Goal: Transaction & Acquisition: Book appointment/travel/reservation

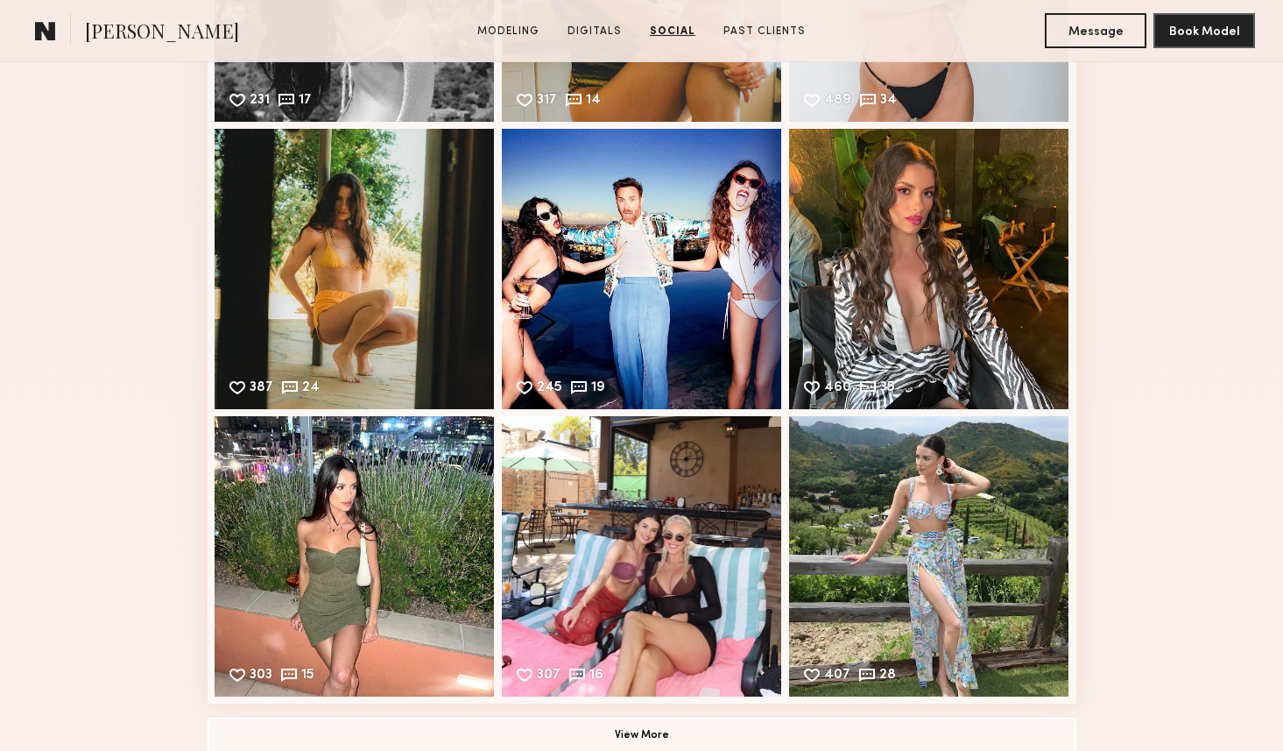
scroll to position [4563, 0]
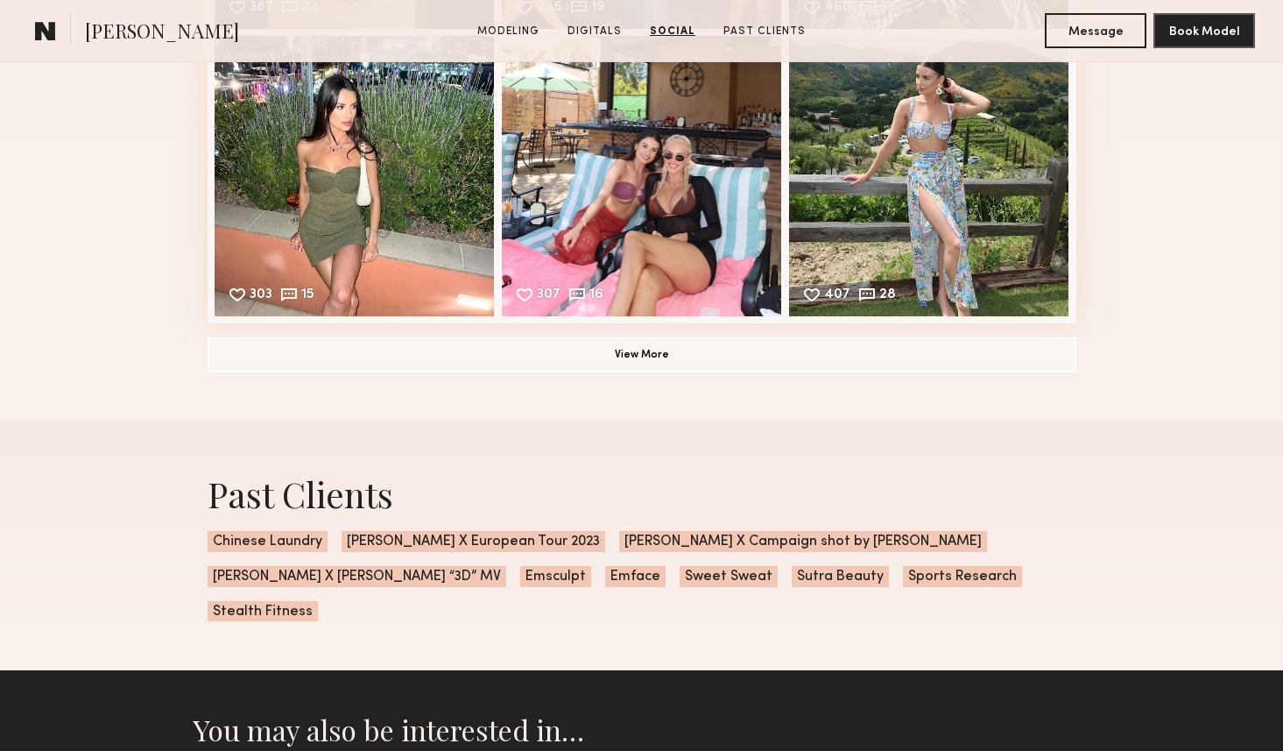
click at [456, 357] on button "View More" at bounding box center [642, 353] width 869 height 35
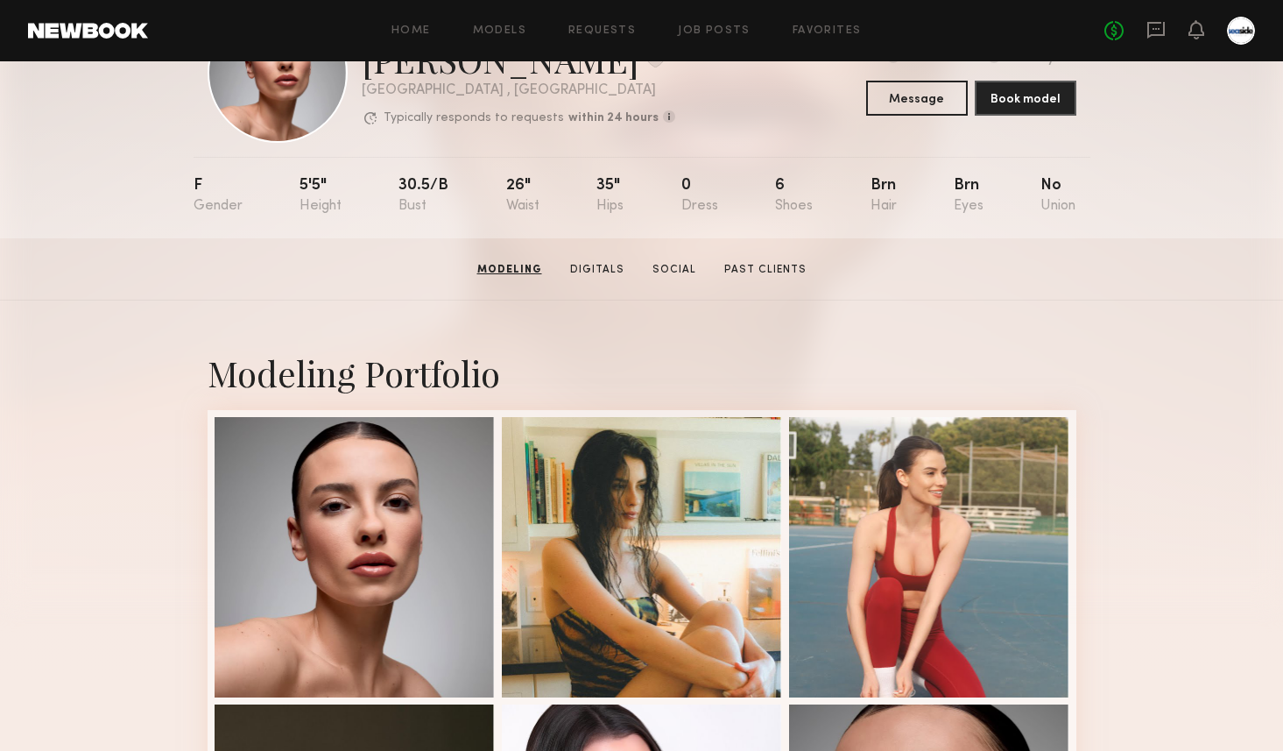
scroll to position [0, 0]
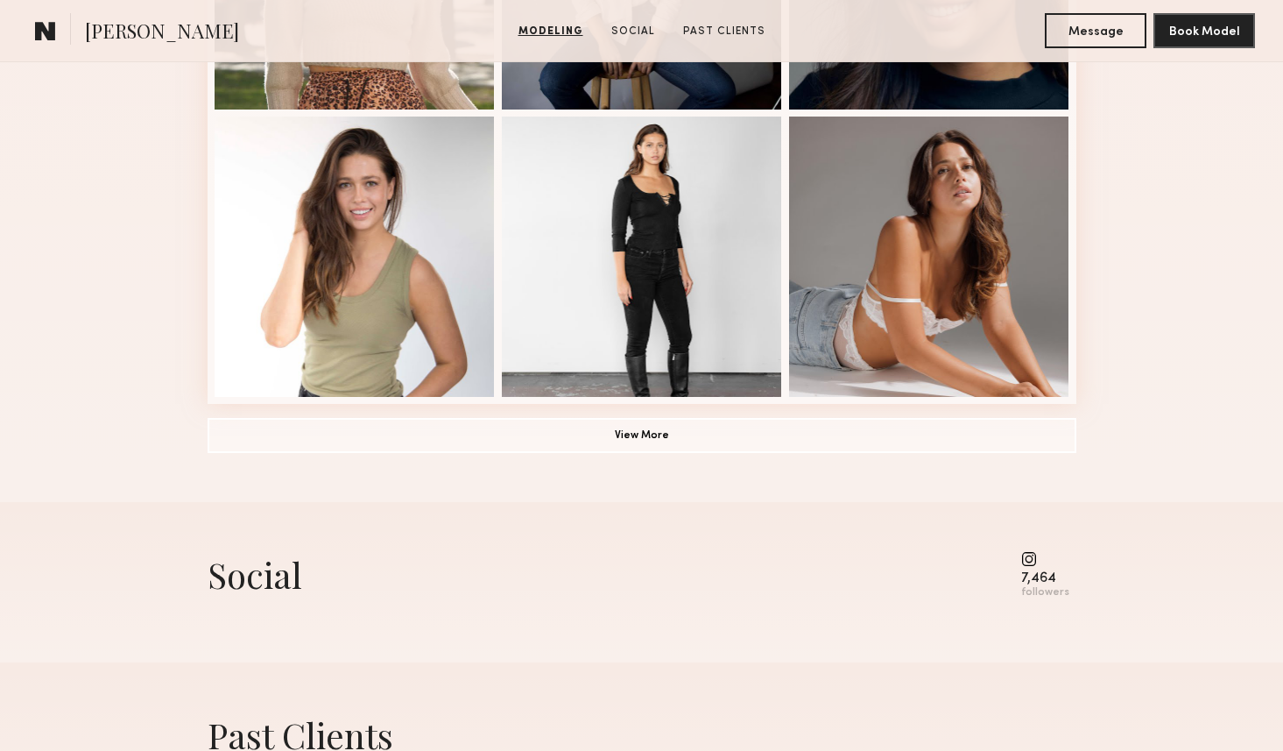
scroll to position [1276, 0]
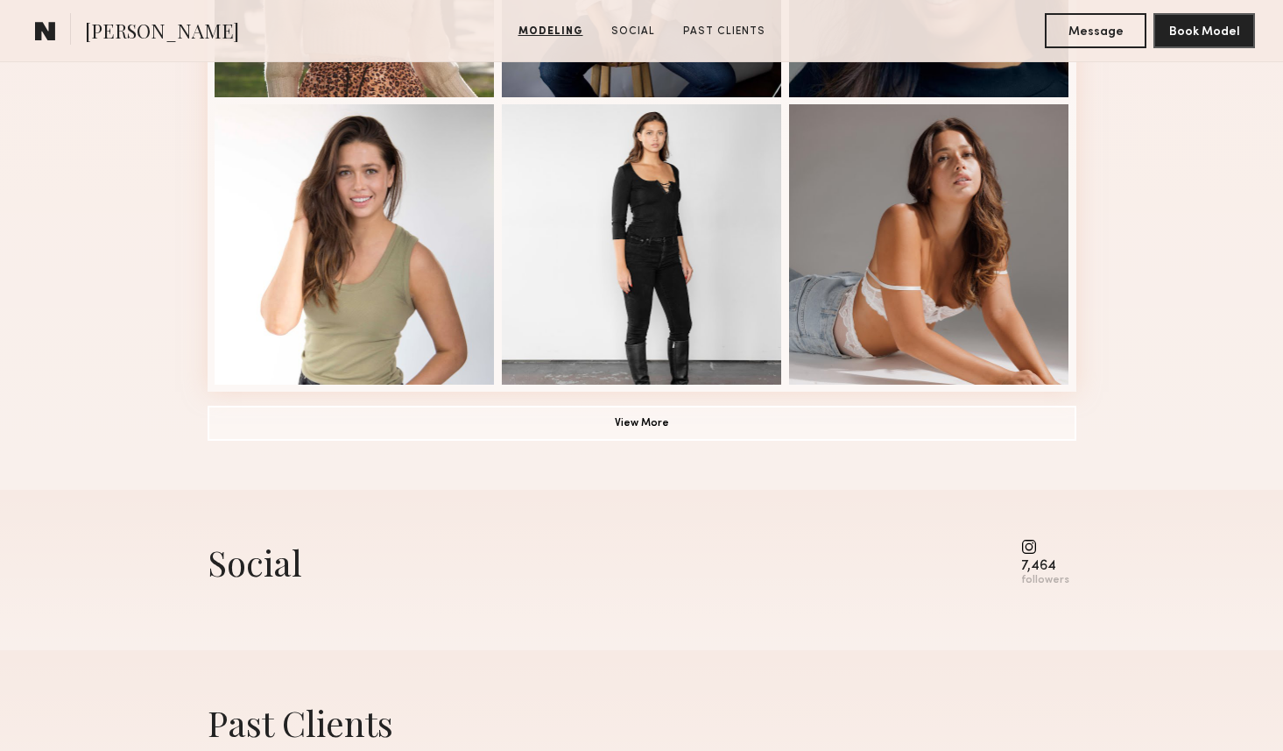
click at [490, 433] on button "View More" at bounding box center [642, 422] width 869 height 35
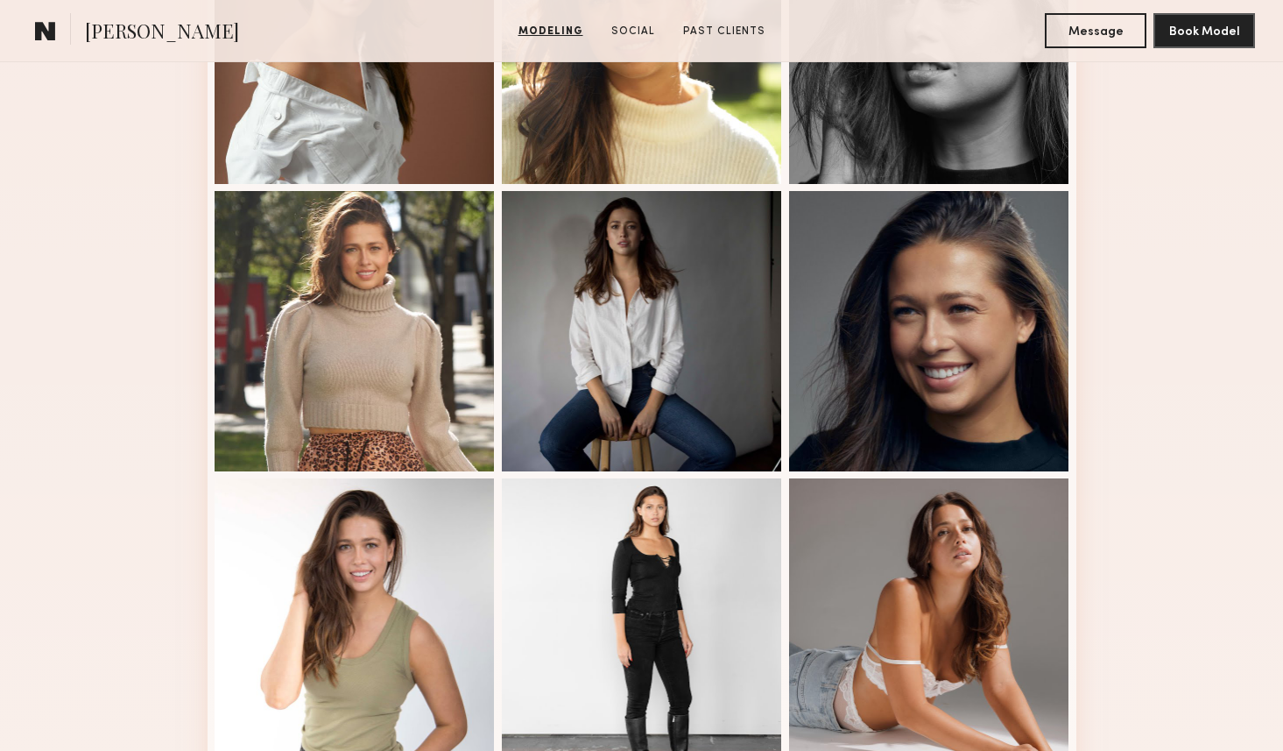
scroll to position [657, 0]
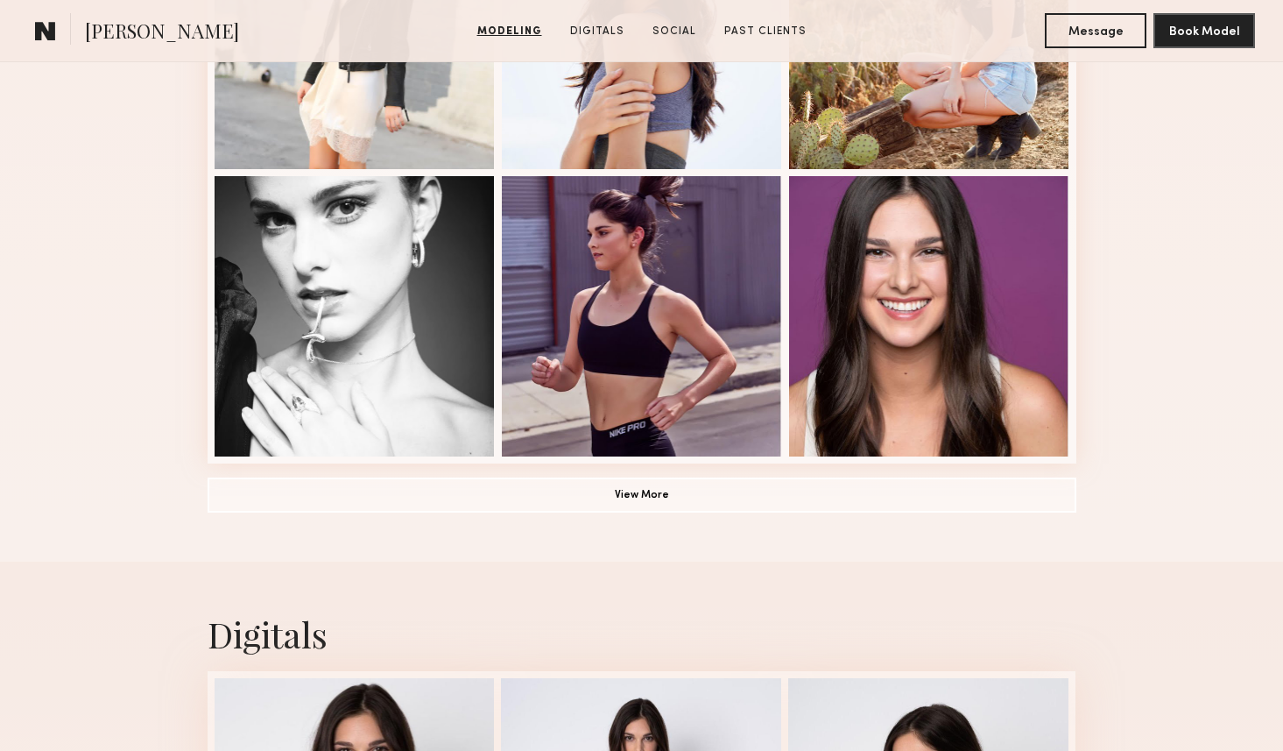
scroll to position [1209, 0]
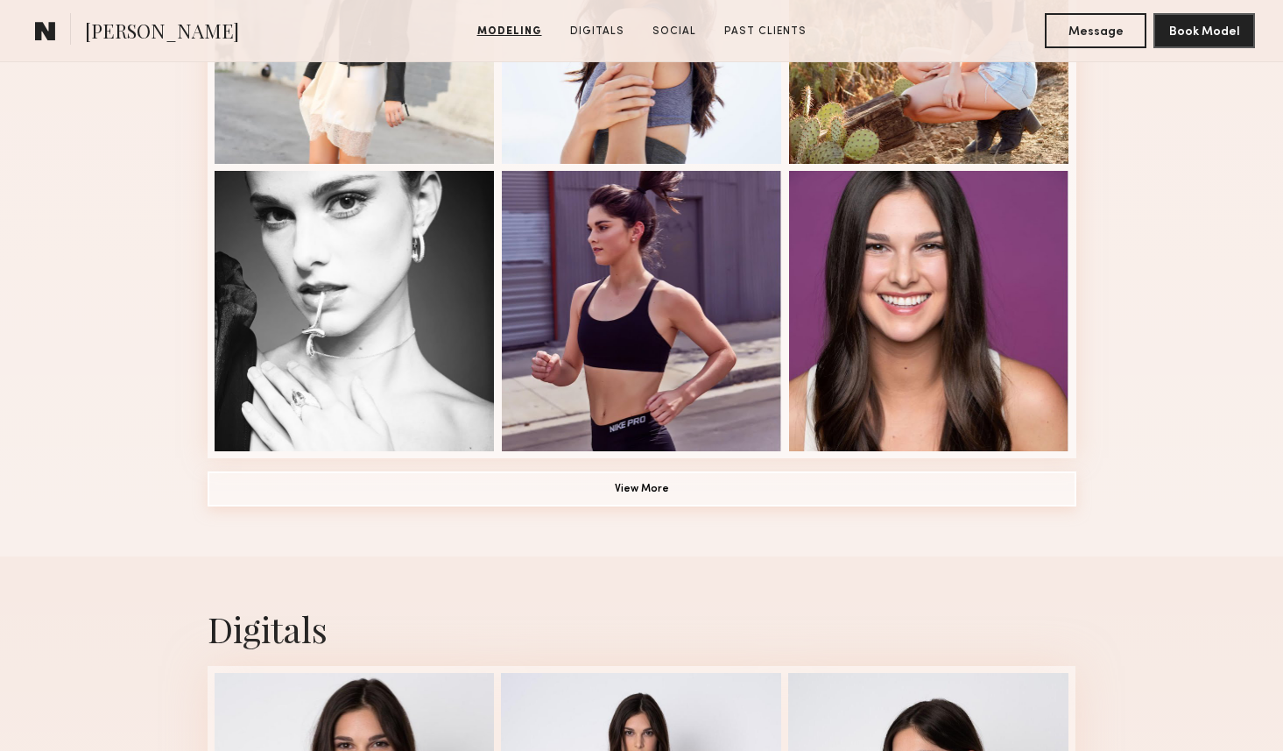
click at [612, 489] on button "View More" at bounding box center [642, 488] width 869 height 35
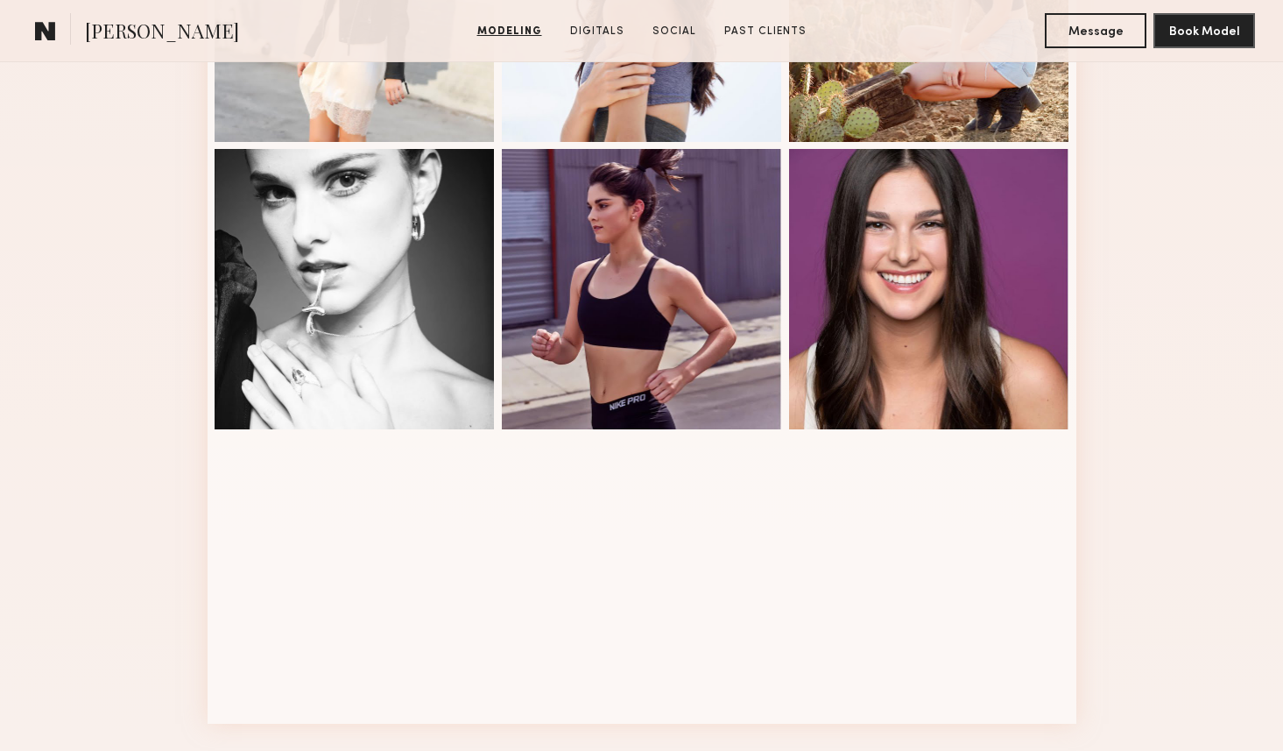
scroll to position [1304, 0]
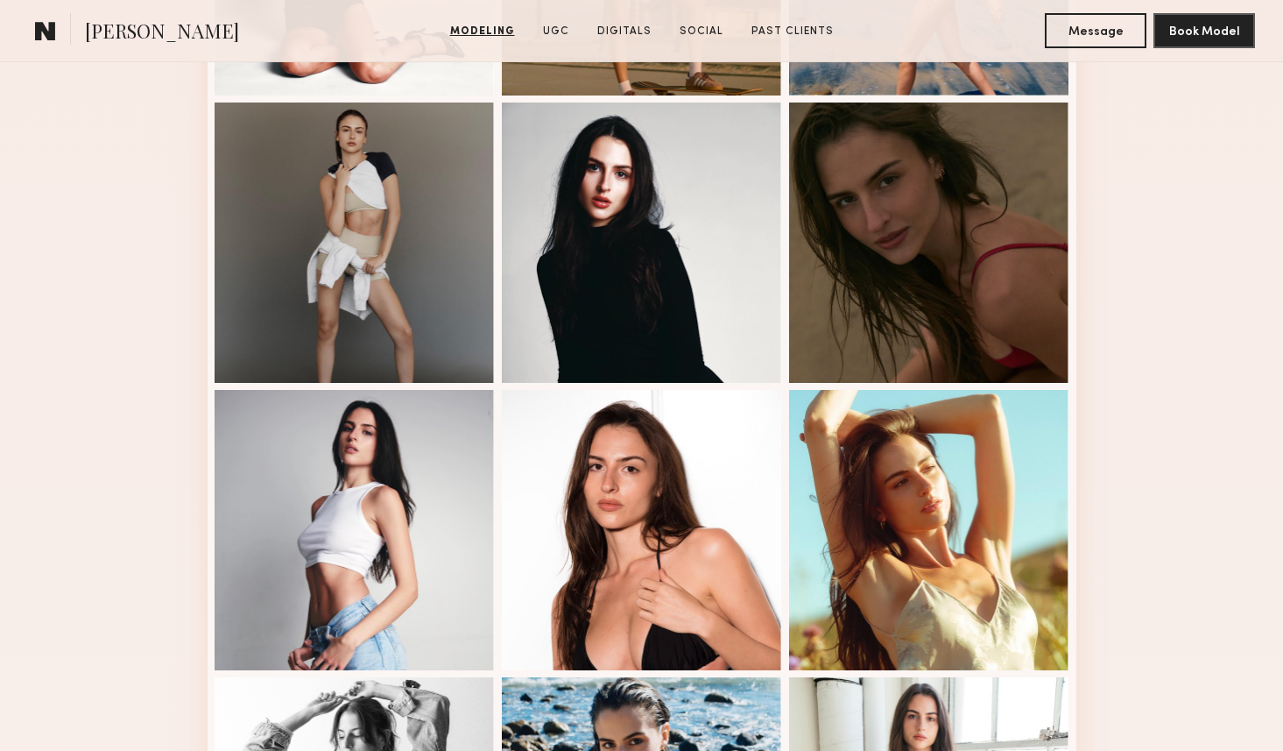
scroll to position [1219, 0]
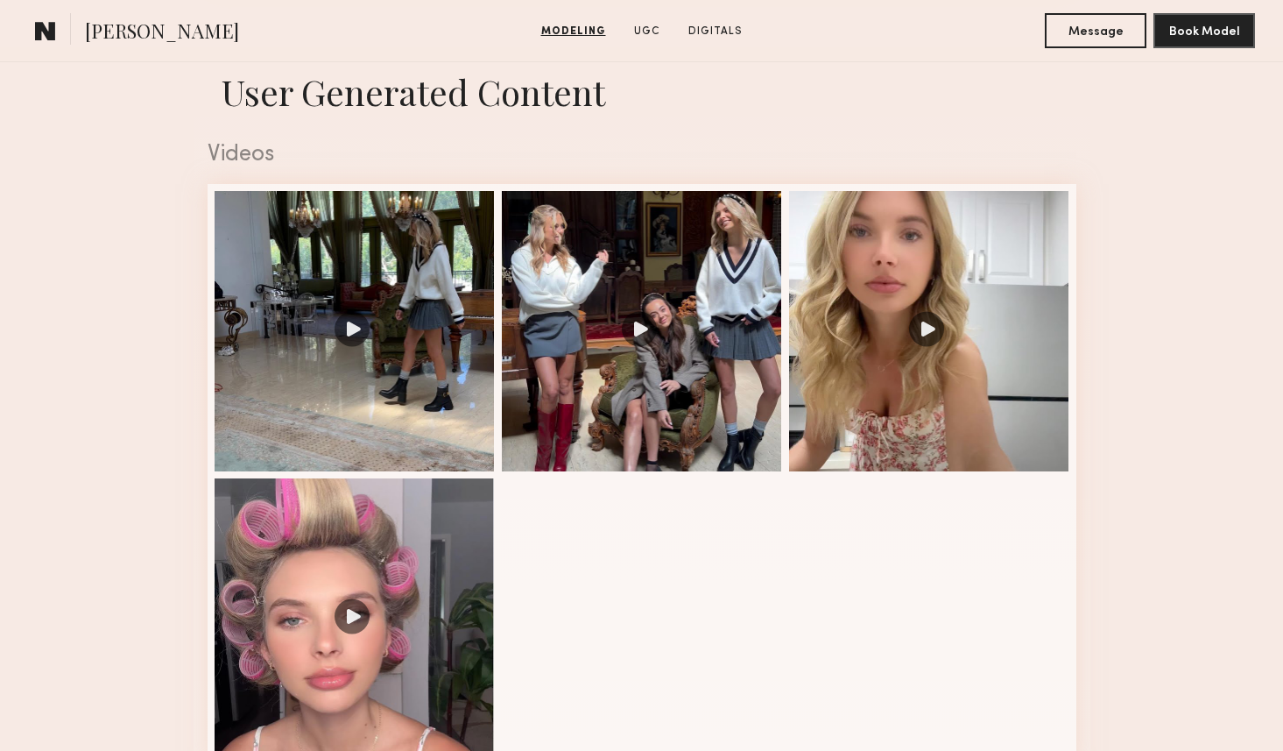
scroll to position [3021, 0]
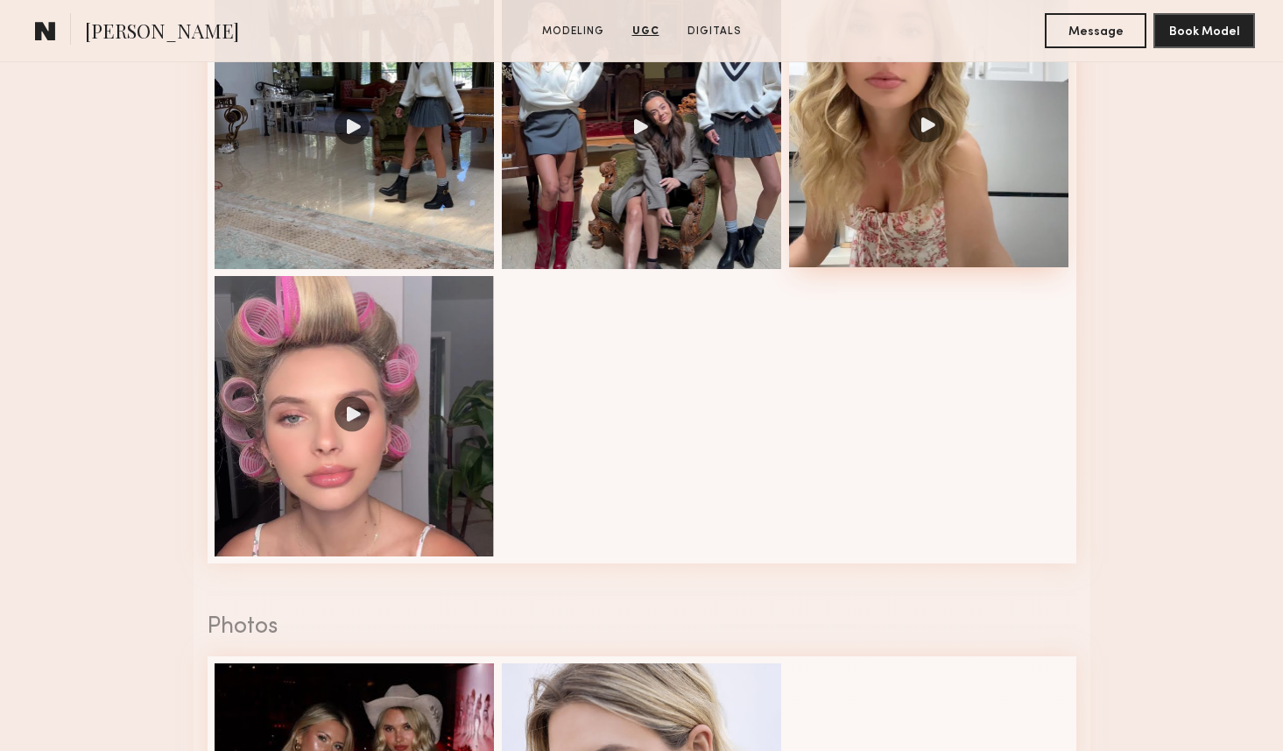
click at [922, 127] on div at bounding box center [929, 127] width 280 height 280
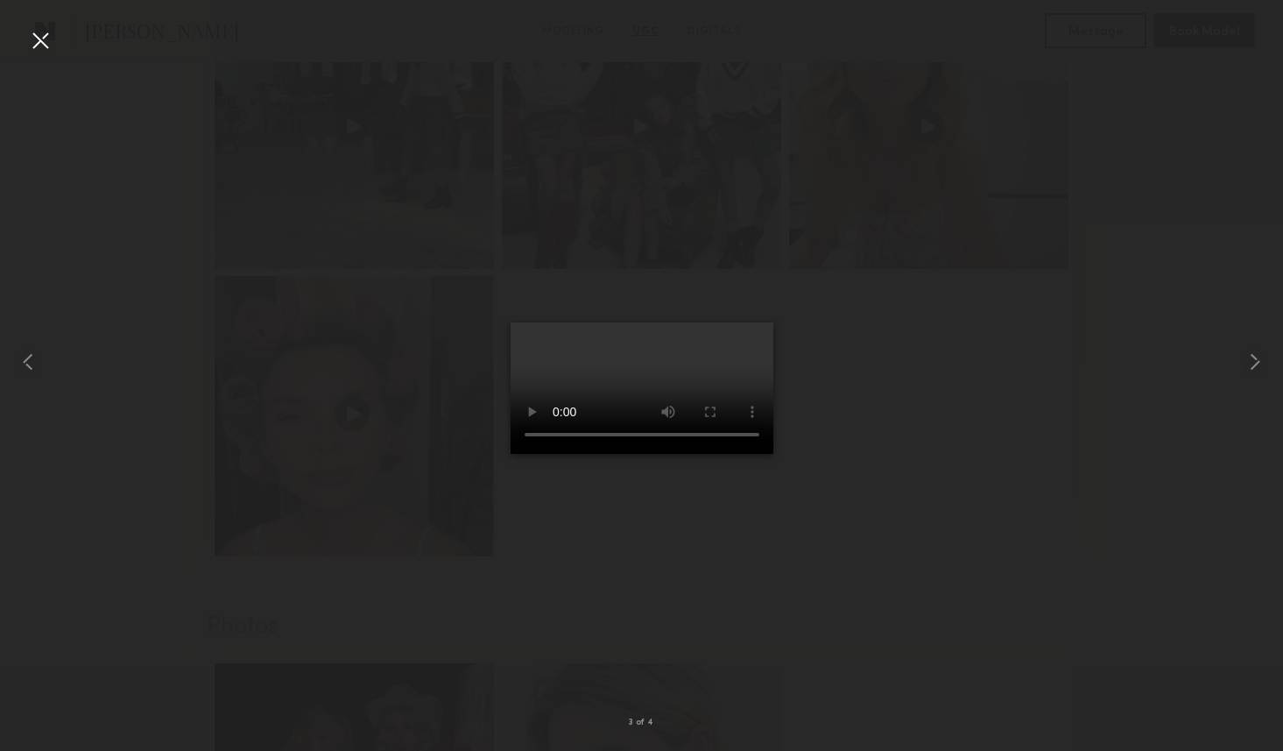
click at [511, 454] on video at bounding box center [642, 387] width 263 height 131
click at [451, 498] on div at bounding box center [641, 361] width 1283 height 667
click at [30, 23] on nb-gallery-light "3 of 4" at bounding box center [641, 375] width 1283 height 751
click at [44, 43] on div at bounding box center [40, 40] width 28 height 28
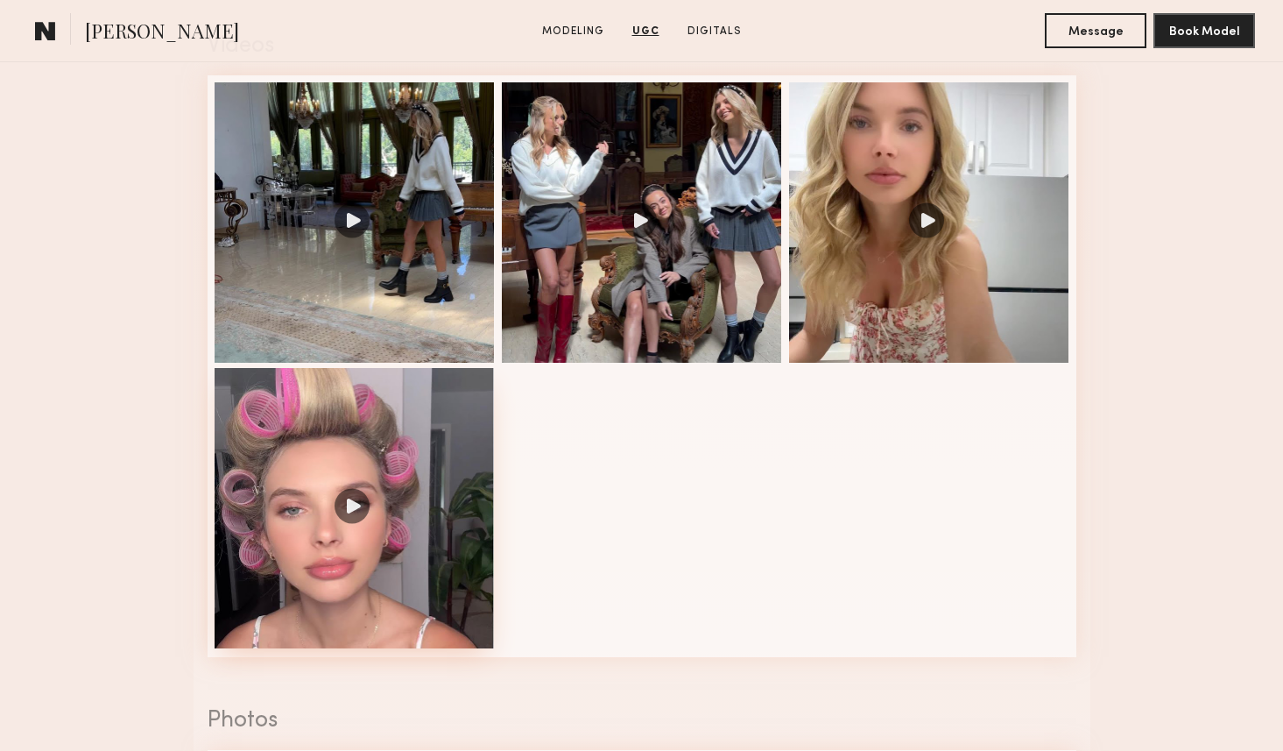
scroll to position [2811, 0]
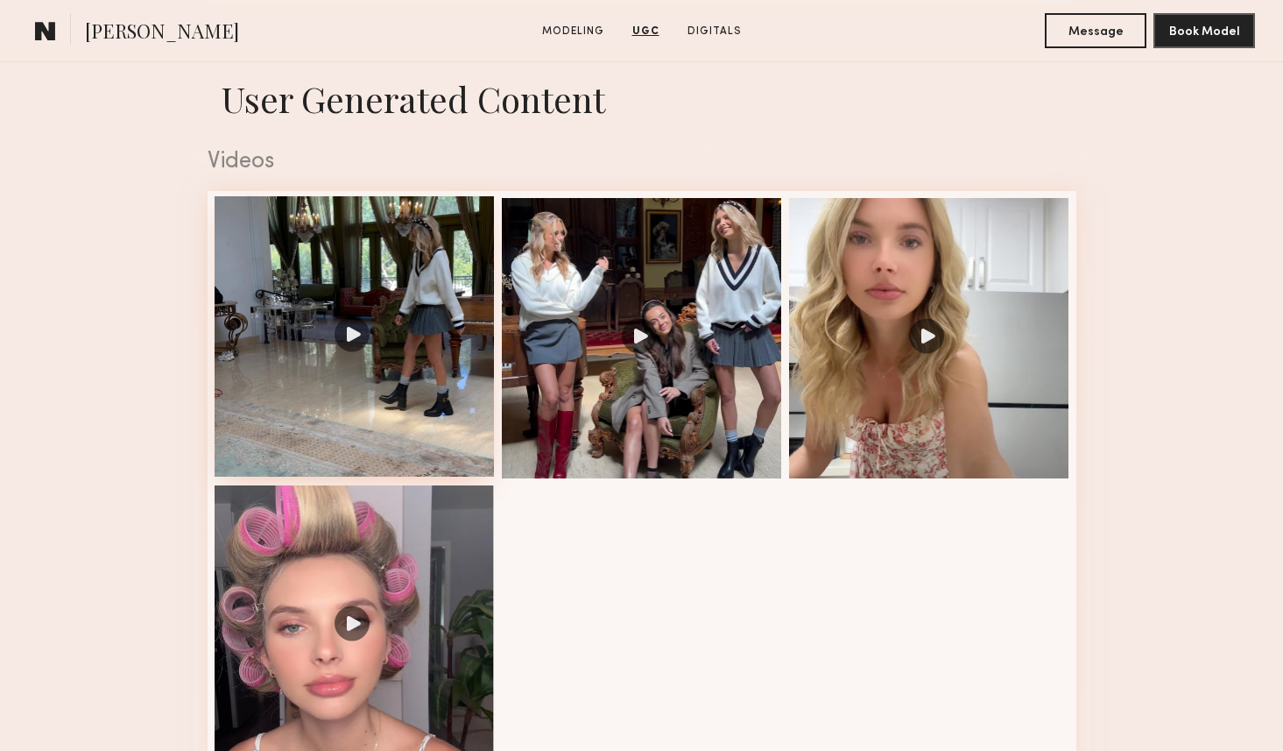
click at [399, 310] on div at bounding box center [355, 336] width 280 height 280
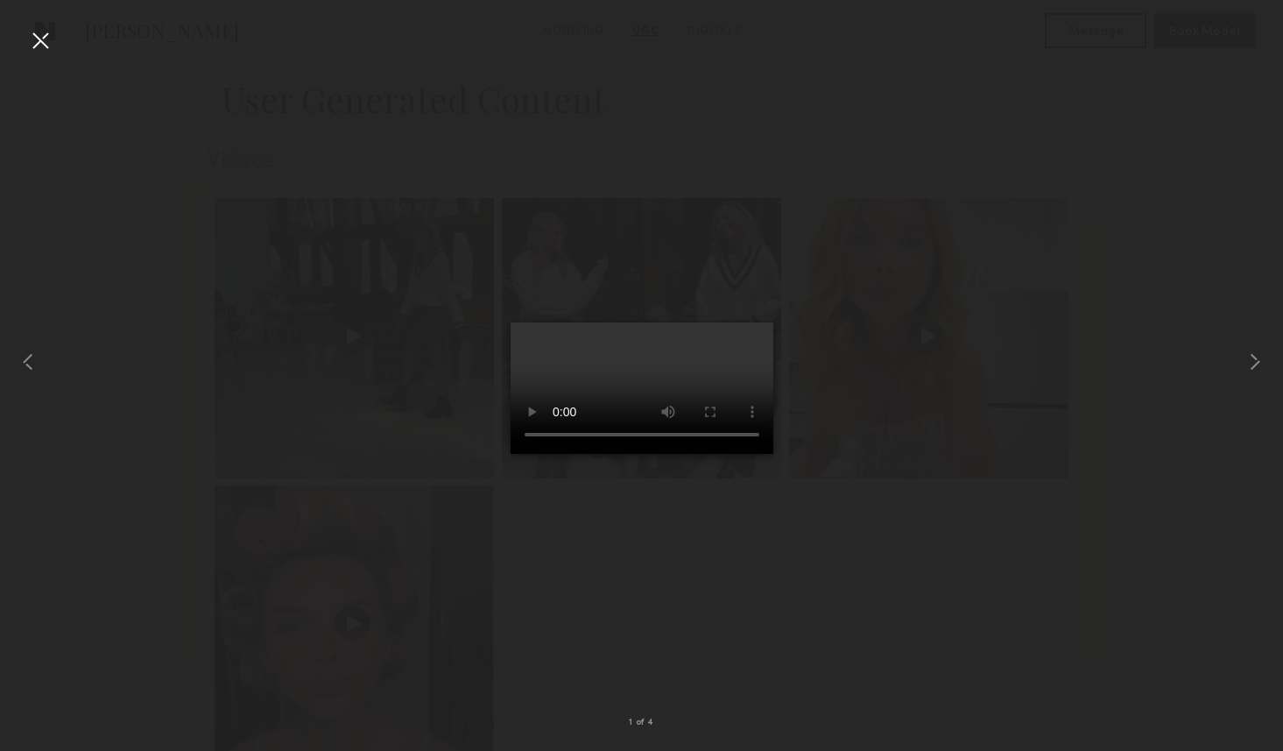
click at [374, 384] on div at bounding box center [641, 361] width 1283 height 667
click at [41, 45] on div at bounding box center [40, 40] width 28 height 28
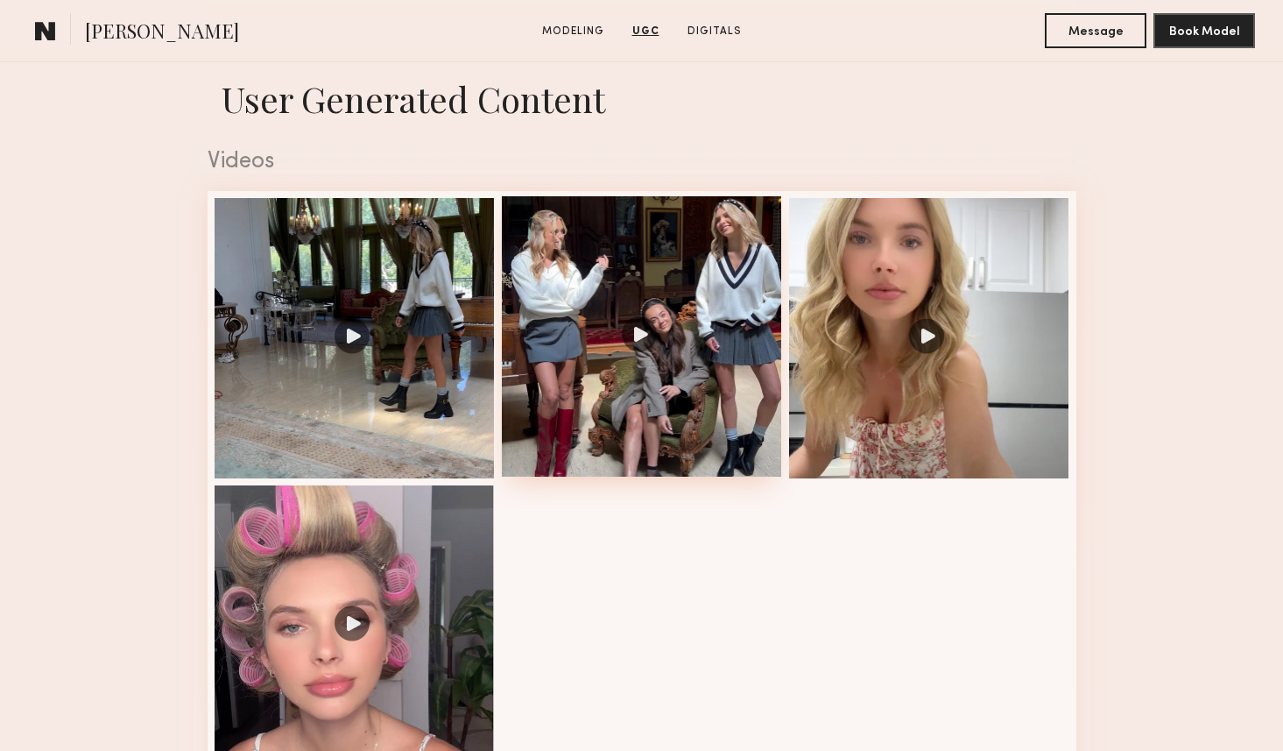
click at [590, 309] on div at bounding box center [642, 336] width 280 height 280
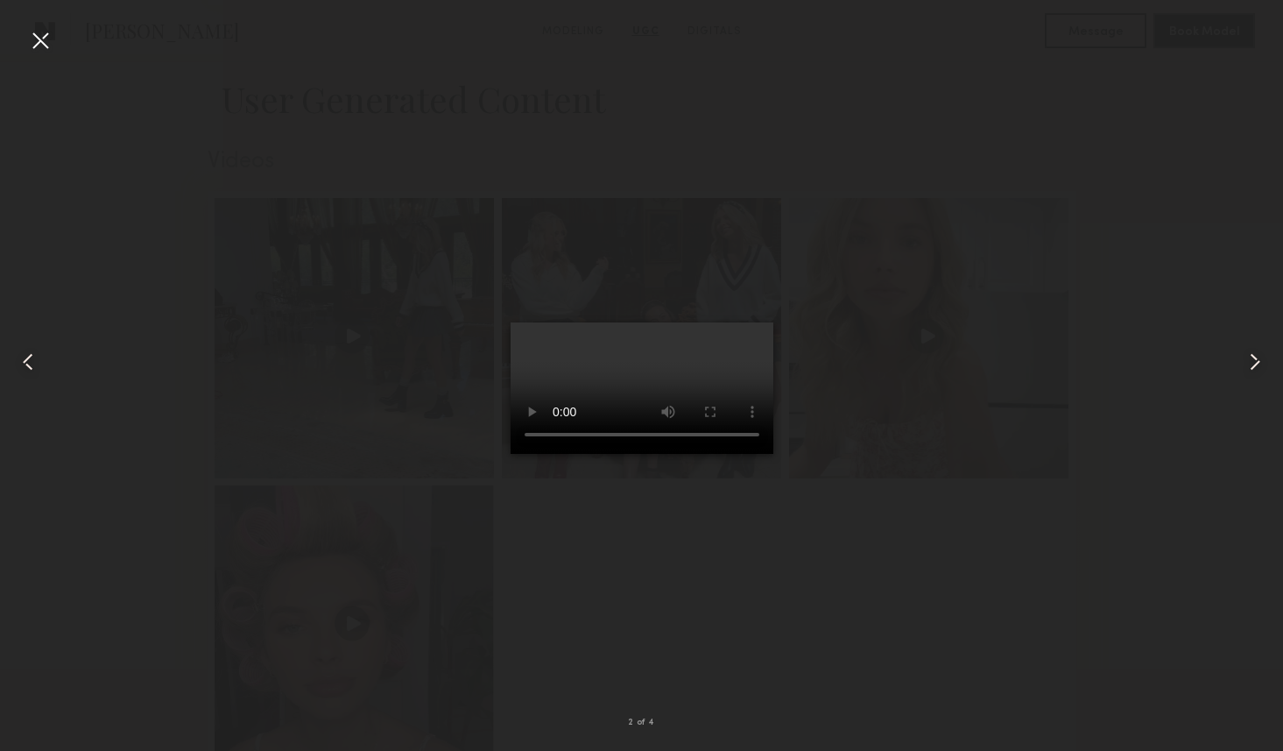
click at [432, 247] on div at bounding box center [641, 361] width 1283 height 667
click at [33, 43] on div at bounding box center [40, 40] width 28 height 28
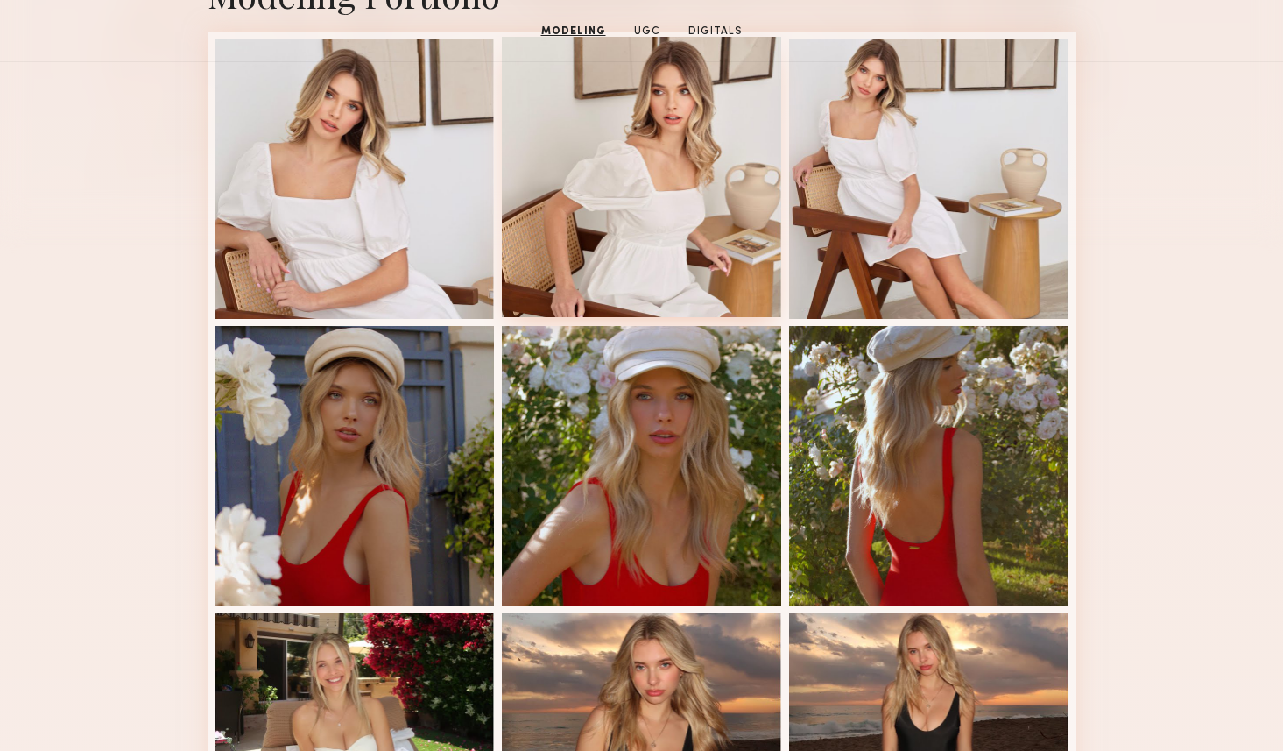
scroll to position [0, 0]
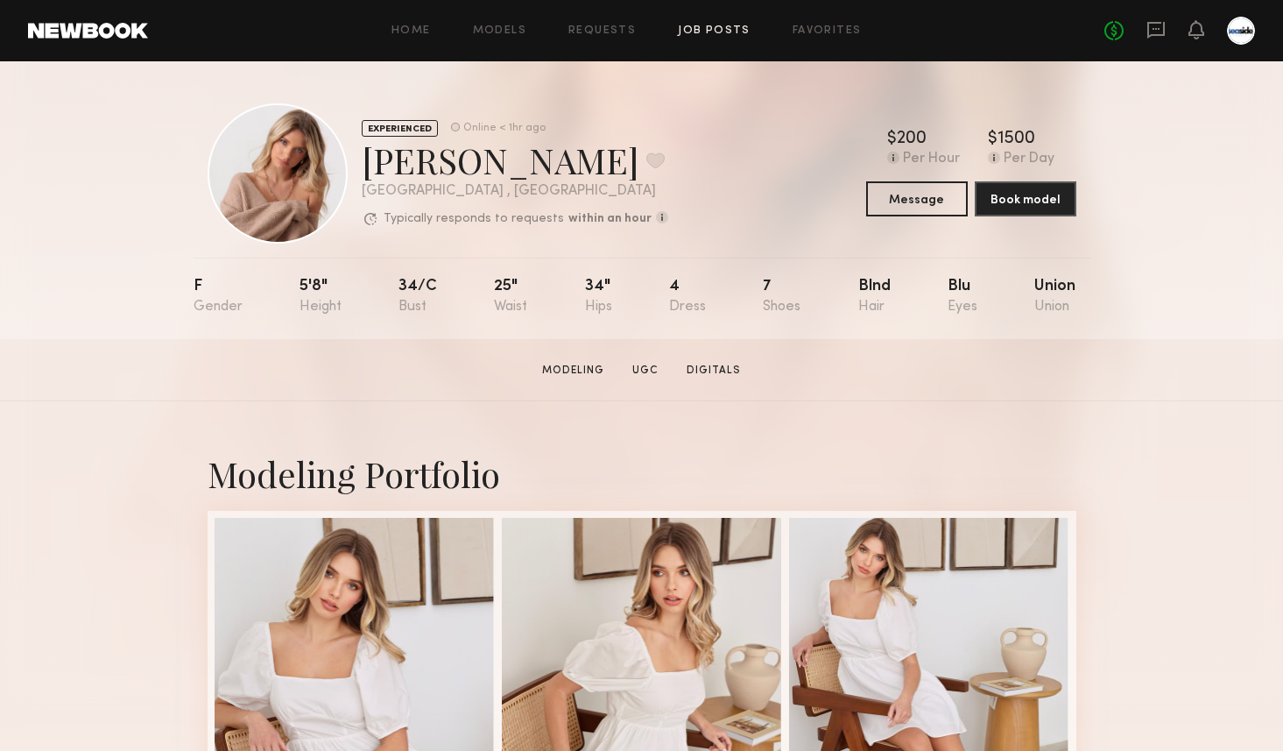
click at [706, 30] on link "Job Posts" at bounding box center [714, 30] width 73 height 11
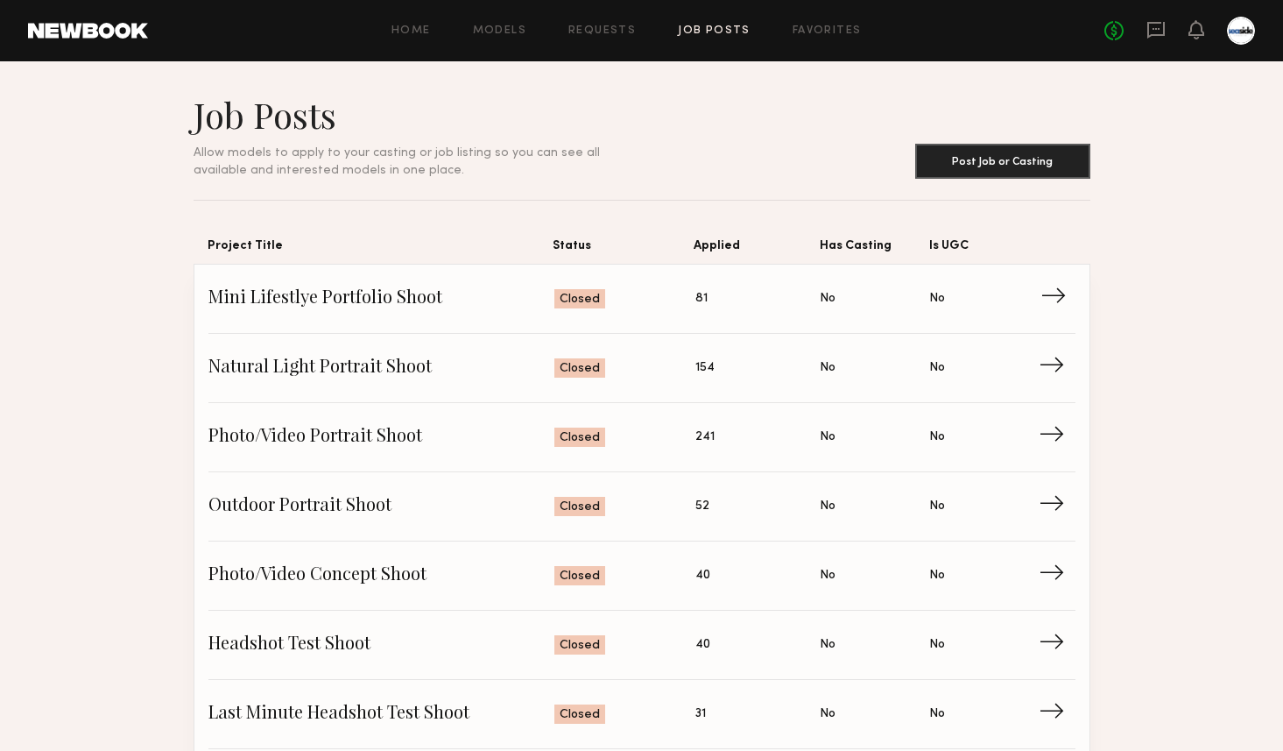
click at [350, 291] on span "Mini Lifestlye Portfolio Shoot" at bounding box center [382, 299] width 347 height 26
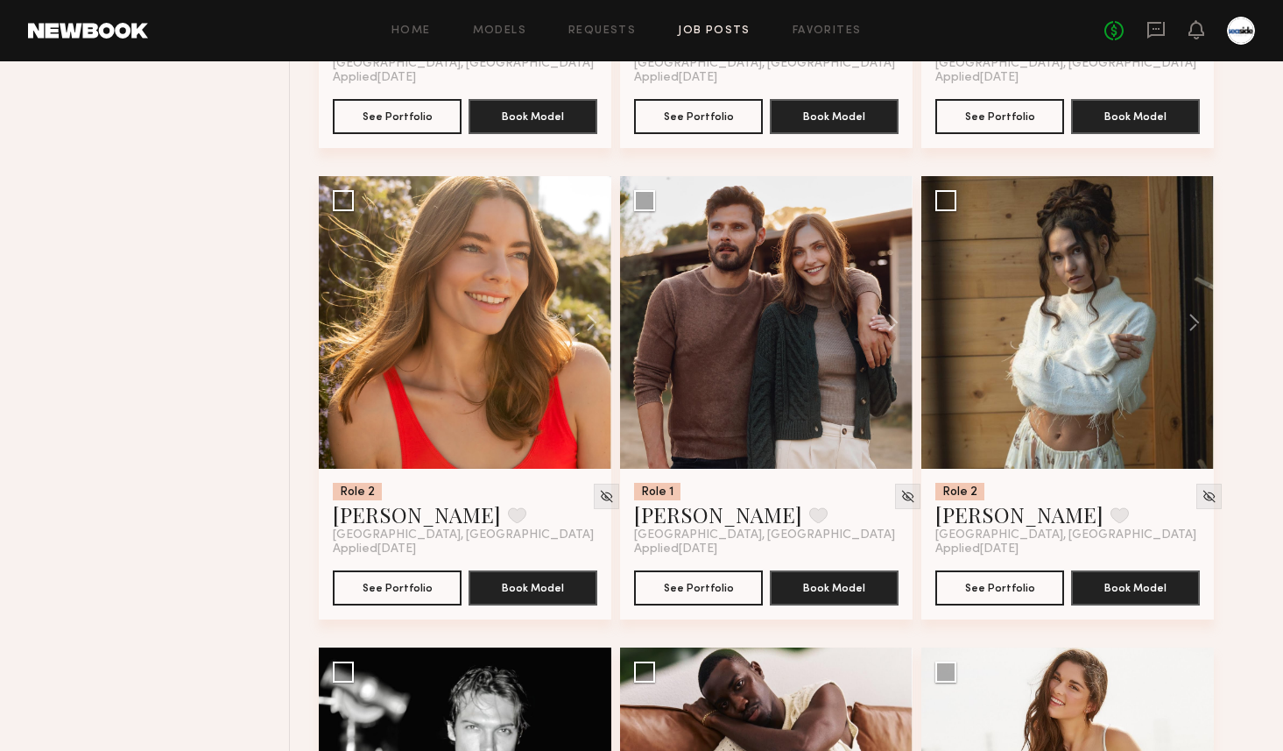
scroll to position [1510, 0]
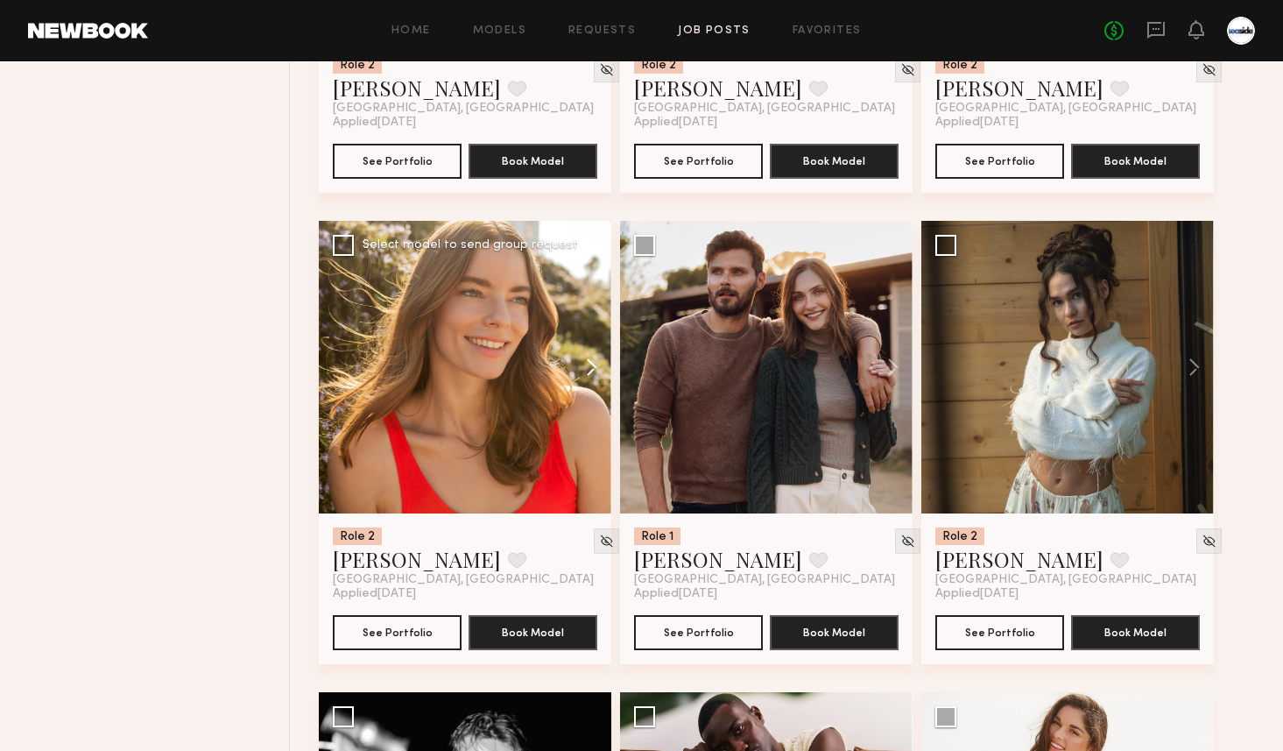
click at [589, 356] on button at bounding box center [583, 367] width 56 height 293
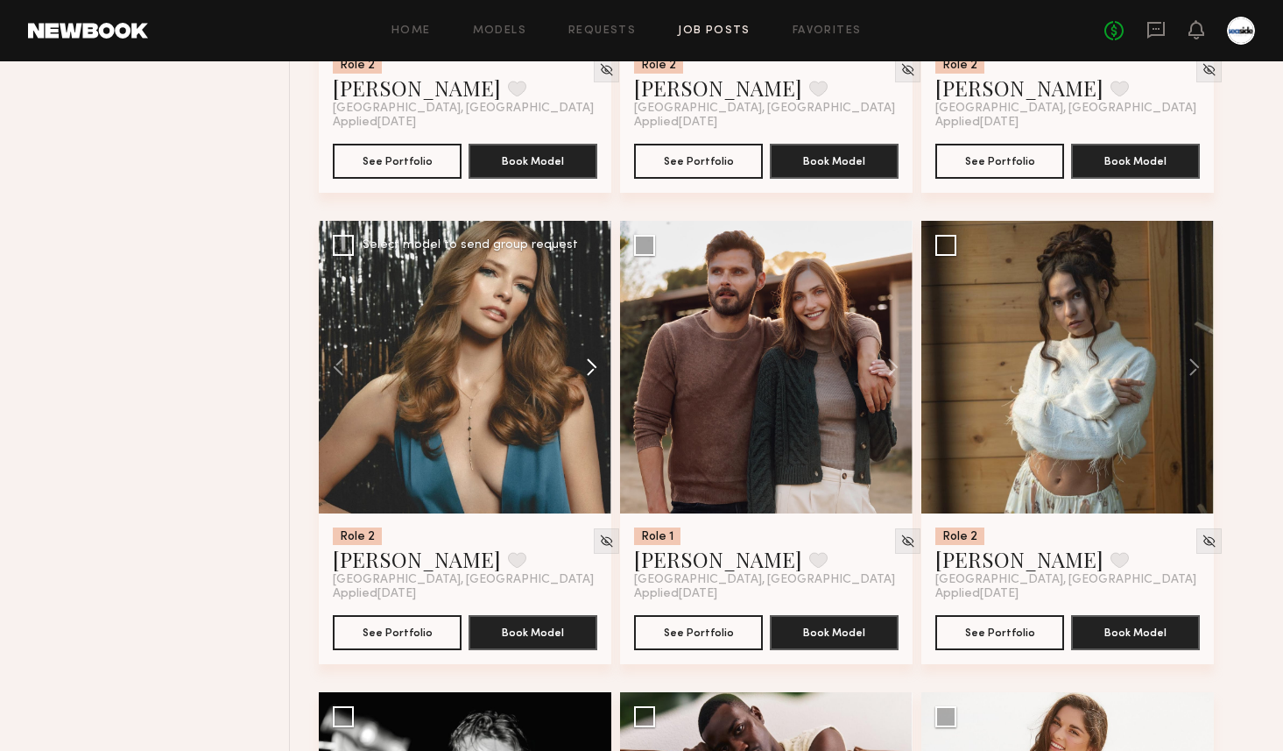
click at [589, 356] on button at bounding box center [583, 367] width 56 height 293
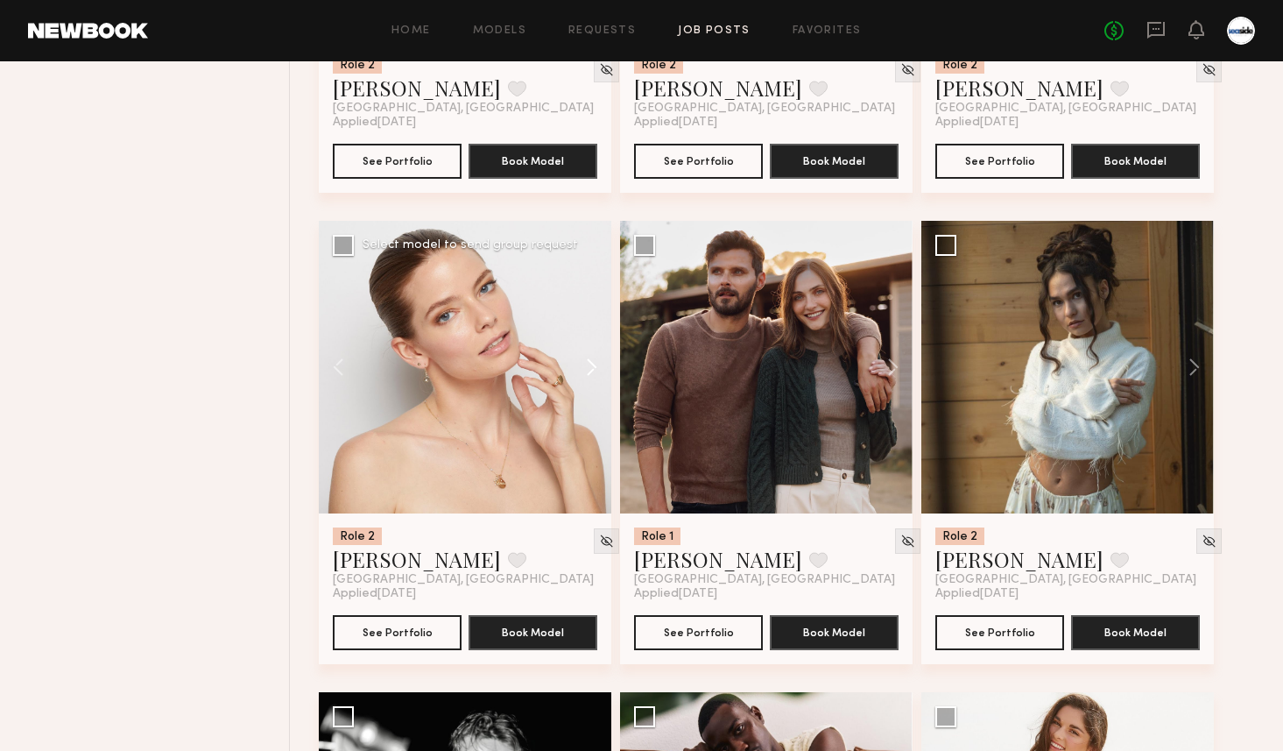
click at [589, 356] on button at bounding box center [583, 367] width 56 height 293
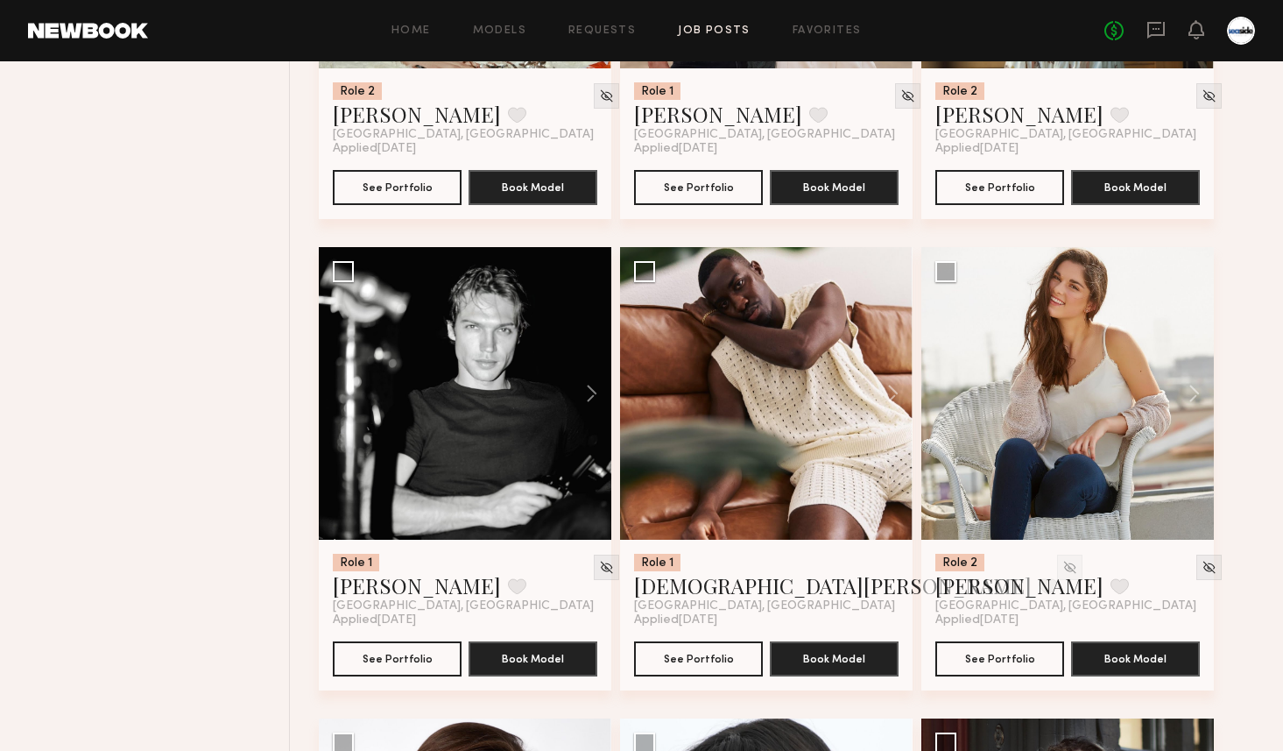
scroll to position [2073, 0]
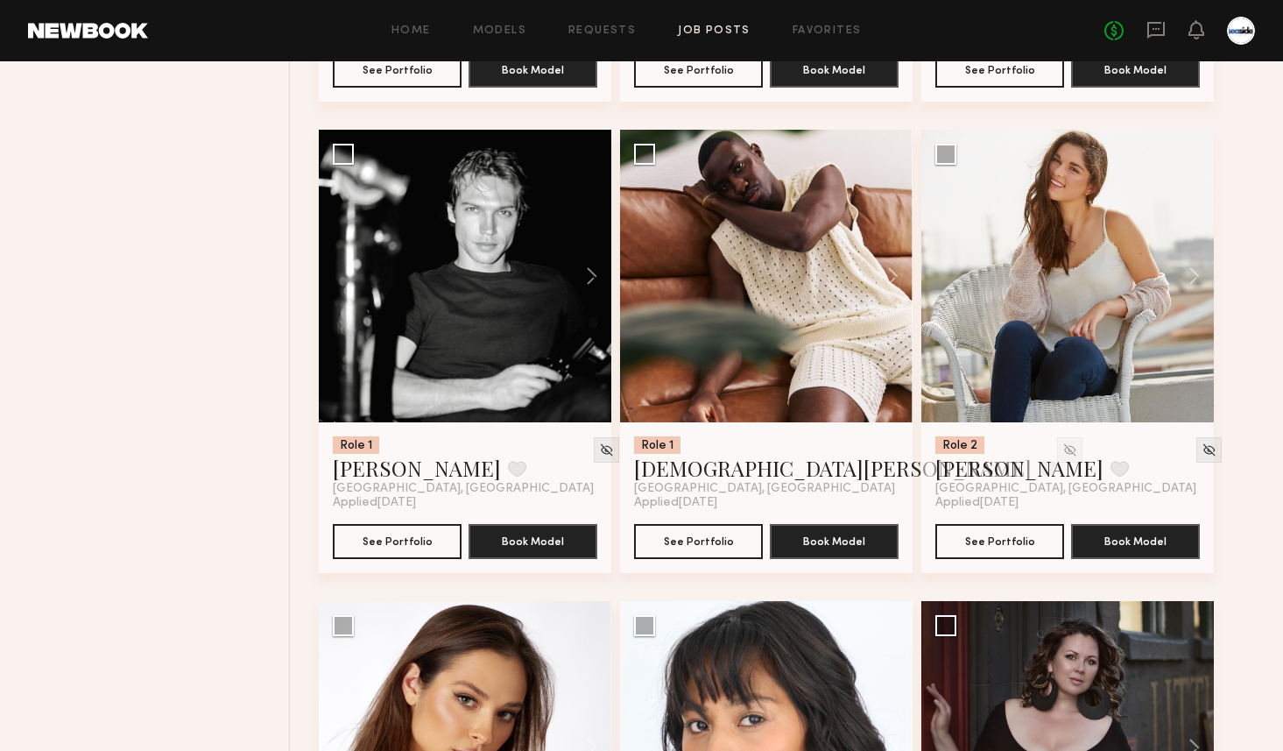
click at [1269, 293] on div "Mini Lifestlye Portfolio Shoot Reopen Job Post View Job Post Status: Closed App…" at bounding box center [641, 473] width 1283 height 4969
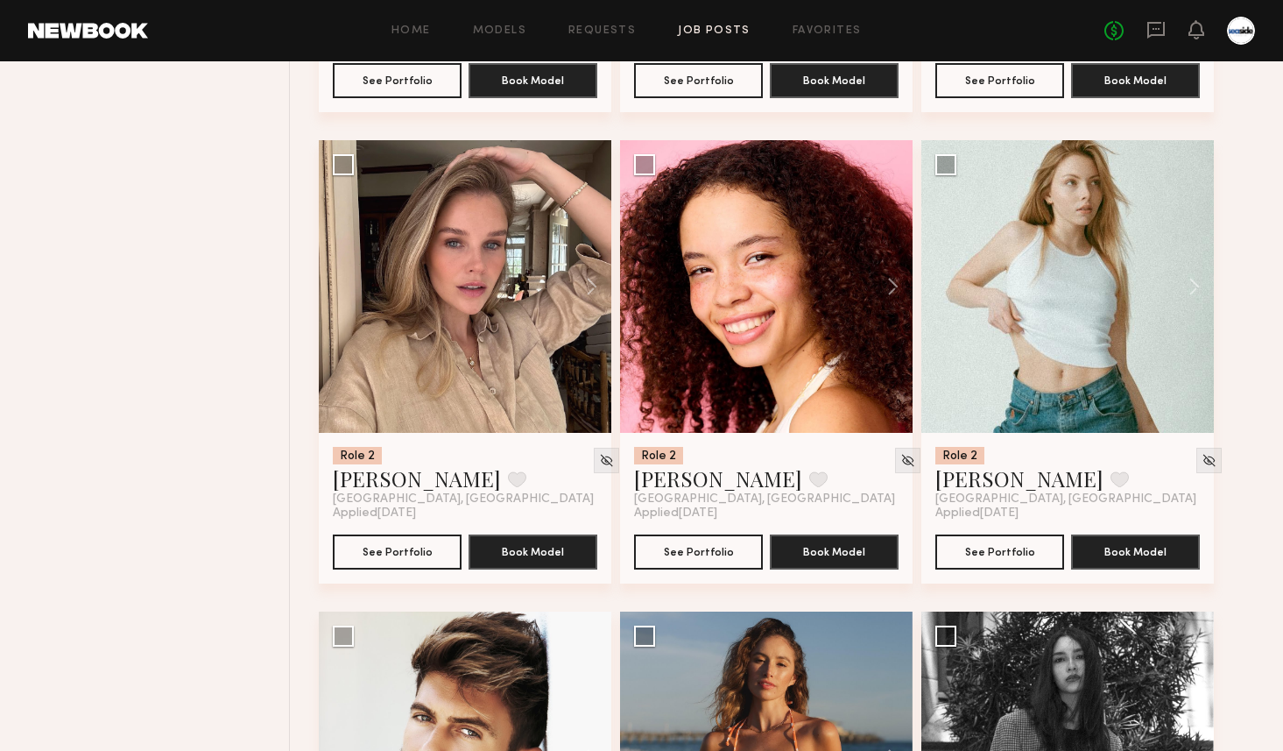
scroll to position [3057, 0]
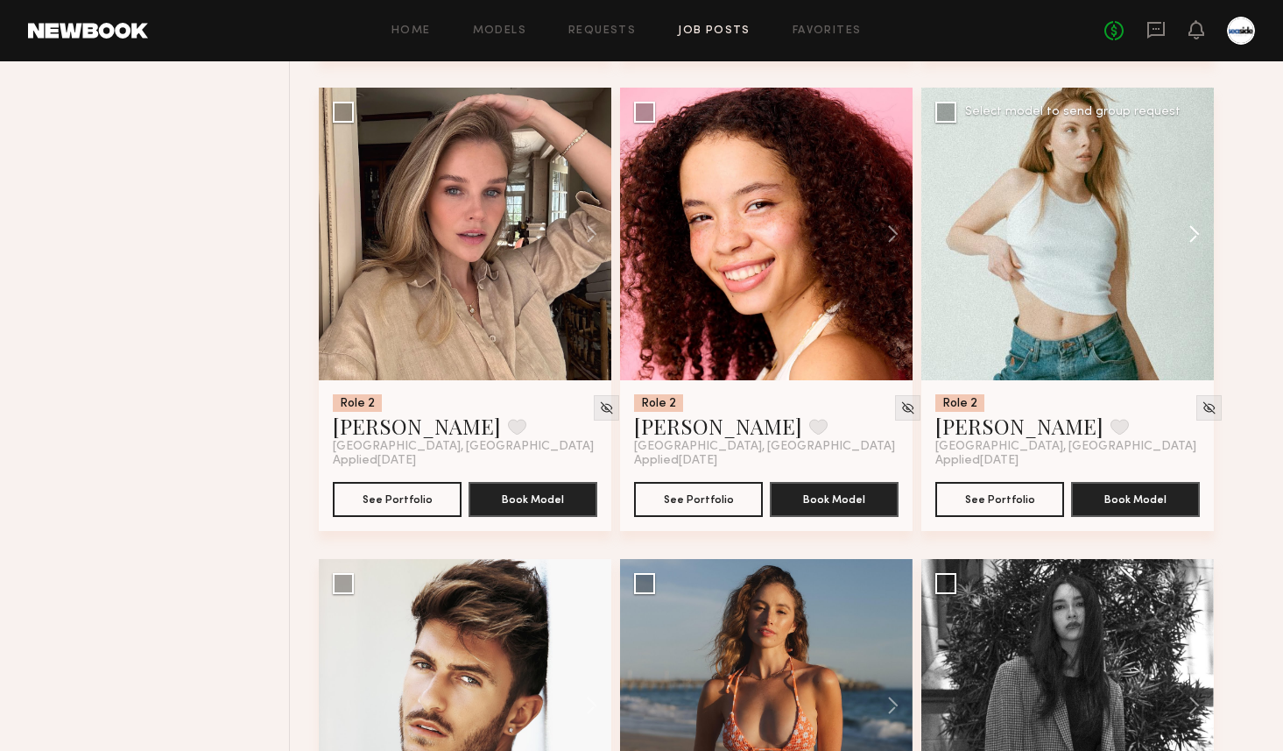
click at [1203, 237] on button at bounding box center [1186, 234] width 56 height 293
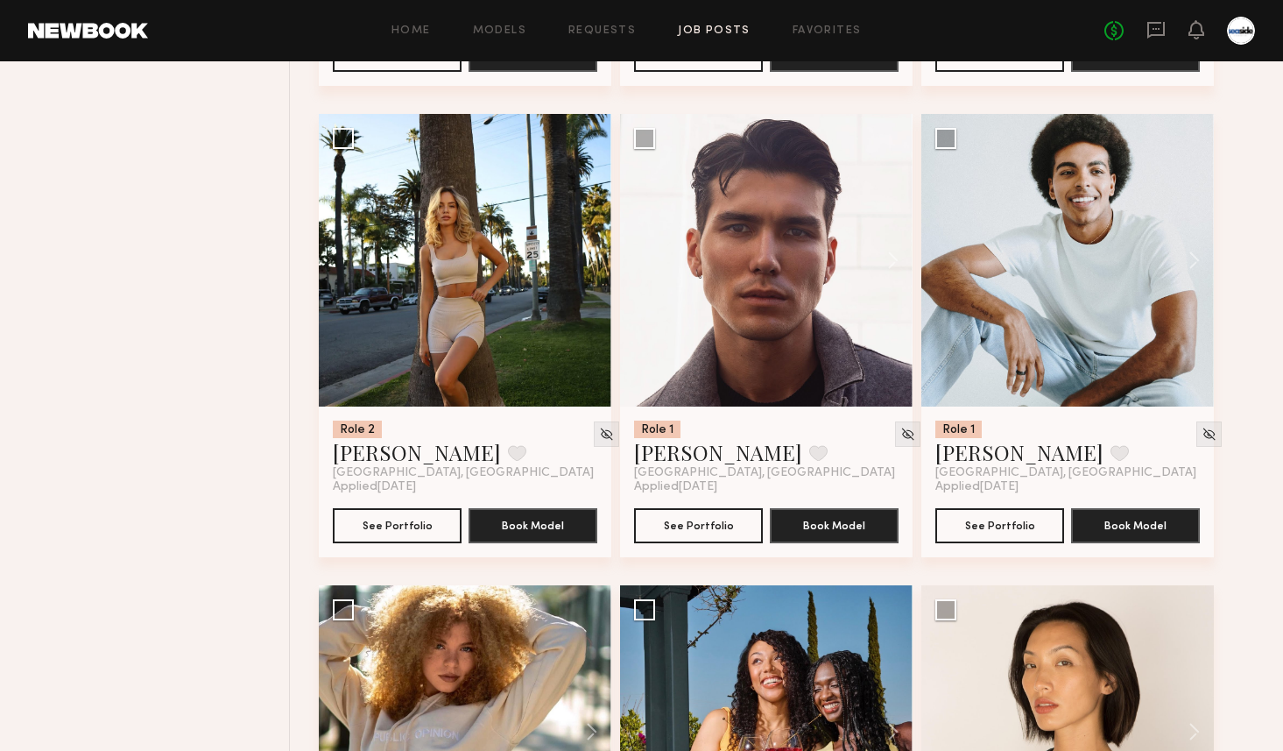
scroll to position [4467, 0]
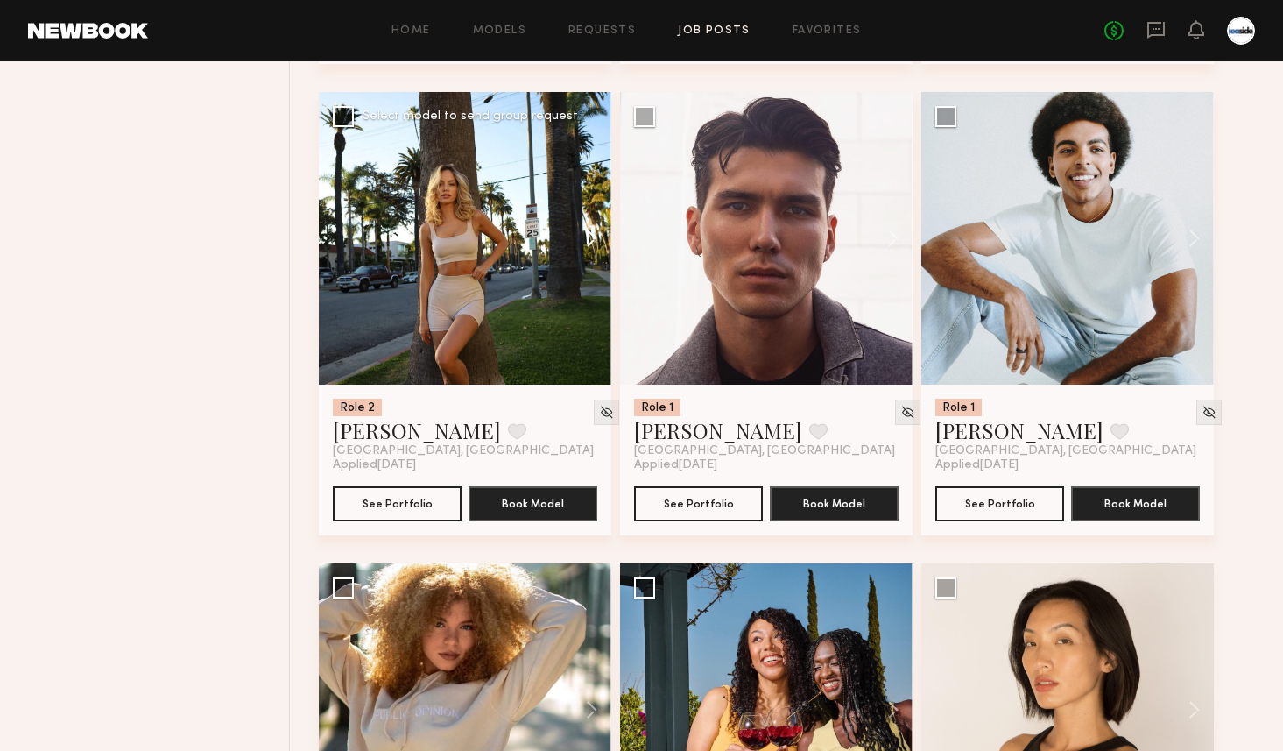
click at [591, 239] on button at bounding box center [583, 238] width 56 height 293
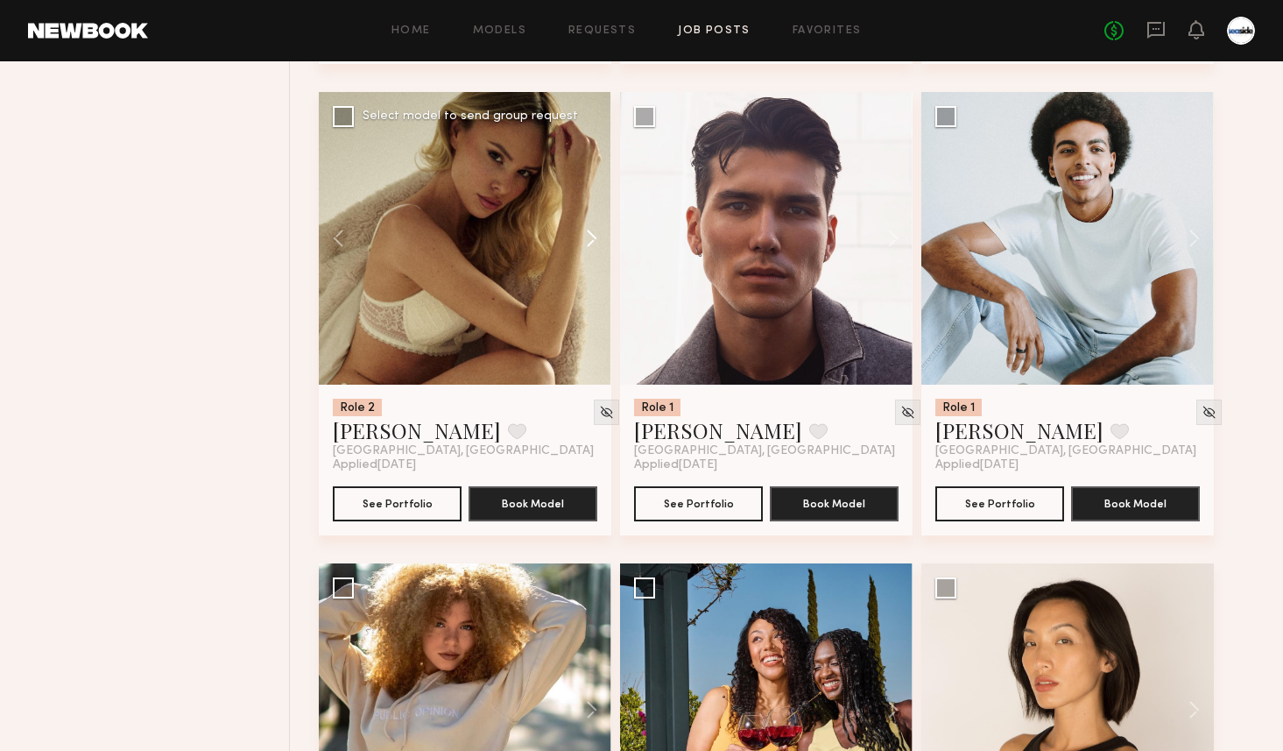
click at [591, 239] on button at bounding box center [583, 238] width 56 height 293
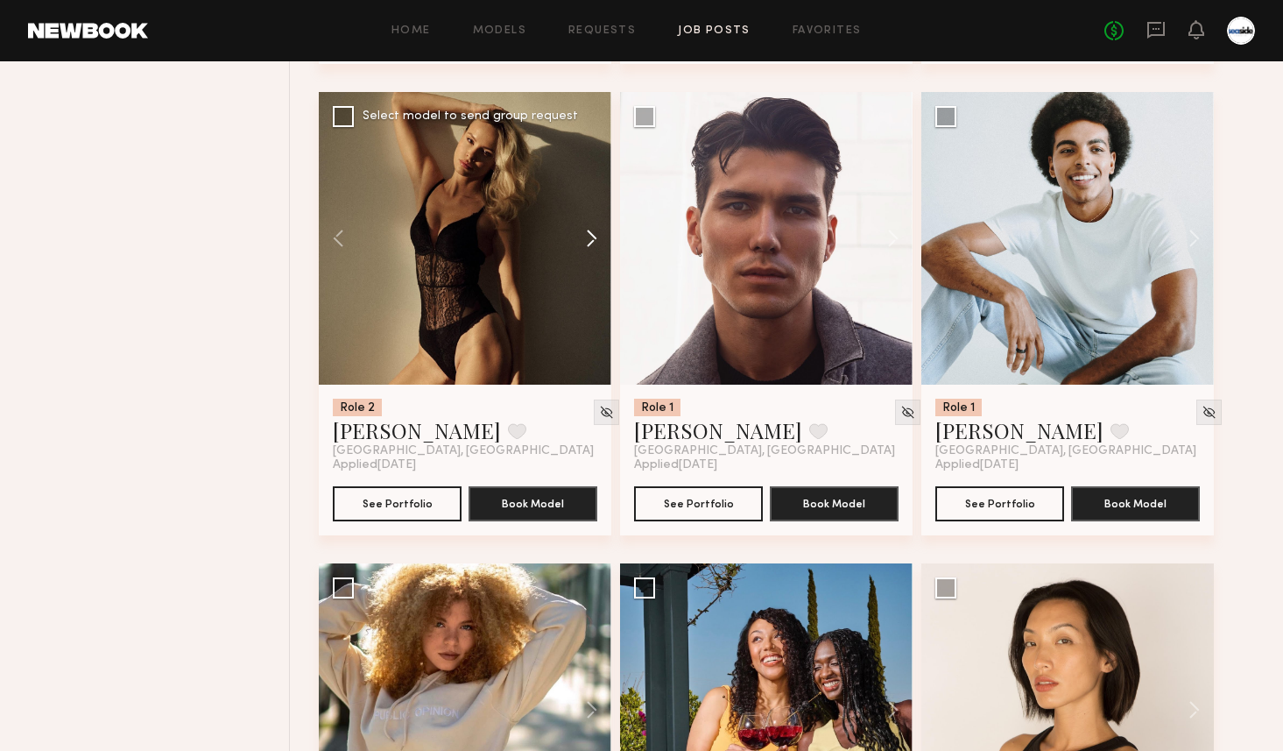
click at [591, 239] on button at bounding box center [583, 238] width 56 height 293
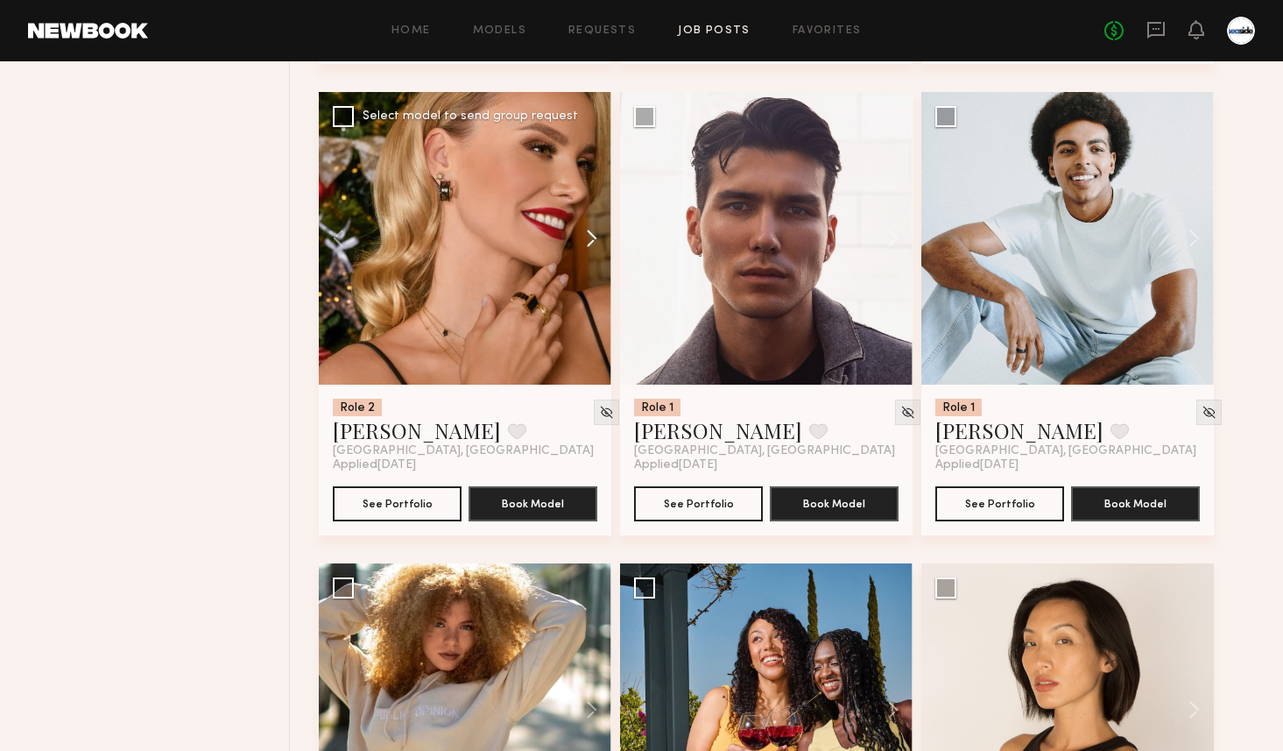
click at [591, 239] on button at bounding box center [583, 238] width 56 height 293
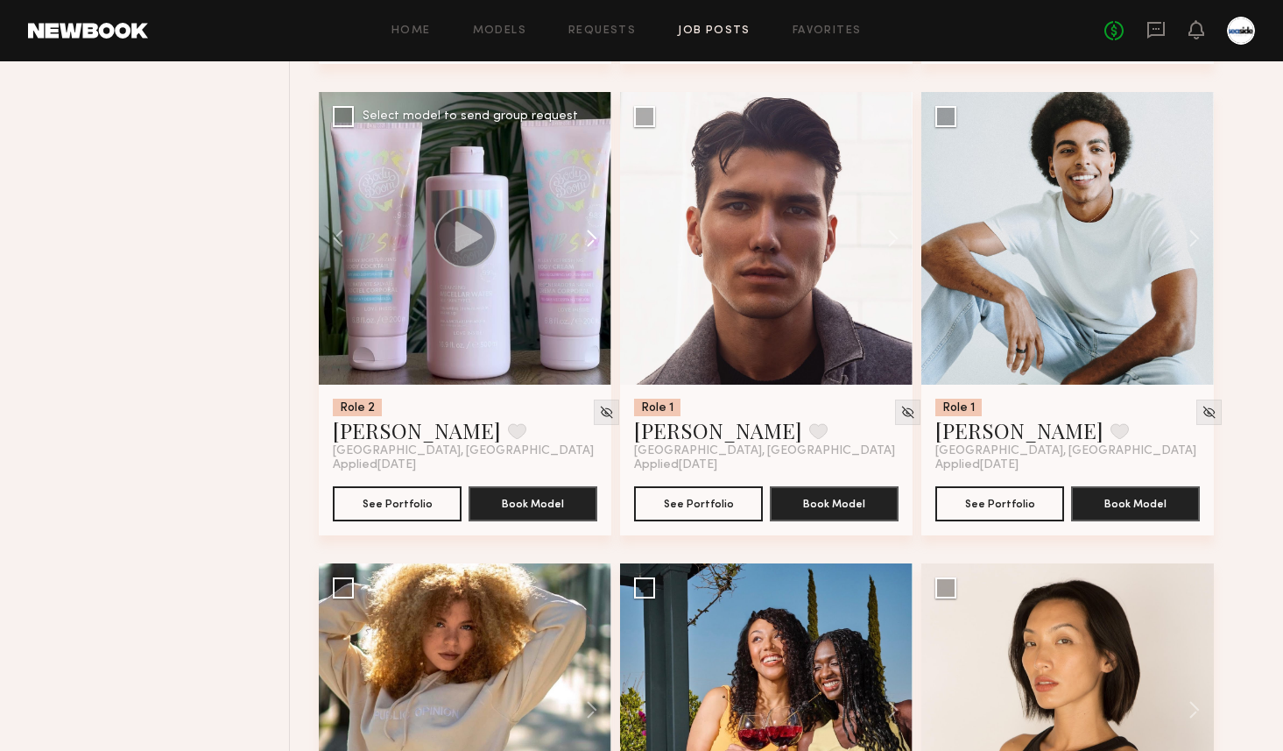
click at [591, 239] on button at bounding box center [583, 238] width 56 height 293
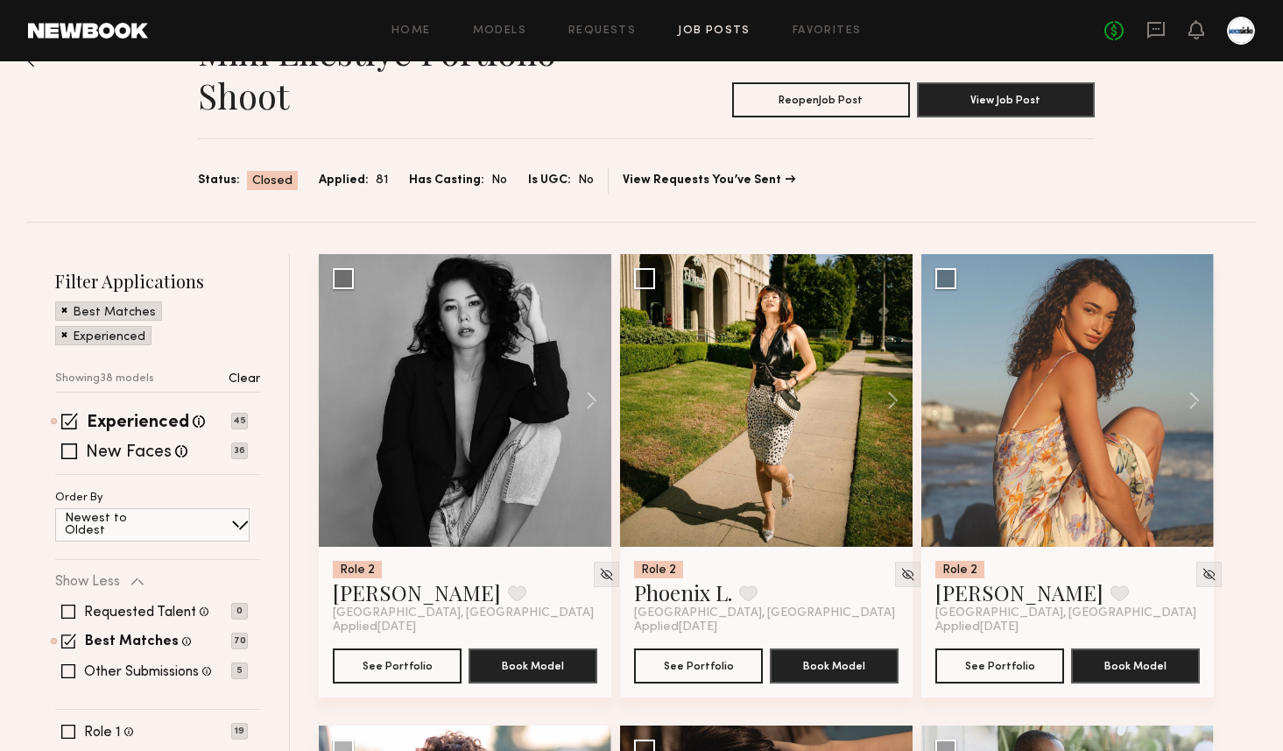
scroll to position [92, 0]
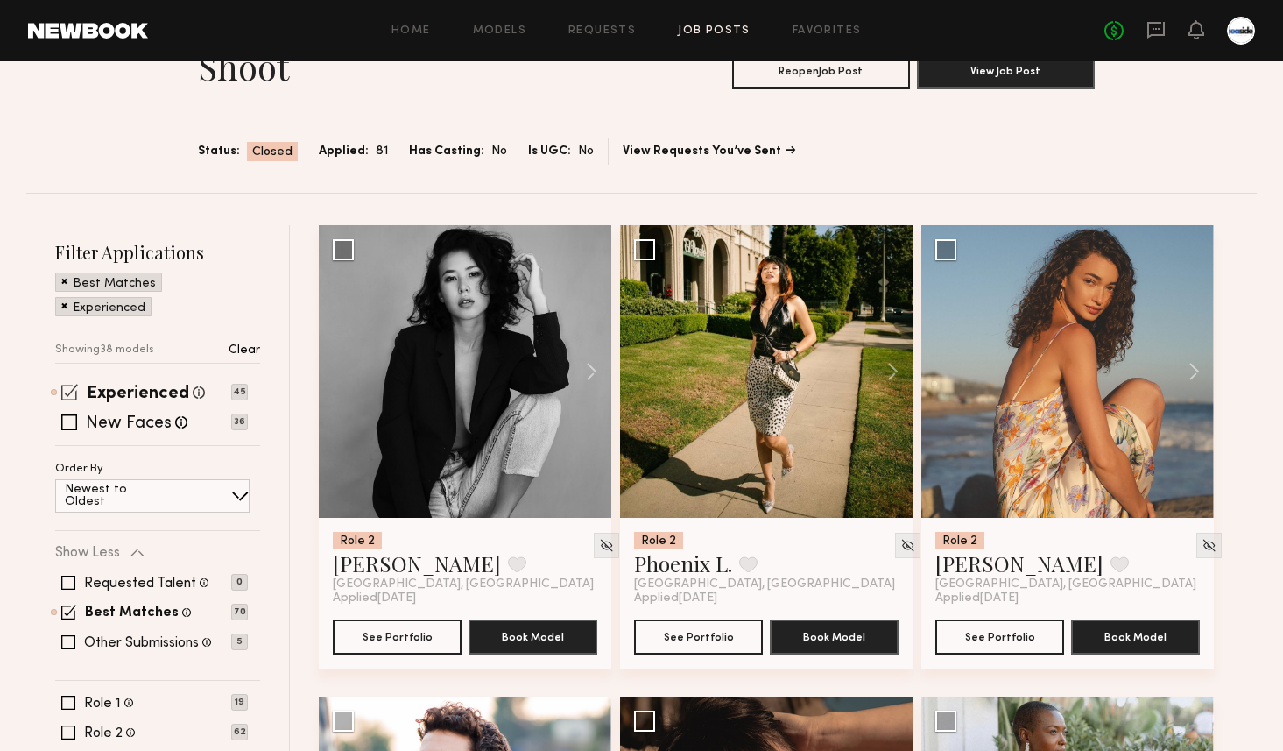
click at [68, 391] on span at bounding box center [69, 392] width 17 height 17
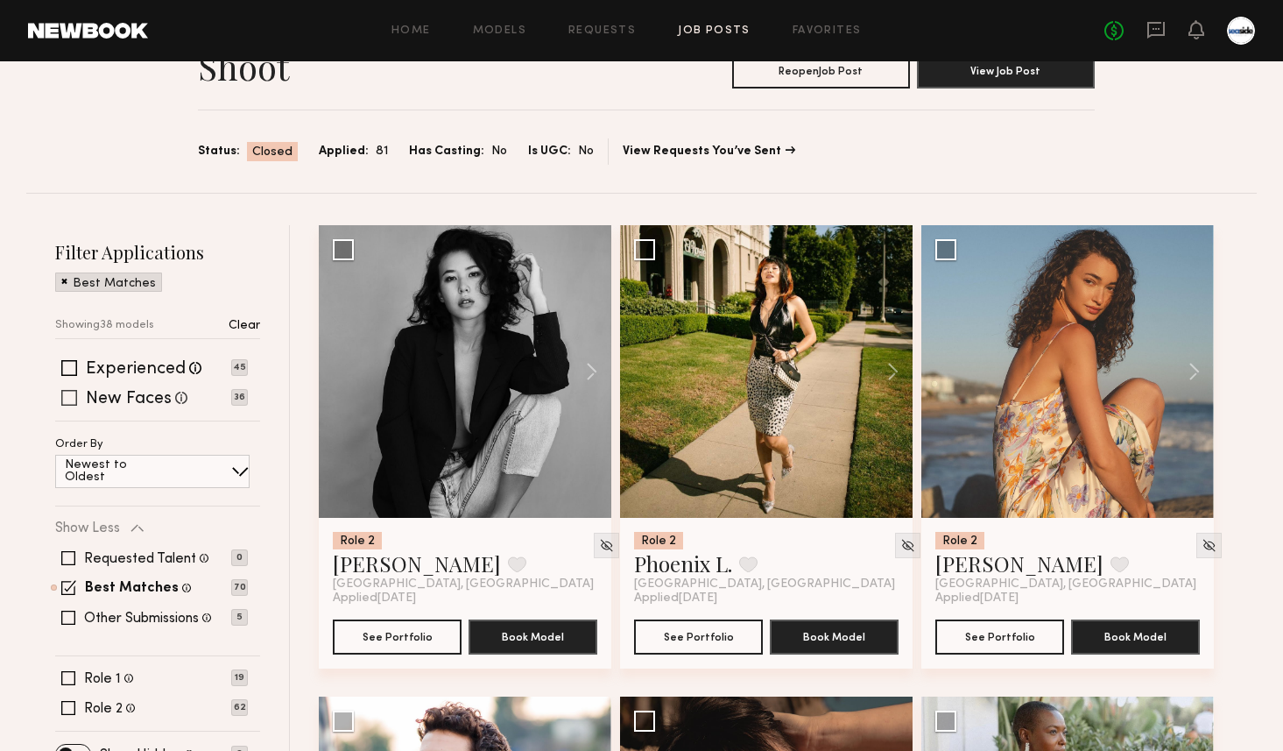
click at [71, 401] on span at bounding box center [69, 398] width 16 height 16
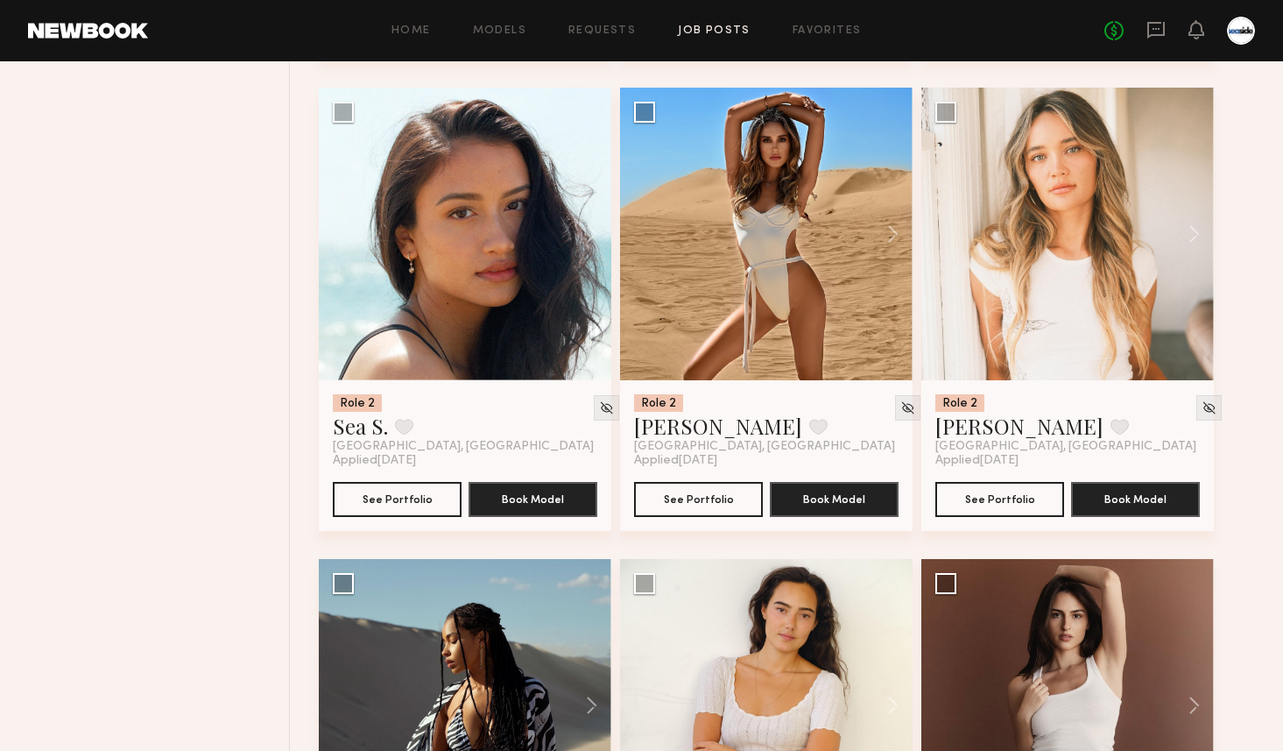
scroll to position [1950, 0]
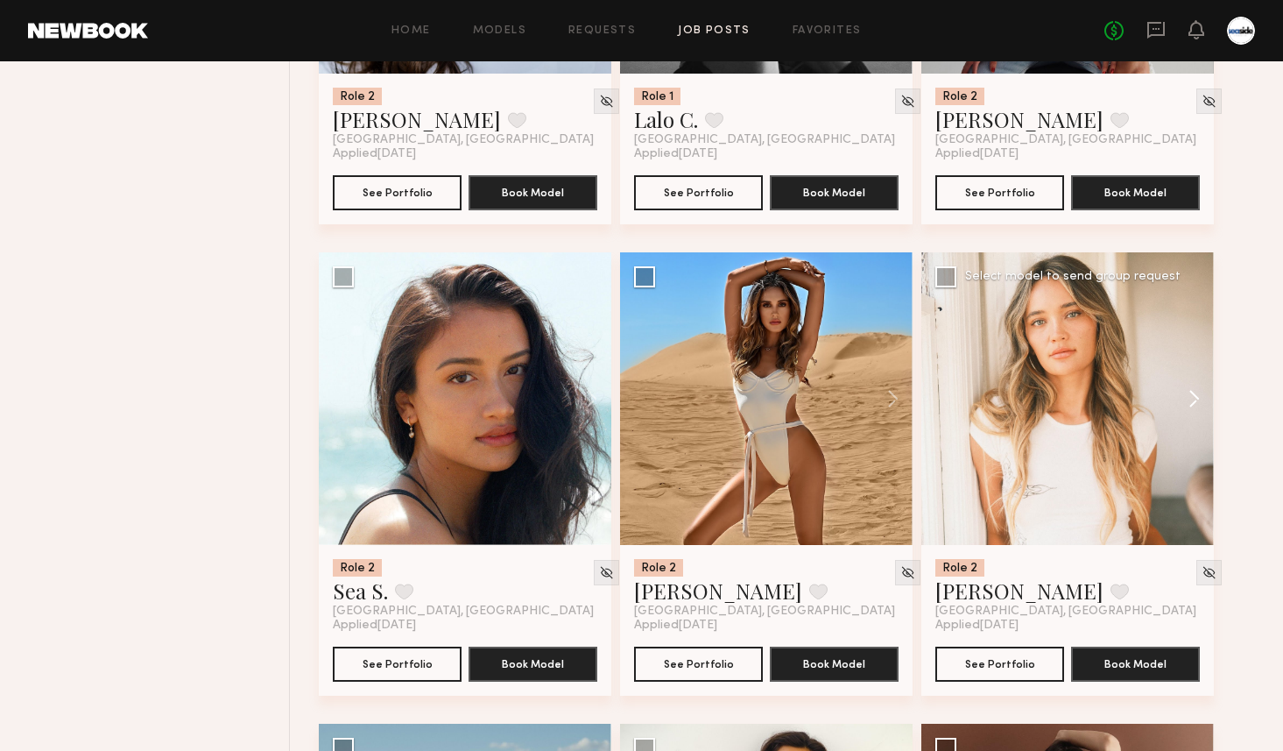
click at [1199, 392] on button at bounding box center [1186, 398] width 56 height 293
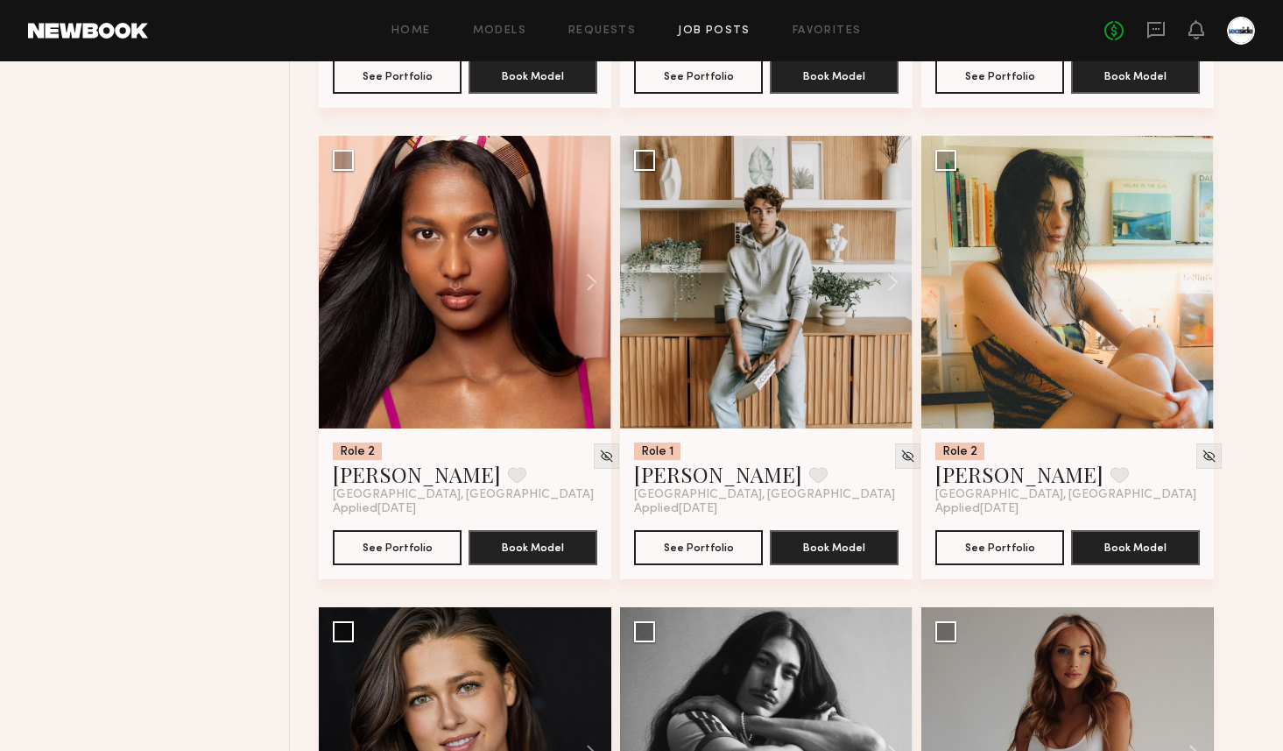
scroll to position [433, 0]
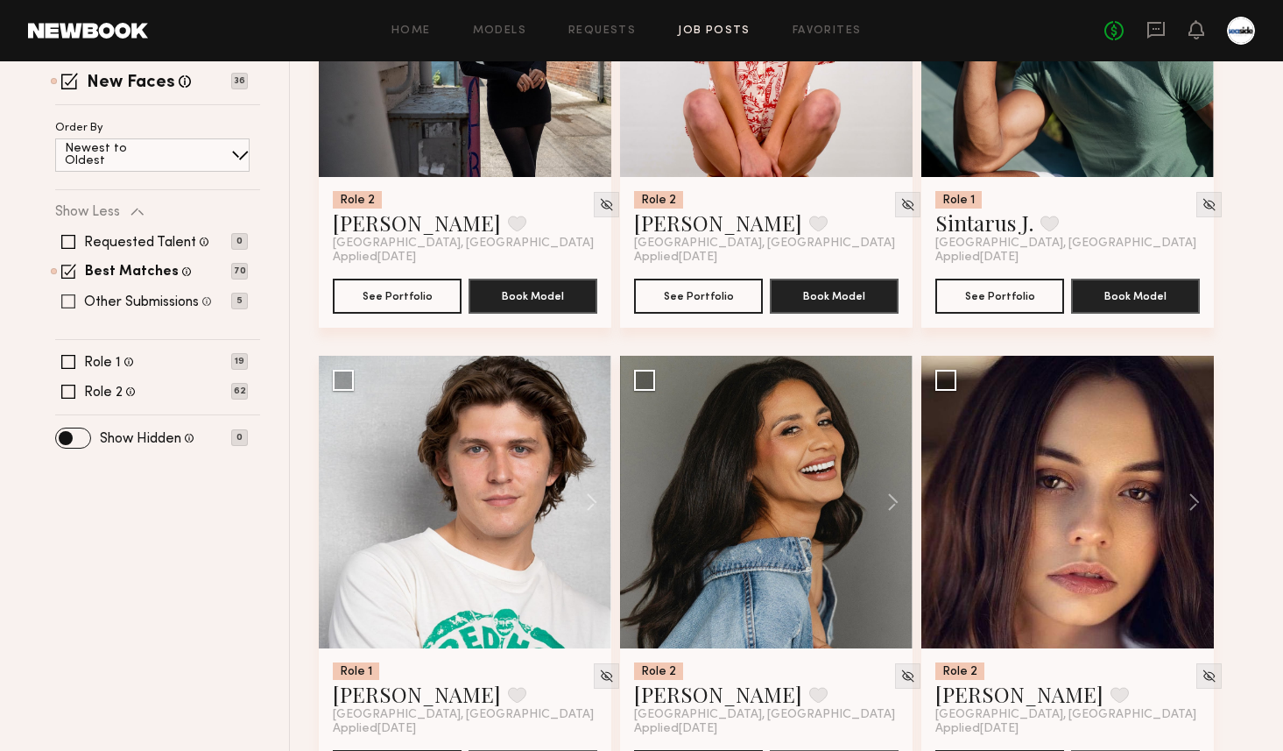
click at [63, 294] on span at bounding box center [68, 301] width 14 height 14
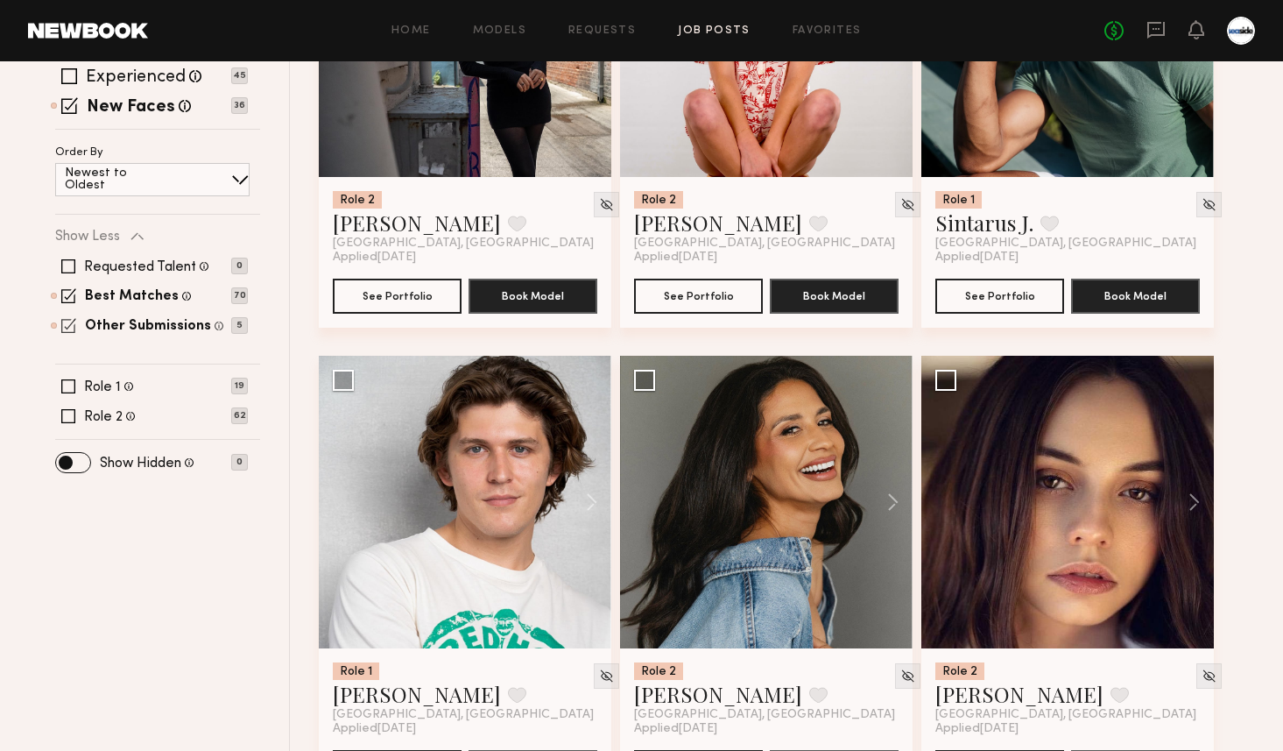
scroll to position [482, 0]
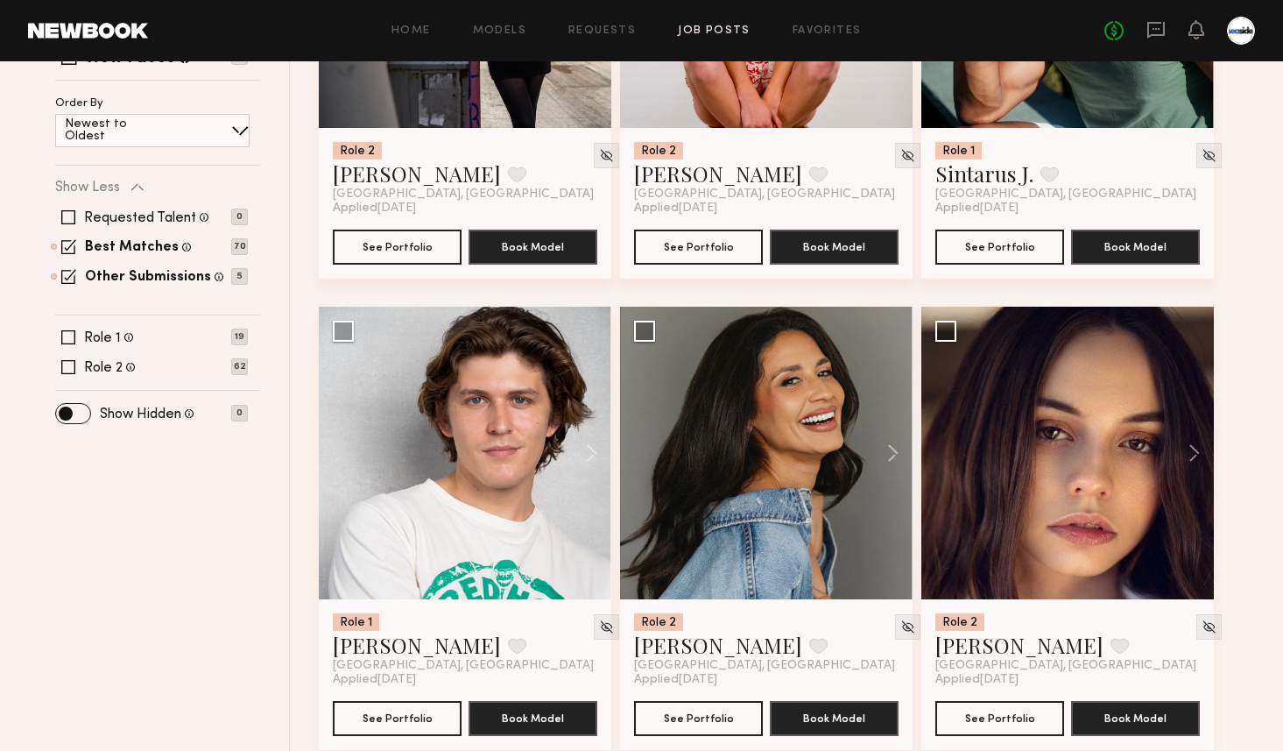
click at [68, 257] on div "Requested Talent Models you have reached out to with requests 0 Best Matches Mo…" at bounding box center [151, 246] width 193 height 105
click at [66, 246] on span at bounding box center [68, 246] width 15 height 15
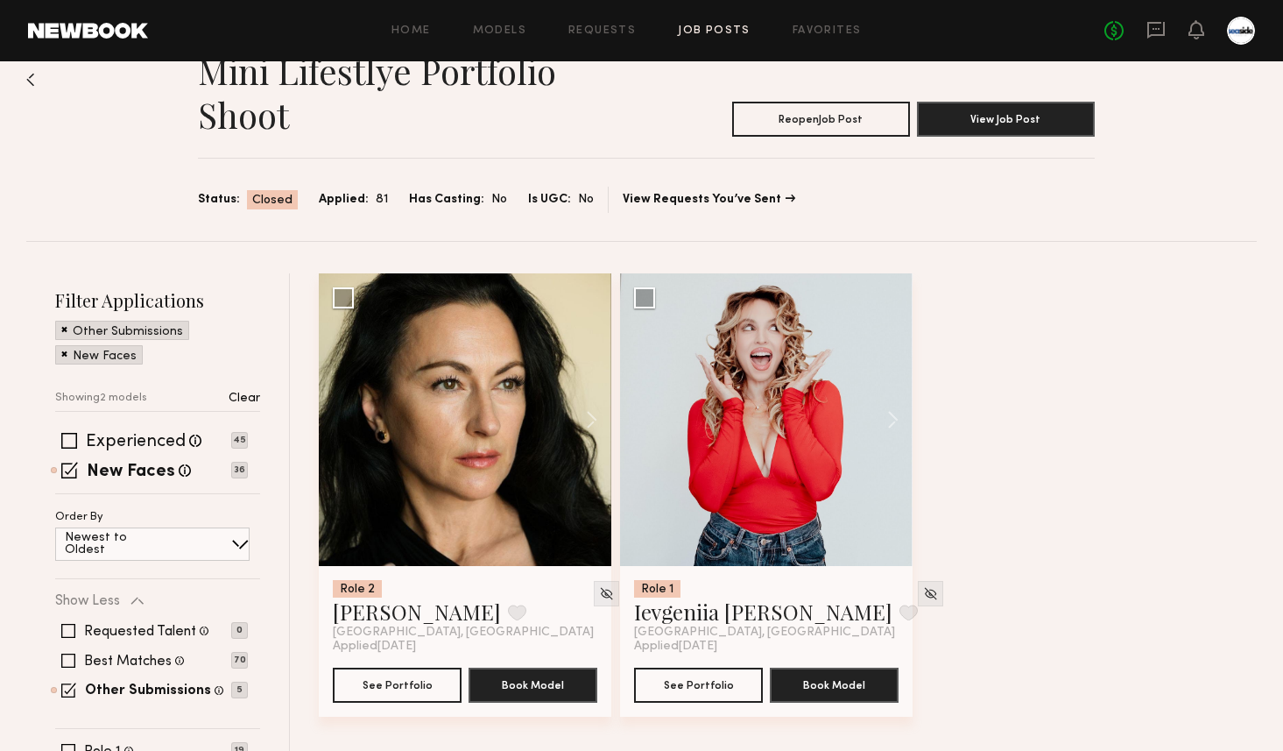
scroll to position [57, 0]
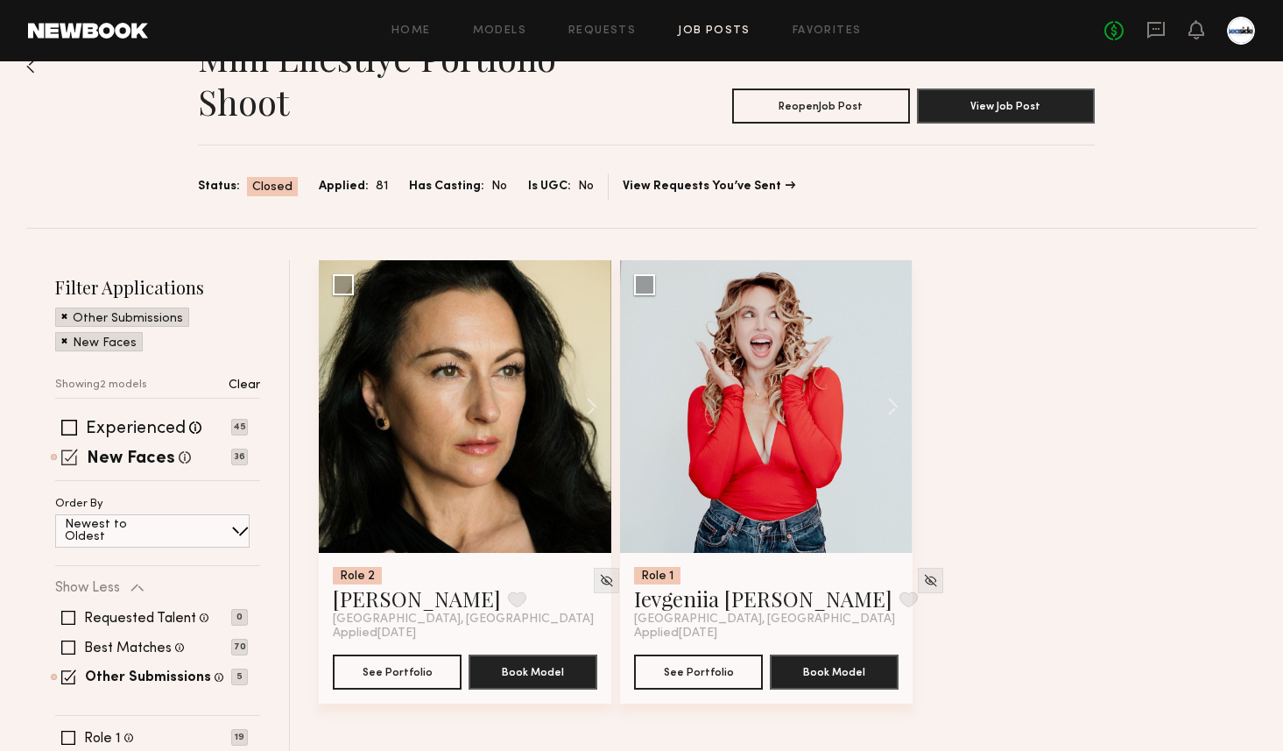
click at [70, 459] on span at bounding box center [69, 457] width 17 height 17
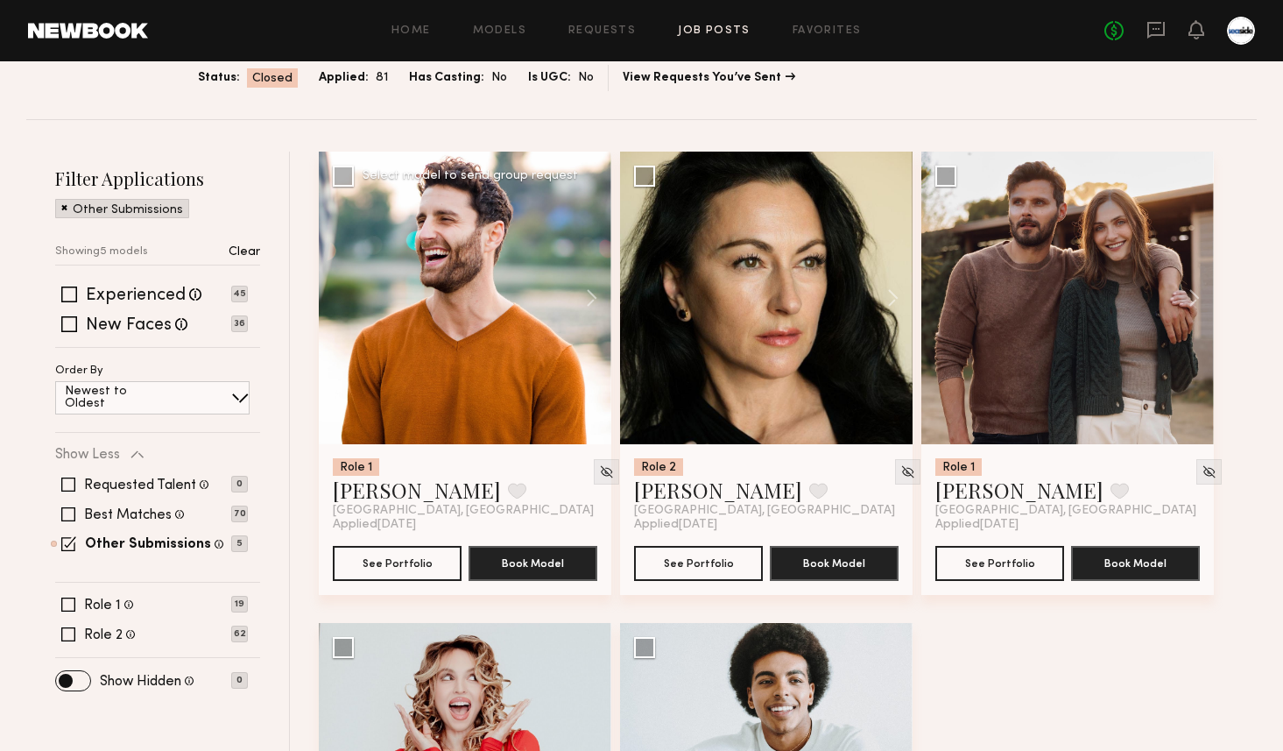
scroll to position [41, 0]
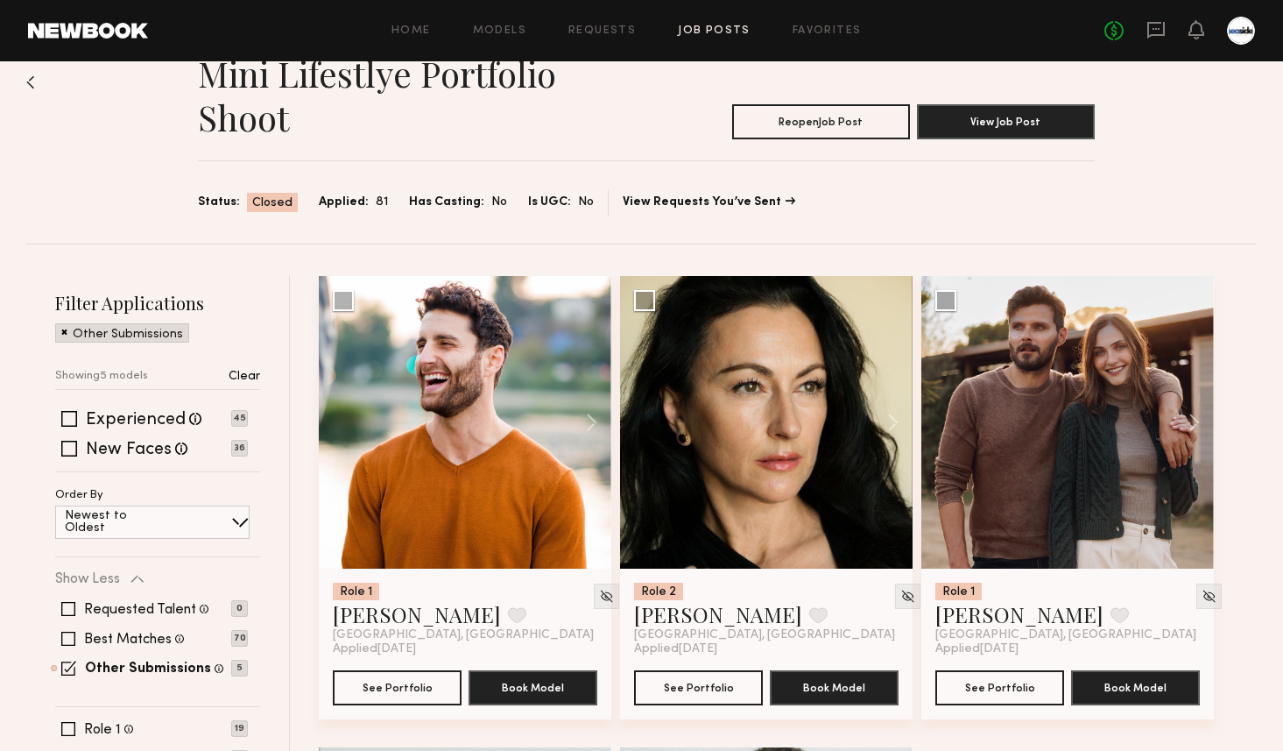
click at [64, 329] on span at bounding box center [64, 331] width 6 height 16
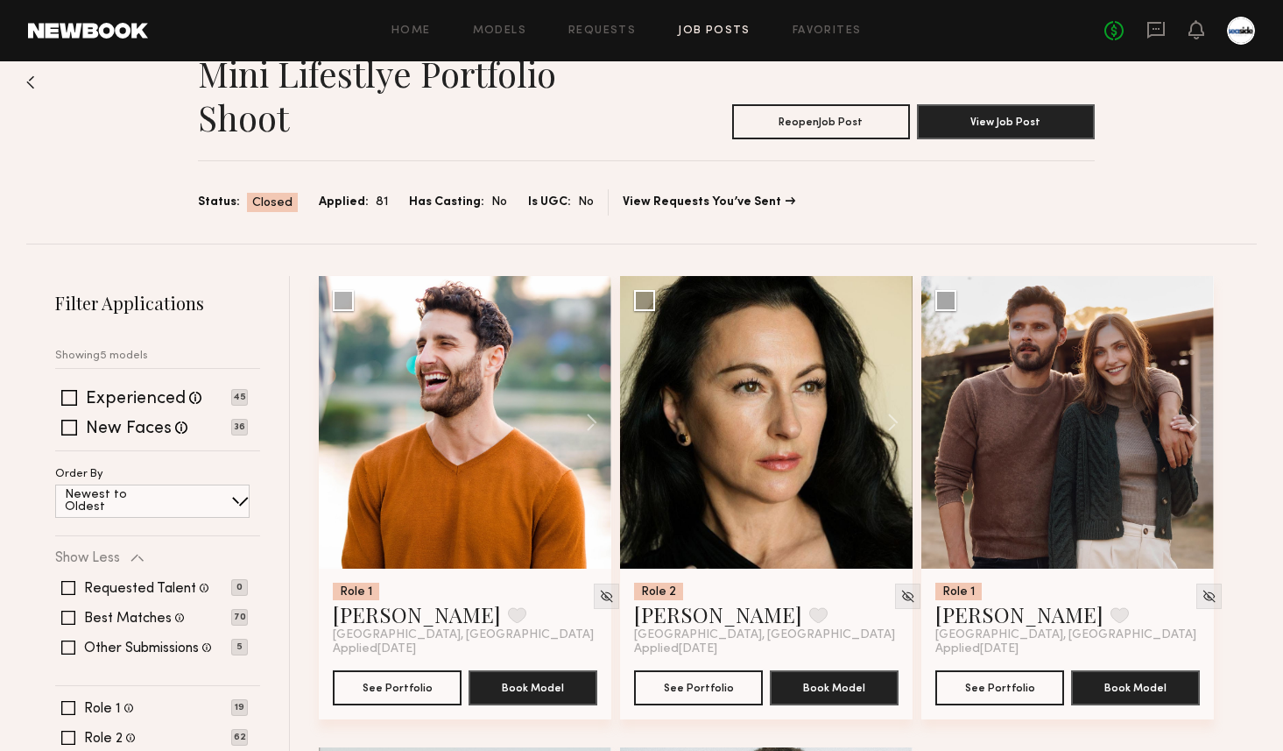
scroll to position [51, 0]
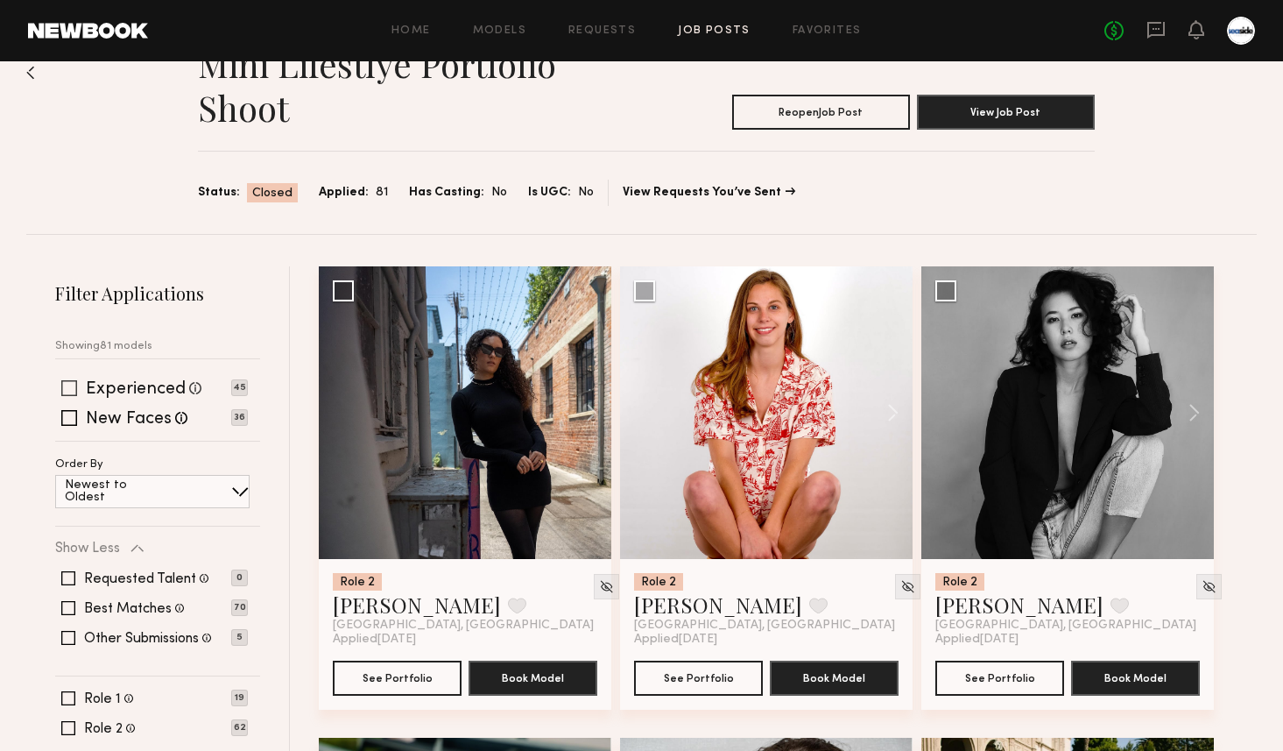
click at [70, 388] on span at bounding box center [69, 388] width 16 height 16
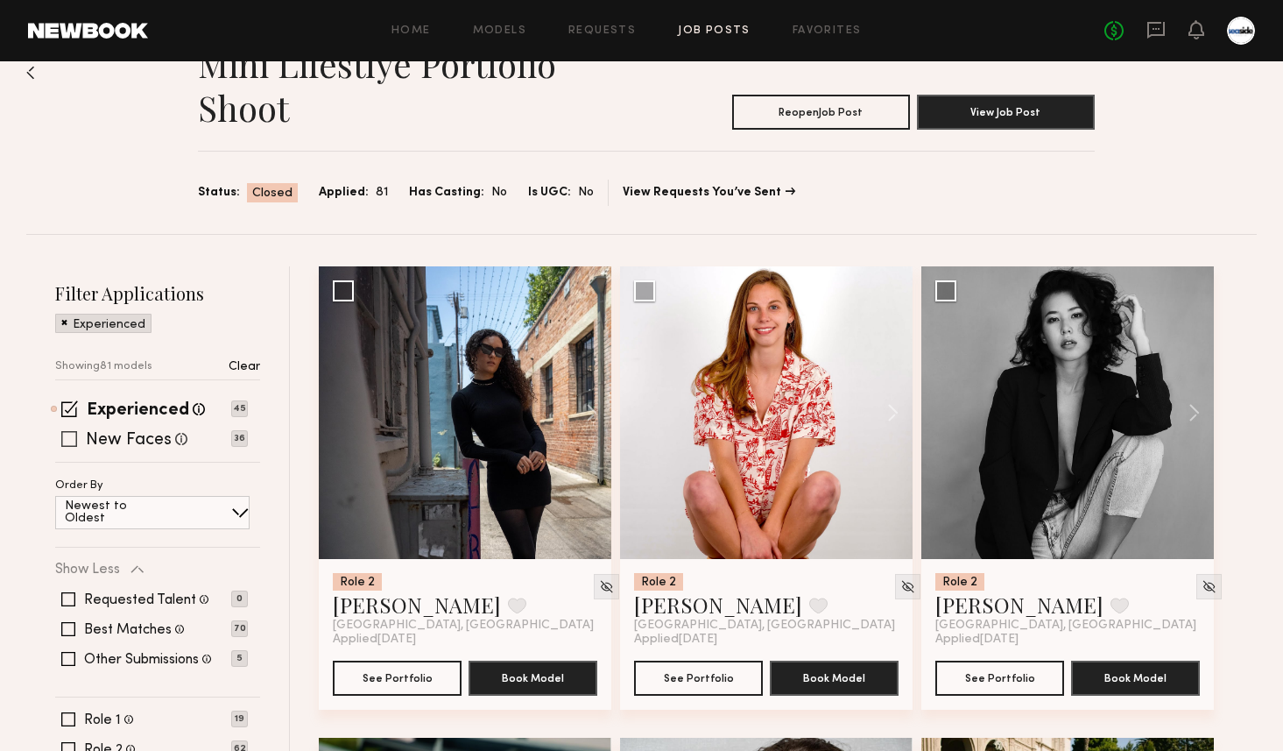
click at [69, 434] on span at bounding box center [69, 439] width 16 height 16
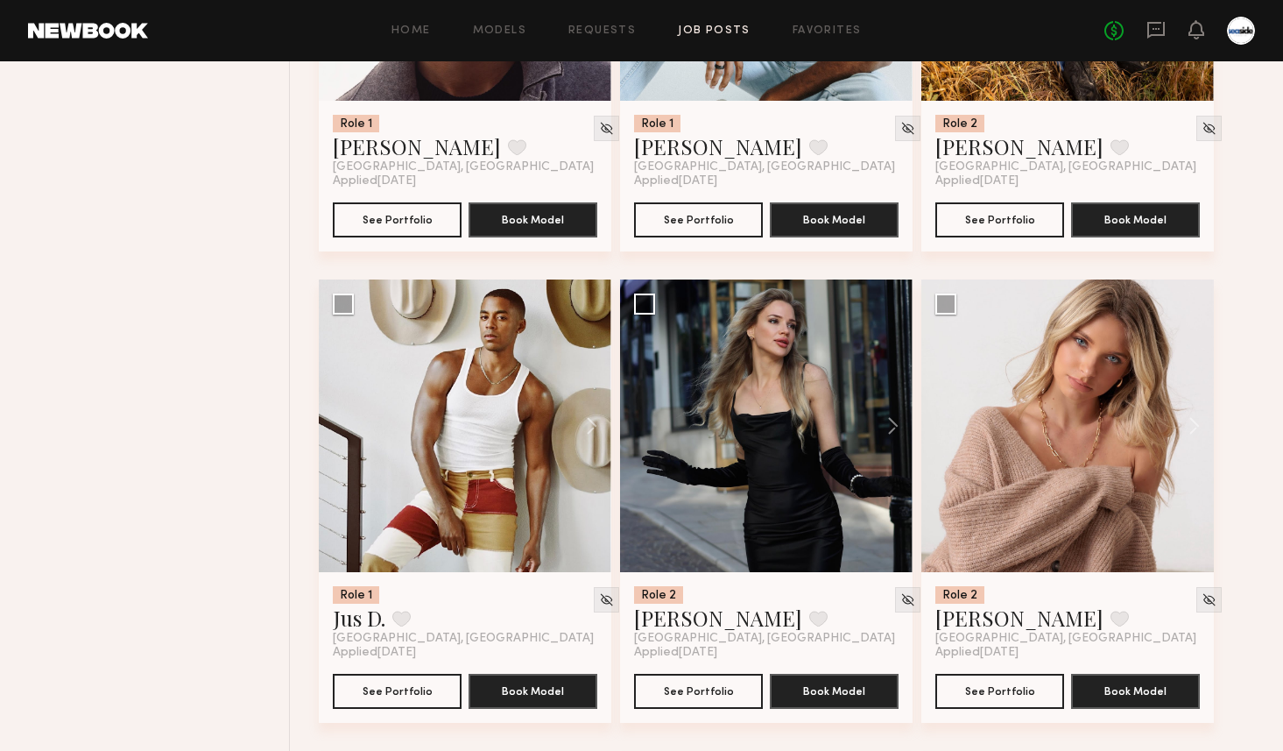
scroll to position [8559, 0]
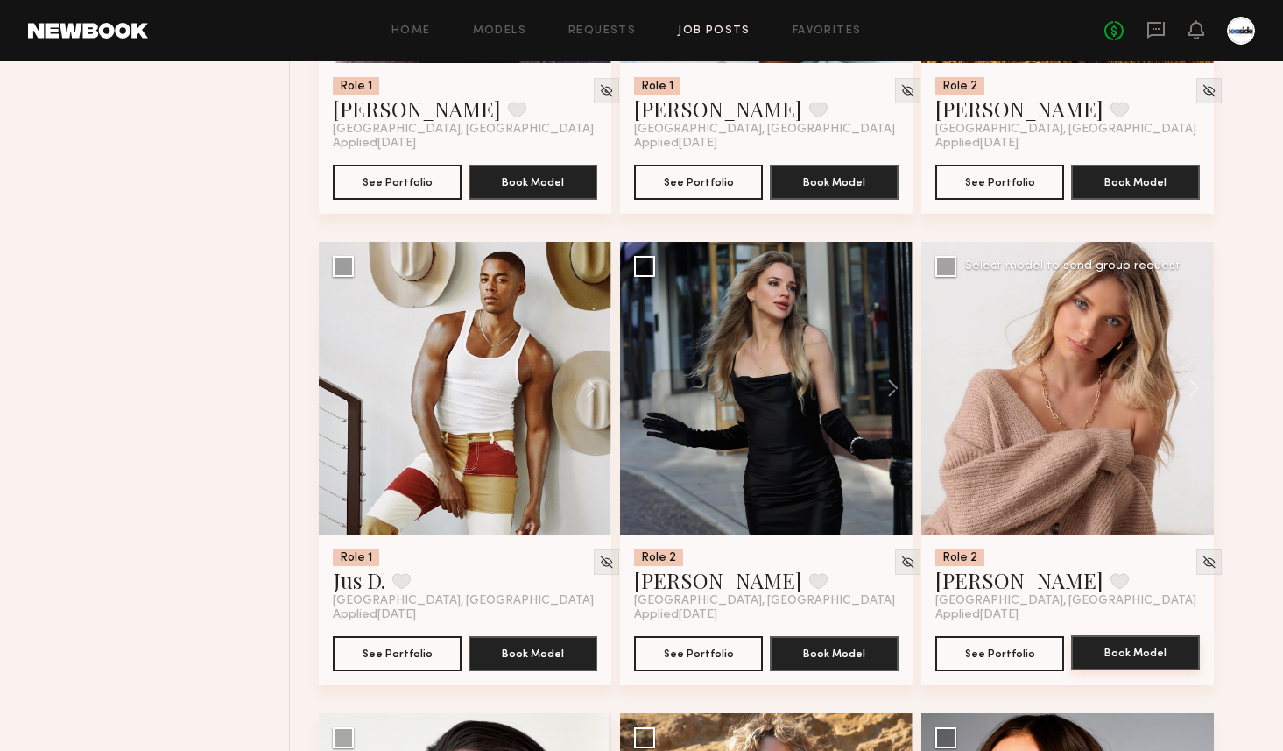
click at [1151, 656] on button "Book Model" at bounding box center [1135, 652] width 129 height 35
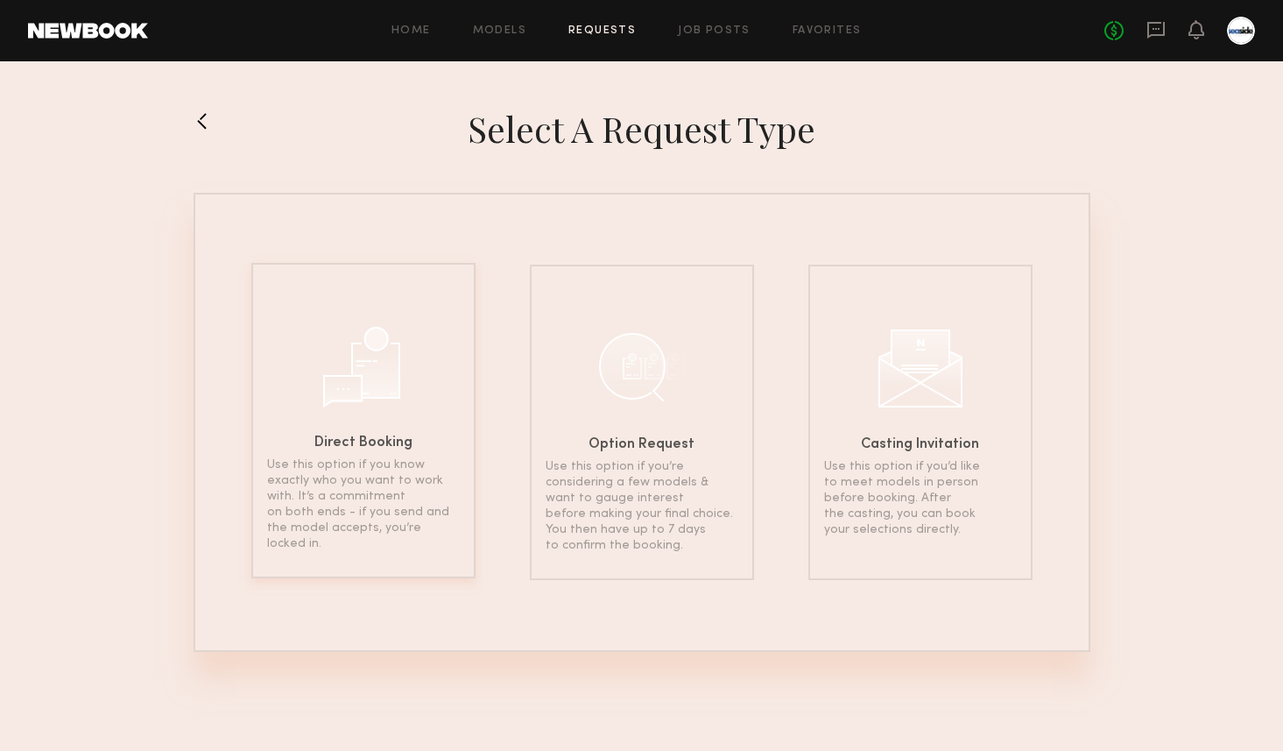
click at [358, 362] on div at bounding box center [364, 365] width 88 height 88
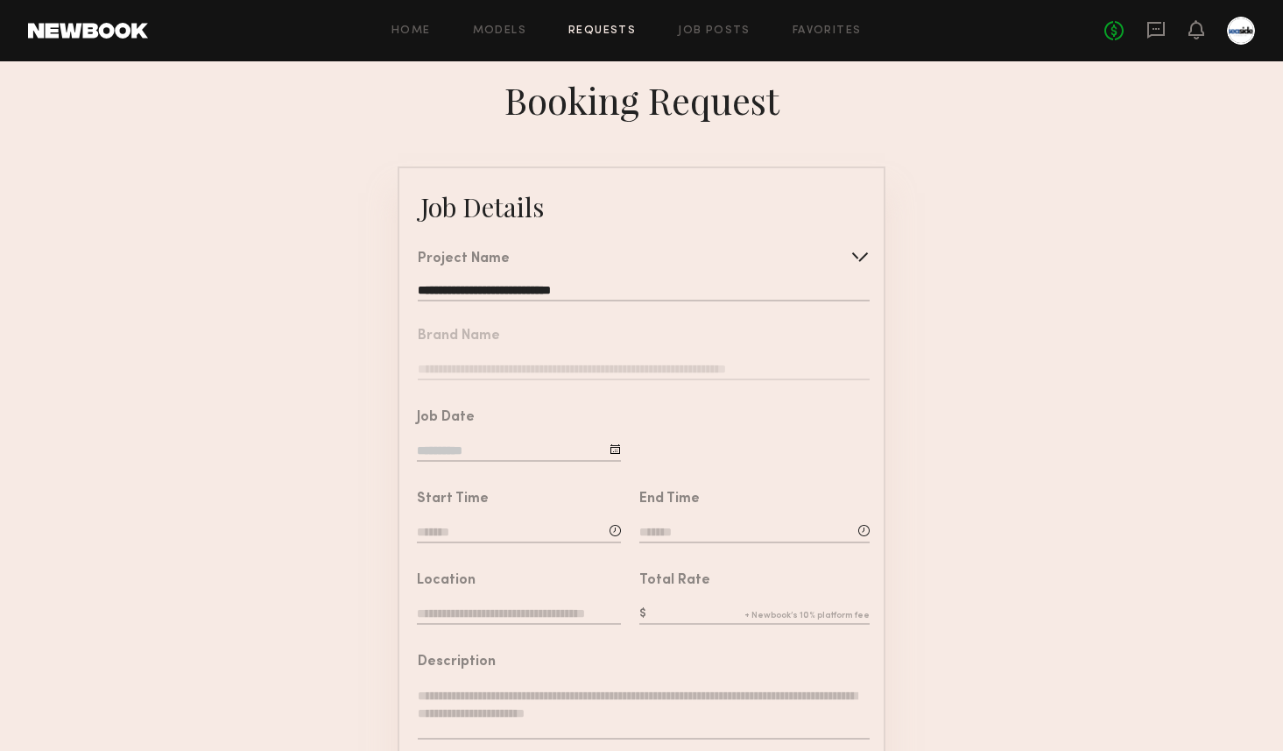
click at [577, 283] on div "**********" at bounding box center [644, 276] width 452 height 49
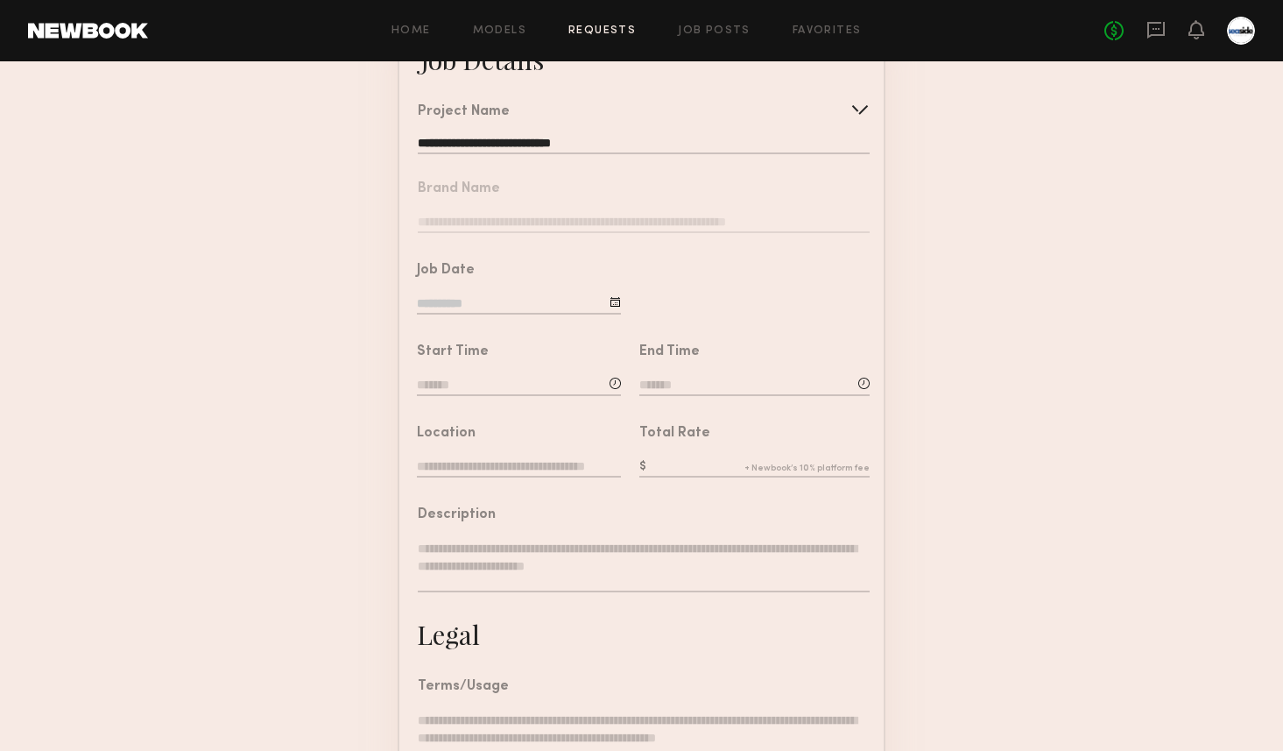
scroll to position [173, 0]
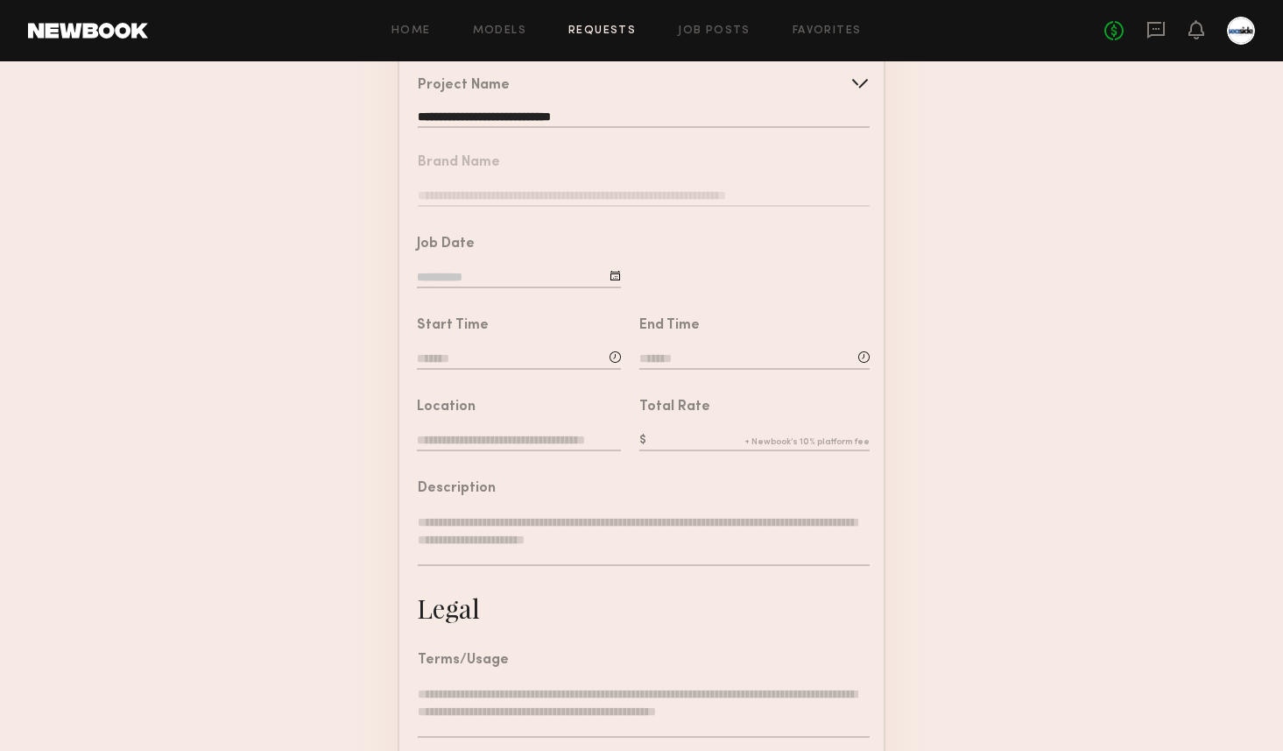
click at [530, 345] on div "Start Time" at bounding box center [519, 345] width 204 height 53
click at [595, 266] on div "Job Date" at bounding box center [519, 263] width 204 height 53
click at [626, 119] on input "**********" at bounding box center [644, 119] width 452 height 18
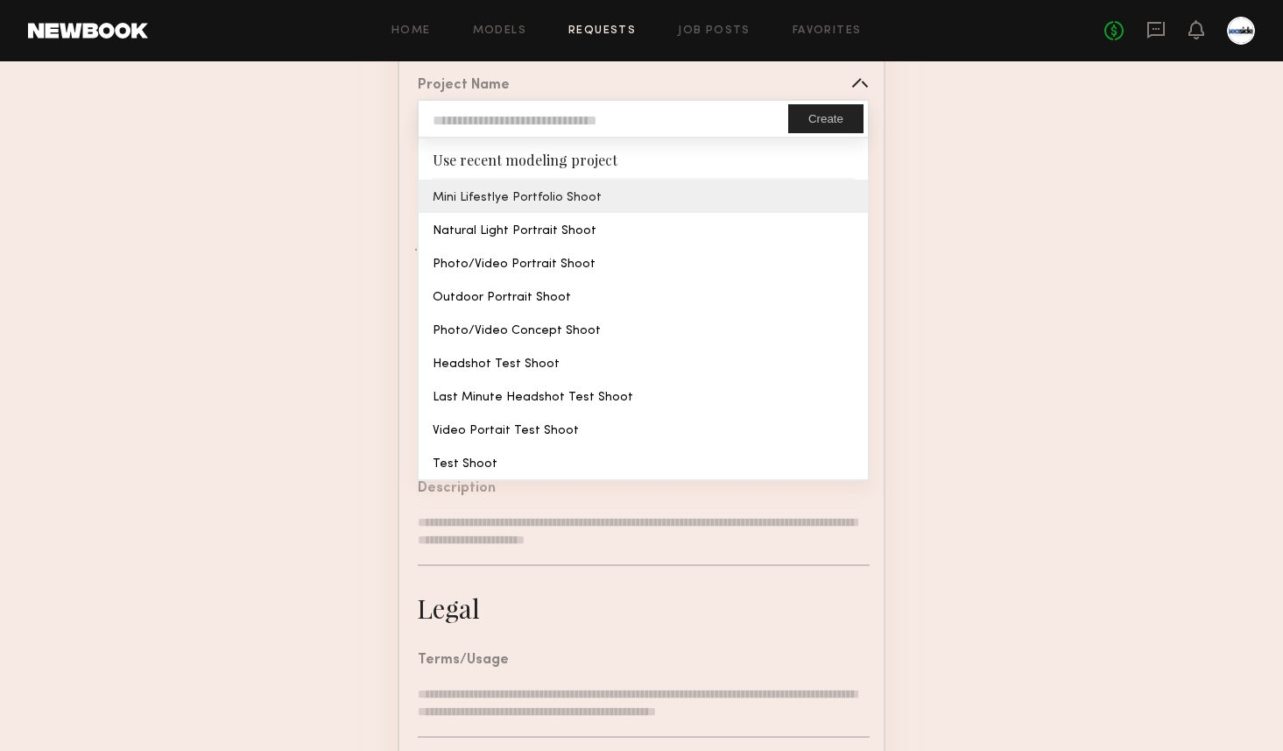
type input "**********"
type textarea "**********"
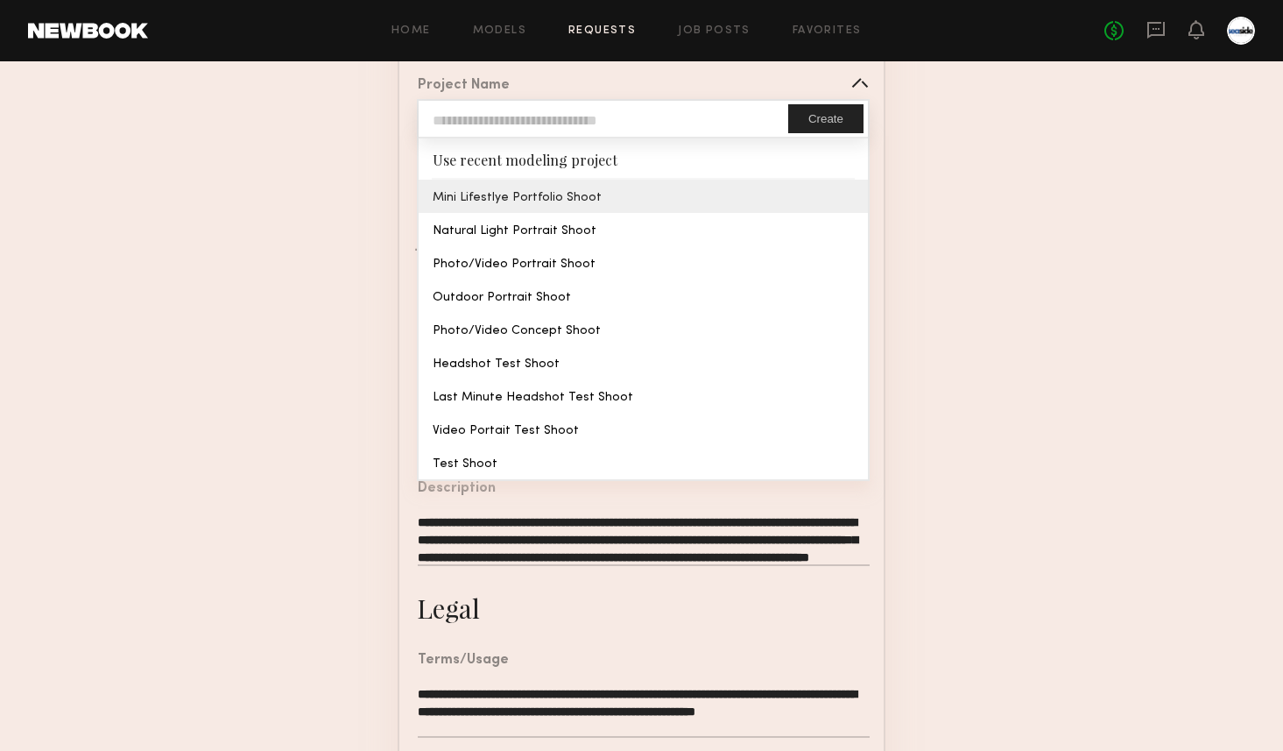
click at [574, 193] on common-border "**********" at bounding box center [642, 481] width 488 height 976
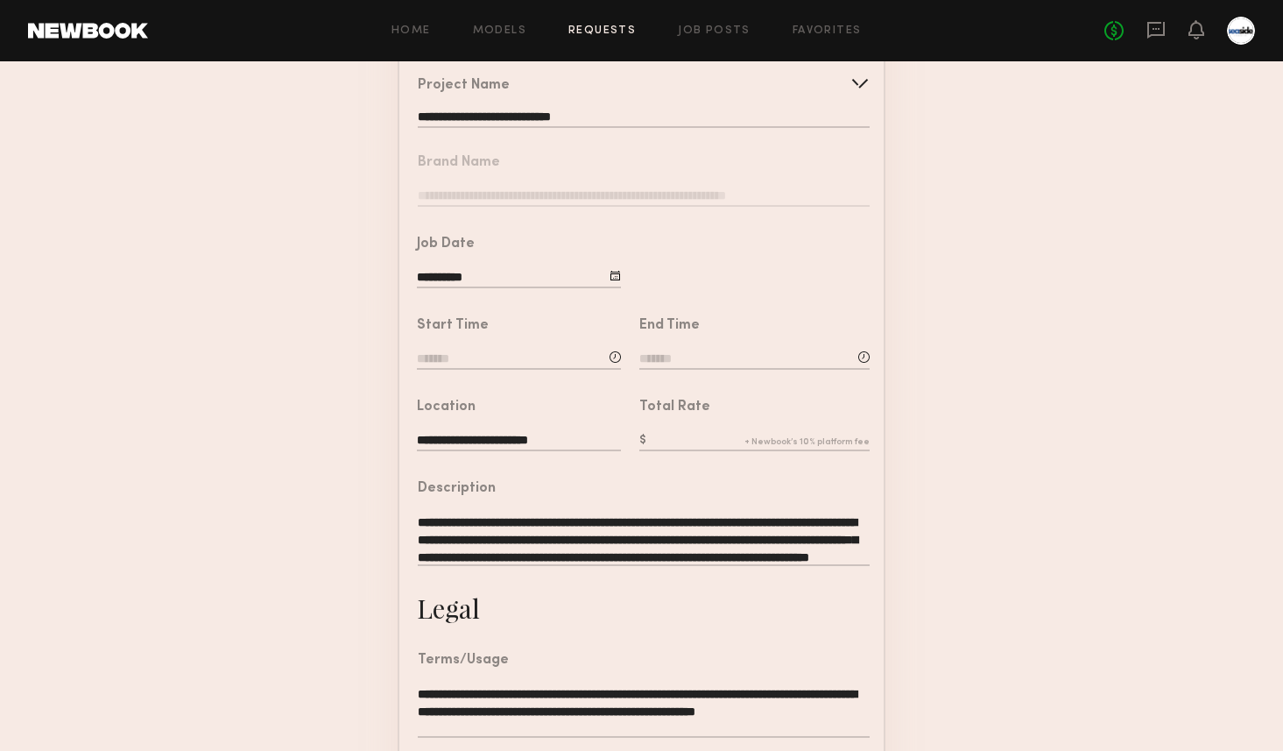
click at [534, 281] on input "**********" at bounding box center [519, 278] width 204 height 19
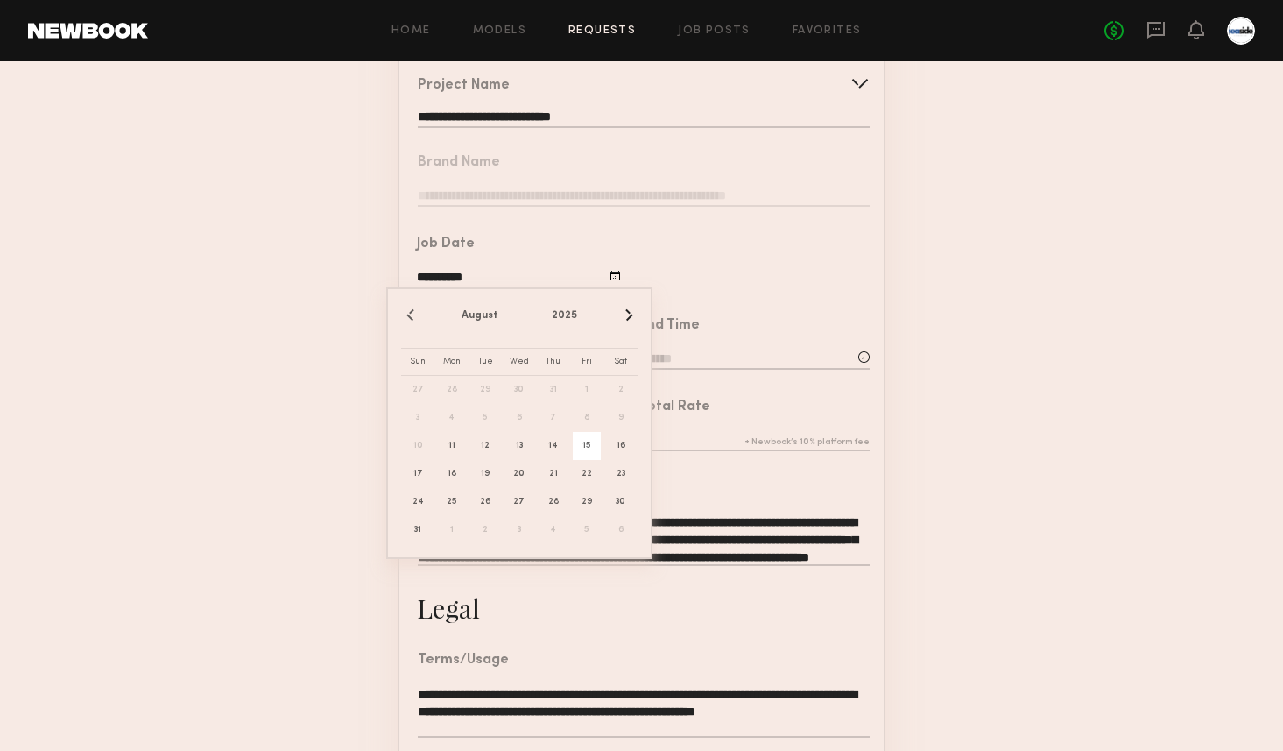
click at [590, 446] on span "15" at bounding box center [587, 446] width 28 height 28
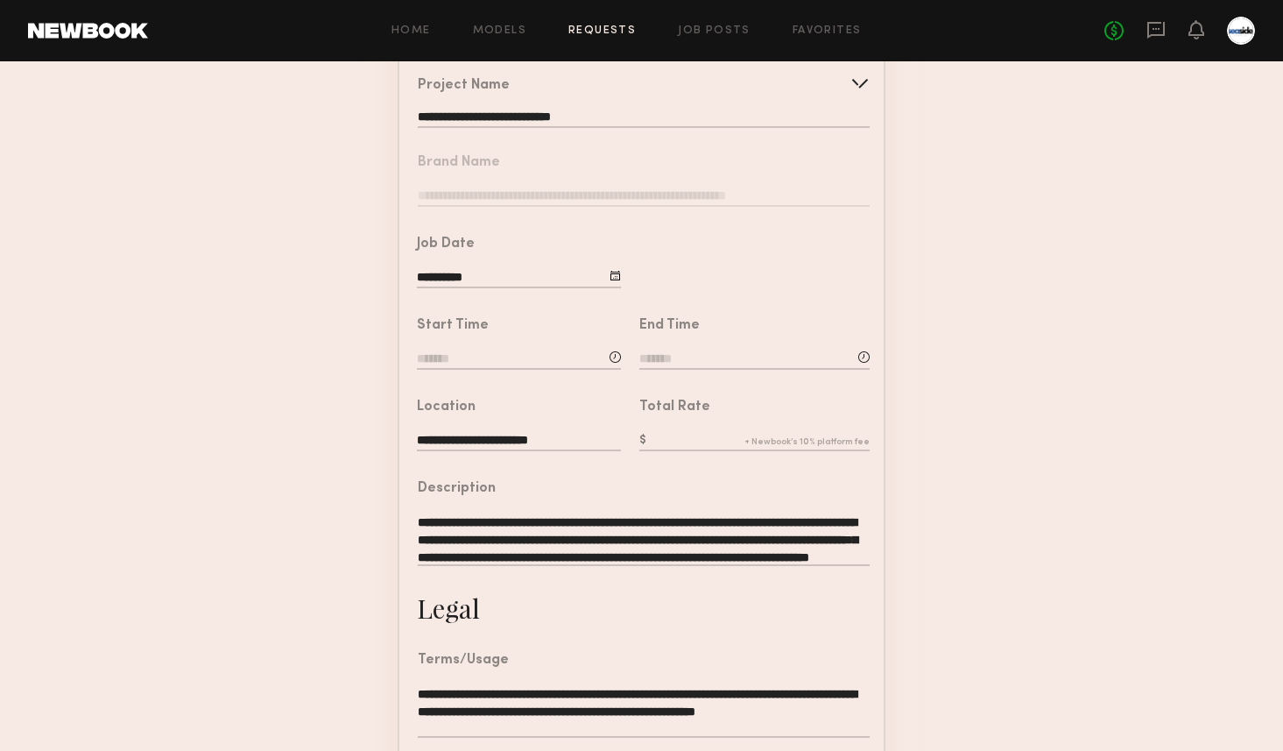
click at [546, 358] on input at bounding box center [519, 359] width 204 height 19
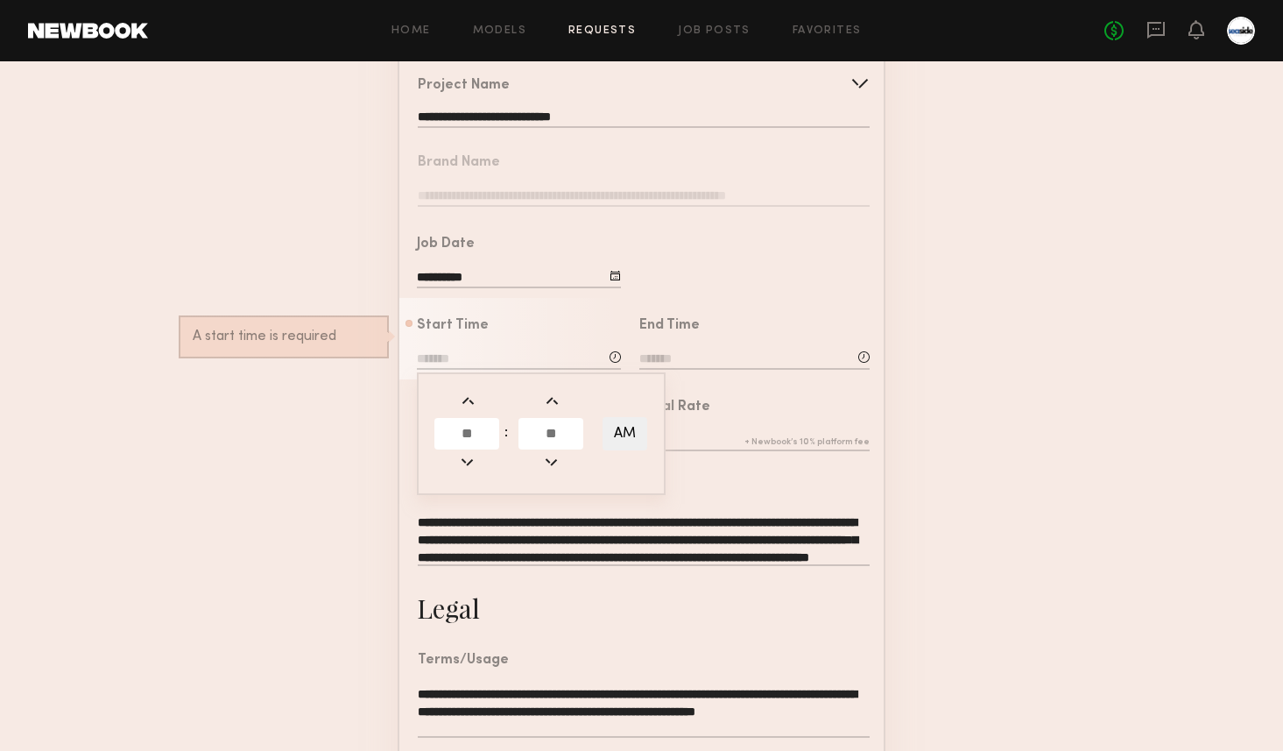
click at [463, 435] on input "text" at bounding box center [467, 434] width 65 height 32
type input "*"
click at [532, 432] on input "text" at bounding box center [551, 434] width 65 height 32
type input "**"
type input "*******"
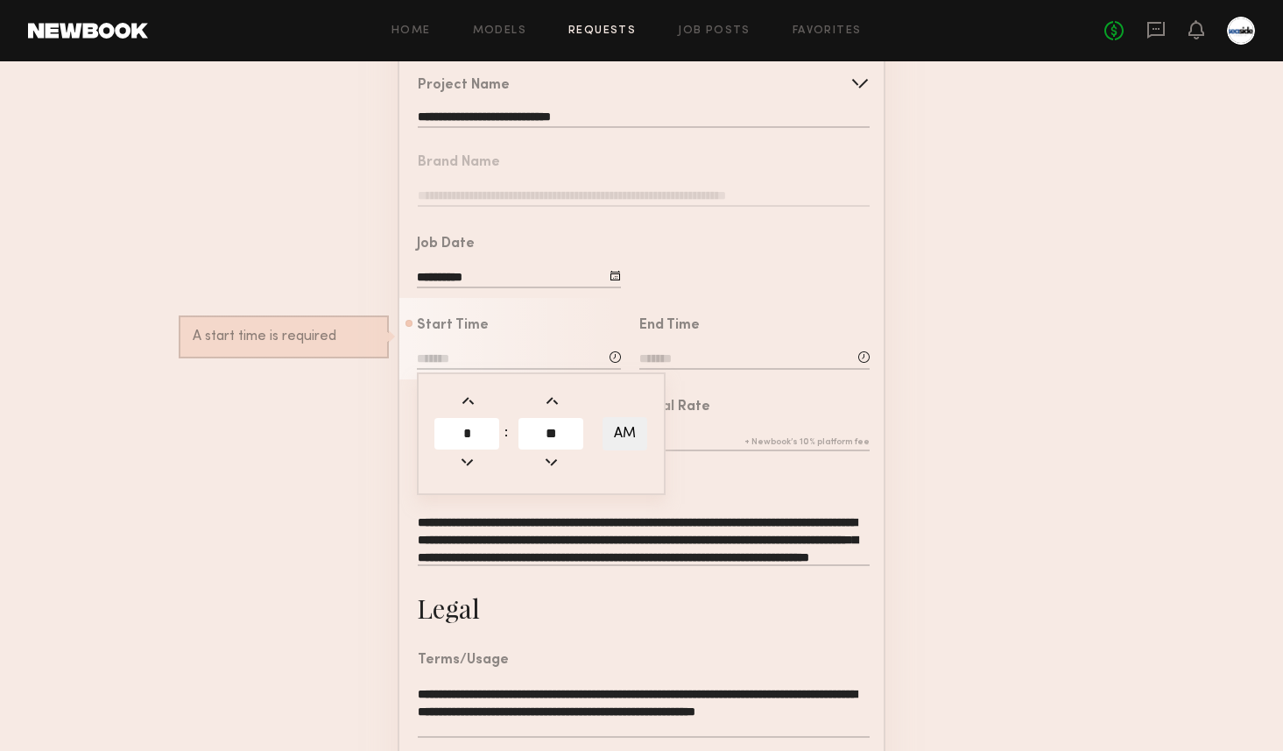
type input "**"
click at [641, 430] on button "AM" at bounding box center [625, 433] width 45 height 33
type input "*******"
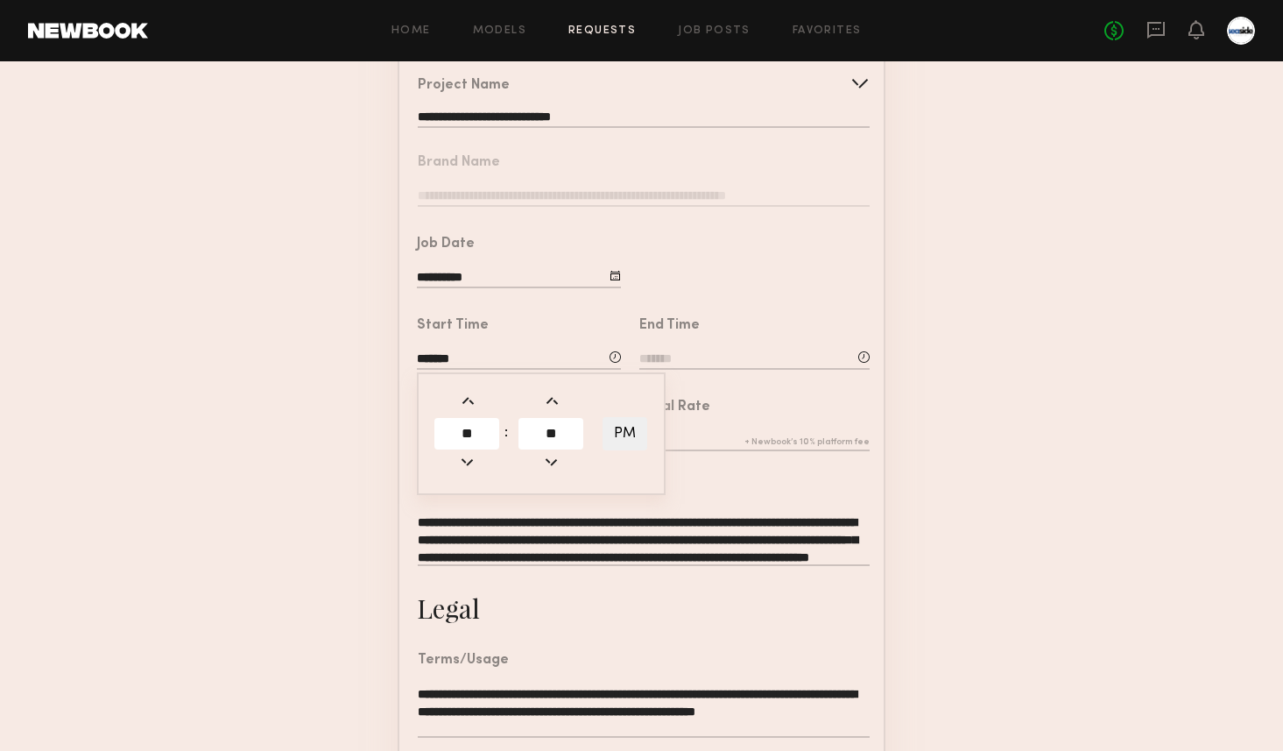
click at [672, 352] on input at bounding box center [755, 359] width 230 height 19
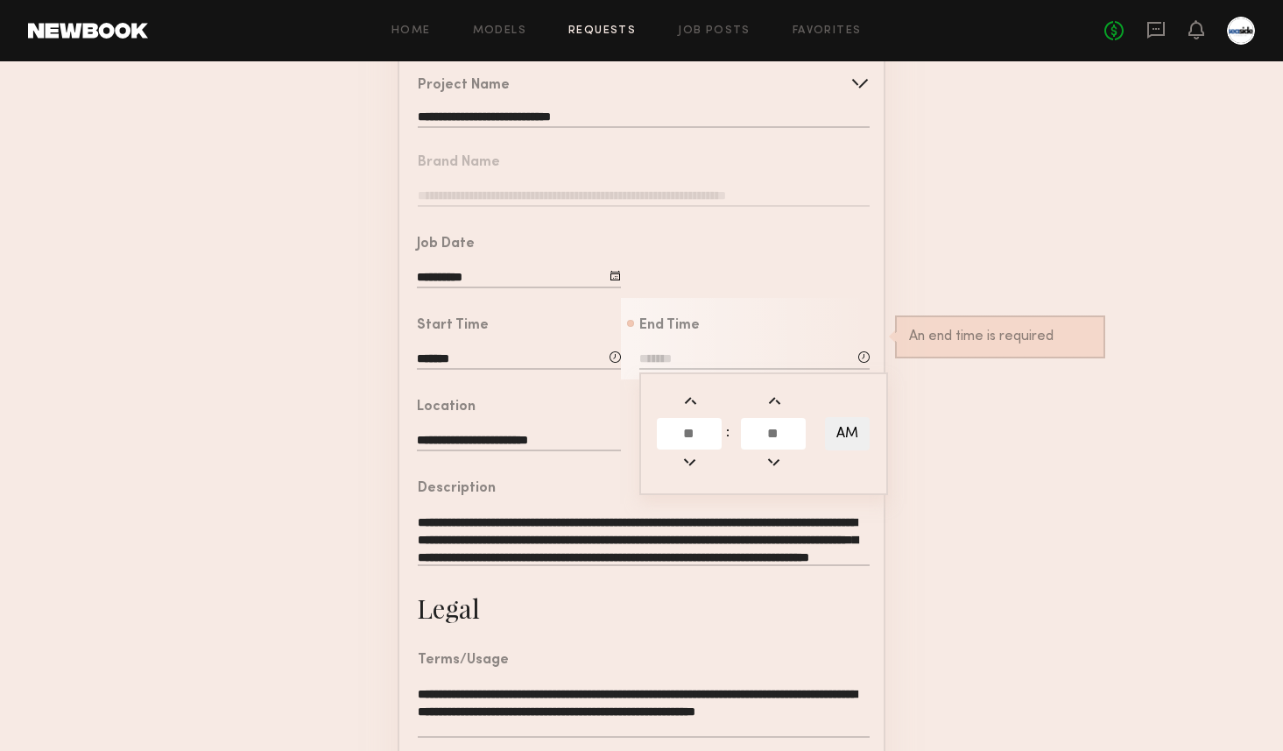
click at [689, 431] on input "text" at bounding box center [689, 434] width 65 height 32
type input "*"
click at [786, 440] on input "text" at bounding box center [773, 434] width 65 height 32
type input "**"
type input "*******"
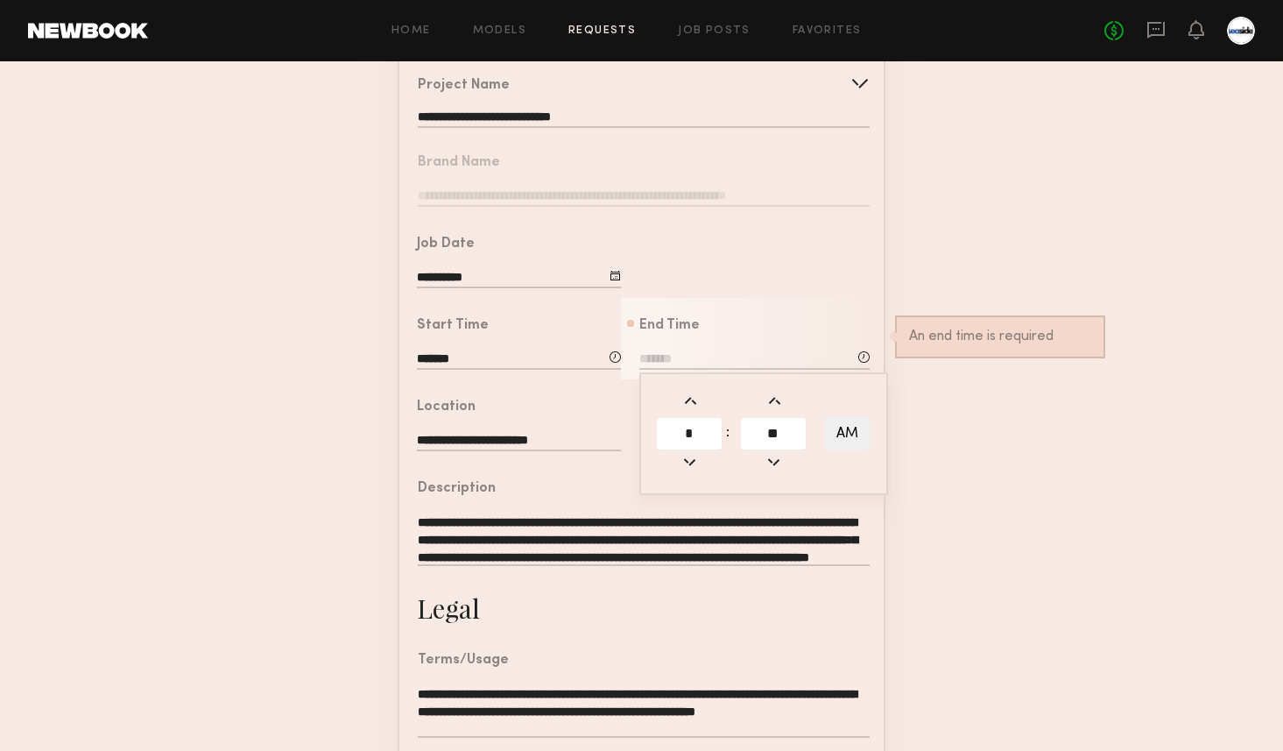
type input "**"
click at [852, 437] on button "AM" at bounding box center [847, 433] width 45 height 33
type input "*******"
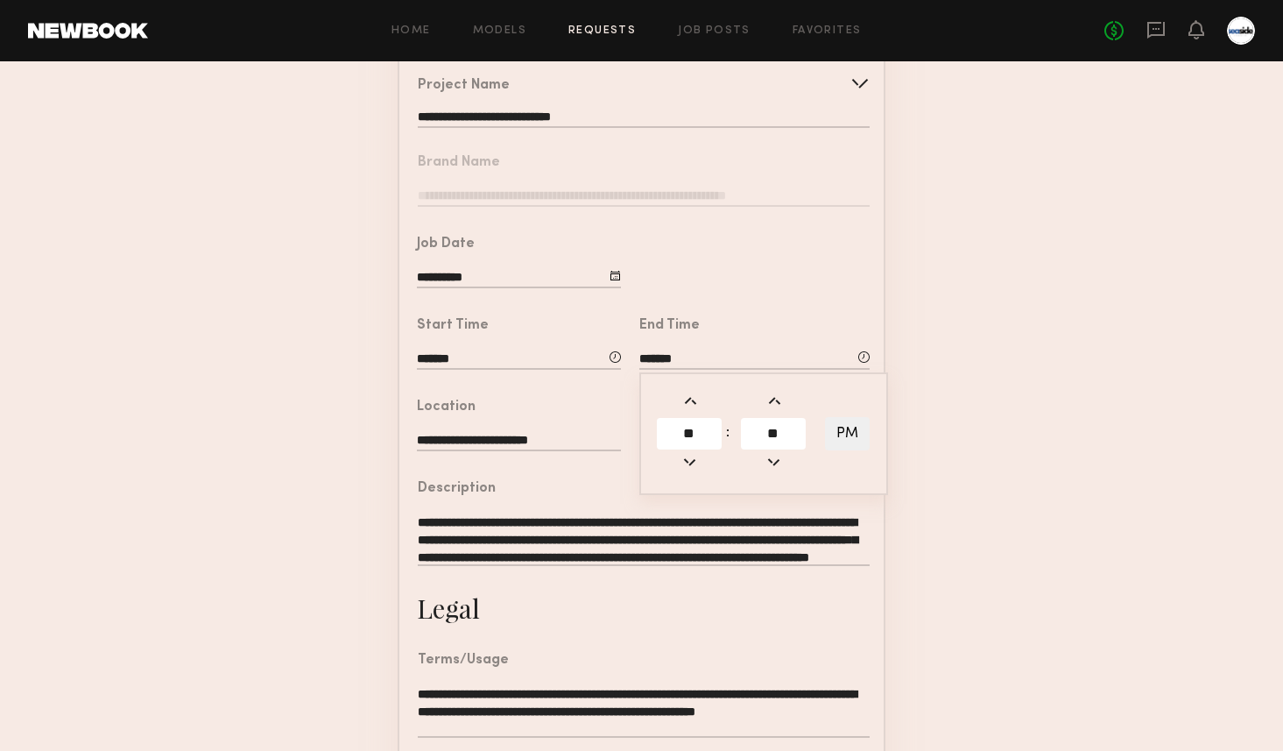
click at [936, 380] on form "**********" at bounding box center [641, 481] width 1283 height 976
click at [676, 438] on input "text" at bounding box center [755, 441] width 230 height 19
type input "*"
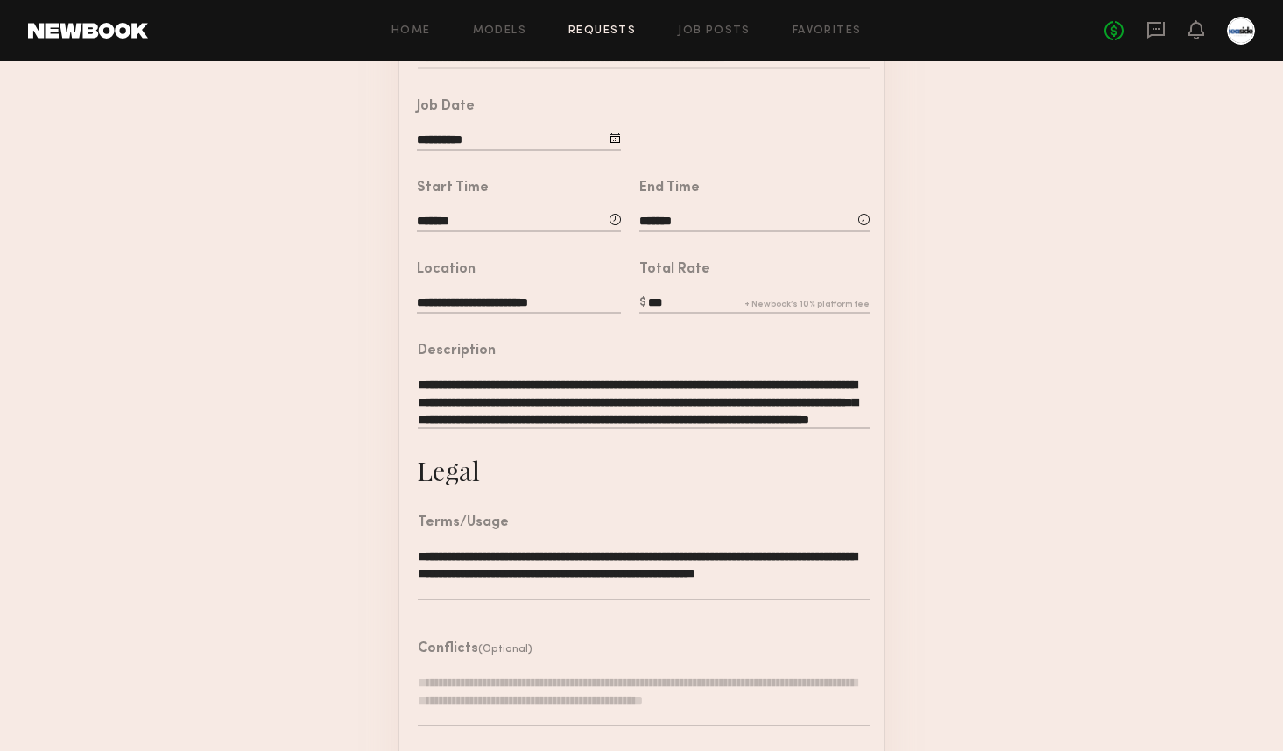
scroll to position [402, 0]
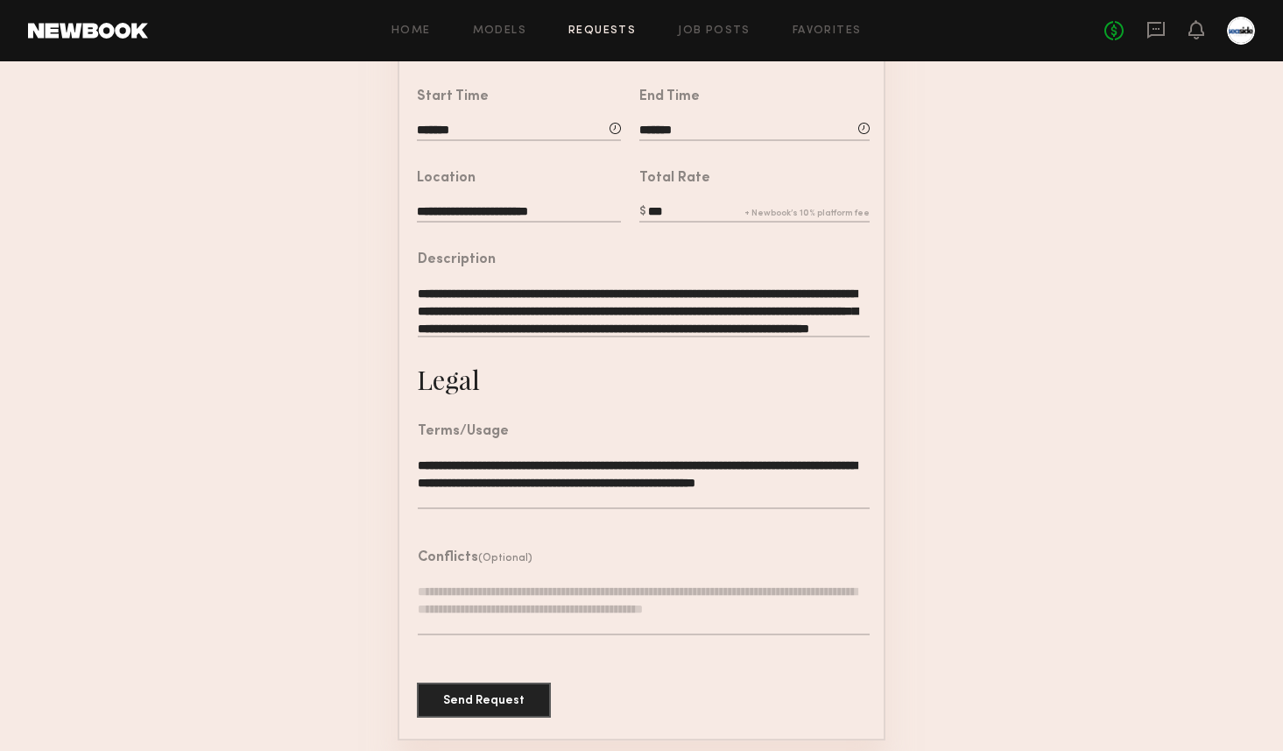
type input "***"
click at [668, 319] on textarea "**********" at bounding box center [644, 311] width 452 height 53
click at [733, 307] on textarea "**********" at bounding box center [644, 311] width 452 height 53
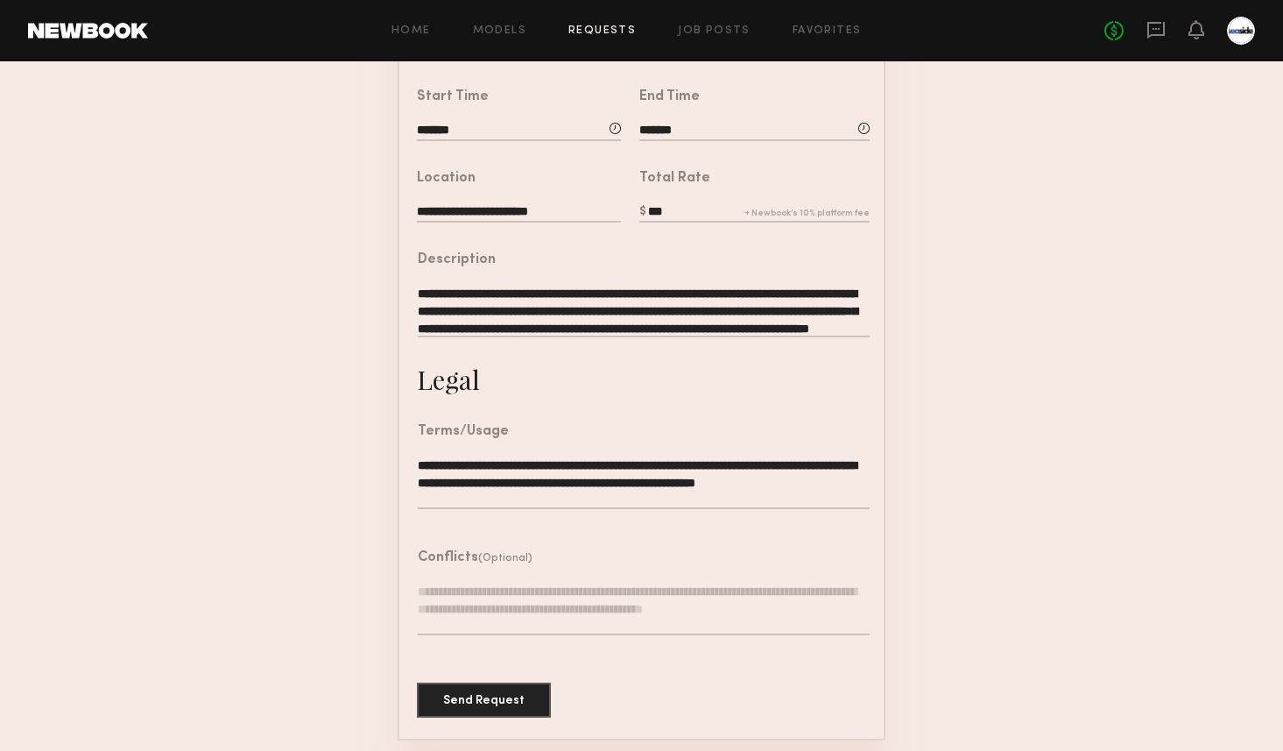
click at [863, 320] on textarea "**********" at bounding box center [644, 311] width 452 height 53
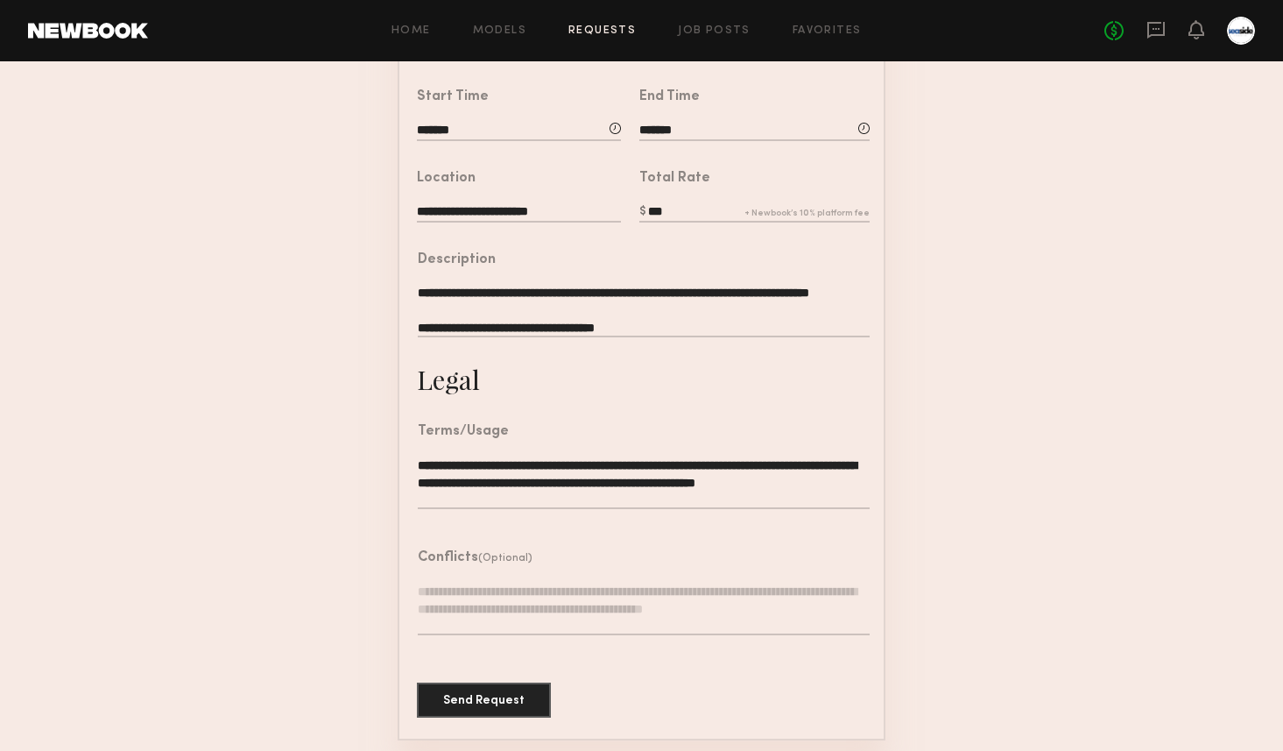
drag, startPoint x: 723, startPoint y: 312, endPoint x: 406, endPoint y: 260, distance: 320.5
click at [406, 259] on div "**********" at bounding box center [634, 297] width 470 height 130
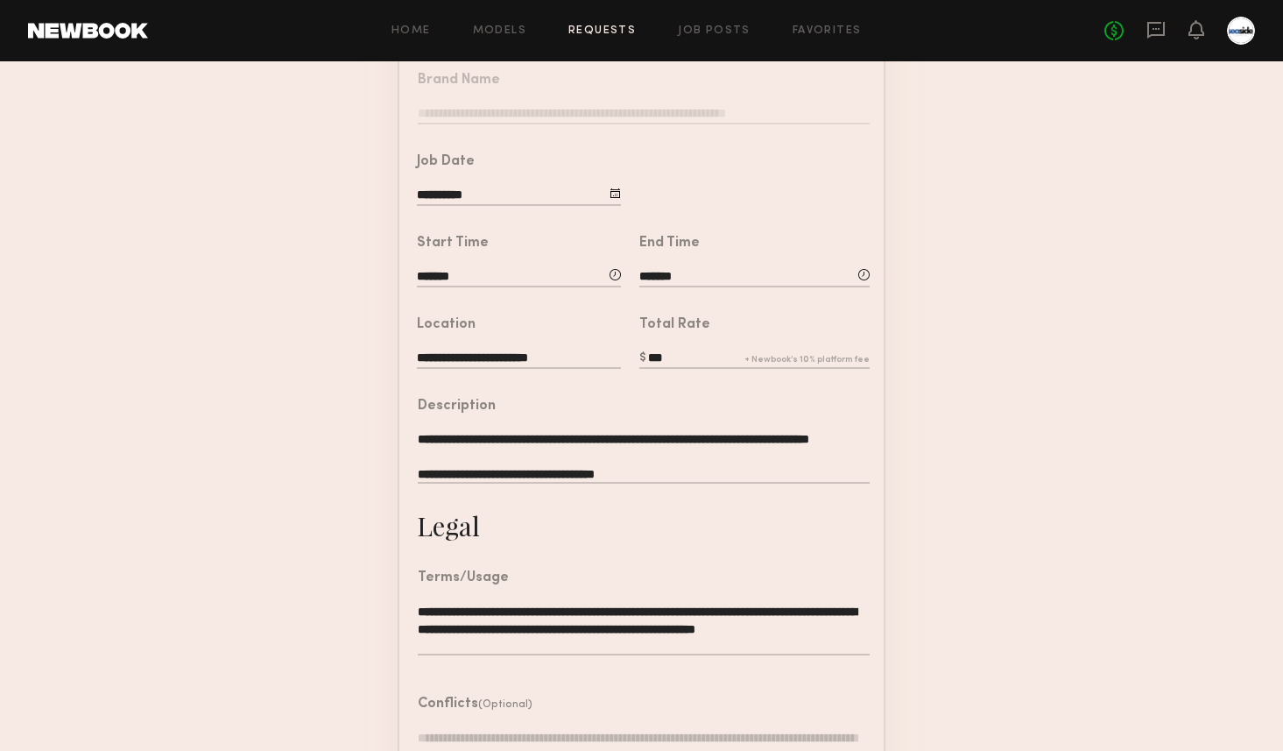
scroll to position [276, 0]
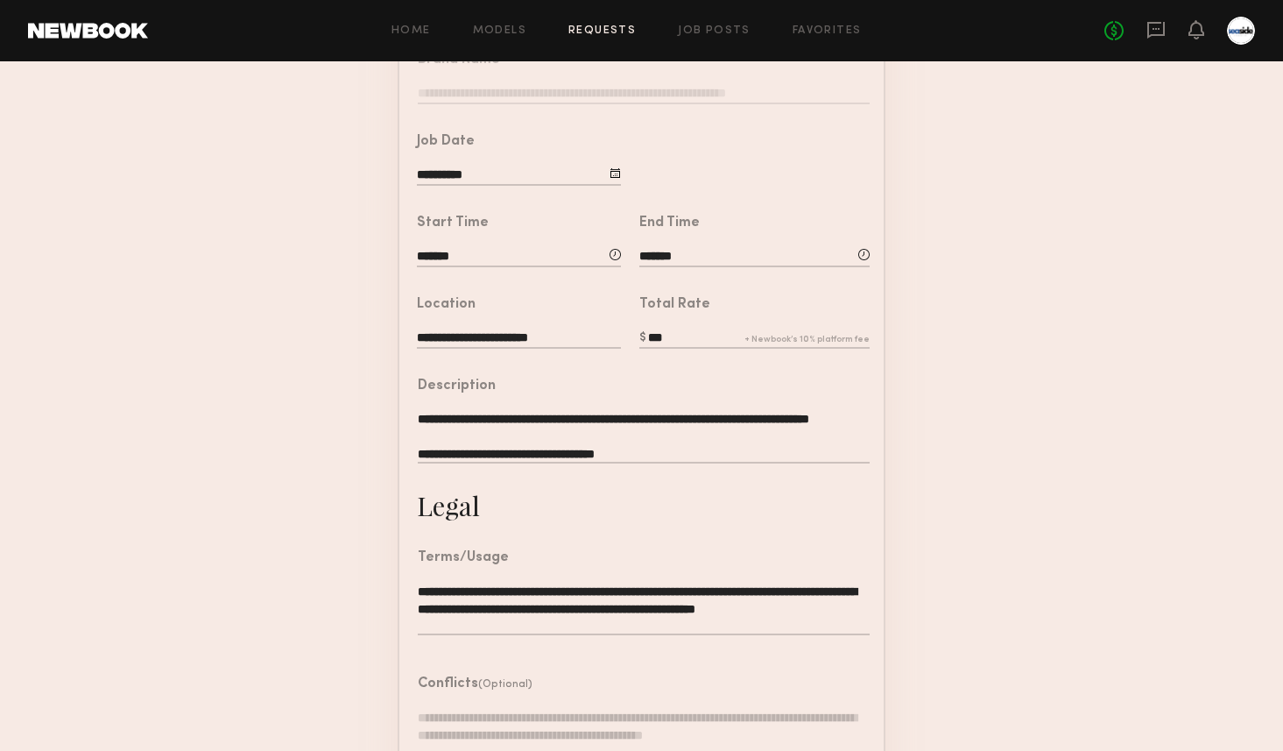
click at [553, 392] on div "Description" at bounding box center [644, 386] width 452 height 14
drag, startPoint x: 598, startPoint y: 415, endPoint x: 669, endPoint y: 433, distance: 73.1
click at [669, 433] on textarea "**********" at bounding box center [644, 437] width 452 height 53
drag, startPoint x: 710, startPoint y: 429, endPoint x: 373, endPoint y: 392, distance: 339.3
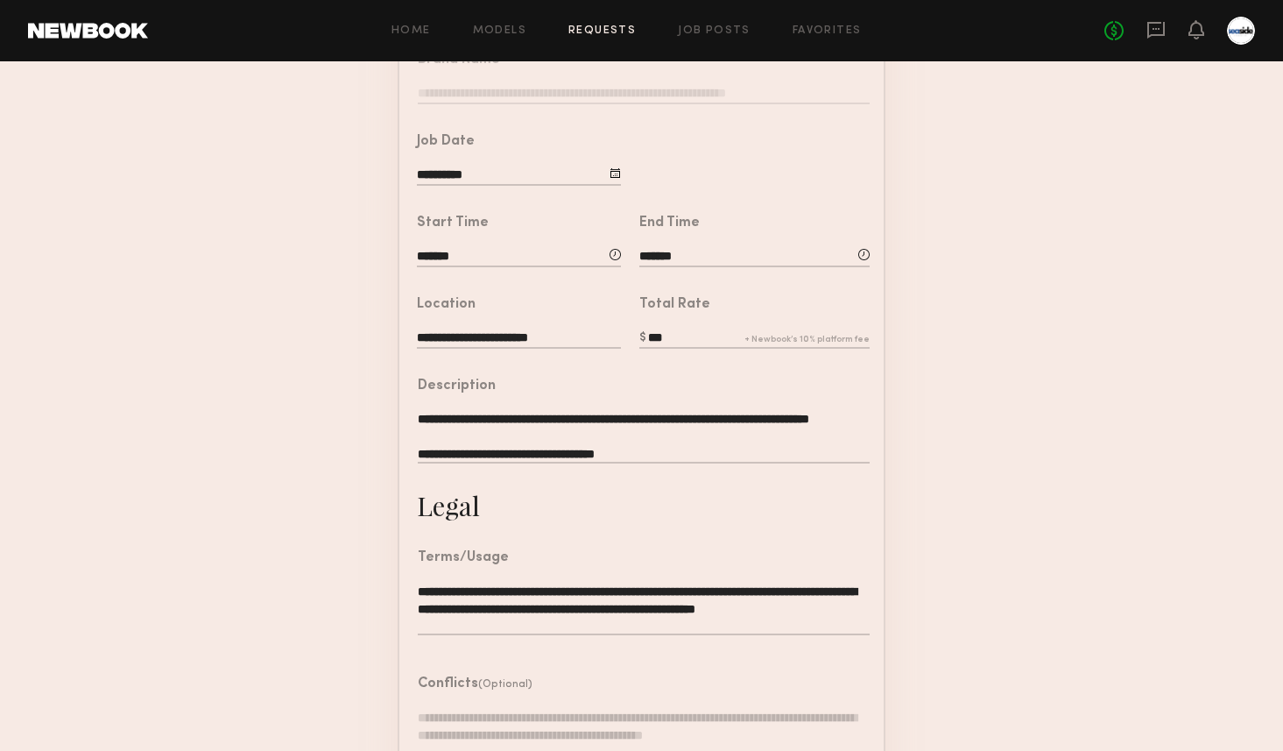
click at [373, 392] on form "**********" at bounding box center [641, 378] width 1283 height 976
paste textarea "**********"
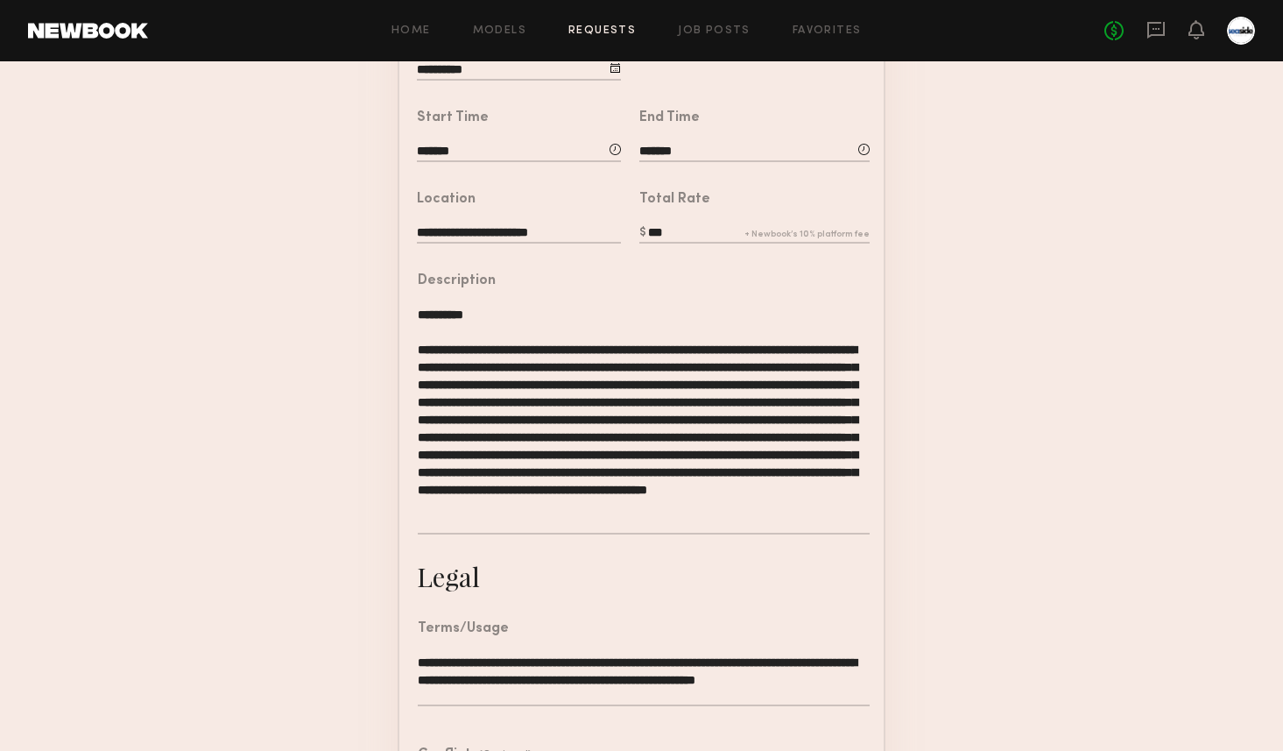
scroll to position [501, 0]
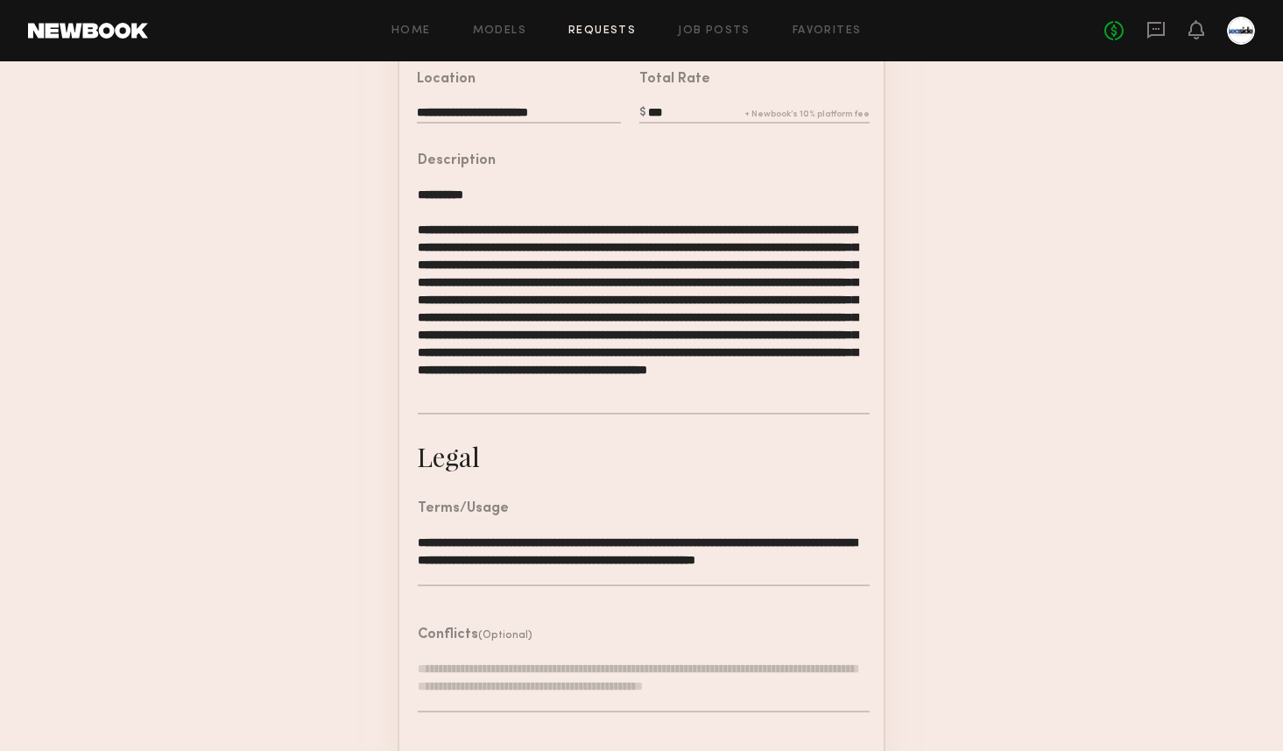
drag, startPoint x: 483, startPoint y: 190, endPoint x: 430, endPoint y: 189, distance: 52.6
click at [430, 189] on textarea "**********" at bounding box center [644, 300] width 452 height 229
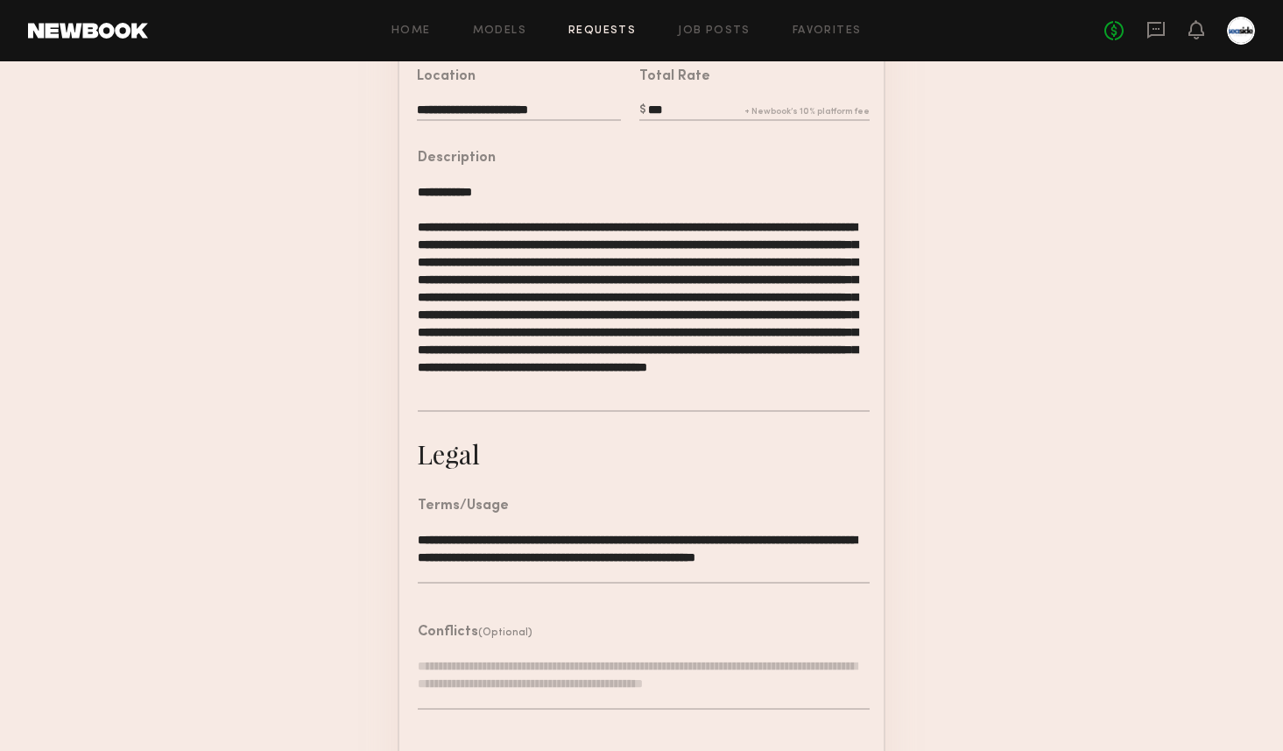
scroll to position [514, 0]
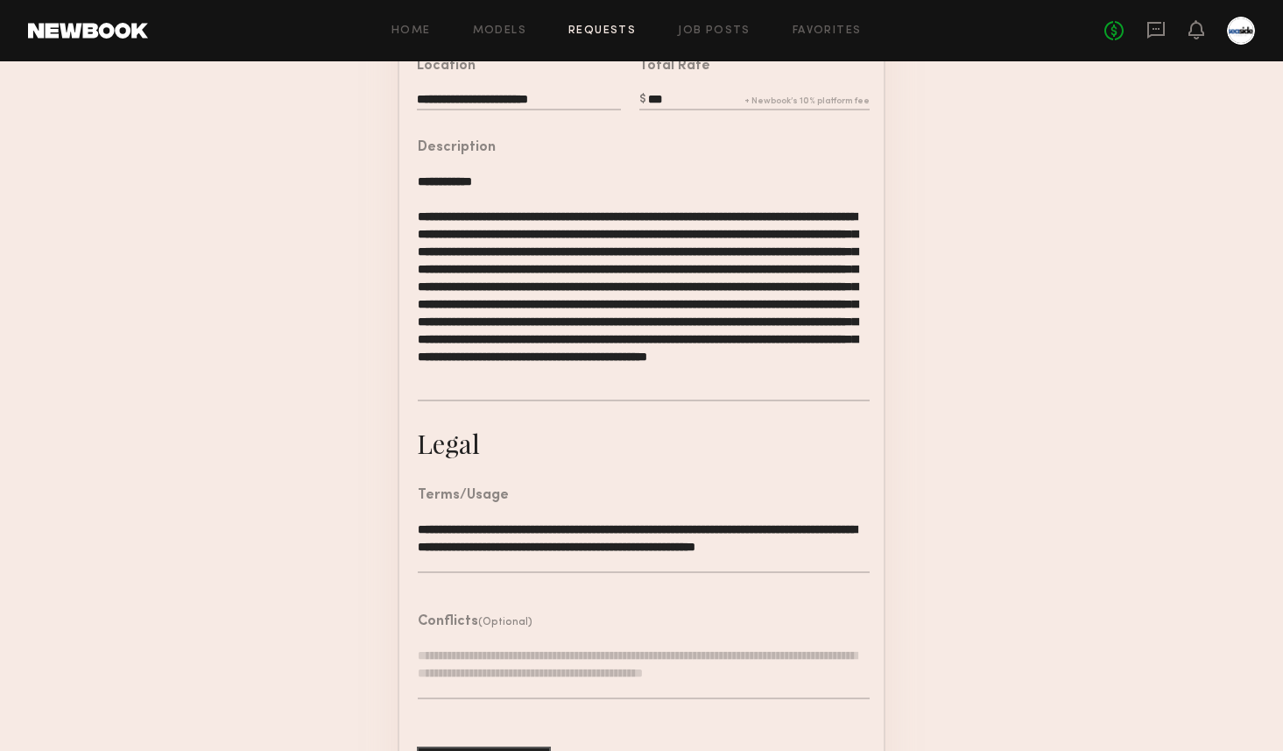
click at [767, 392] on textarea "**********" at bounding box center [644, 287] width 452 height 229
click at [535, 388] on textarea "**********" at bounding box center [644, 287] width 452 height 229
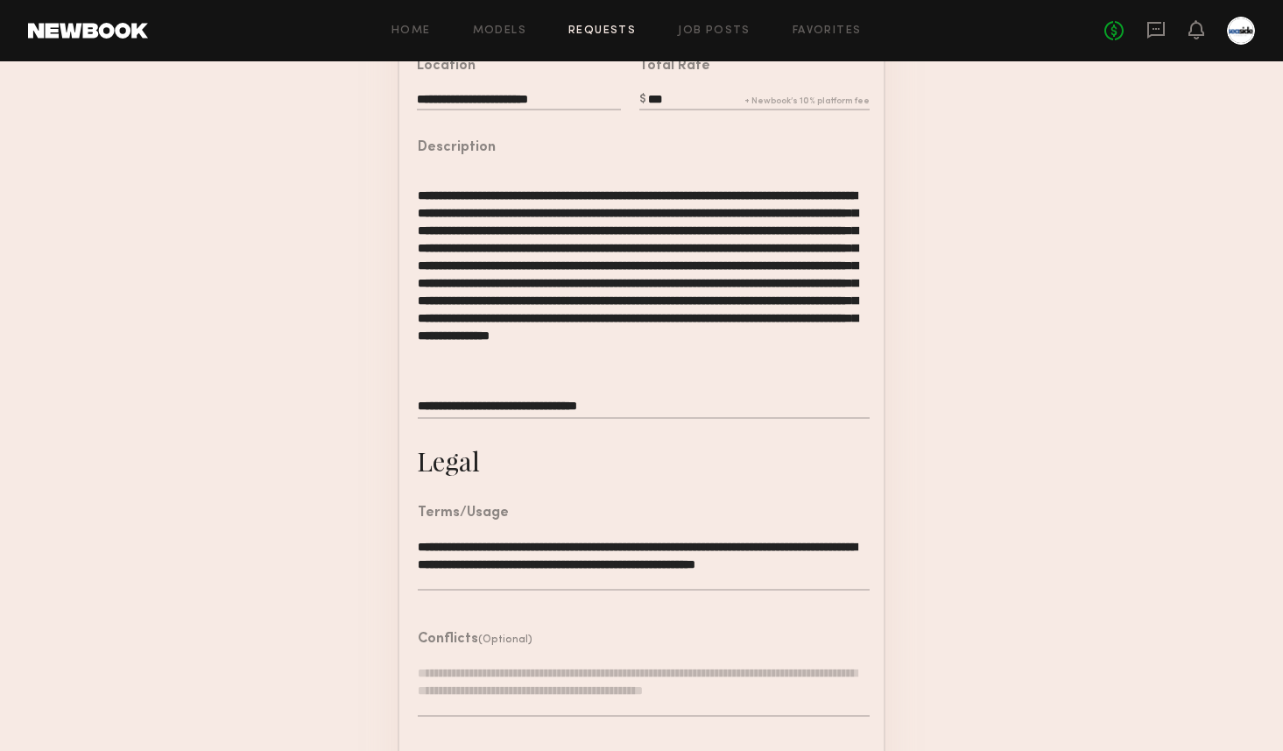
scroll to position [51, 0]
click at [521, 371] on textarea "**********" at bounding box center [644, 296] width 452 height 246
paste textarea "**********"
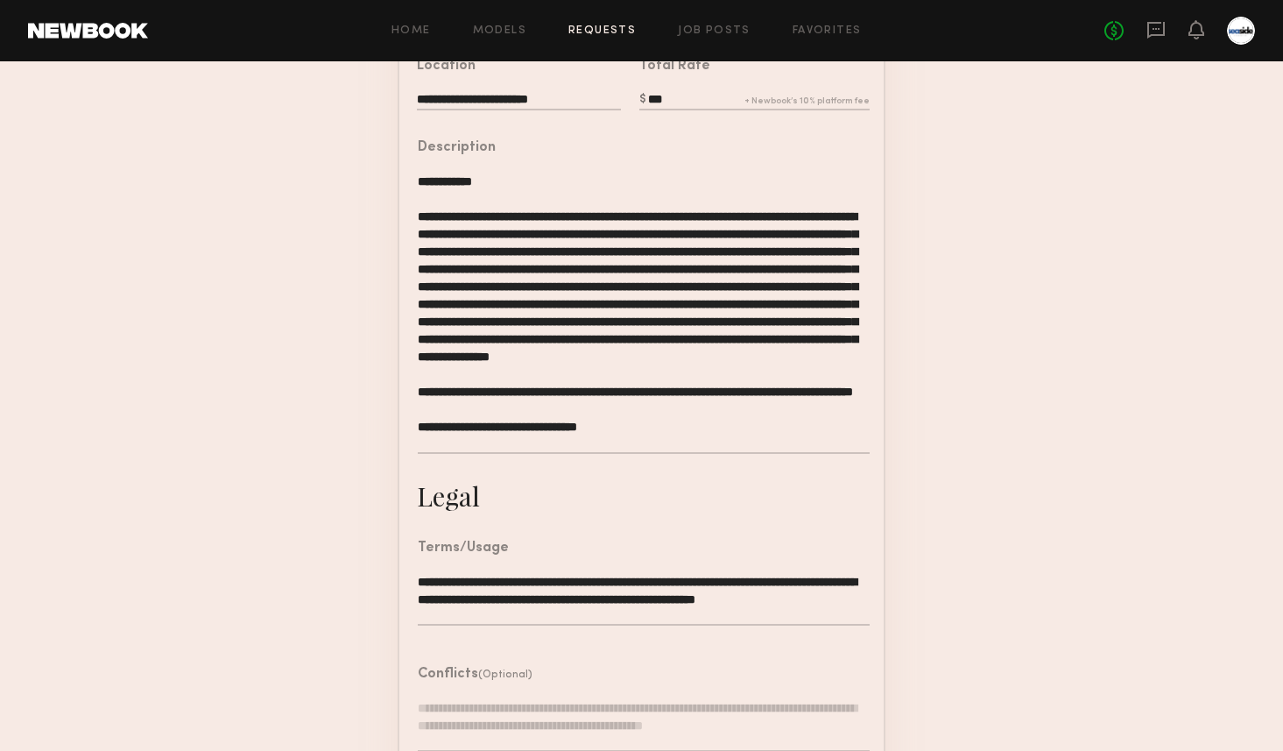
click at [746, 397] on textarea "**********" at bounding box center [644, 313] width 452 height 281
click at [733, 402] on textarea "**********" at bounding box center [644, 313] width 452 height 281
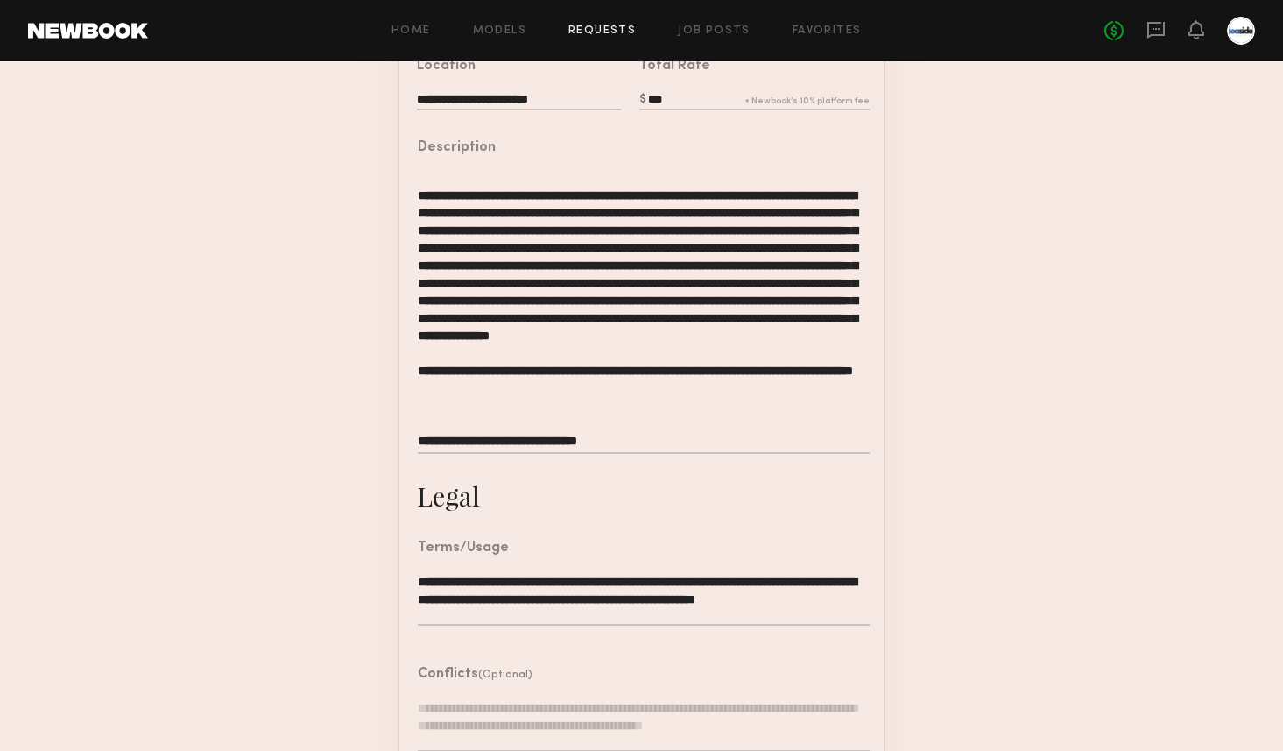
paste textarea "**********"
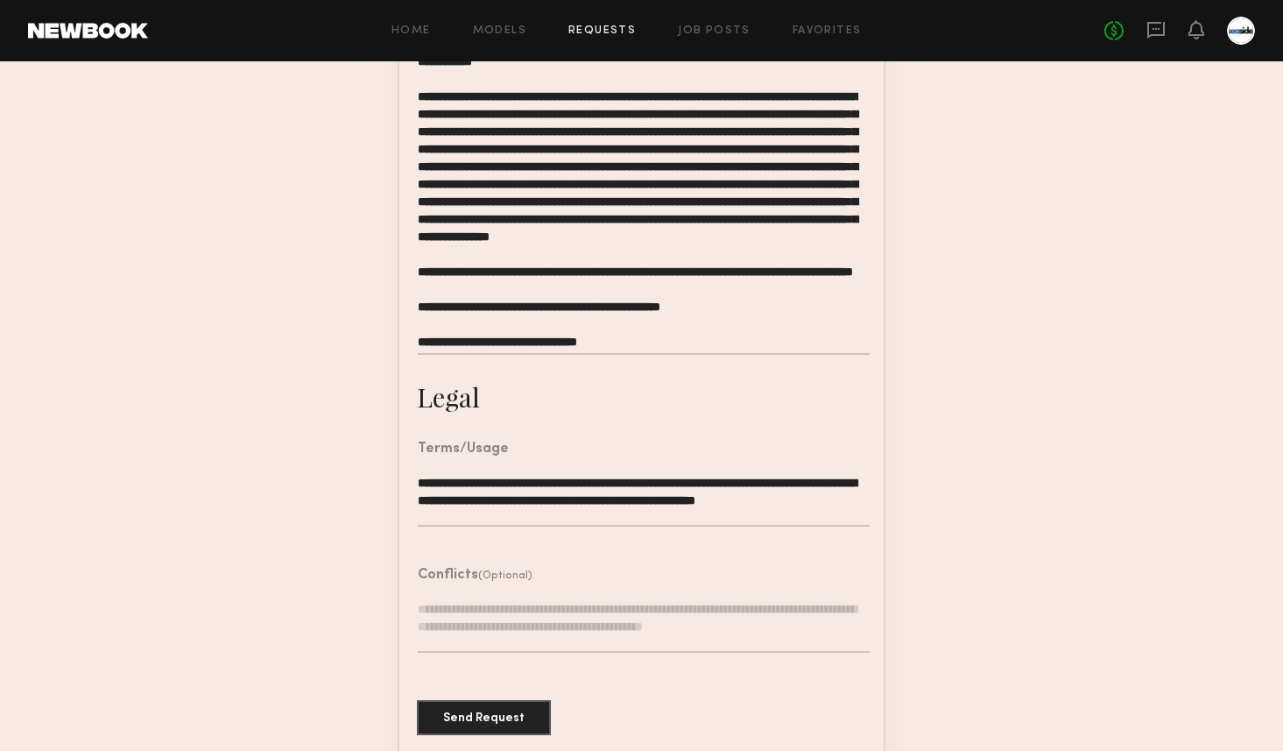
scroll to position [648, 0]
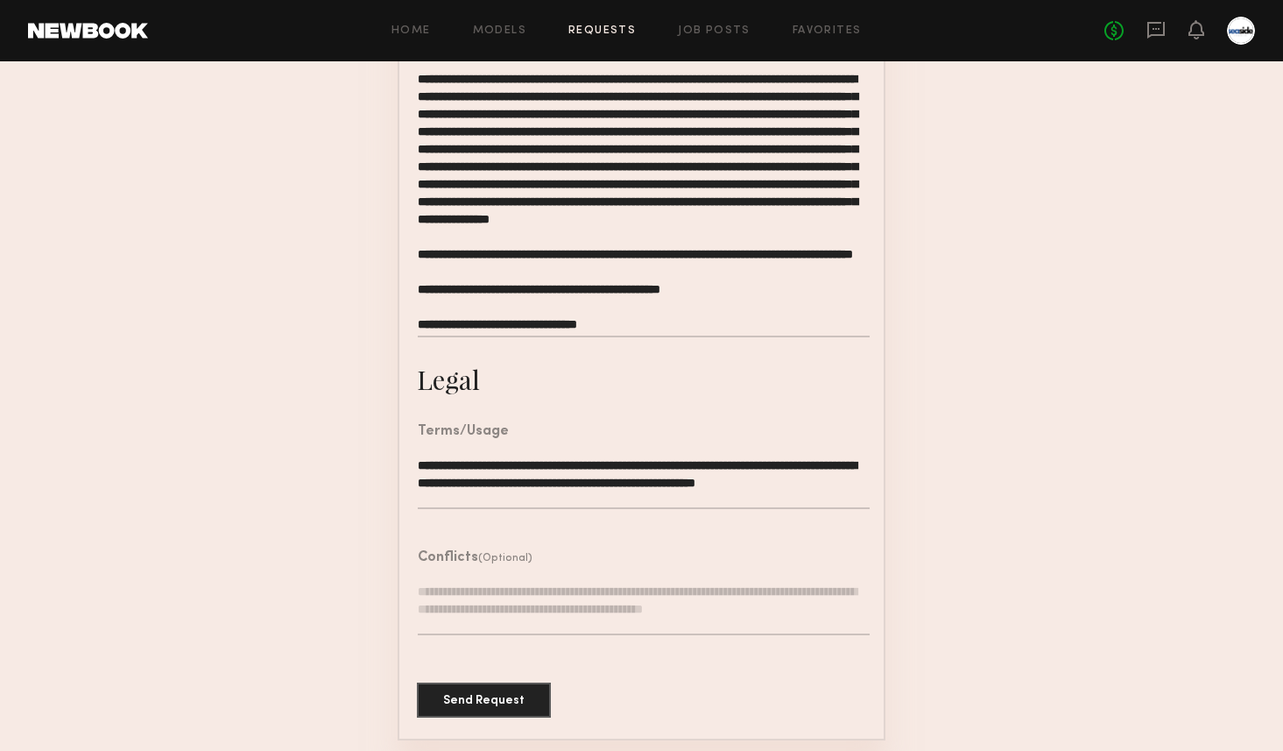
click at [761, 296] on textarea at bounding box center [644, 188] width 452 height 299
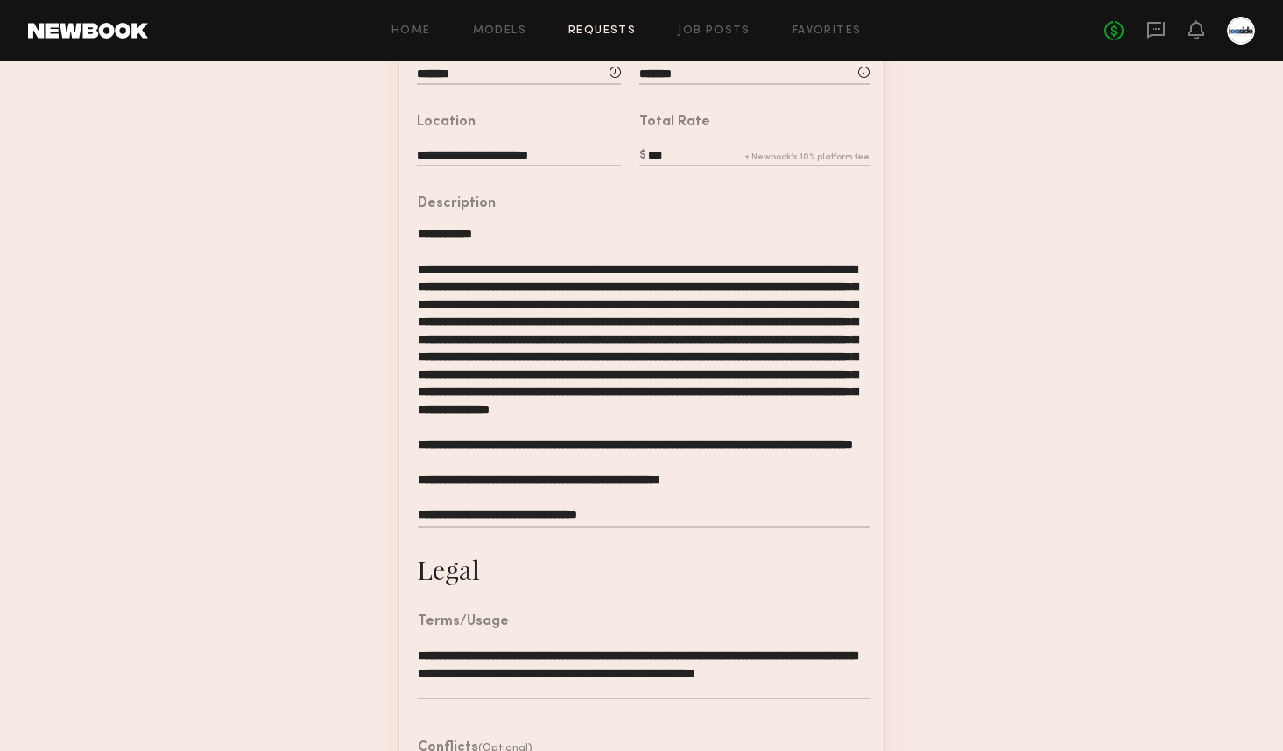
scroll to position [449, 0]
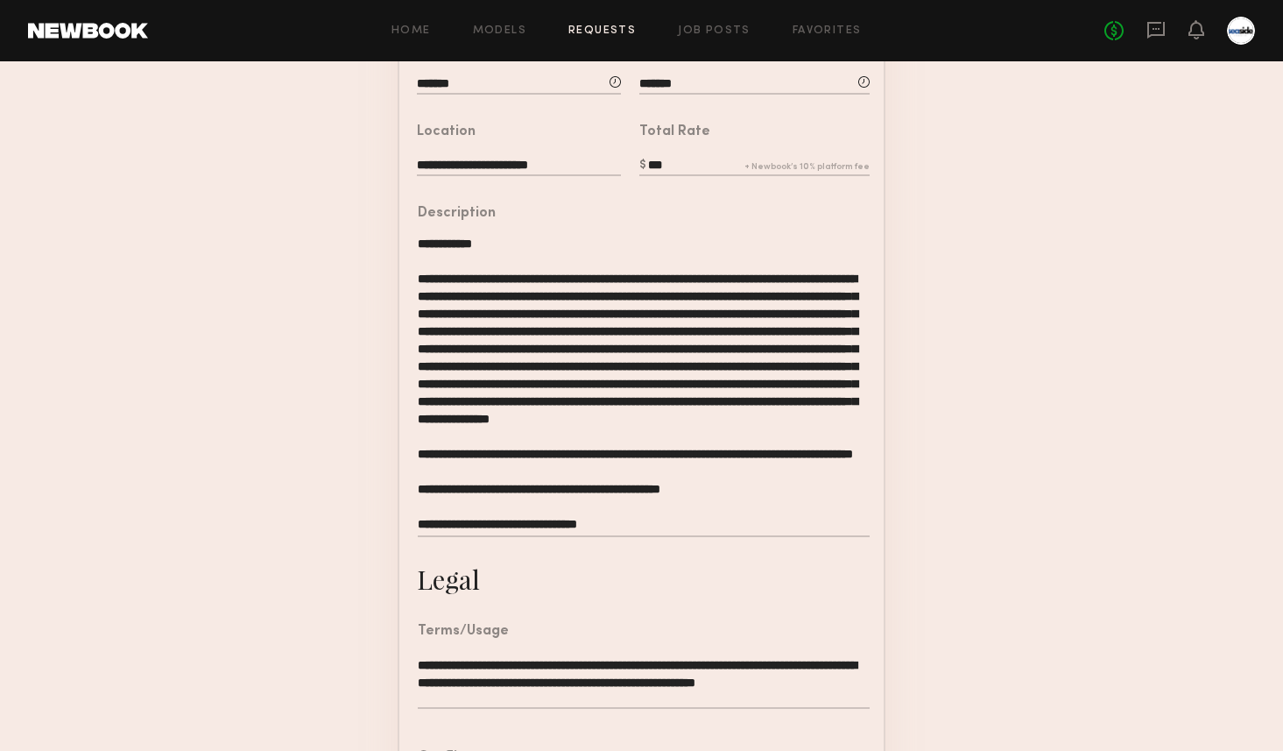
click at [769, 310] on textarea at bounding box center [644, 387] width 452 height 299
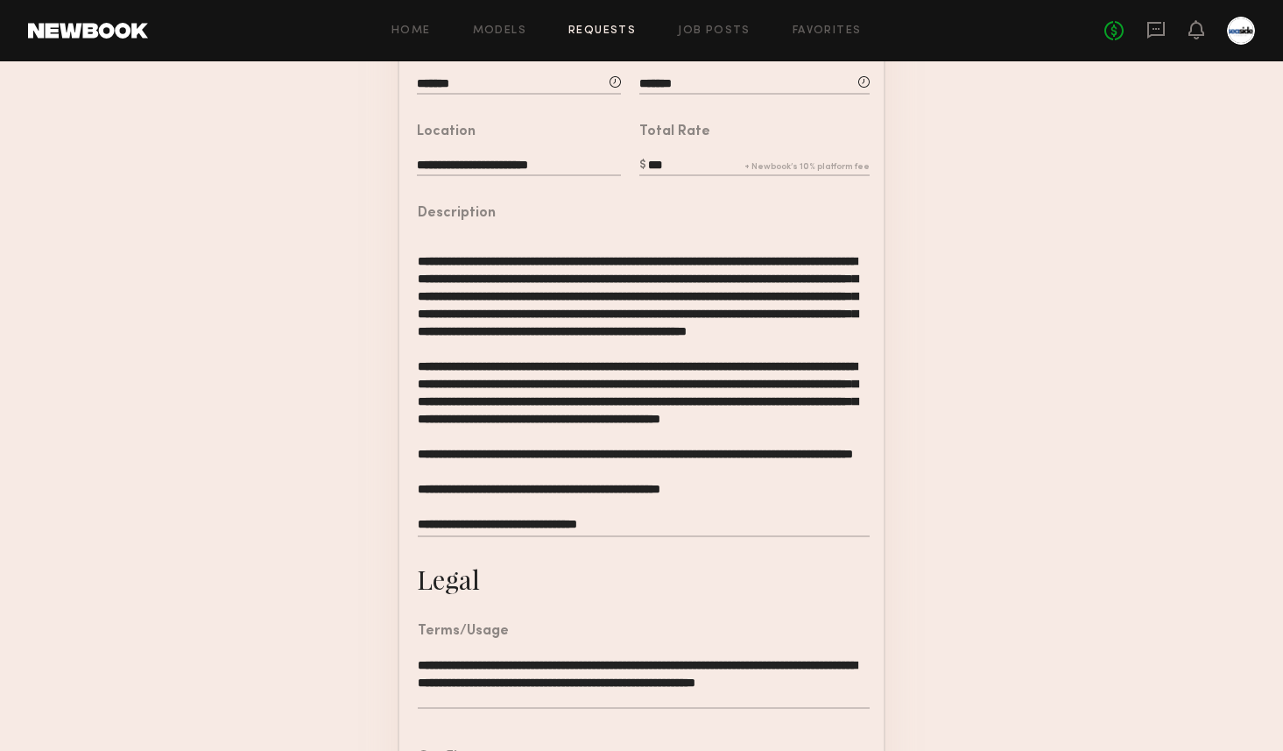
scroll to position [74, 0]
click at [499, 379] on textarea at bounding box center [644, 387] width 452 height 299
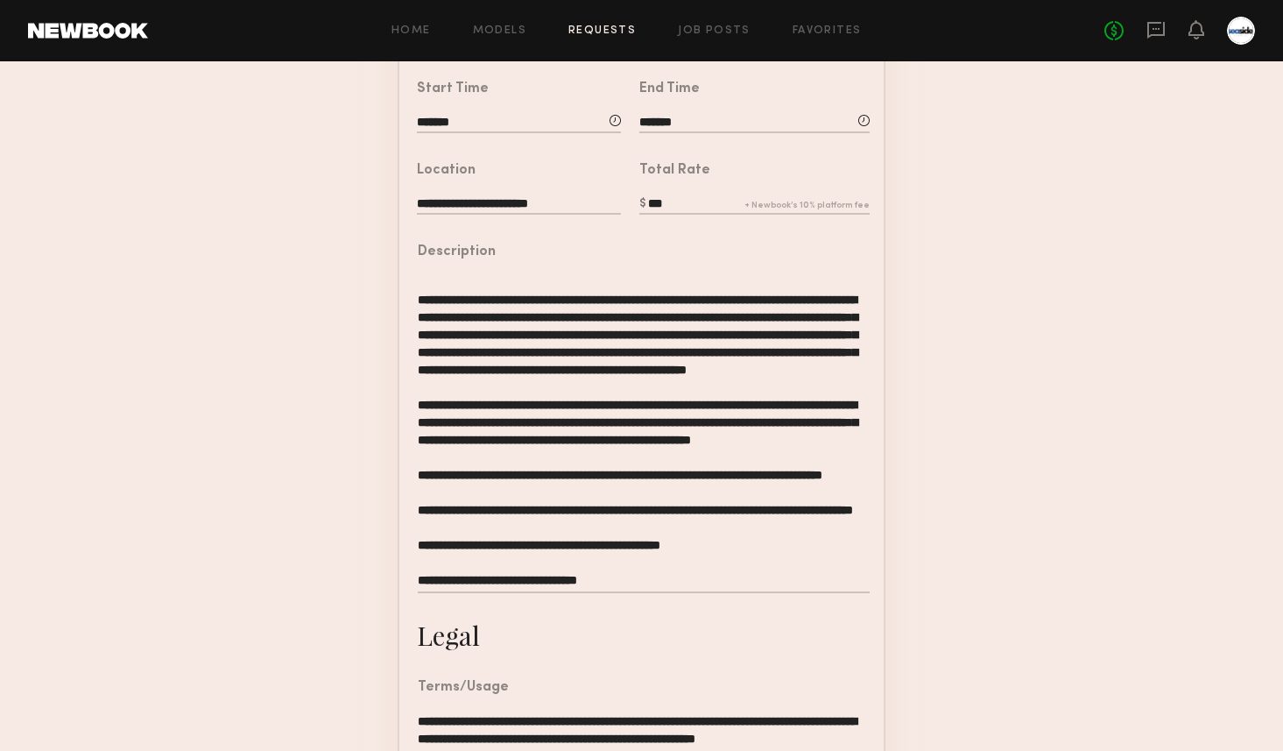
scroll to position [666, 0]
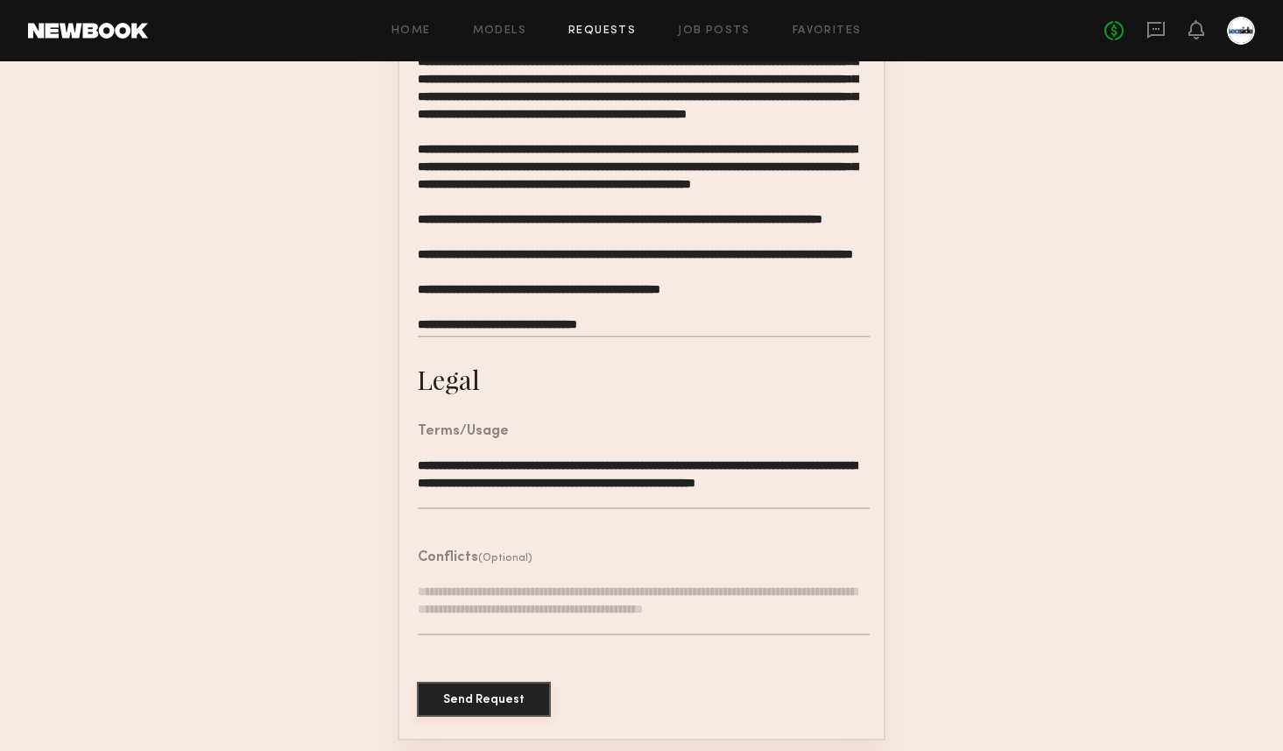
type textarea "**********"
click at [491, 702] on button "Send Request" at bounding box center [484, 699] width 134 height 35
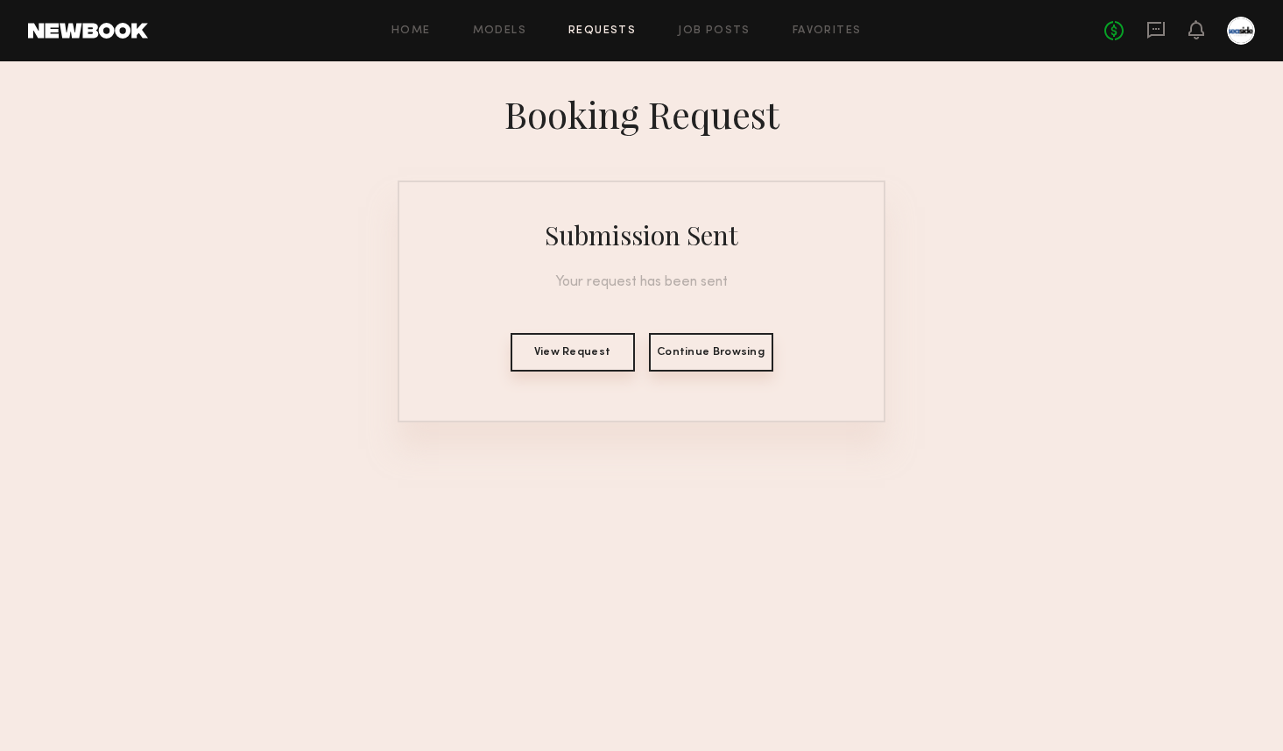
click at [590, 361] on button "View Request" at bounding box center [573, 352] width 124 height 39
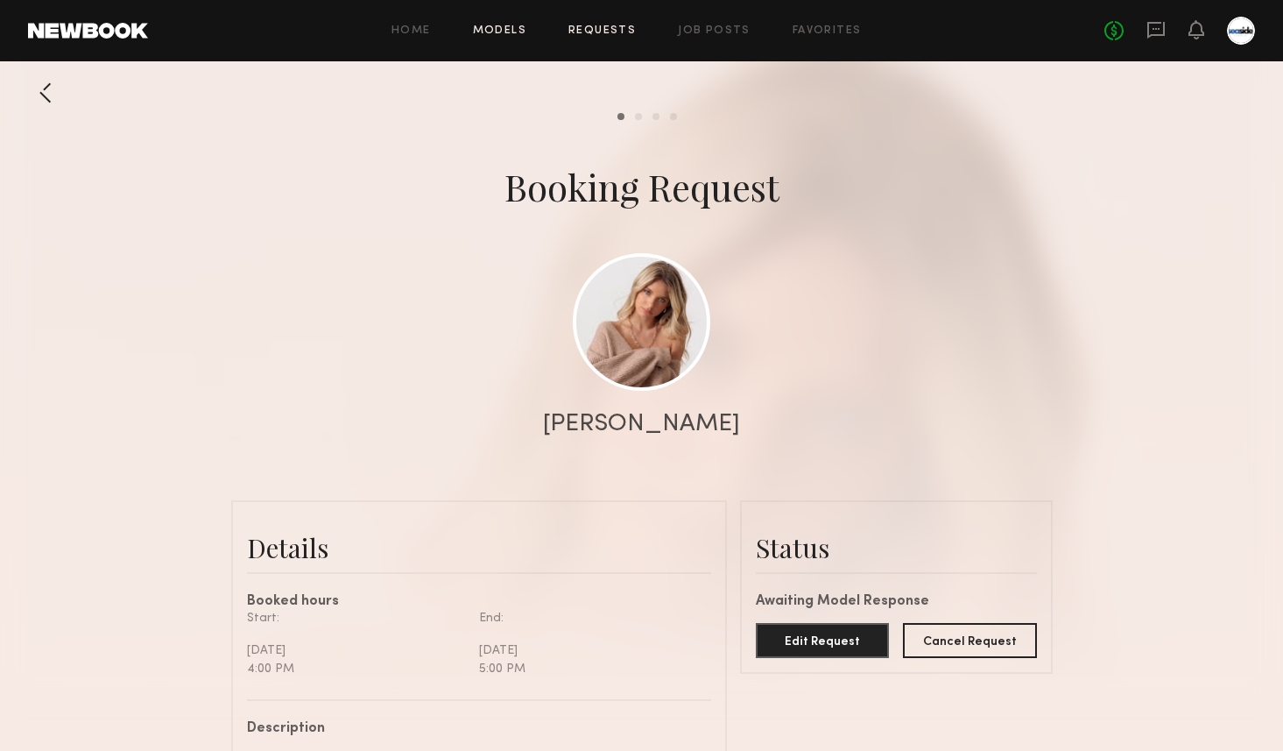
click at [510, 34] on link "Models" at bounding box center [499, 30] width 53 height 11
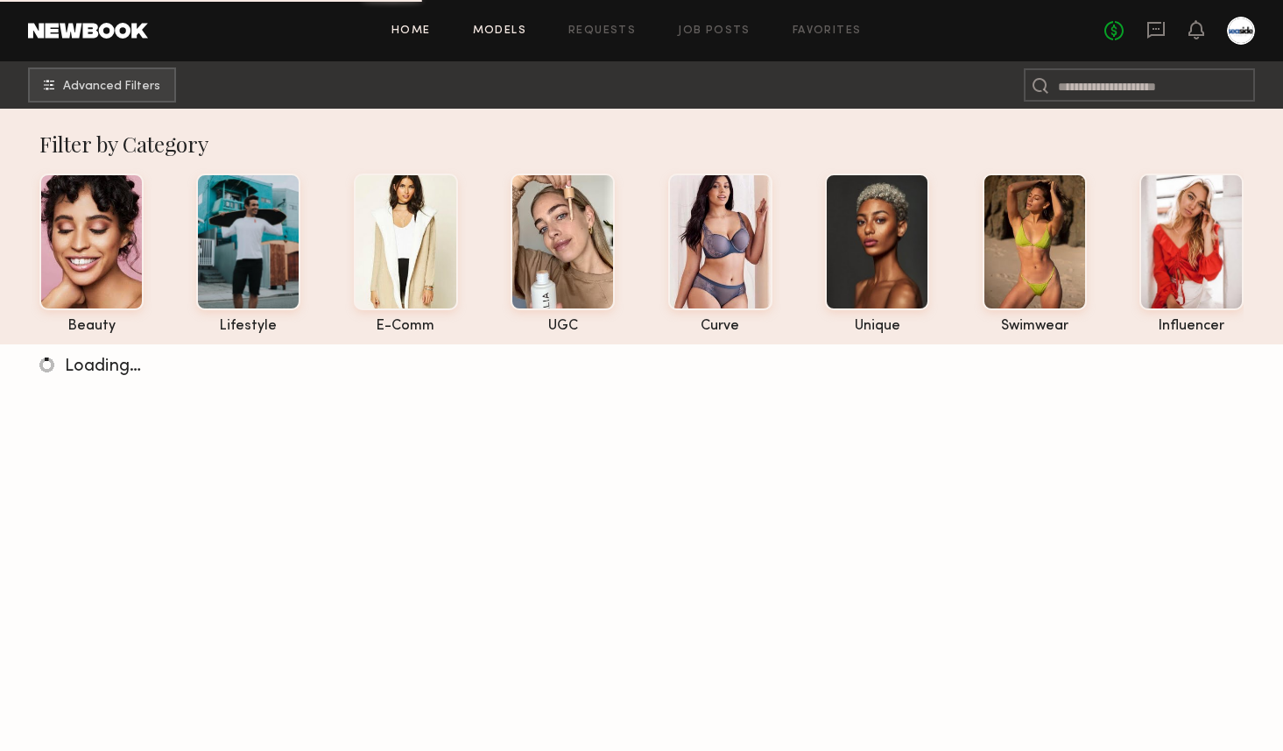
click at [427, 34] on link "Home" at bounding box center [411, 30] width 39 height 11
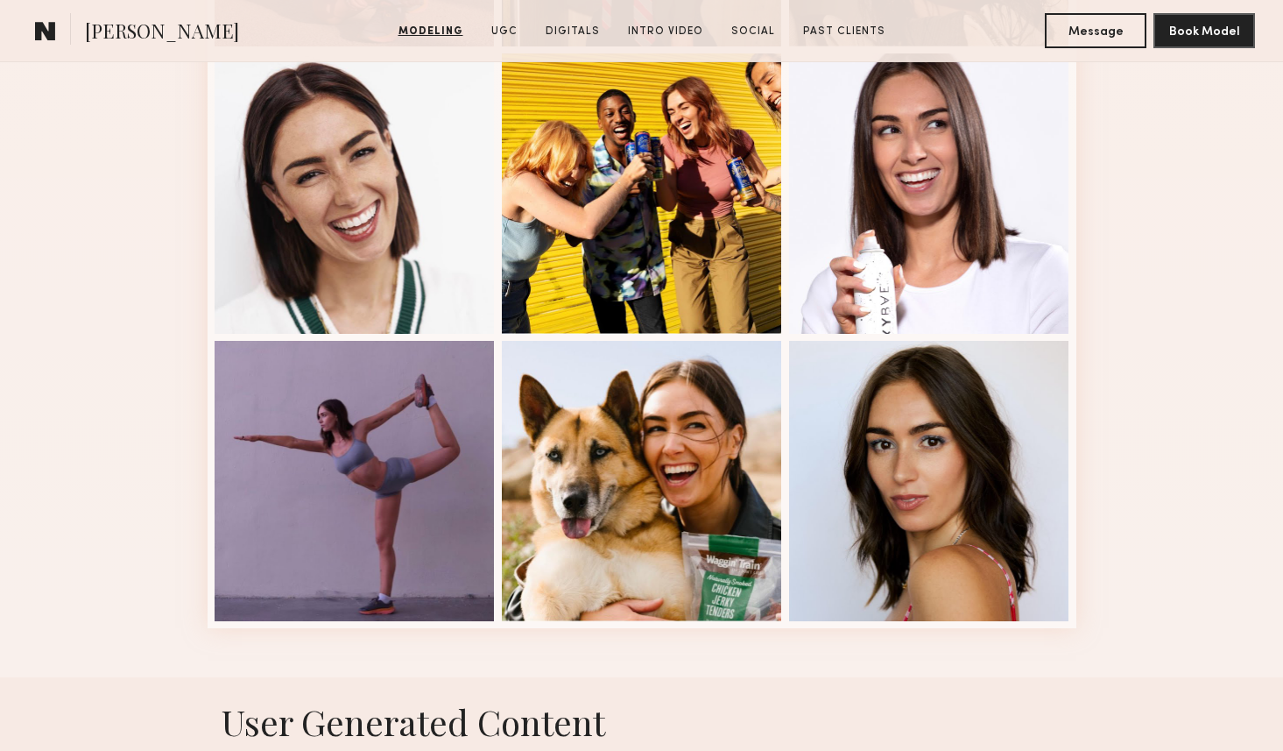
scroll to position [2237, 0]
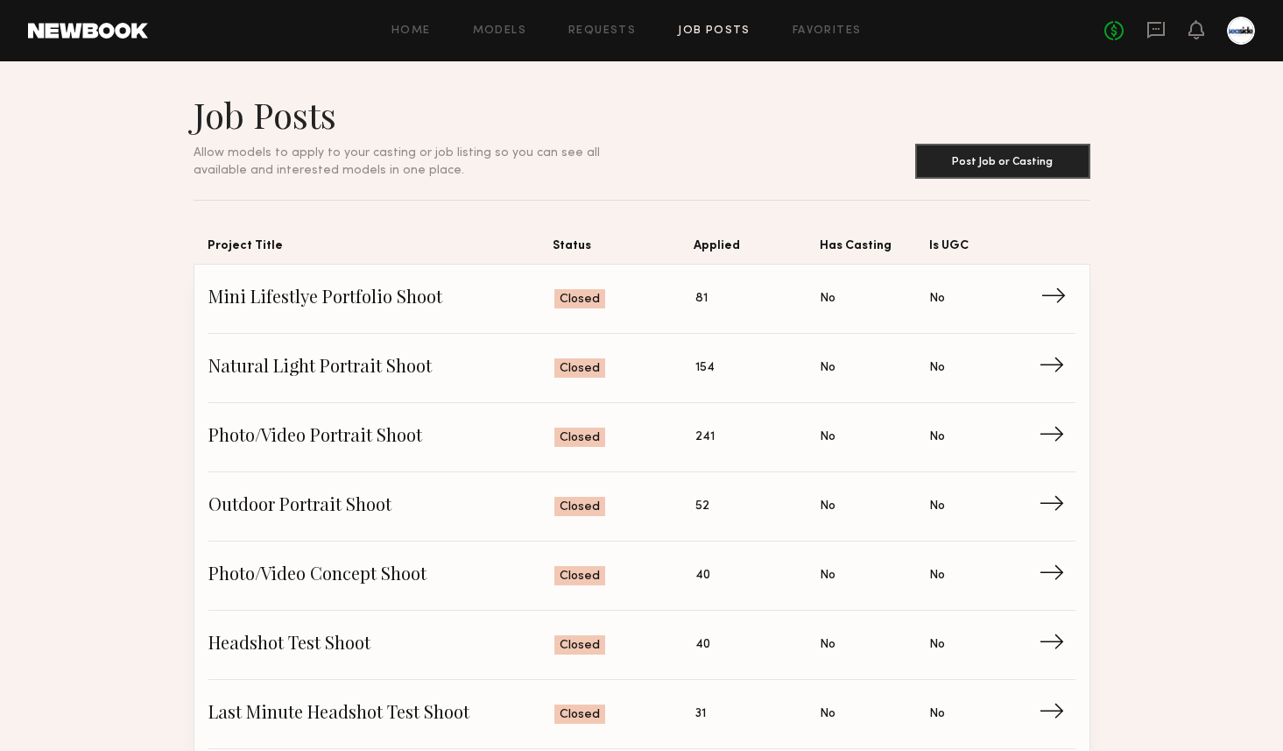
click at [419, 300] on span "Mini Lifestlye Portfolio Shoot" at bounding box center [382, 299] width 347 height 26
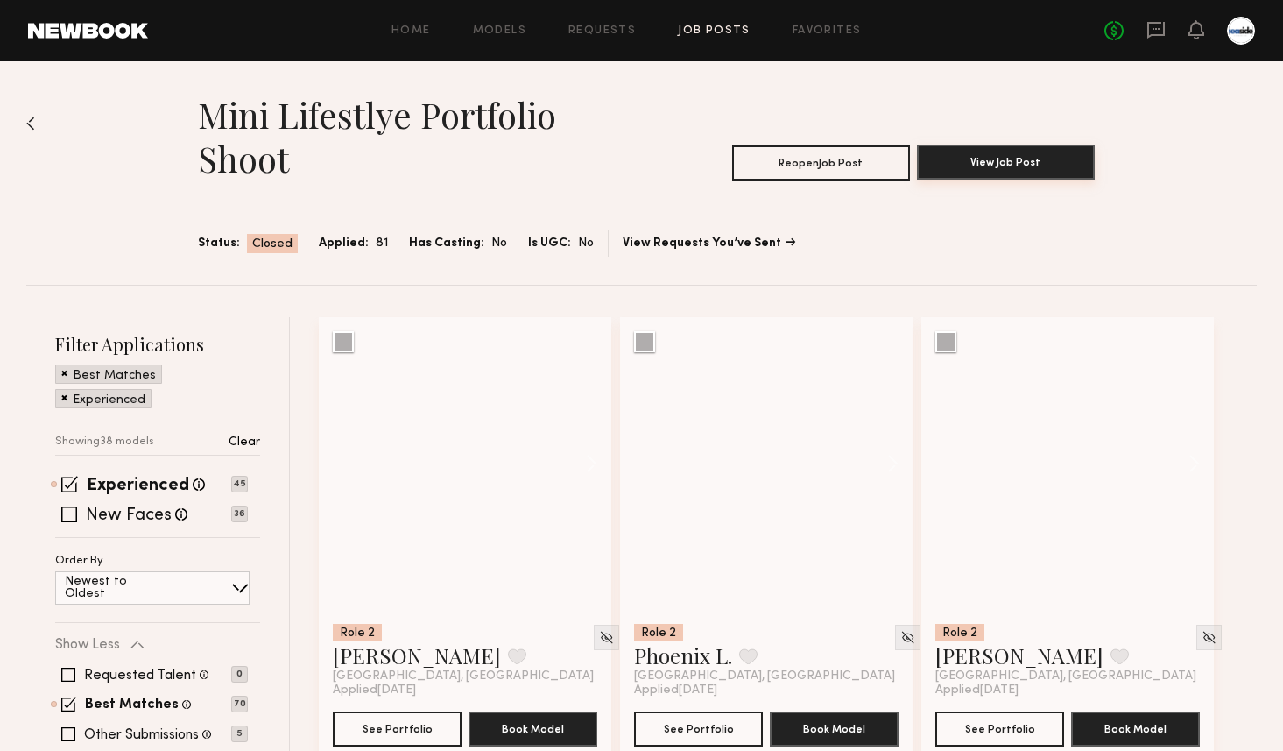
click at [949, 165] on button "View Job Post" at bounding box center [1006, 162] width 178 height 35
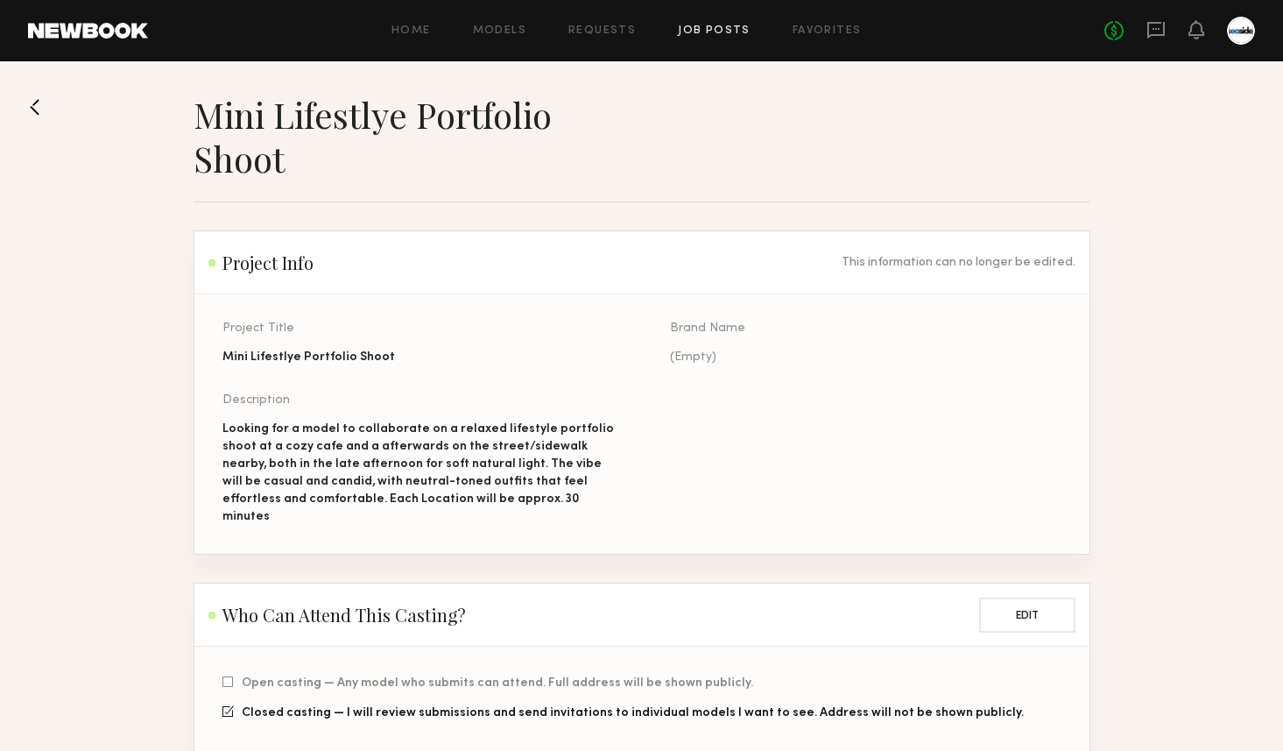
click at [41, 104] on button at bounding box center [42, 107] width 28 height 28
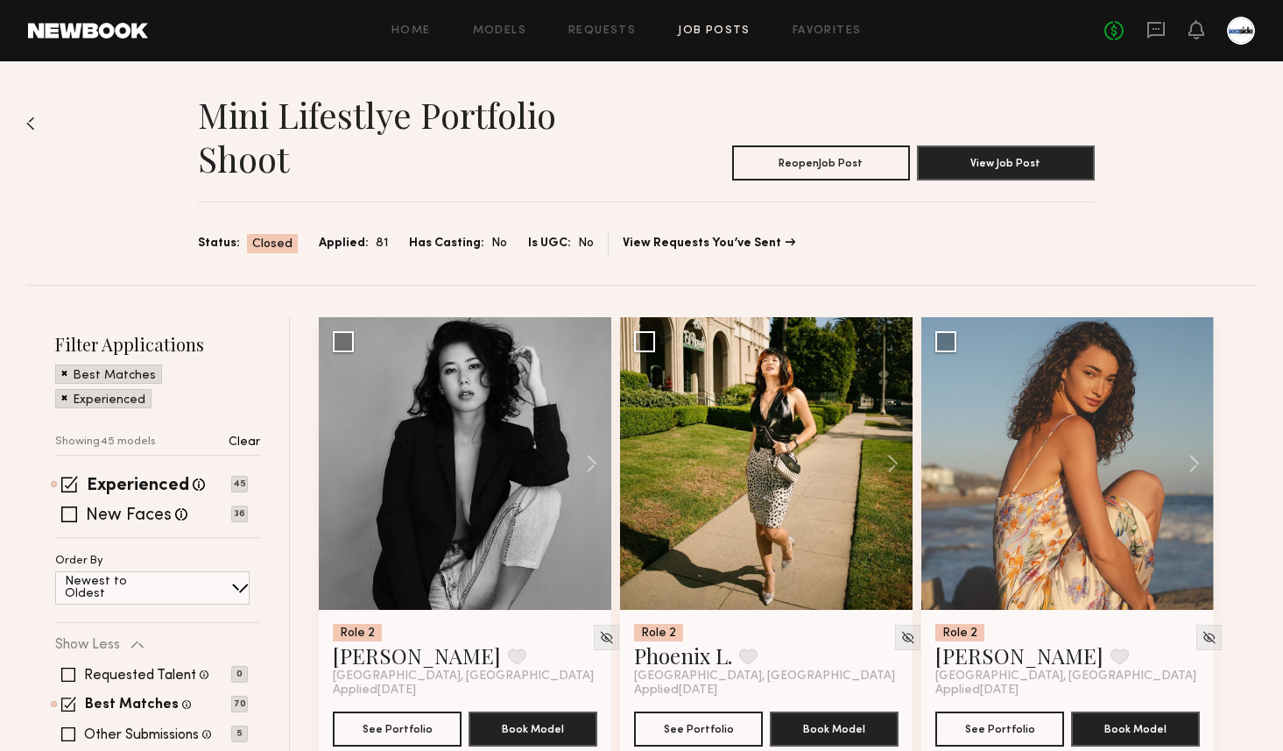
click at [704, 27] on link "Job Posts" at bounding box center [714, 30] width 73 height 11
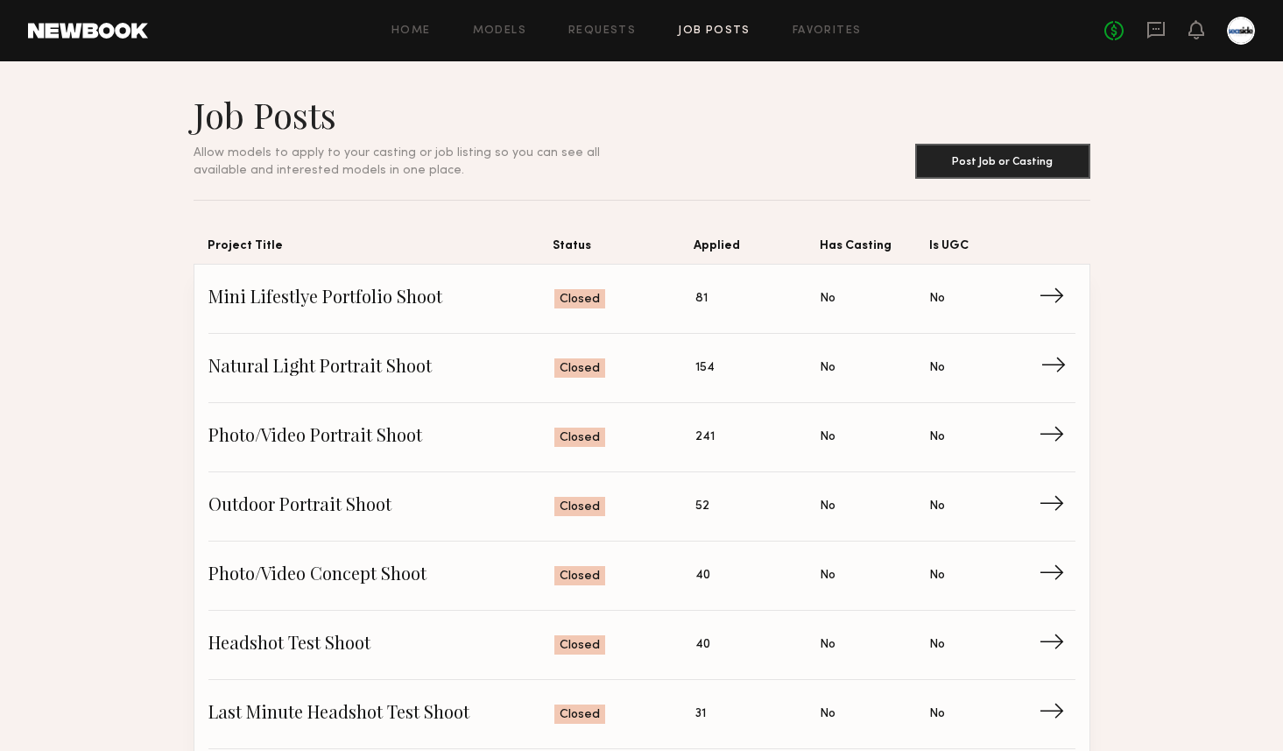
click at [392, 364] on span "Natural Light Portrait Shoot" at bounding box center [382, 368] width 347 height 26
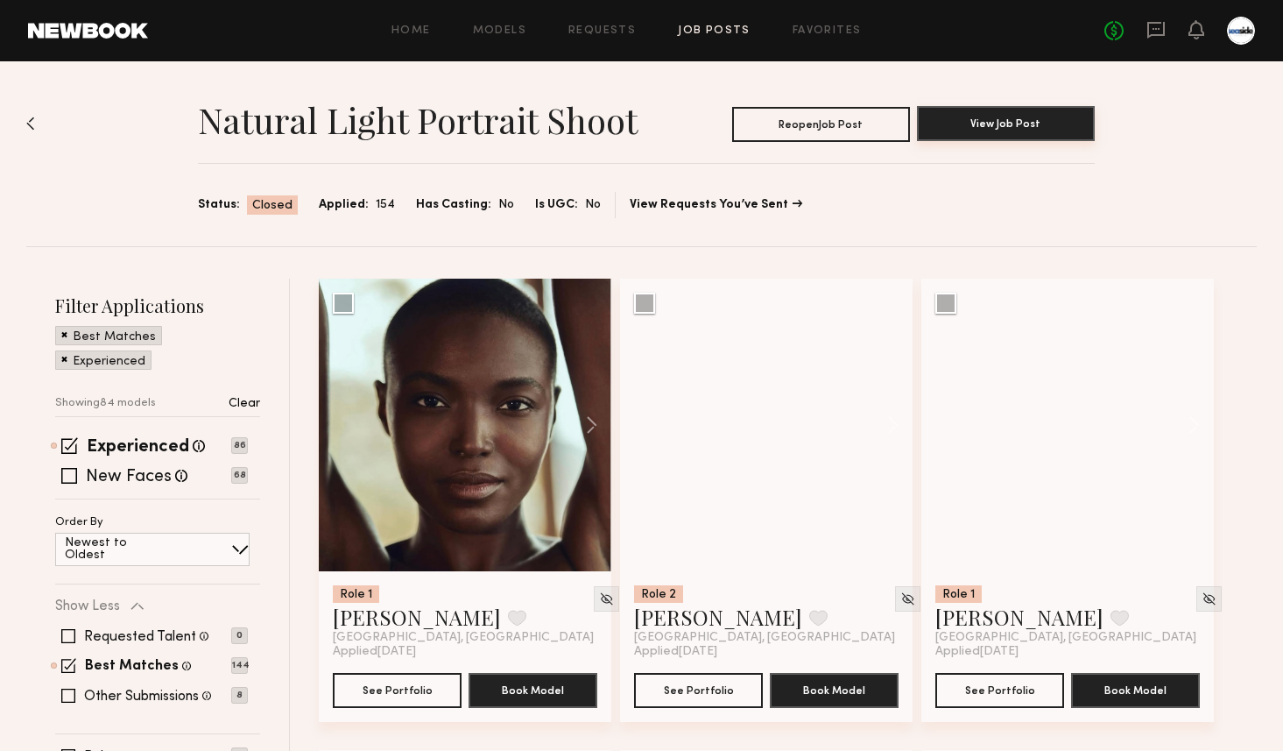
click at [937, 140] on button "View Job Post" at bounding box center [1006, 123] width 178 height 35
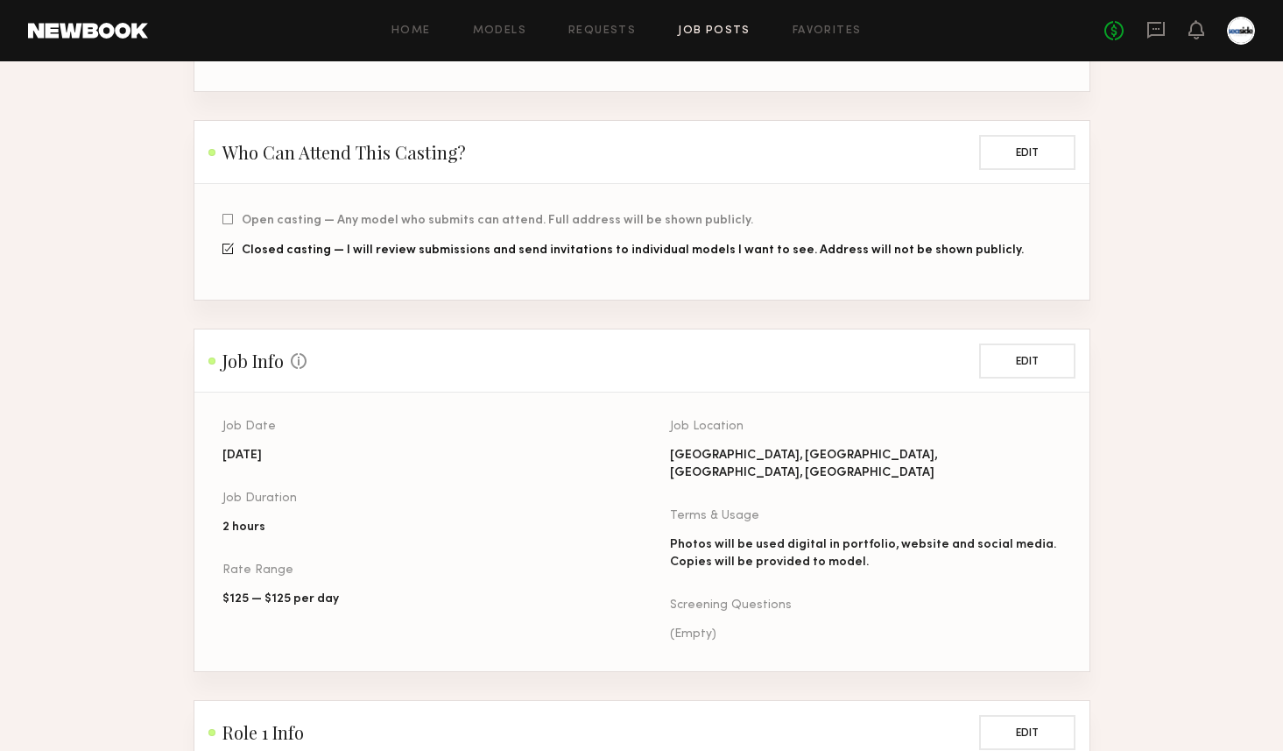
scroll to position [452, 0]
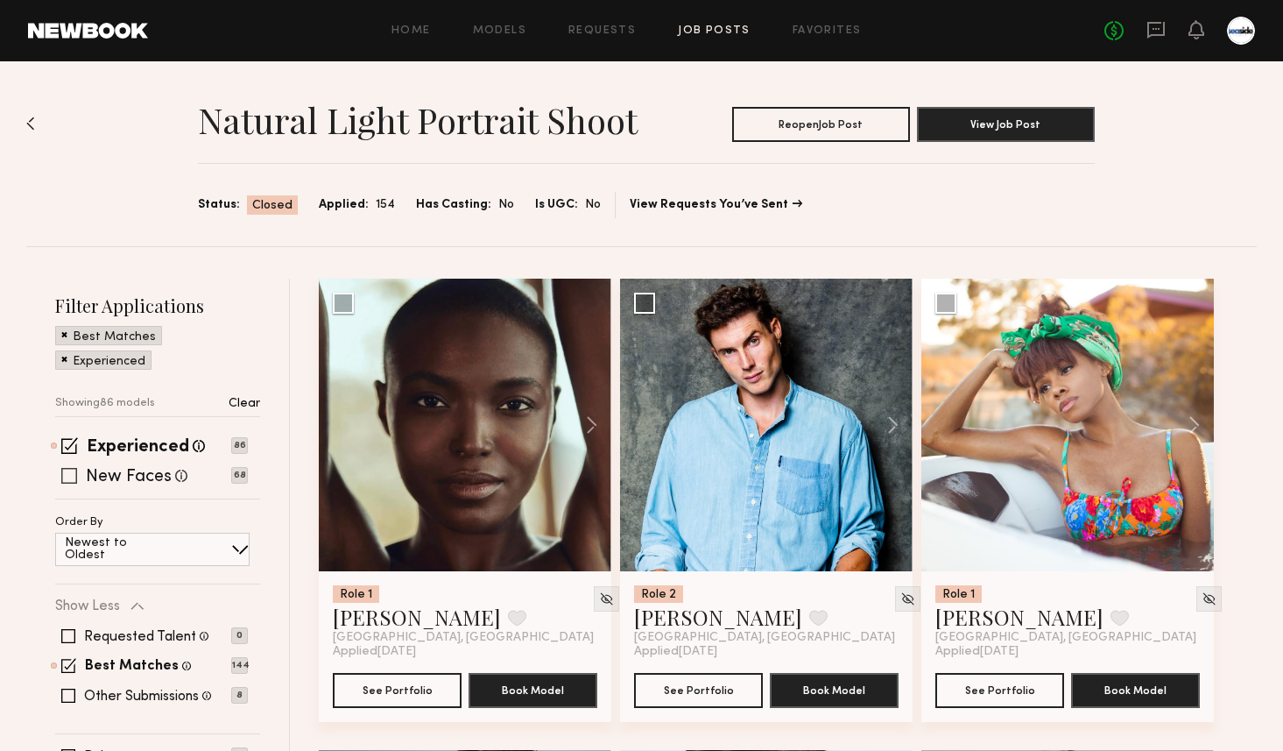
click at [67, 479] on span at bounding box center [69, 476] width 16 height 16
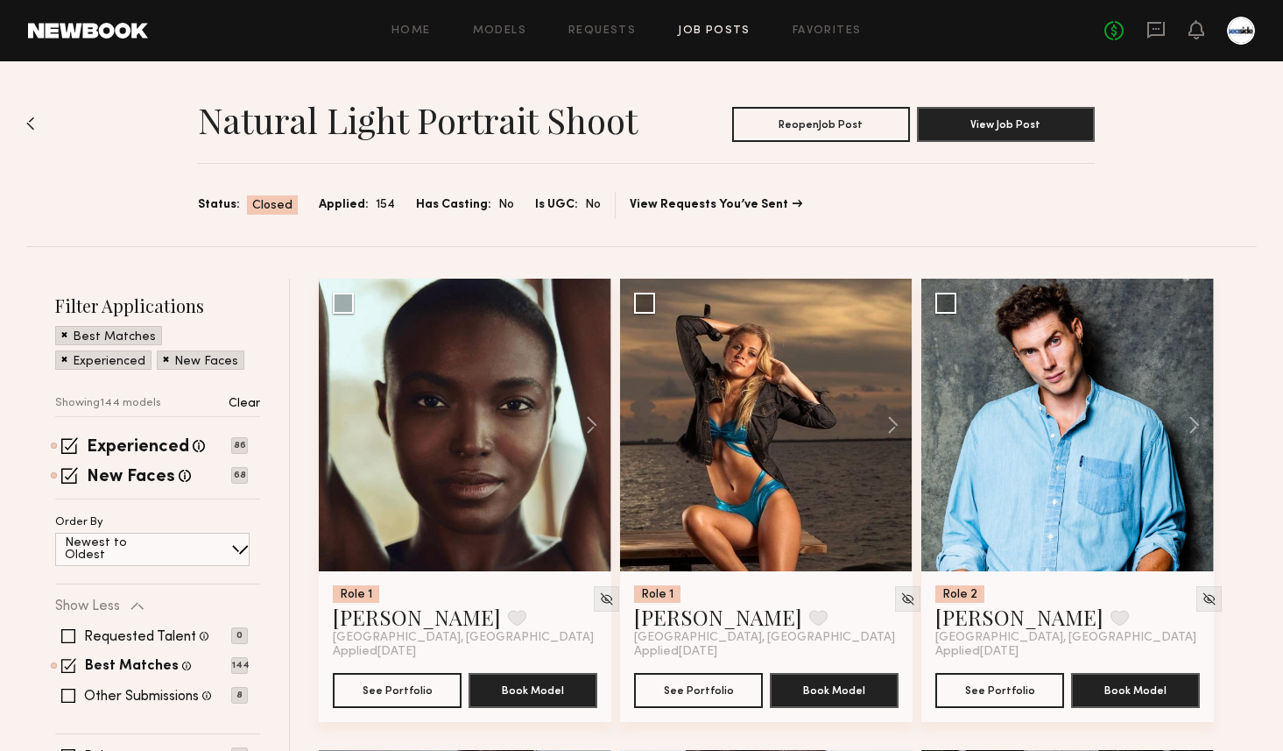
click at [37, 118] on div "Natural Light Portrait Shoot Reopen Job Post View Job Post Status: Closed Appli…" at bounding box center [641, 153] width 1231 height 185
click at [30, 124] on img at bounding box center [30, 124] width 9 height 14
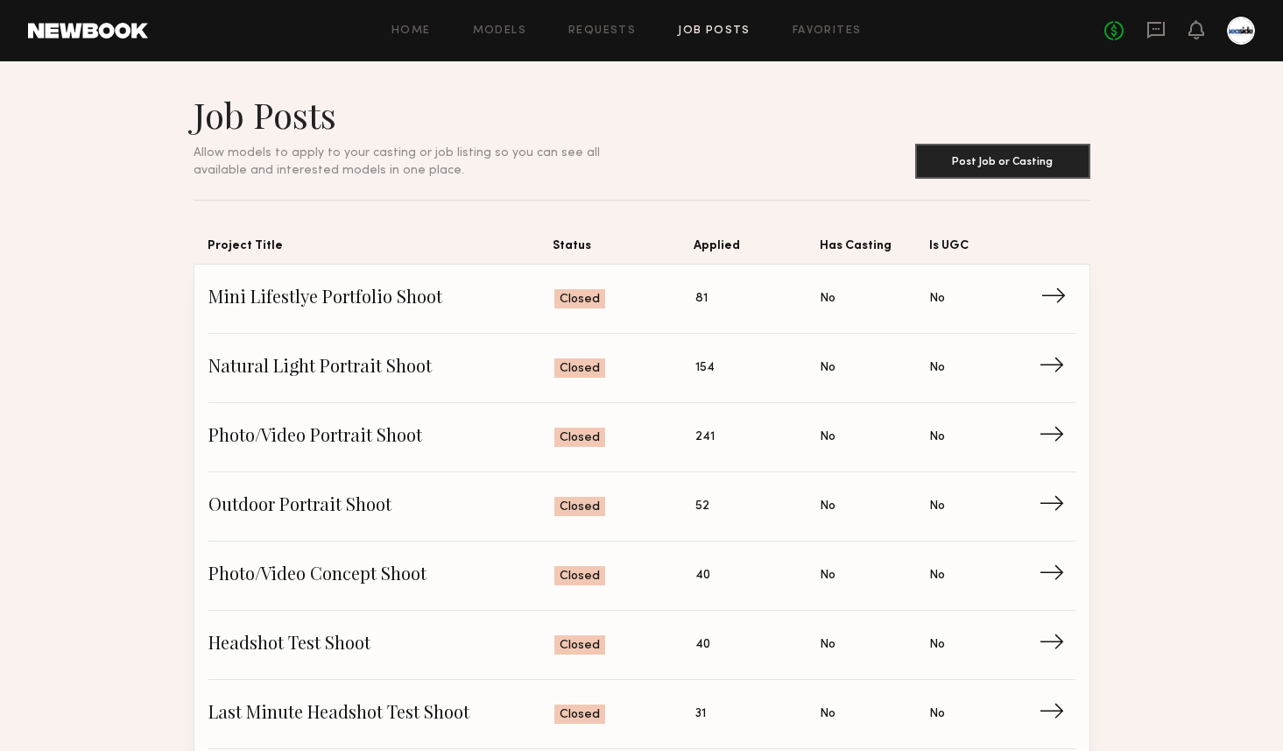
click at [336, 294] on span "Mini Lifestlye Portfolio Shoot" at bounding box center [382, 299] width 347 height 26
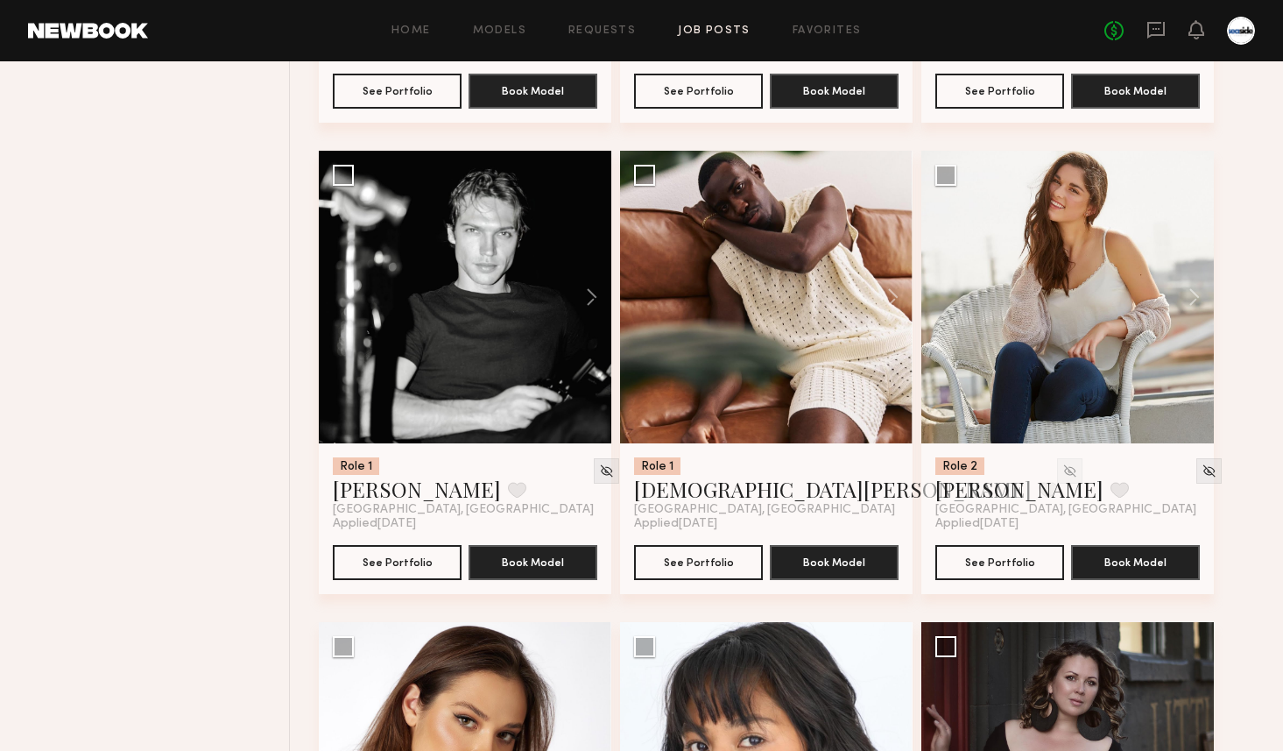
scroll to position [2056, 0]
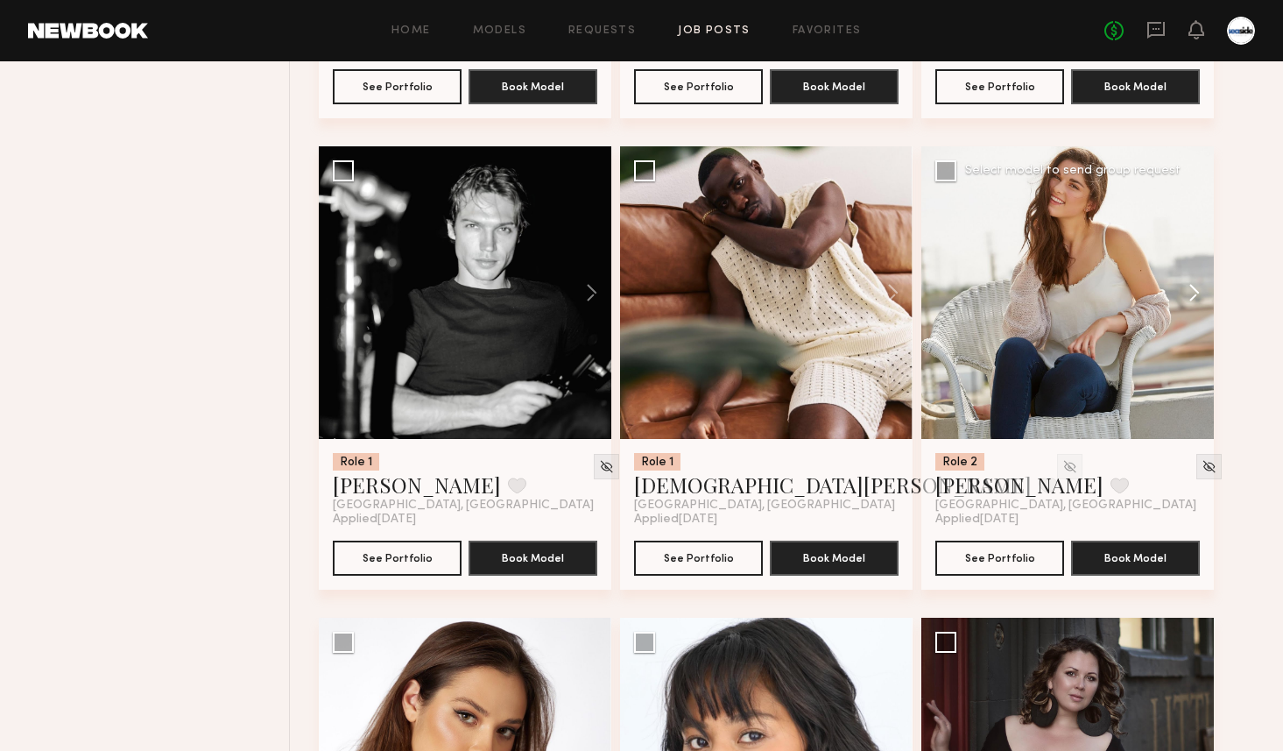
click at [1185, 291] on button at bounding box center [1186, 292] width 56 height 293
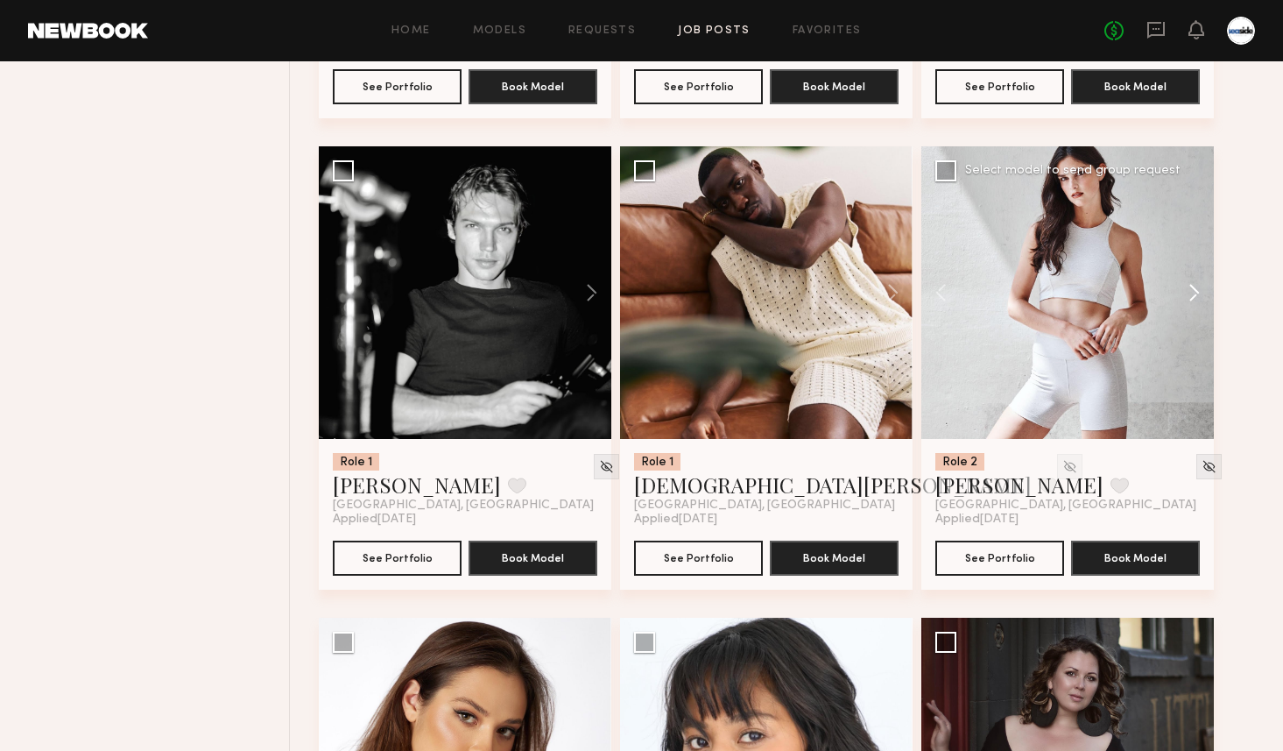
click at [1185, 291] on button at bounding box center [1186, 292] width 56 height 293
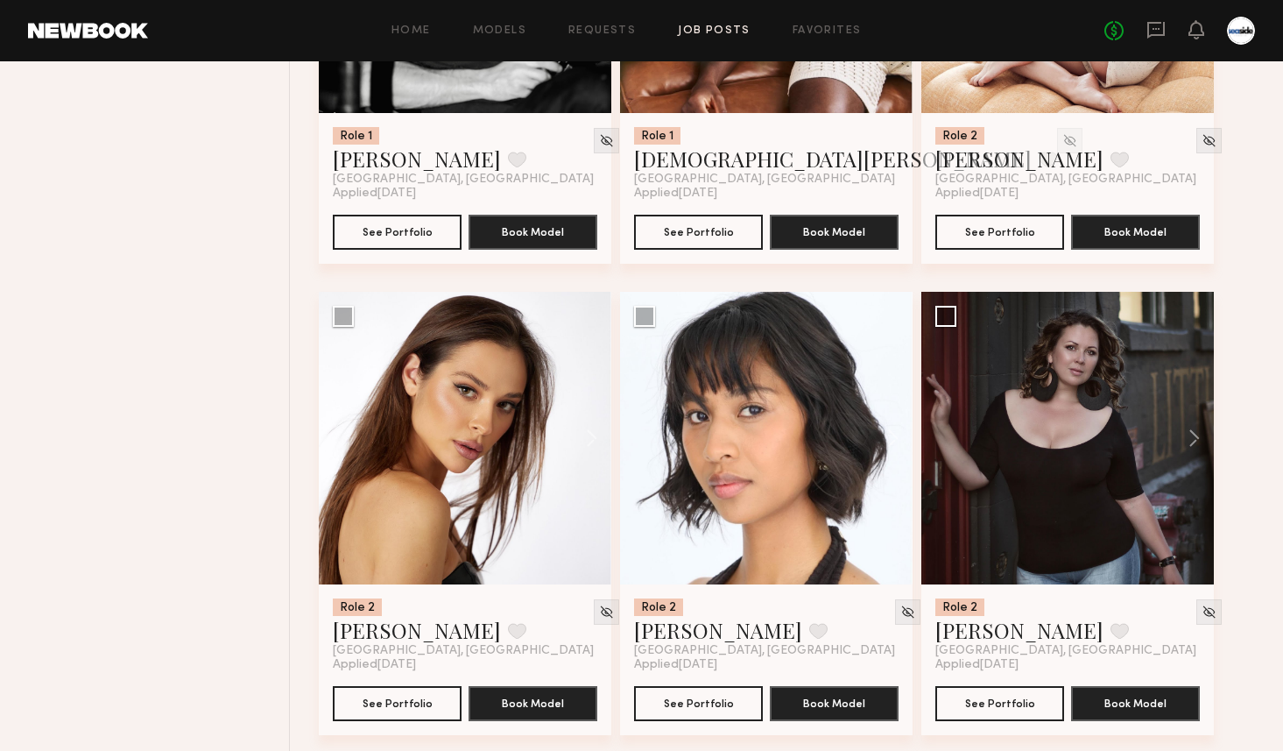
scroll to position [2432, 0]
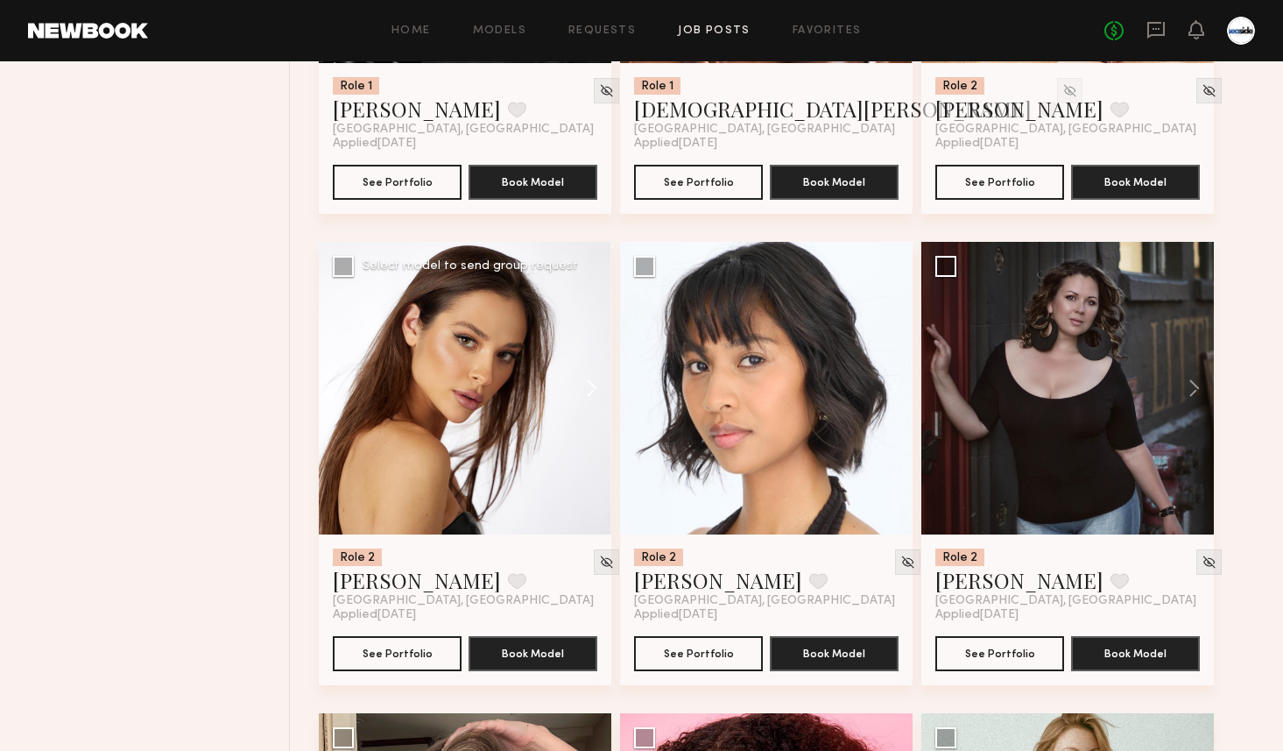
click at [590, 381] on button at bounding box center [583, 388] width 56 height 293
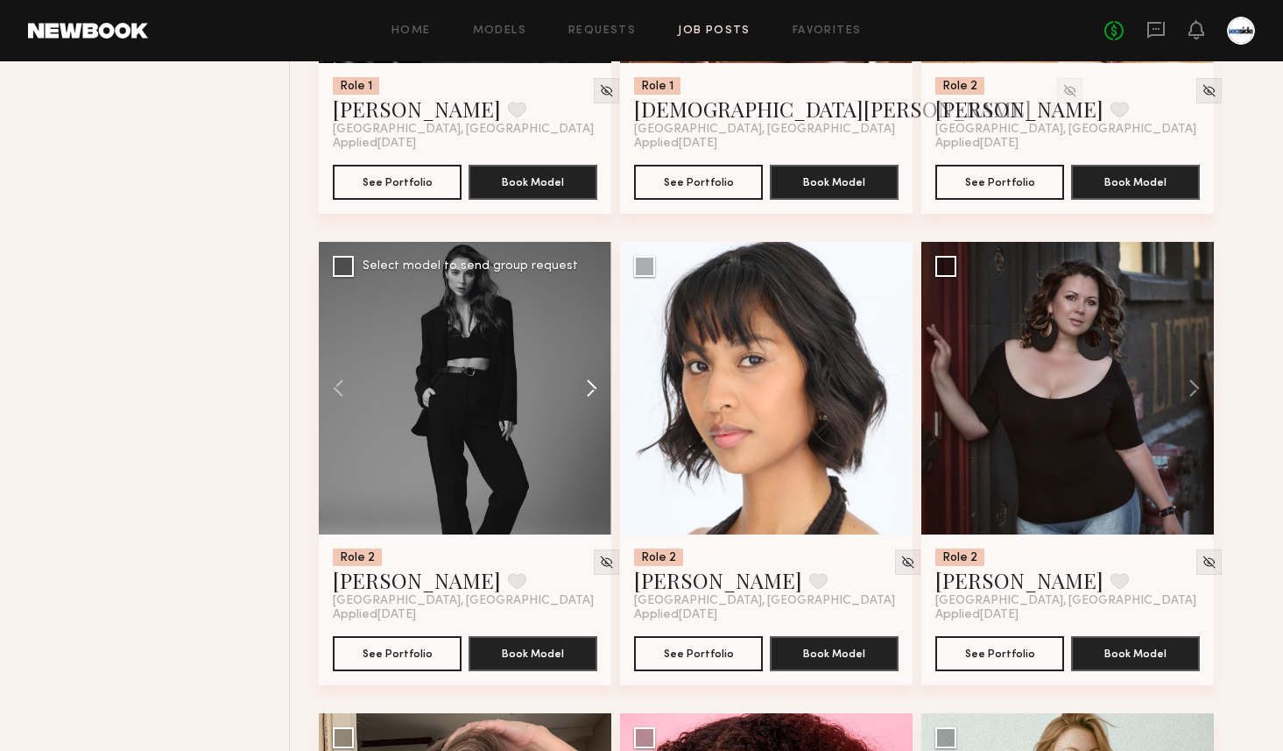
click at [590, 381] on button at bounding box center [583, 388] width 56 height 293
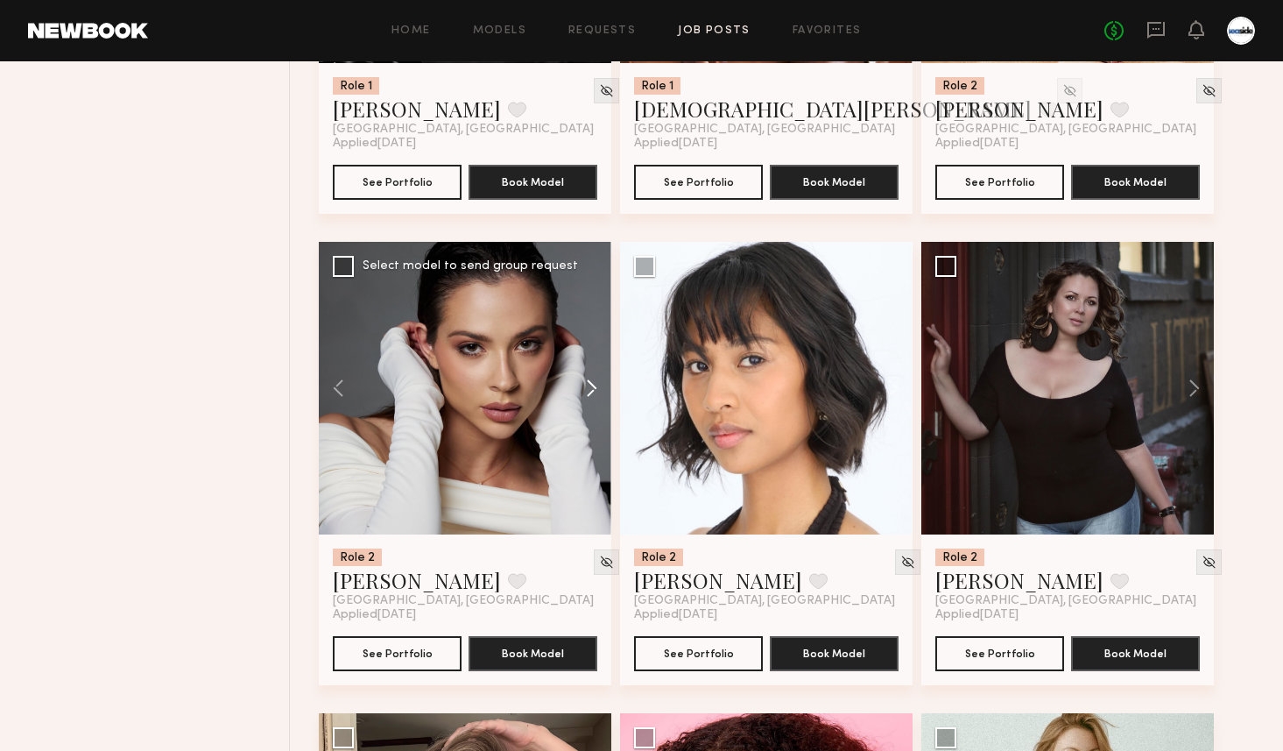
click at [590, 381] on button at bounding box center [583, 388] width 56 height 293
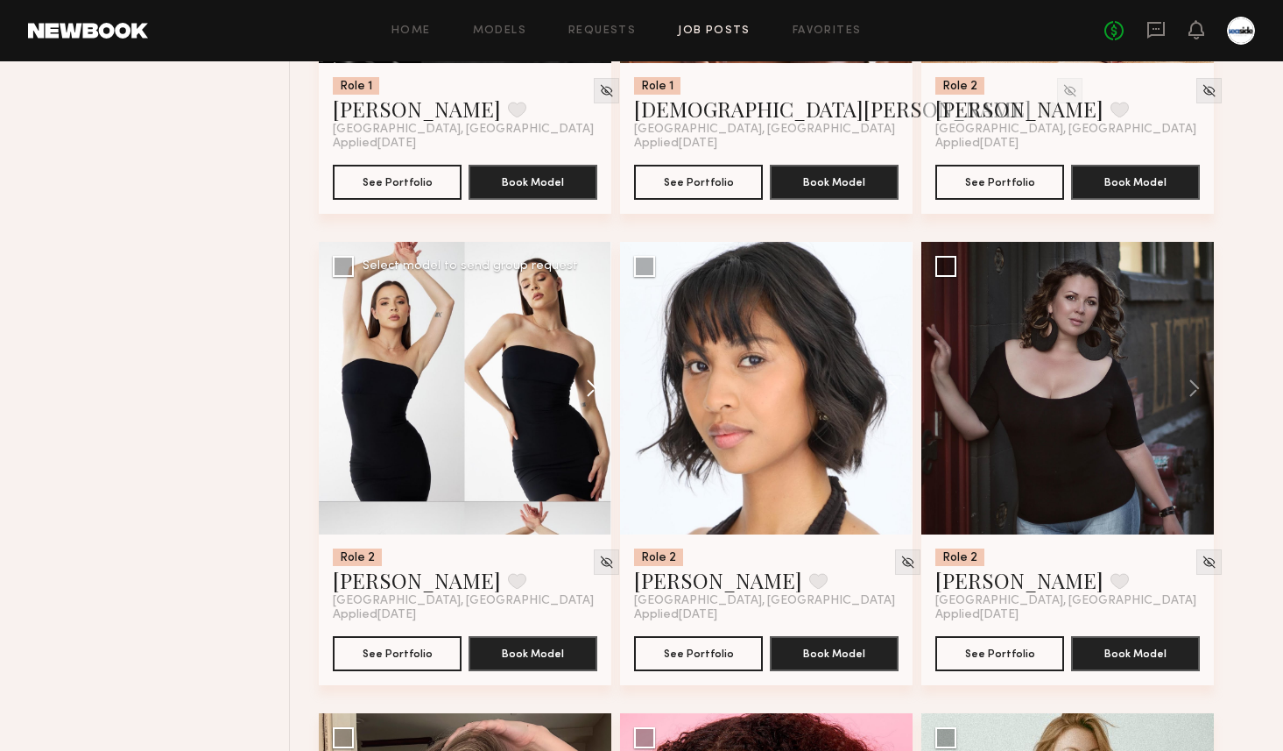
click at [590, 381] on button at bounding box center [583, 388] width 56 height 293
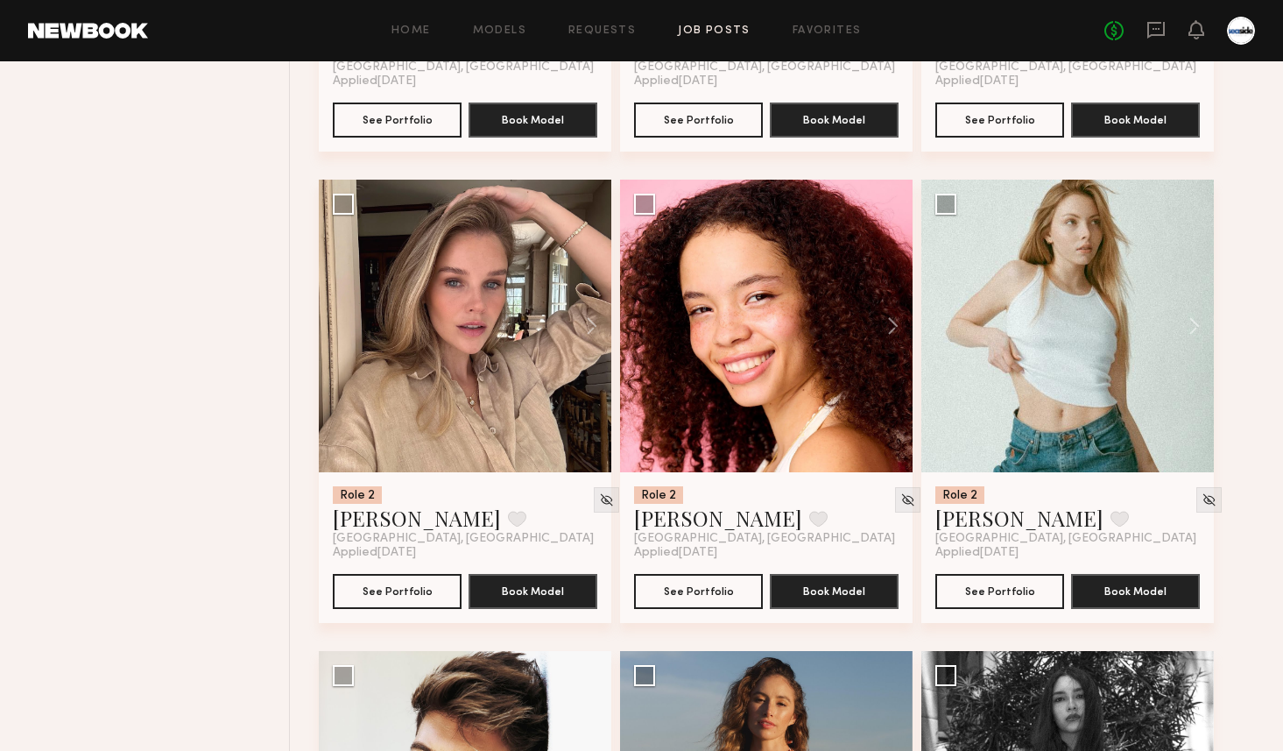
scroll to position [2970, 0]
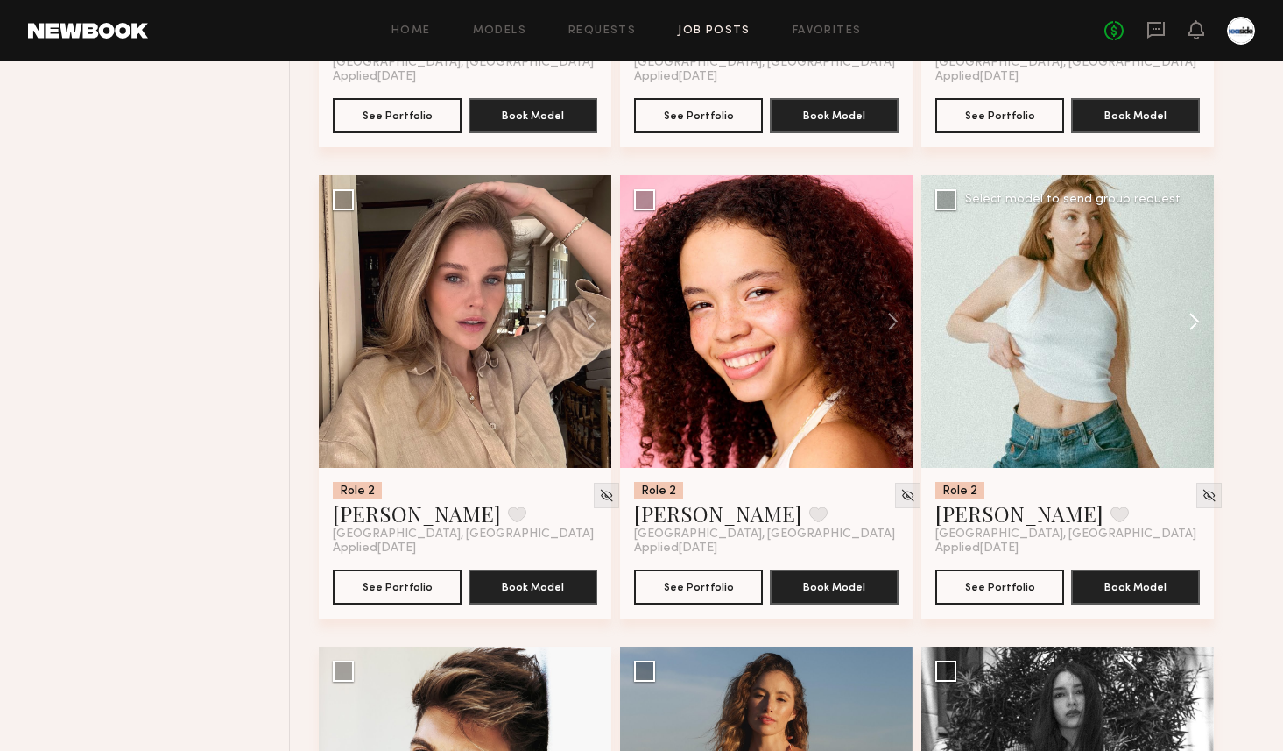
click at [1193, 326] on button at bounding box center [1186, 321] width 56 height 293
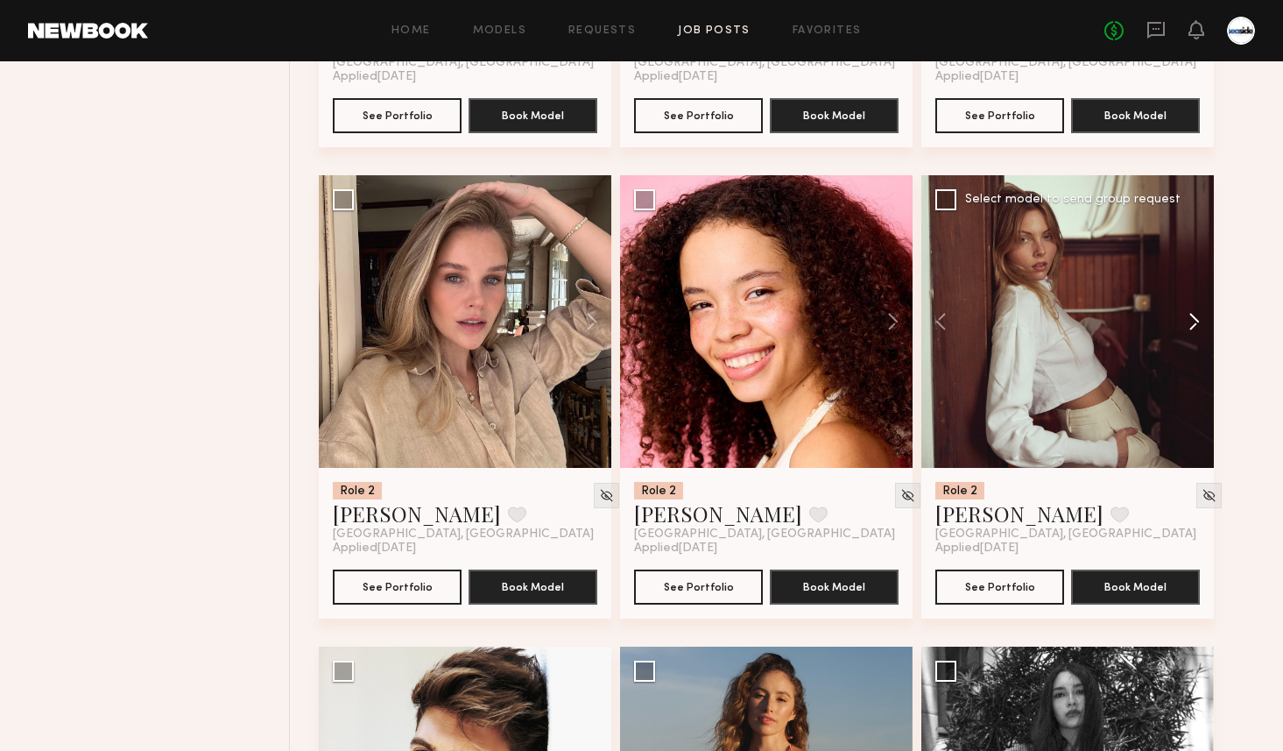
click at [1193, 326] on button at bounding box center [1186, 321] width 56 height 293
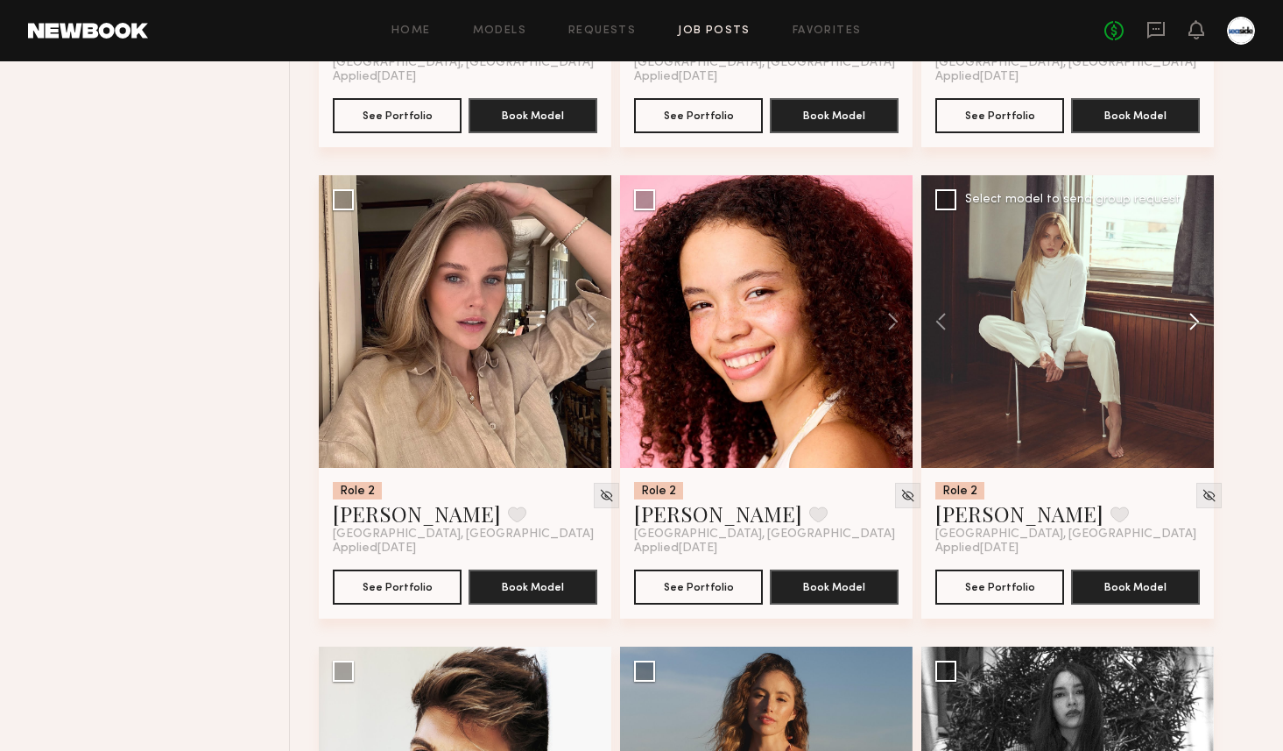
click at [1193, 326] on button at bounding box center [1186, 321] width 56 height 293
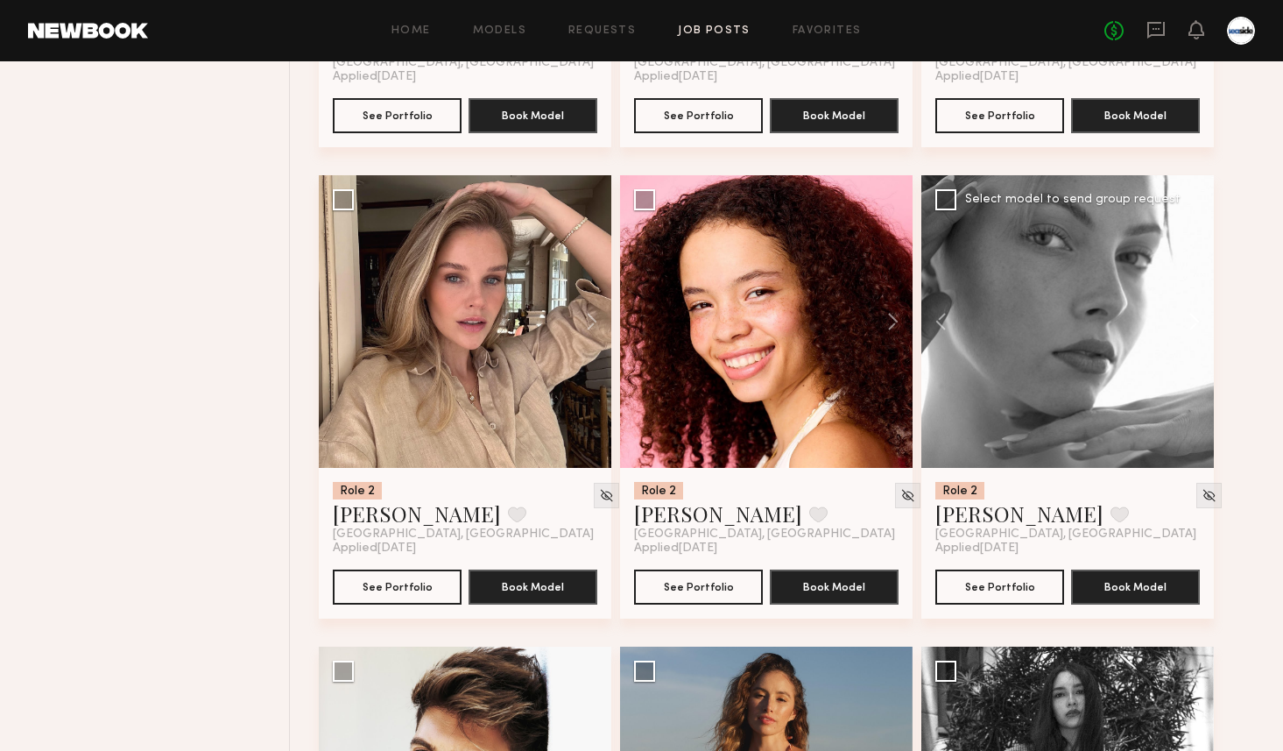
click at [1193, 326] on button at bounding box center [1186, 321] width 56 height 293
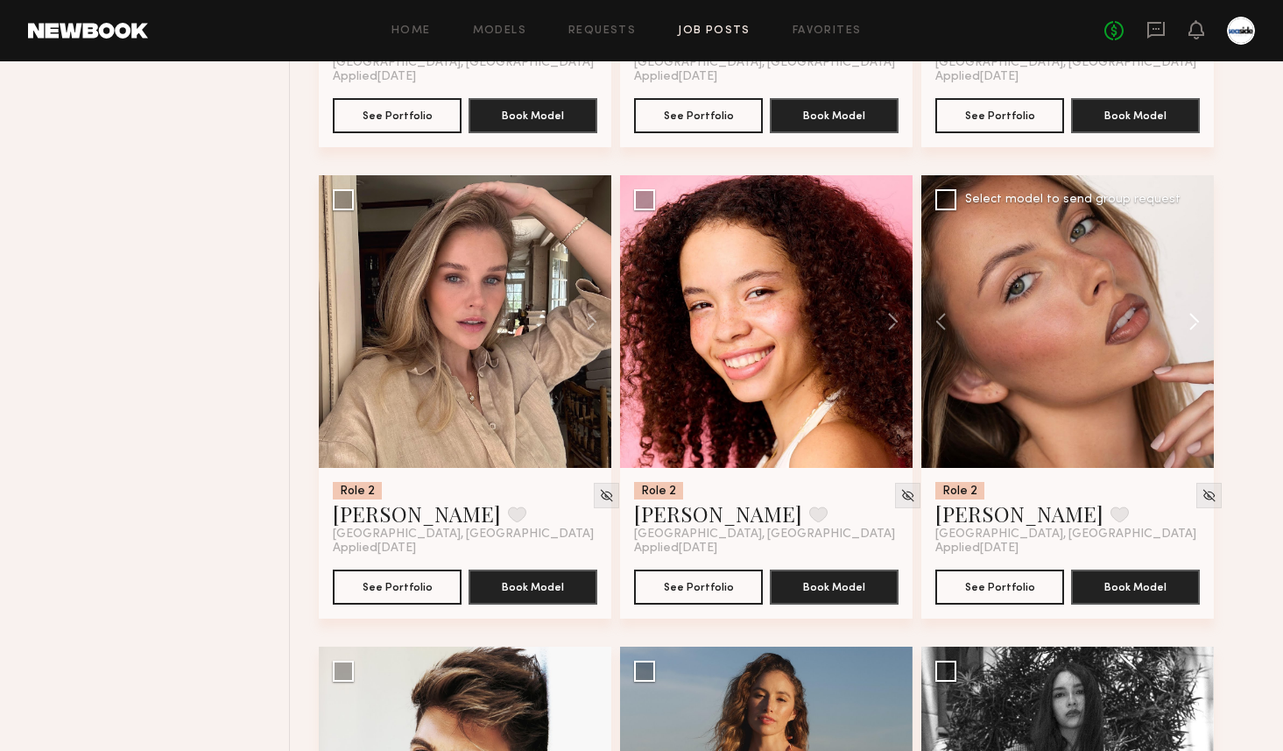
click at [1193, 326] on button at bounding box center [1186, 321] width 56 height 293
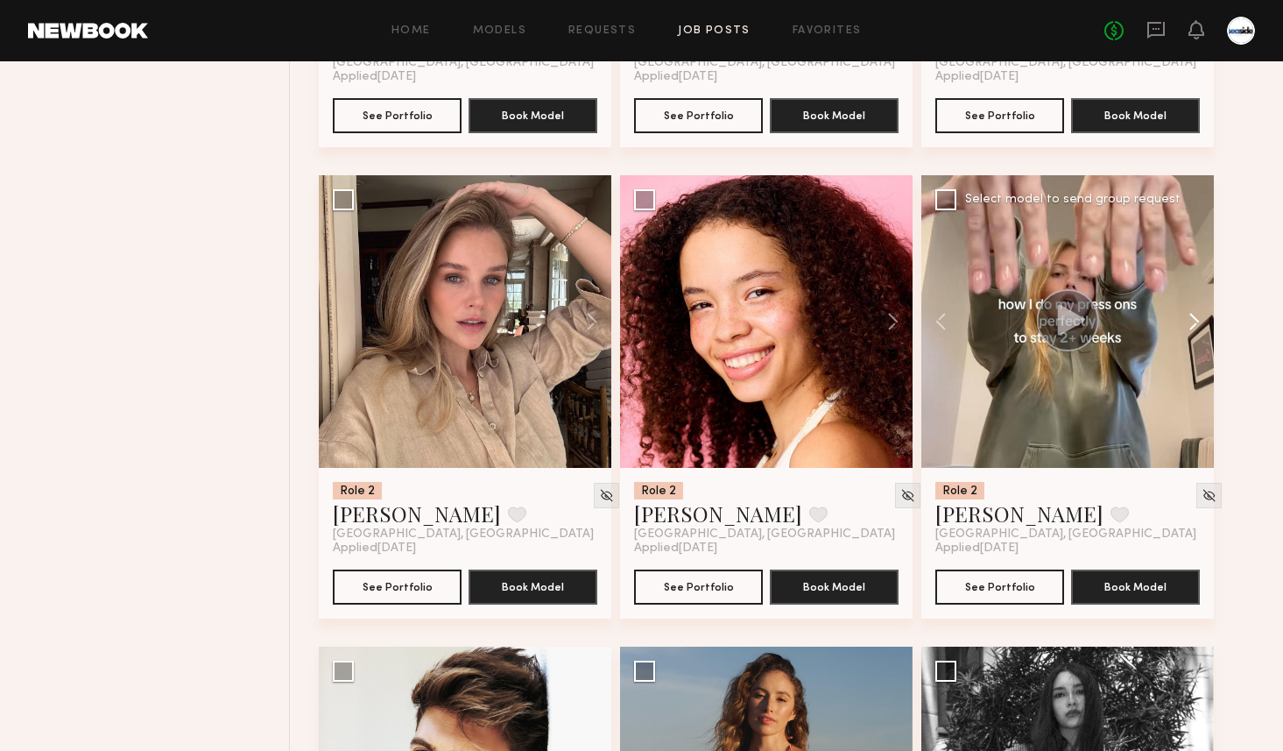
click at [1193, 326] on button at bounding box center [1186, 321] width 56 height 293
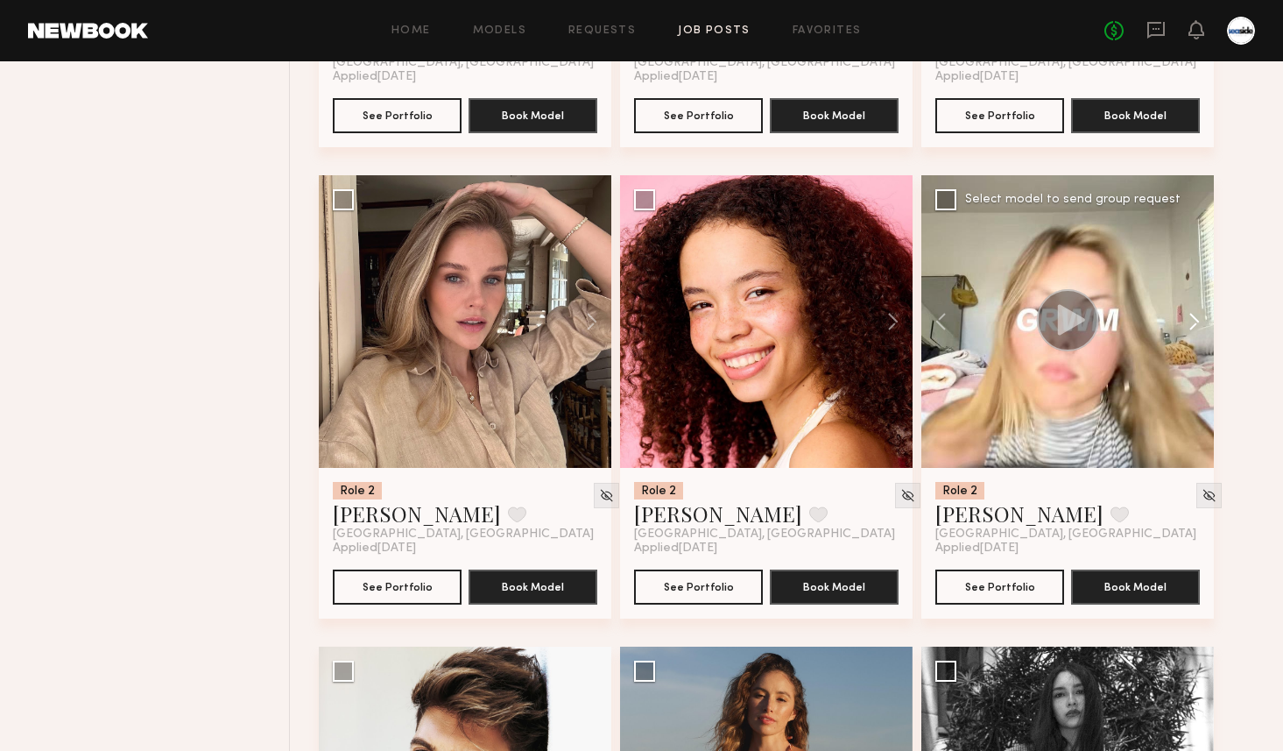
click at [1193, 326] on button at bounding box center [1186, 321] width 56 height 293
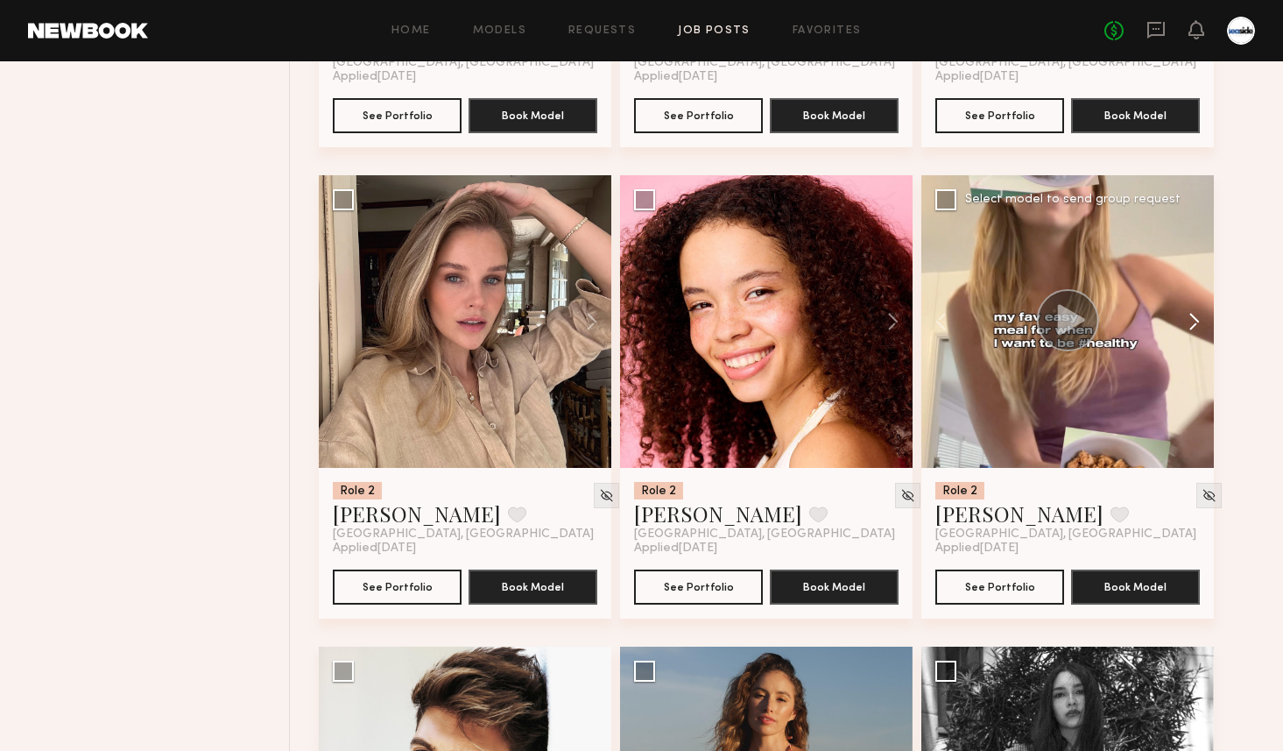
click at [1193, 326] on button at bounding box center [1186, 321] width 56 height 293
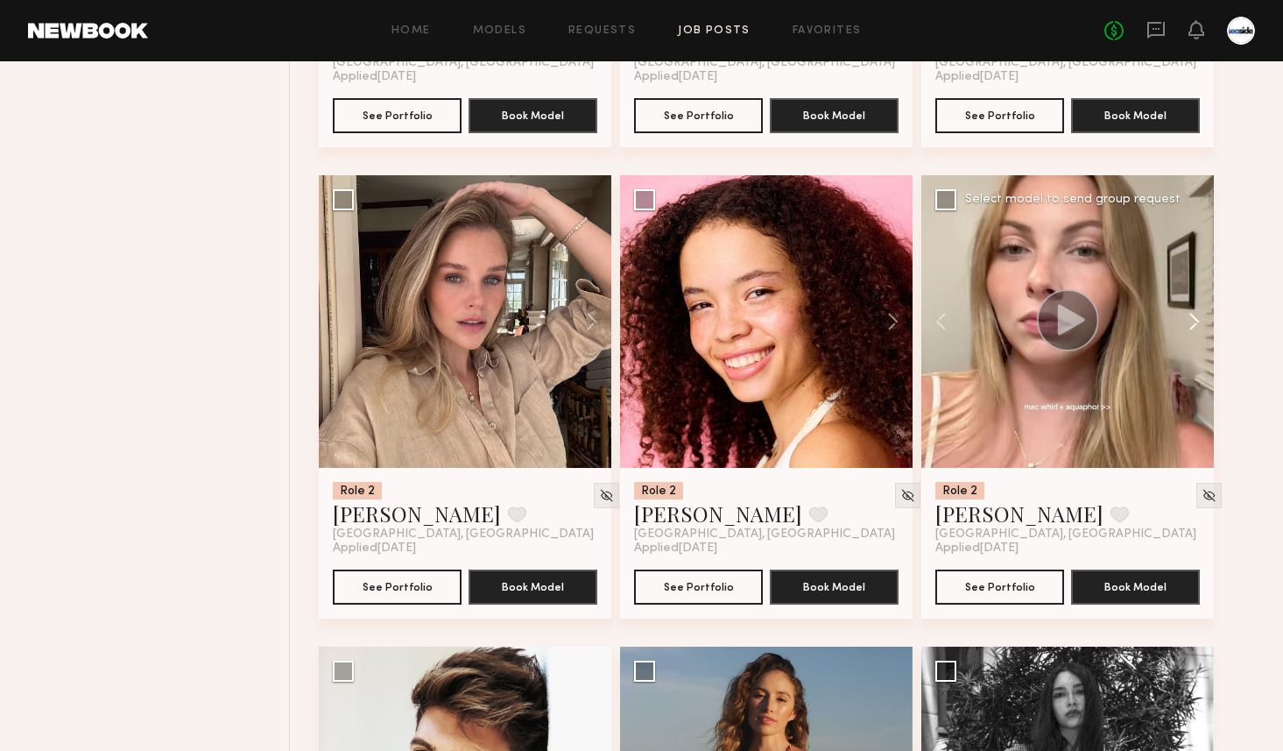
click at [1193, 326] on button at bounding box center [1186, 321] width 56 height 293
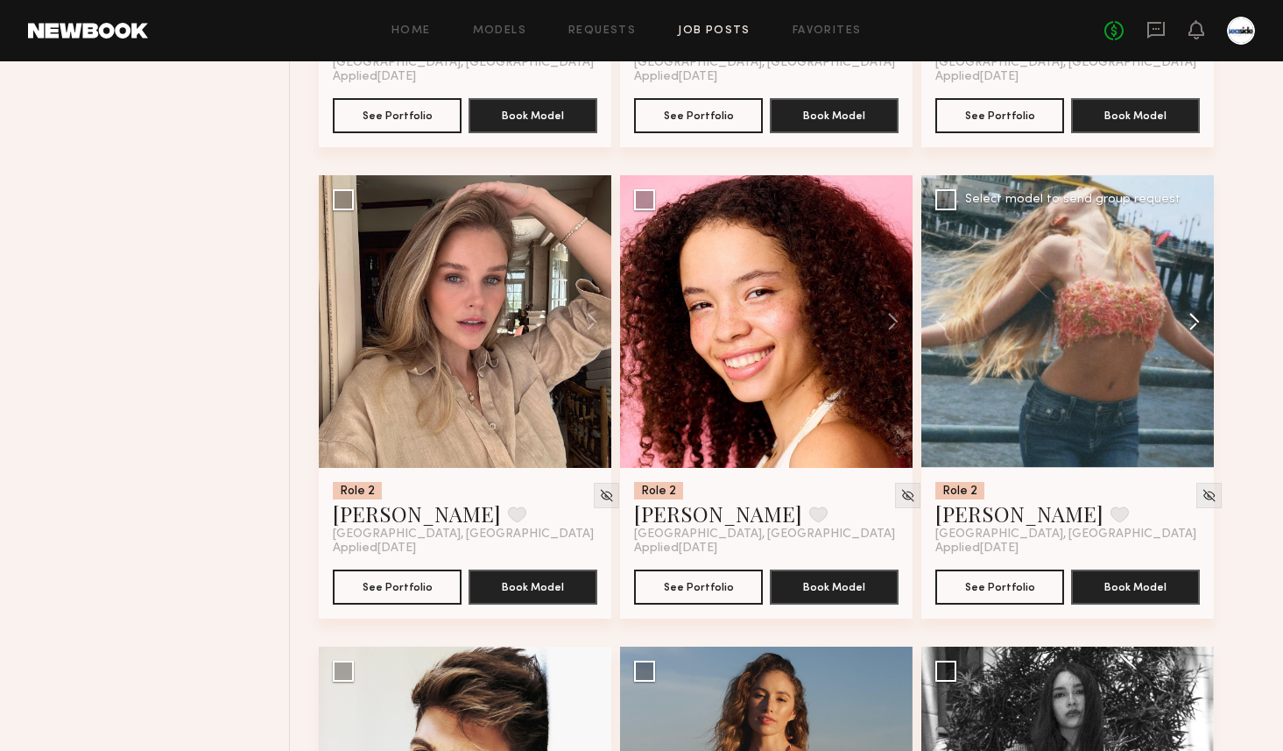
click at [1193, 326] on button at bounding box center [1186, 321] width 56 height 293
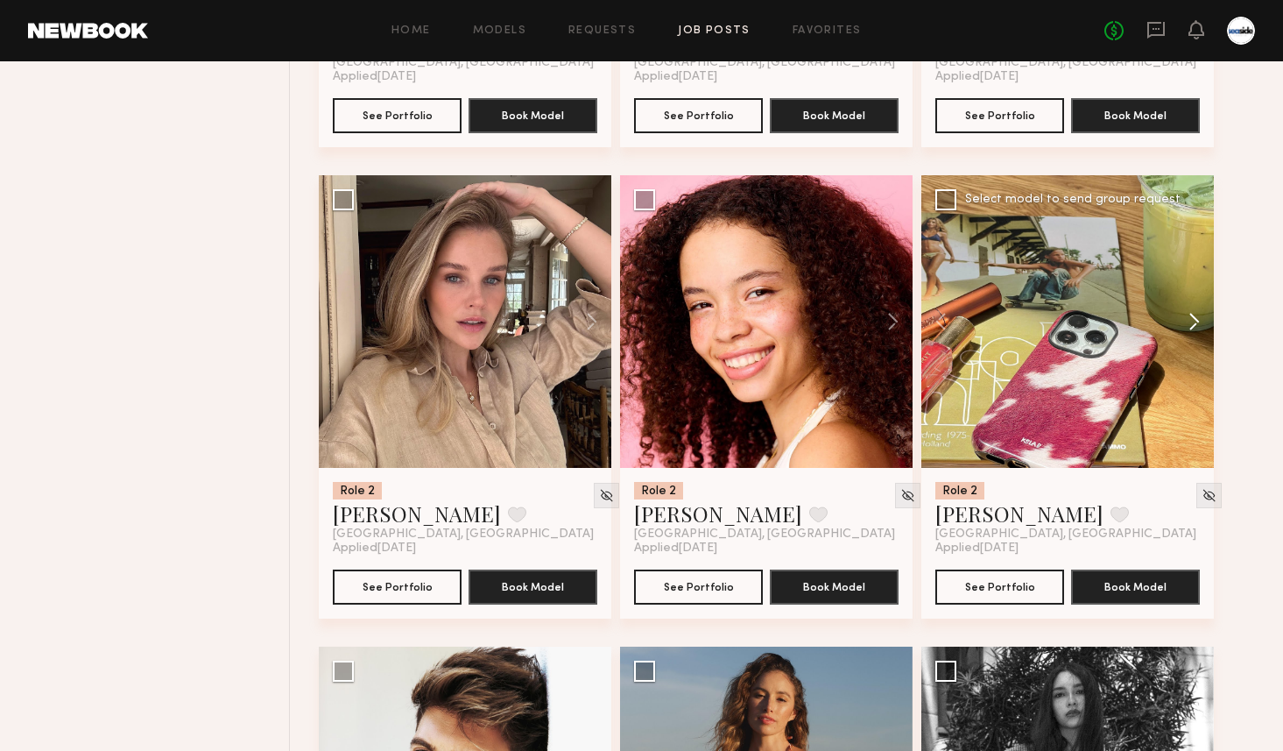
click at [1193, 326] on button at bounding box center [1186, 321] width 56 height 293
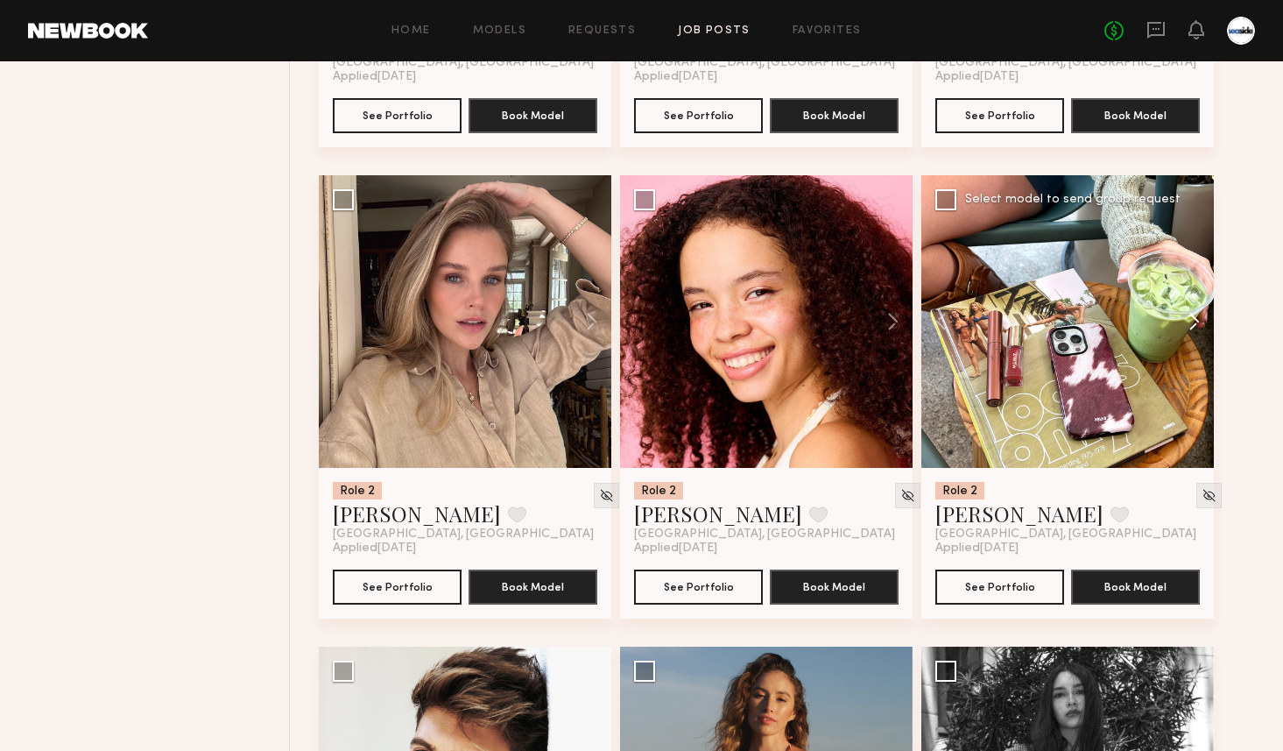
click at [1193, 326] on button at bounding box center [1186, 321] width 56 height 293
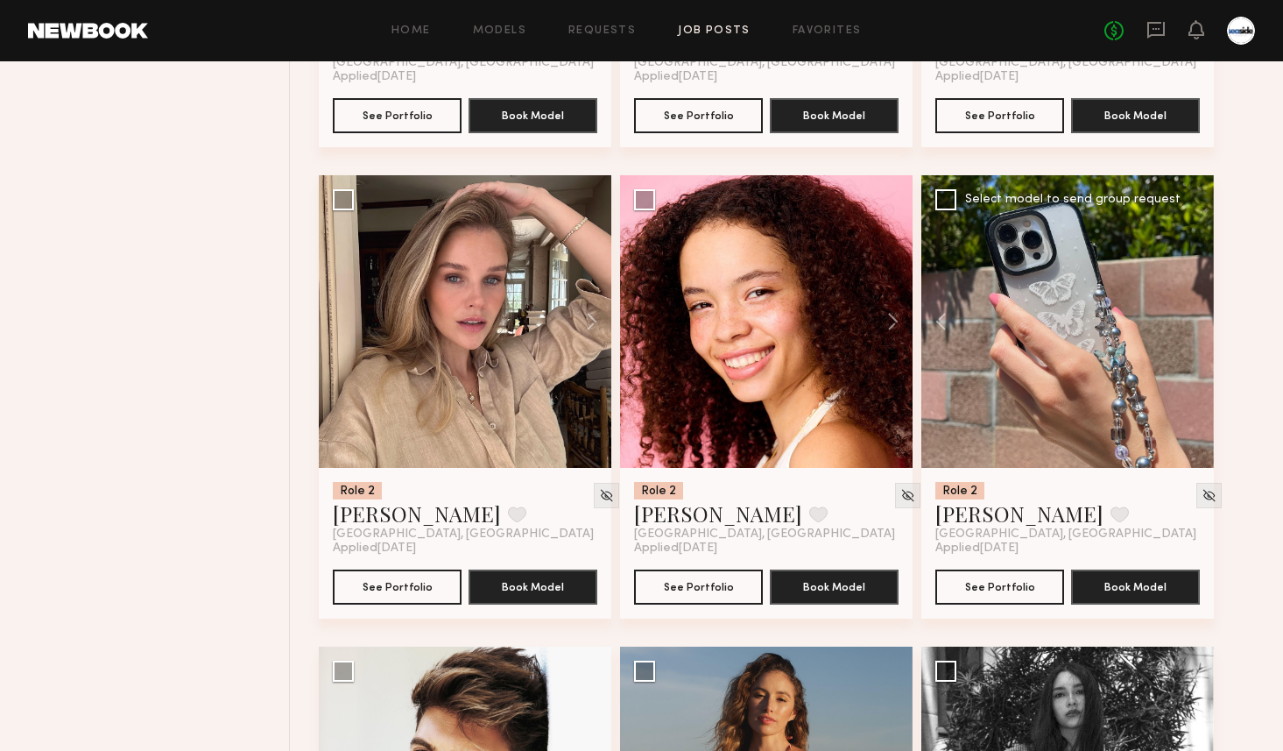
click at [1193, 326] on div at bounding box center [1068, 321] width 293 height 293
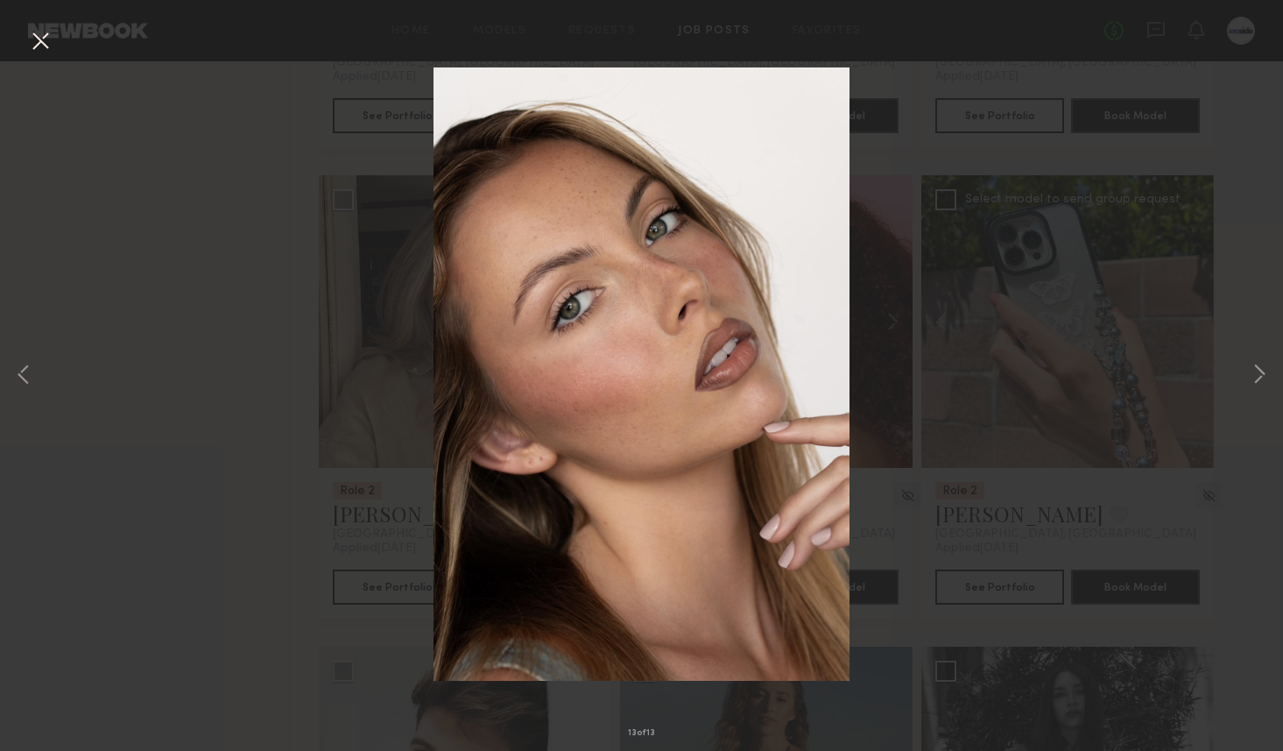
click at [32, 42] on button at bounding box center [40, 42] width 28 height 32
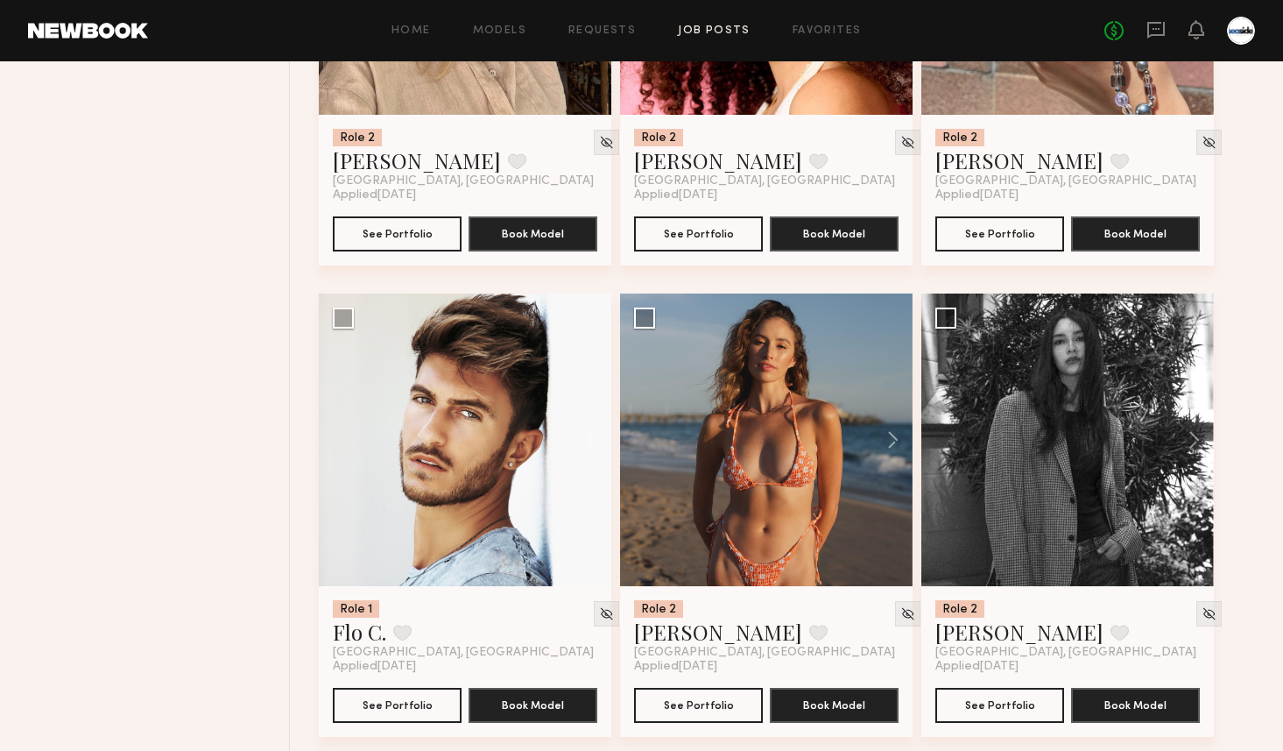
scroll to position [3389, 0]
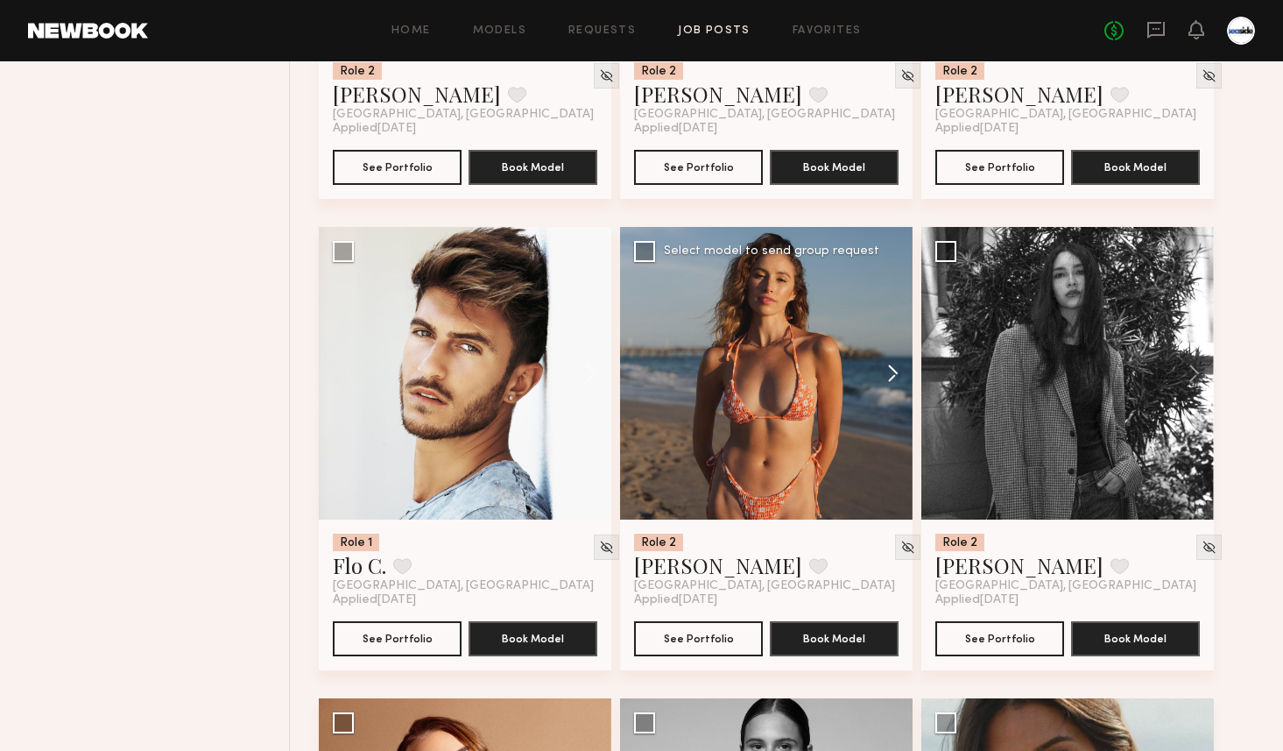
click at [893, 374] on button at bounding box center [885, 373] width 56 height 293
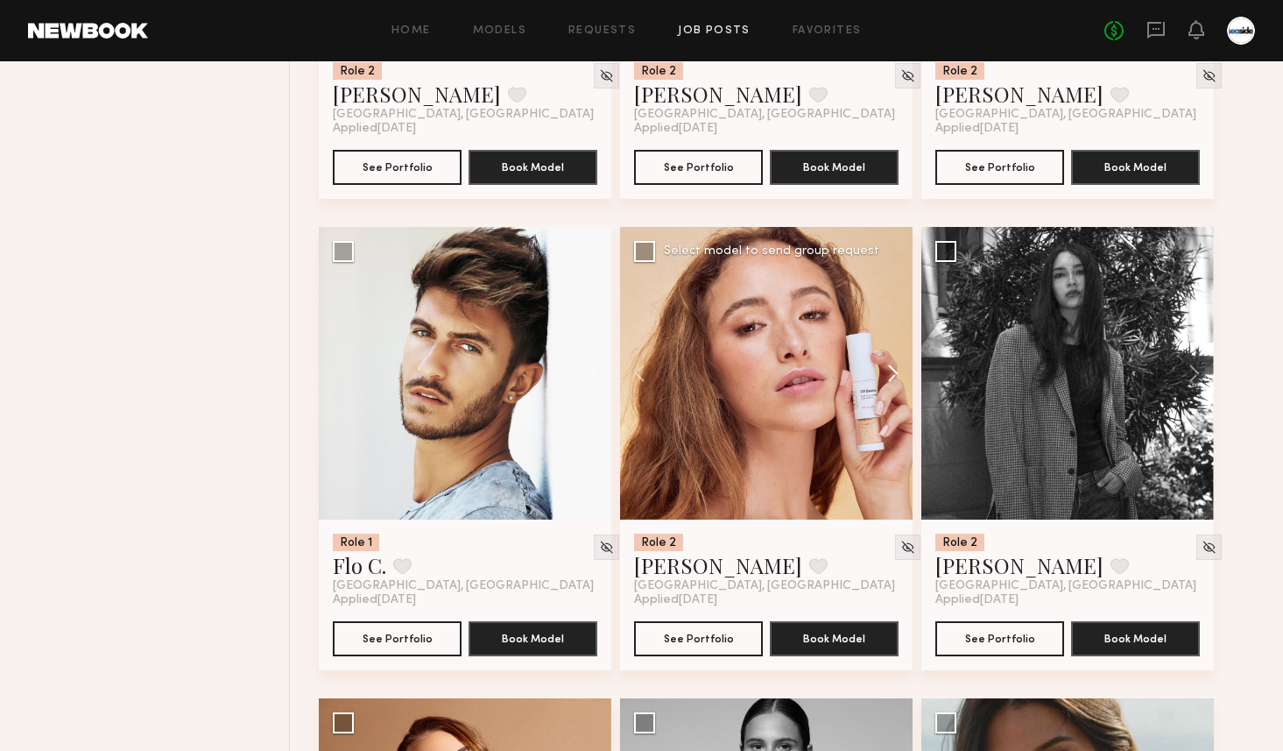
click at [893, 374] on button at bounding box center [885, 373] width 56 height 293
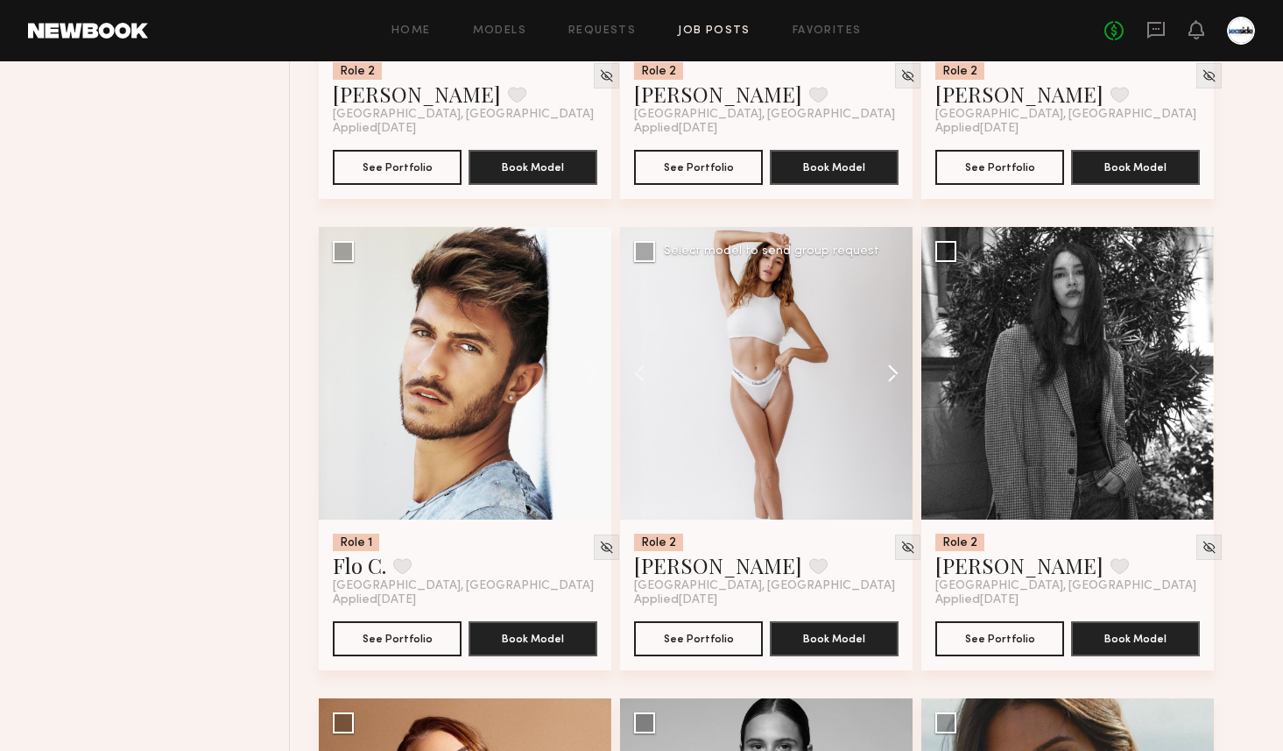
click at [893, 374] on button at bounding box center [885, 373] width 56 height 293
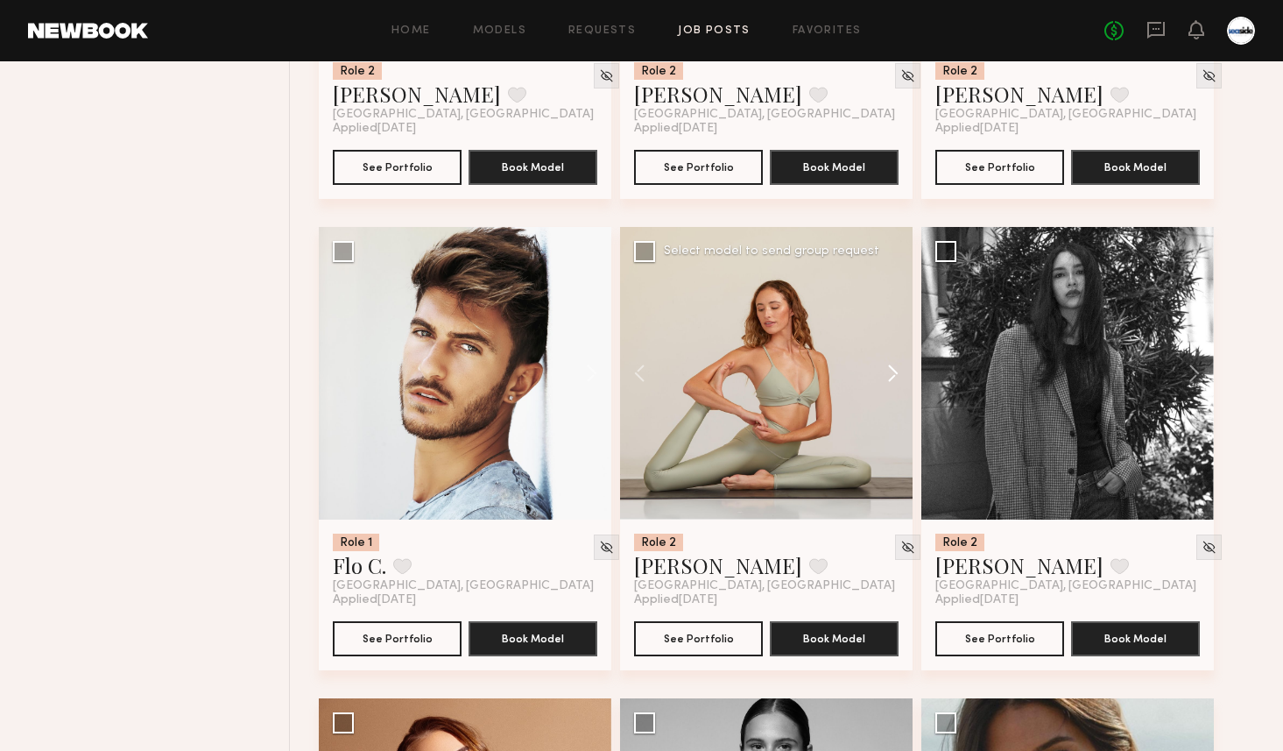
click at [893, 374] on button at bounding box center [885, 373] width 56 height 293
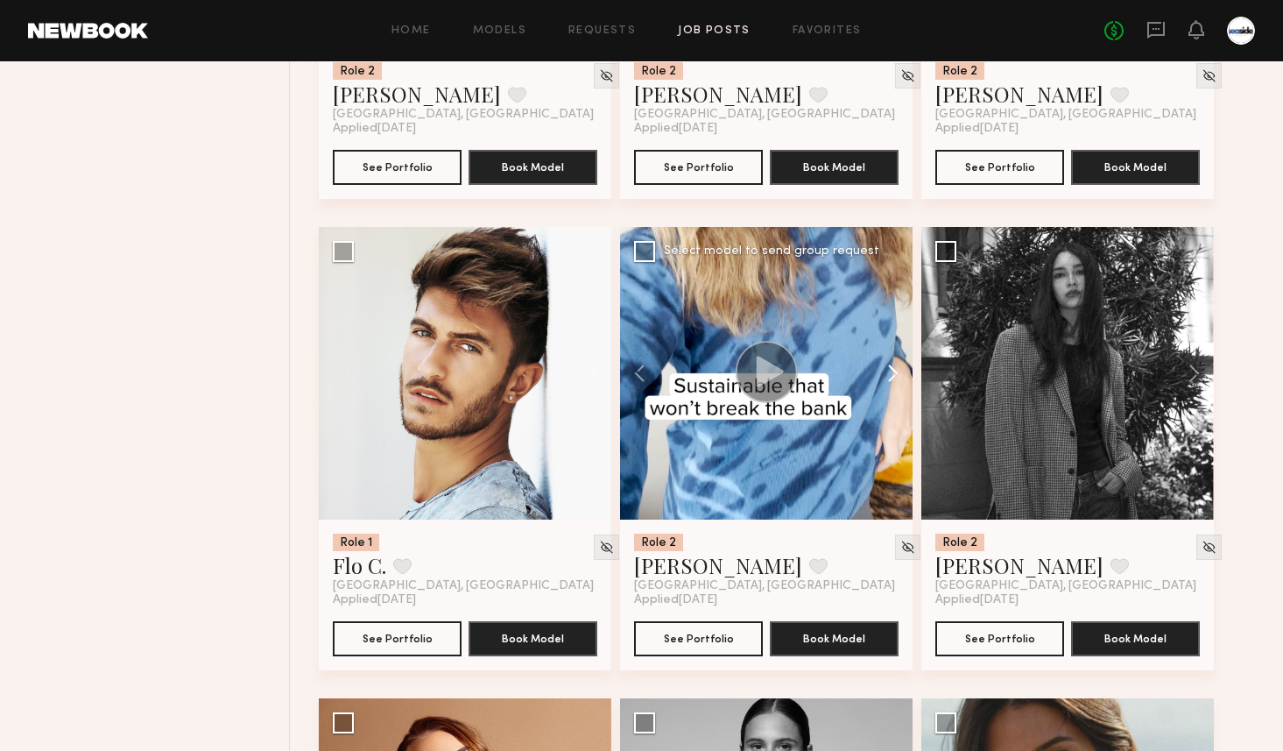
click at [893, 374] on button at bounding box center [885, 373] width 56 height 293
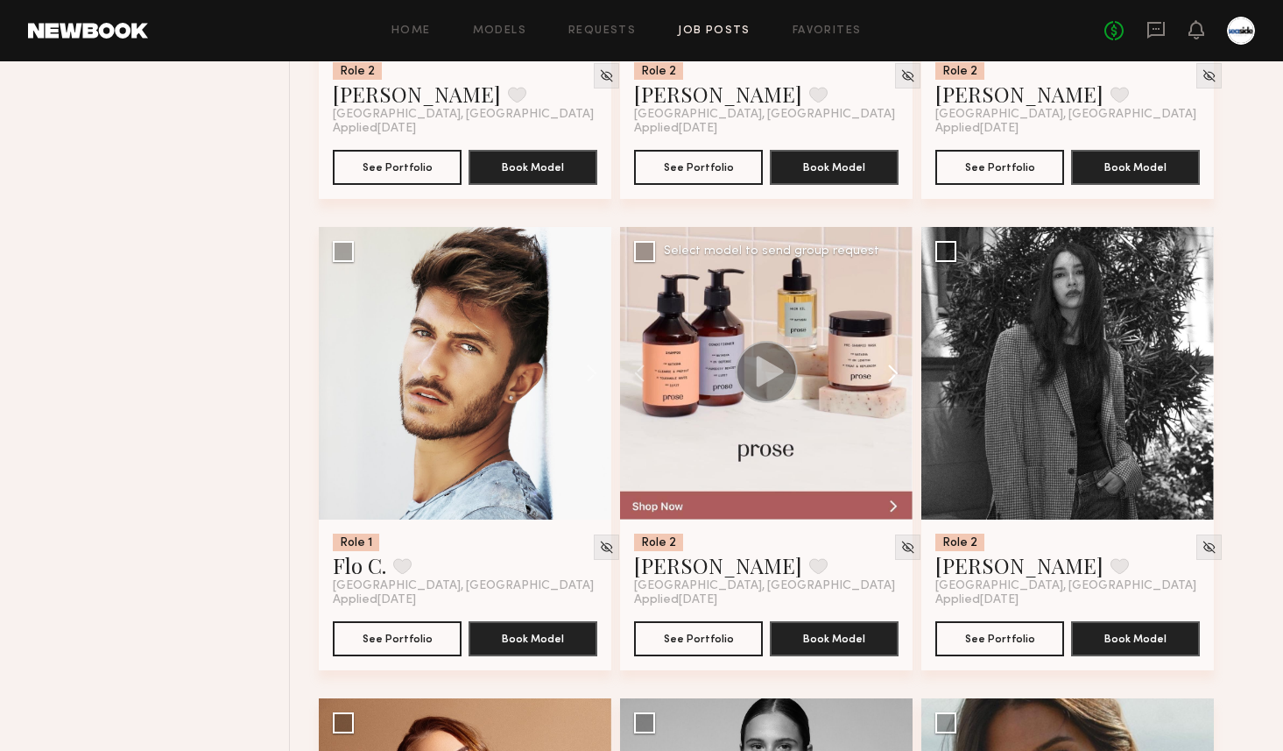
click at [893, 374] on button at bounding box center [885, 373] width 56 height 293
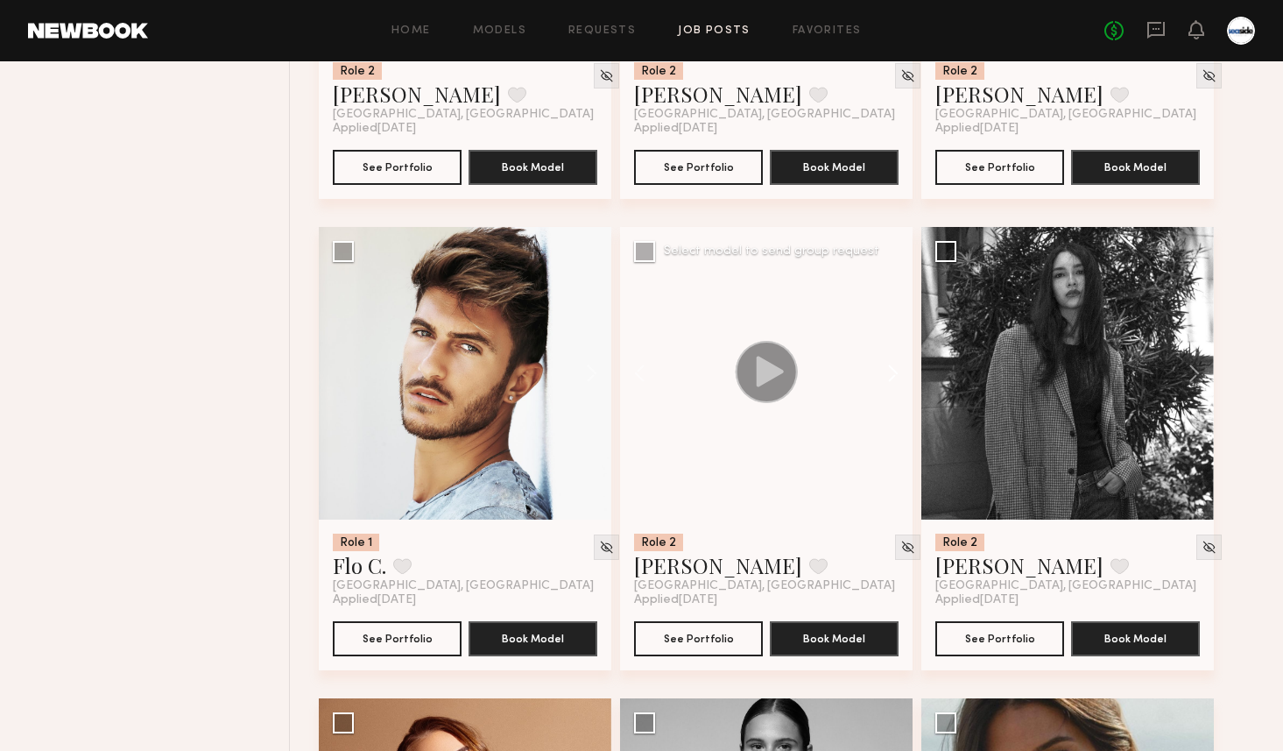
click at [893, 374] on button at bounding box center [885, 373] width 56 height 293
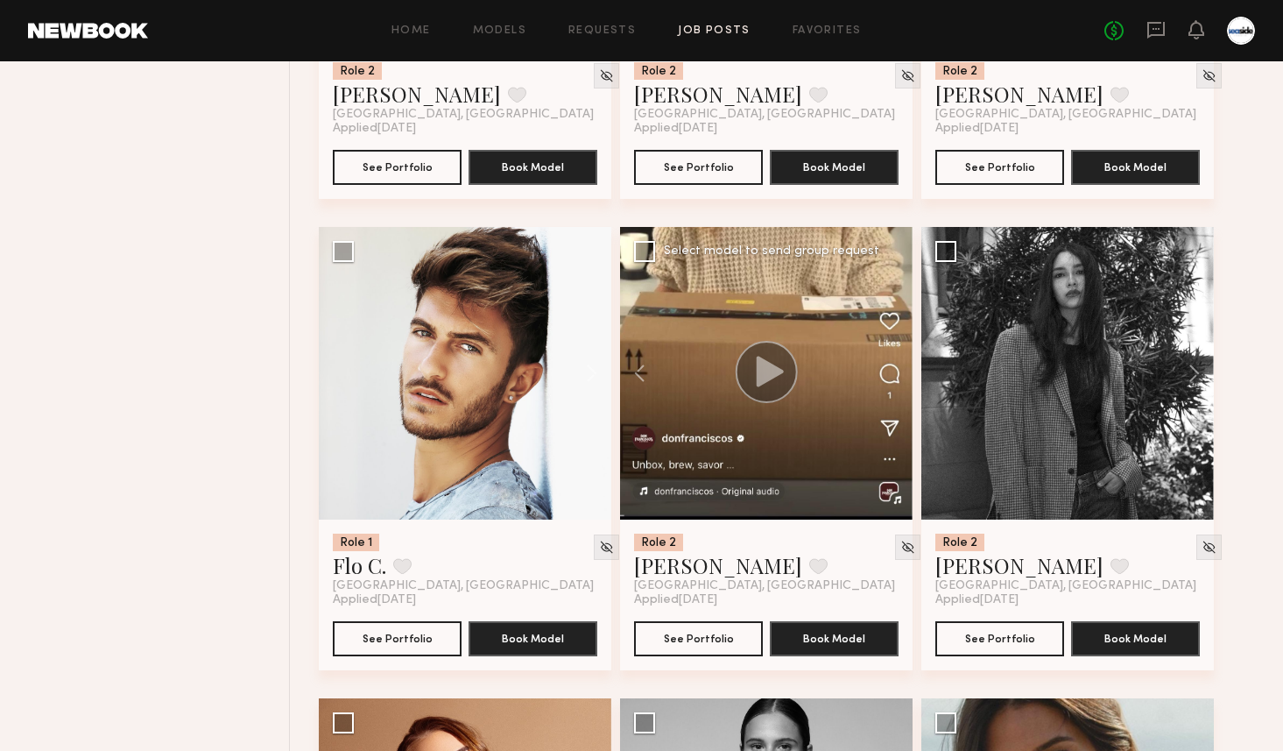
click at [893, 374] on div at bounding box center [766, 373] width 293 height 293
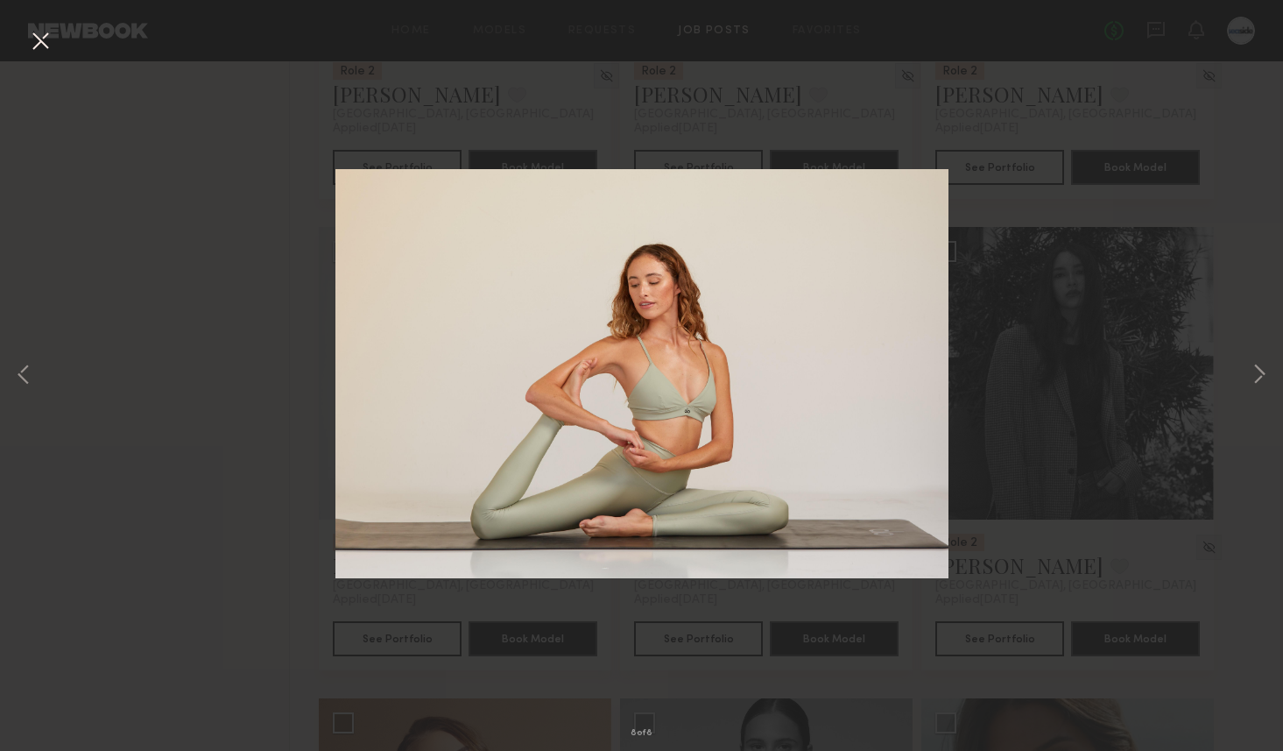
click at [43, 30] on button at bounding box center [40, 42] width 28 height 32
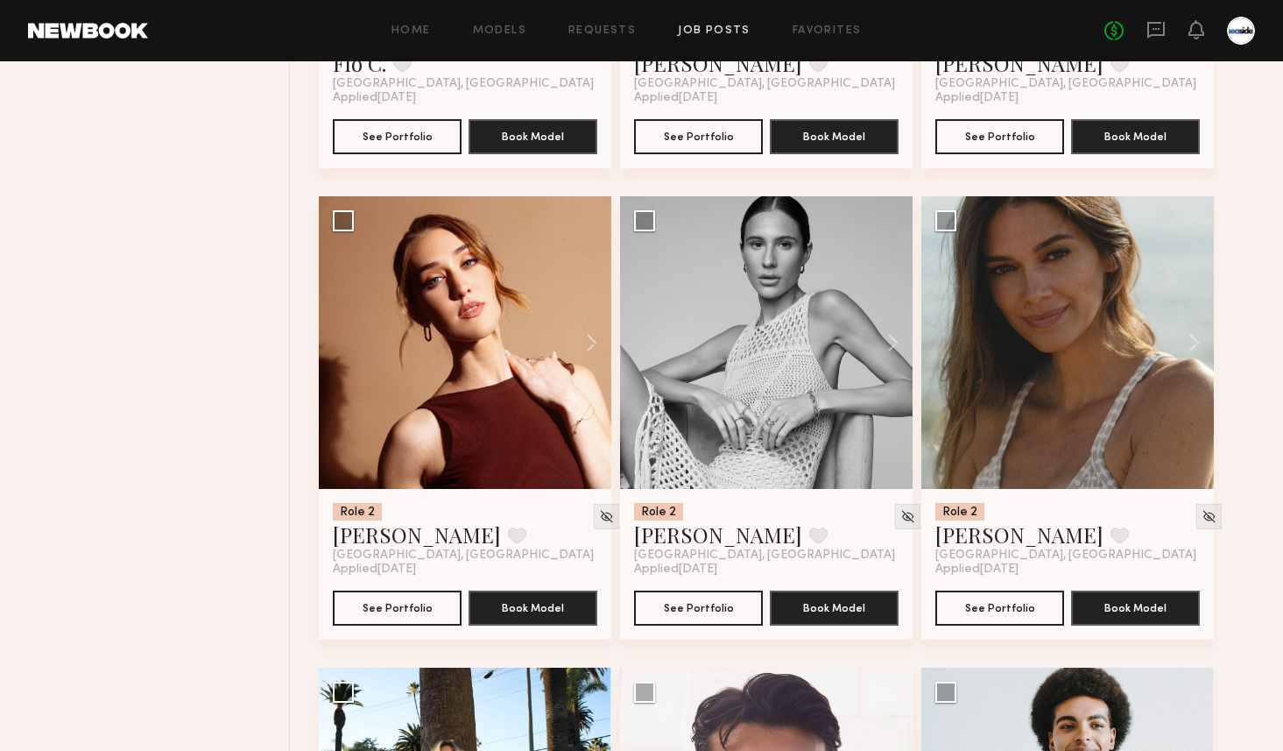
scroll to position [3906, 0]
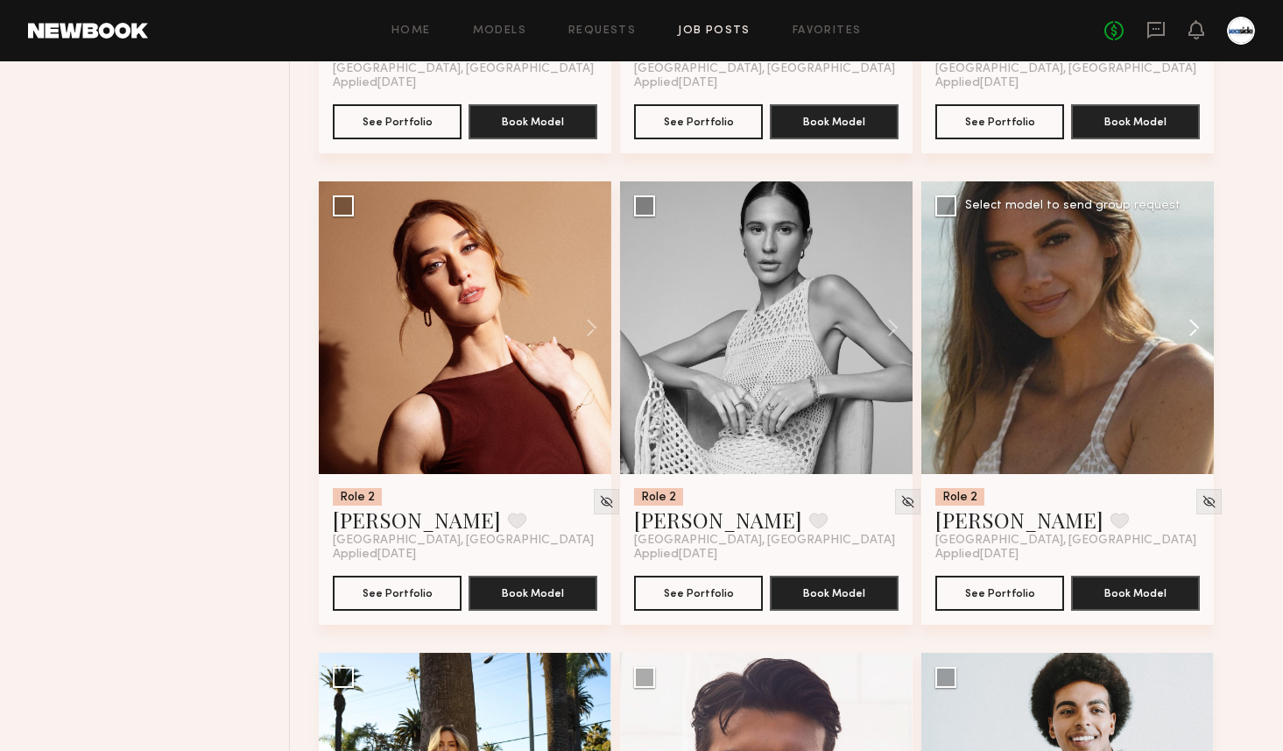
click at [1189, 323] on button at bounding box center [1186, 327] width 56 height 293
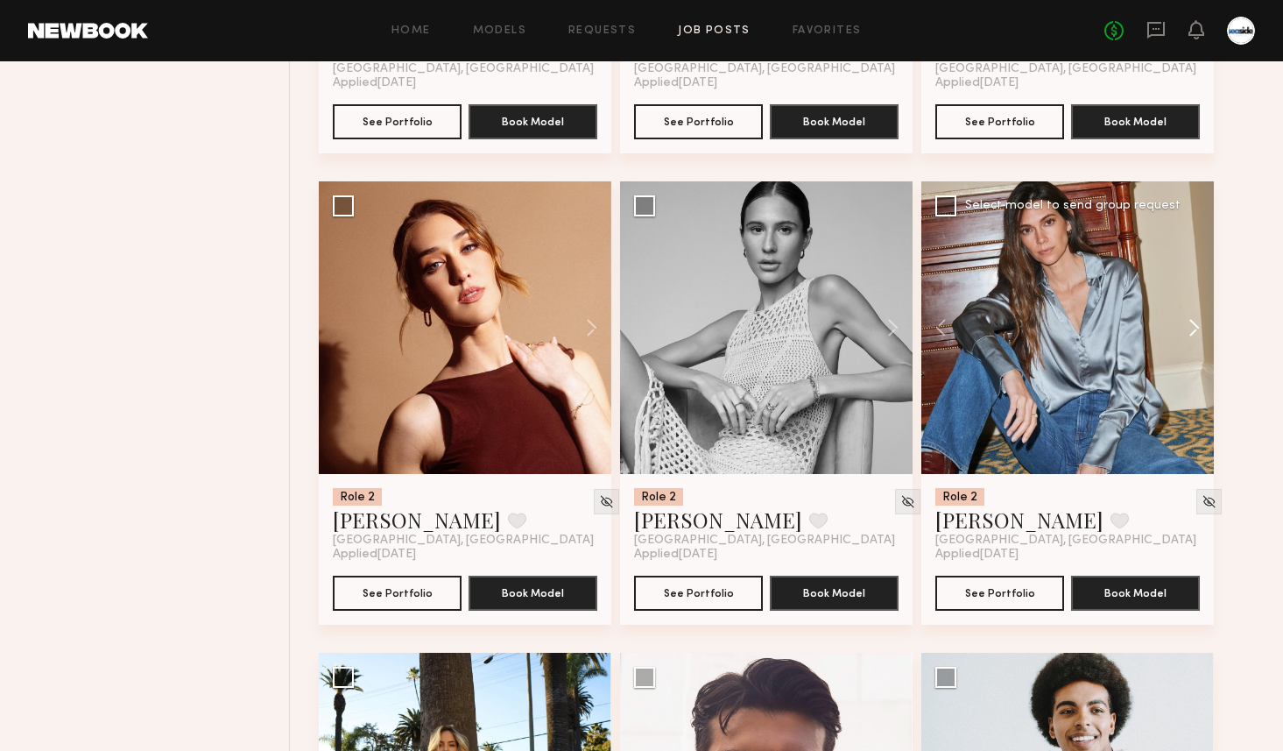
click at [1189, 323] on button at bounding box center [1186, 327] width 56 height 293
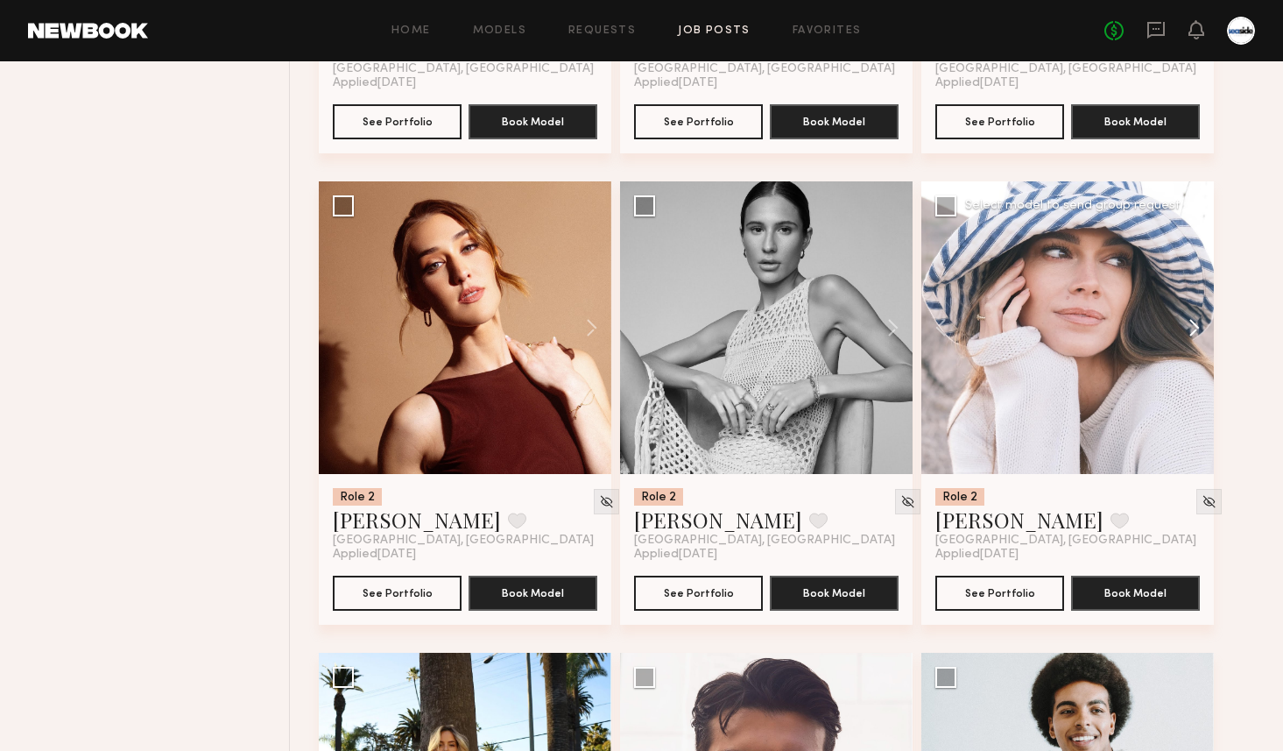
click at [1189, 323] on button at bounding box center [1186, 327] width 56 height 293
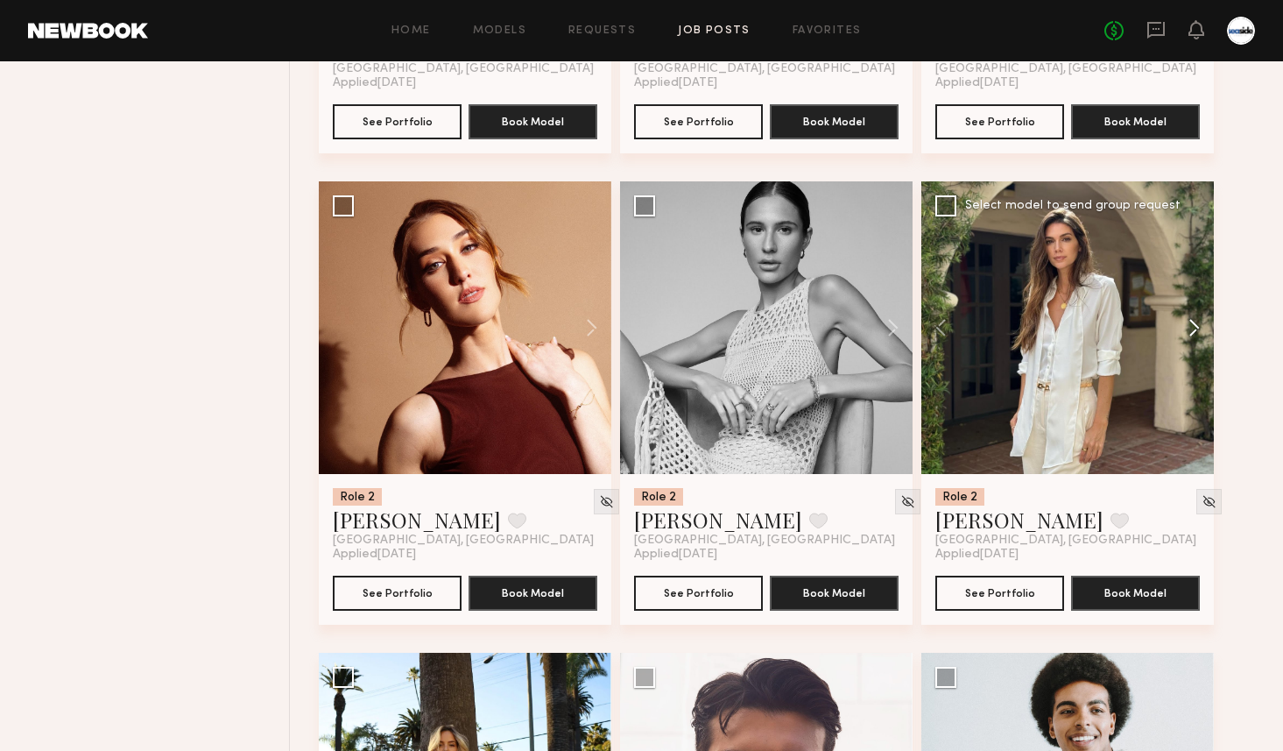
click at [1189, 323] on button at bounding box center [1186, 327] width 56 height 293
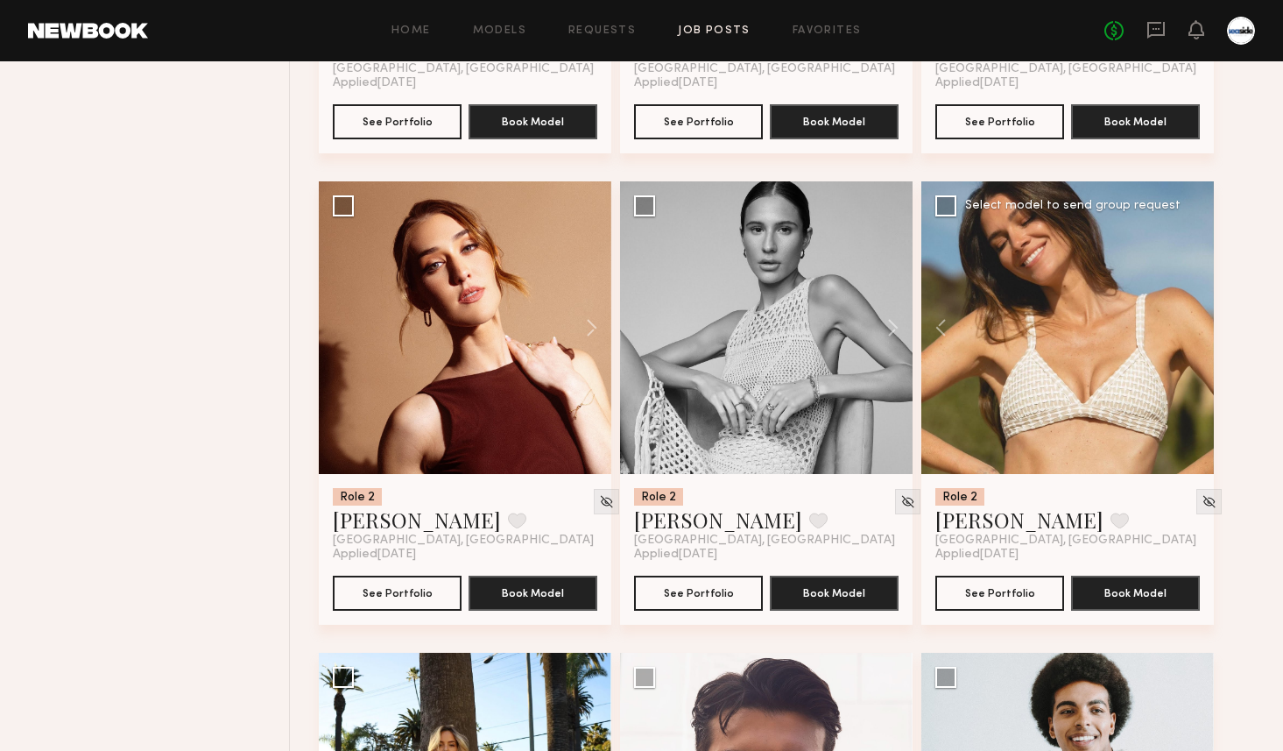
click at [1189, 323] on div at bounding box center [1068, 327] width 293 height 293
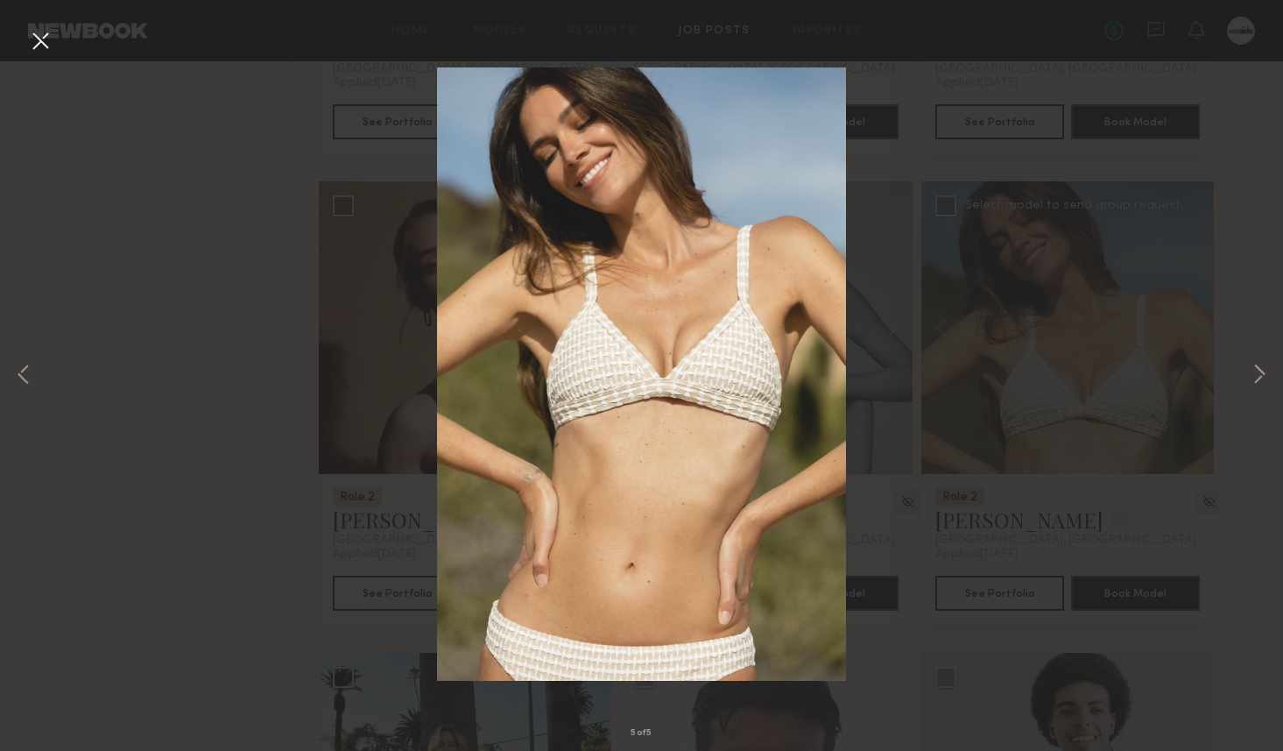
click at [42, 43] on button at bounding box center [40, 42] width 28 height 32
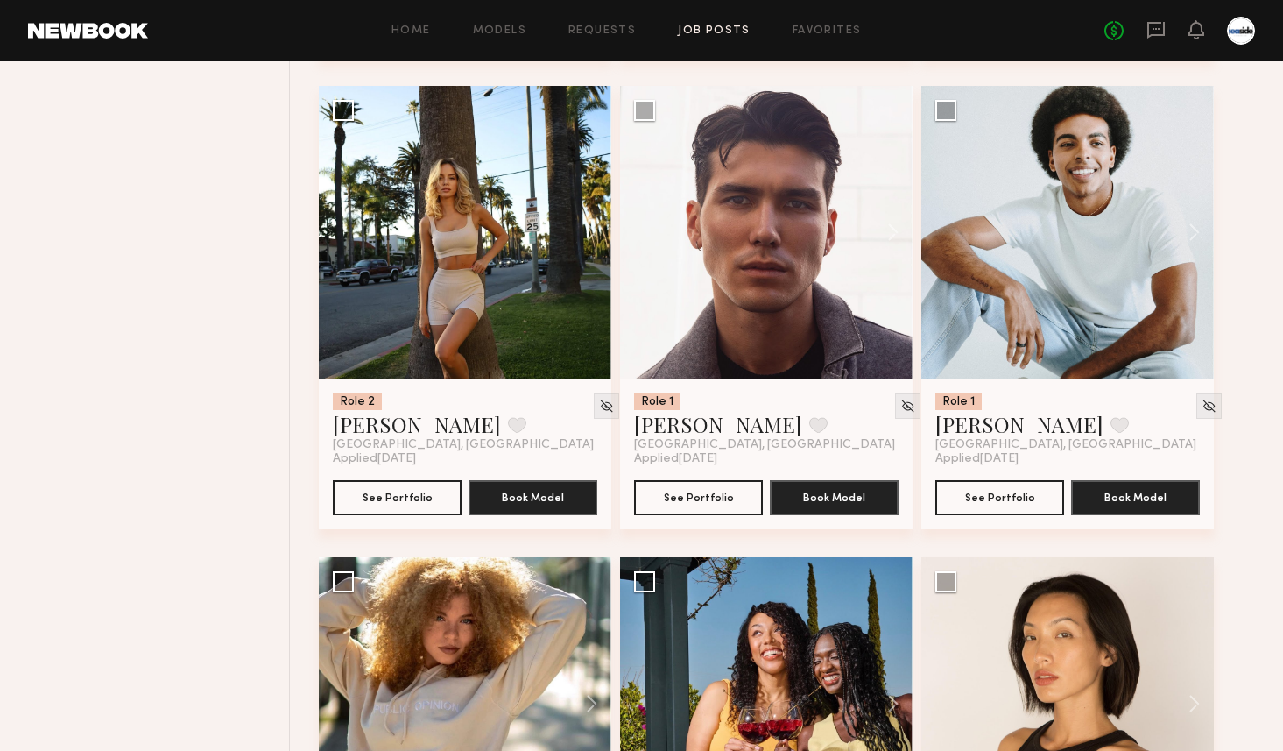
scroll to position [4466, 0]
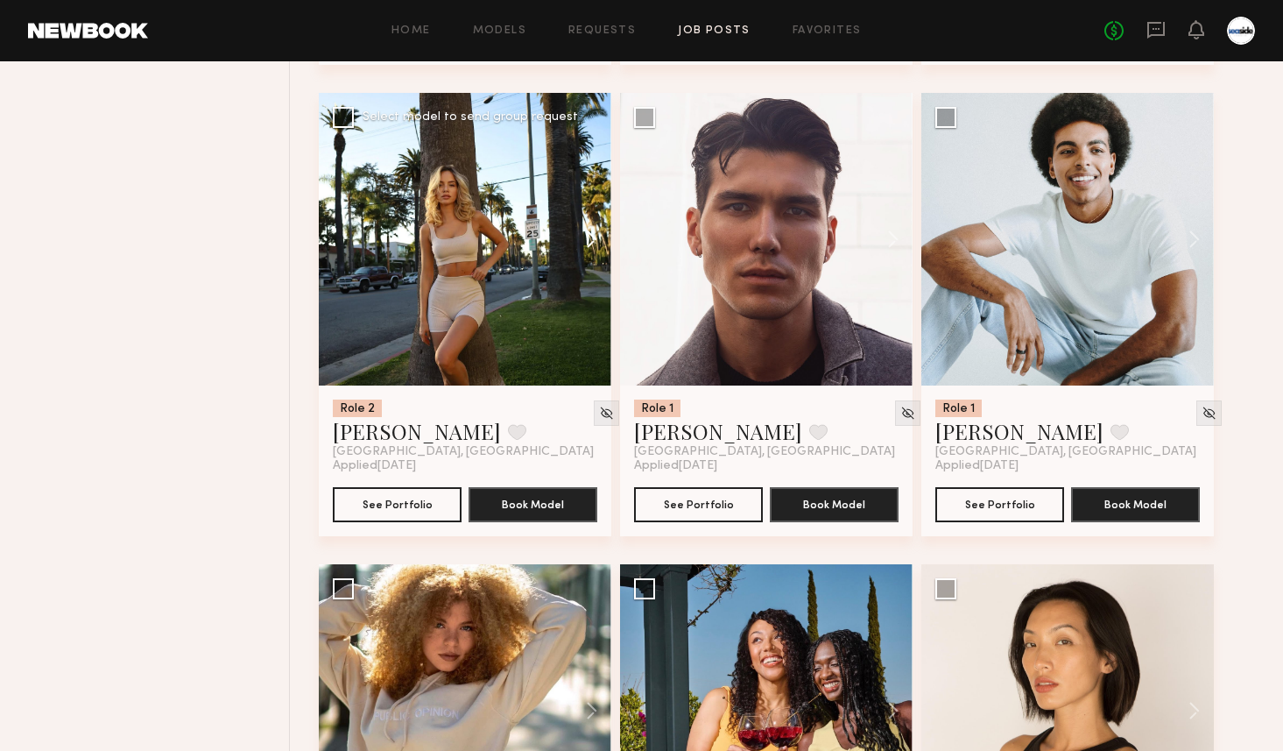
click at [593, 250] on button at bounding box center [583, 239] width 56 height 293
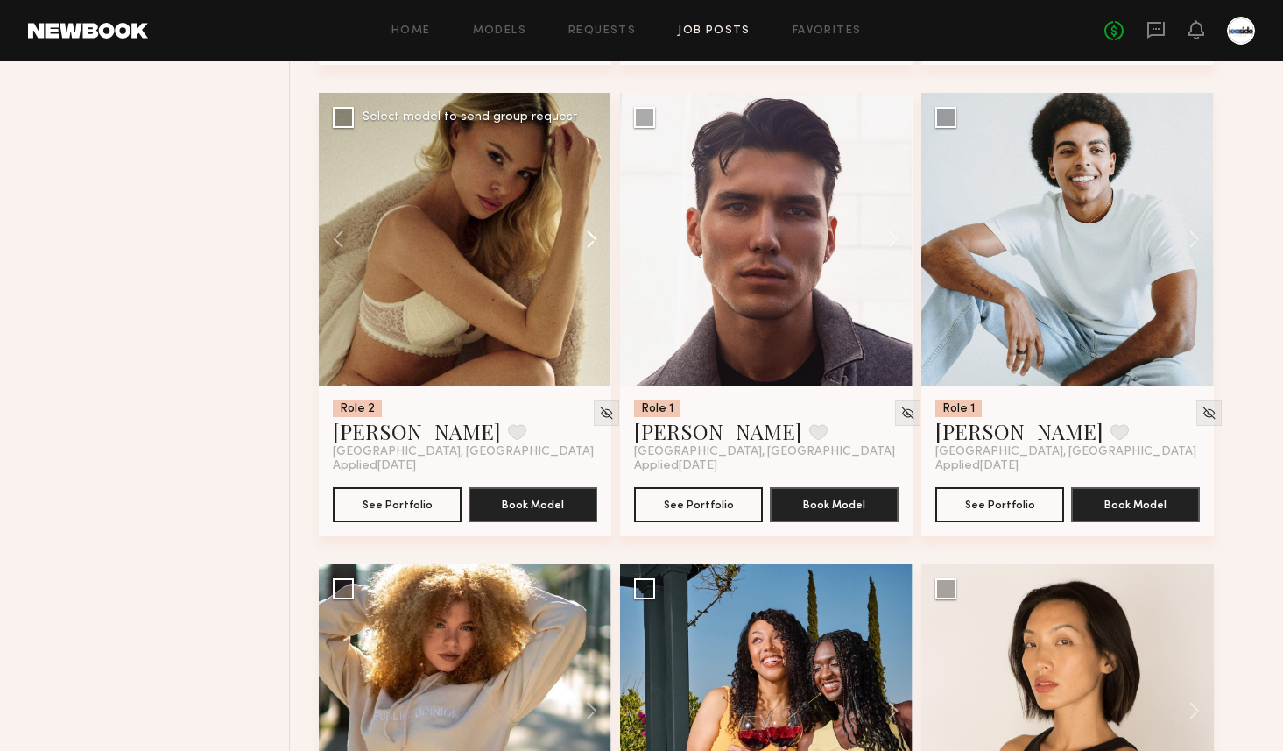
click at [593, 250] on button at bounding box center [583, 239] width 56 height 293
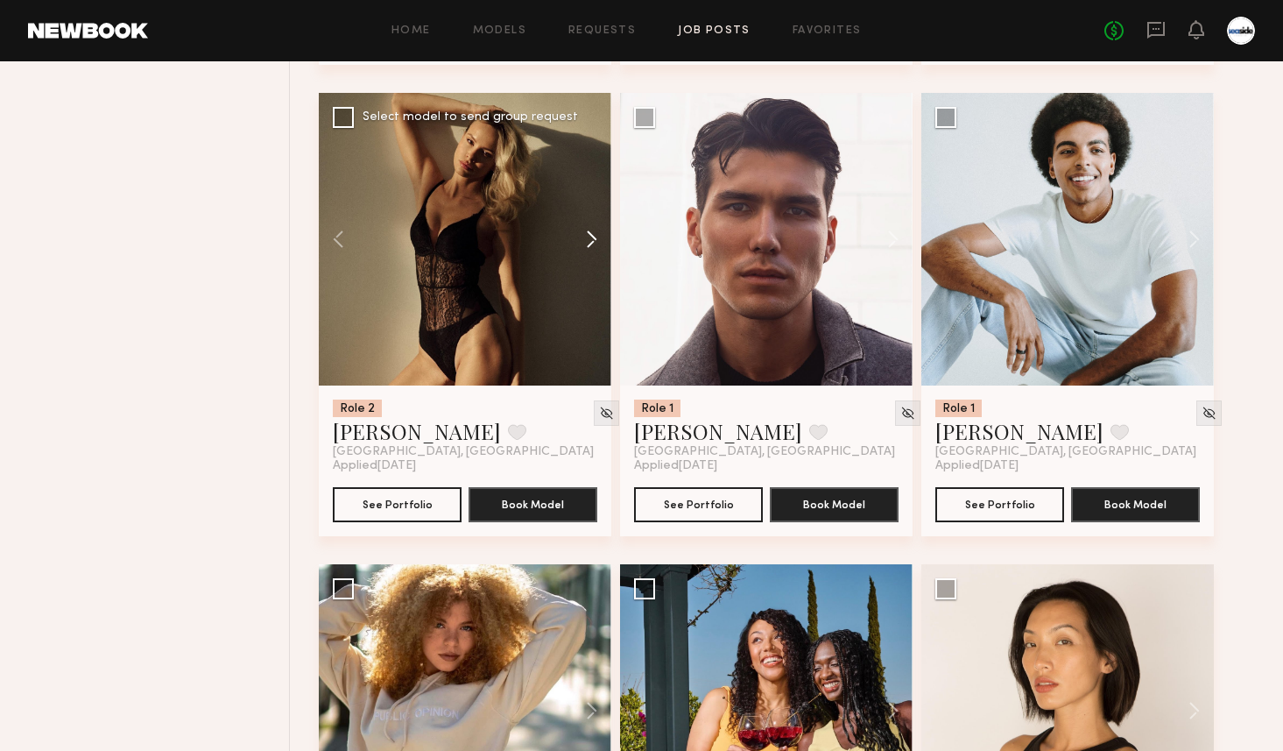
click at [593, 250] on button at bounding box center [583, 239] width 56 height 293
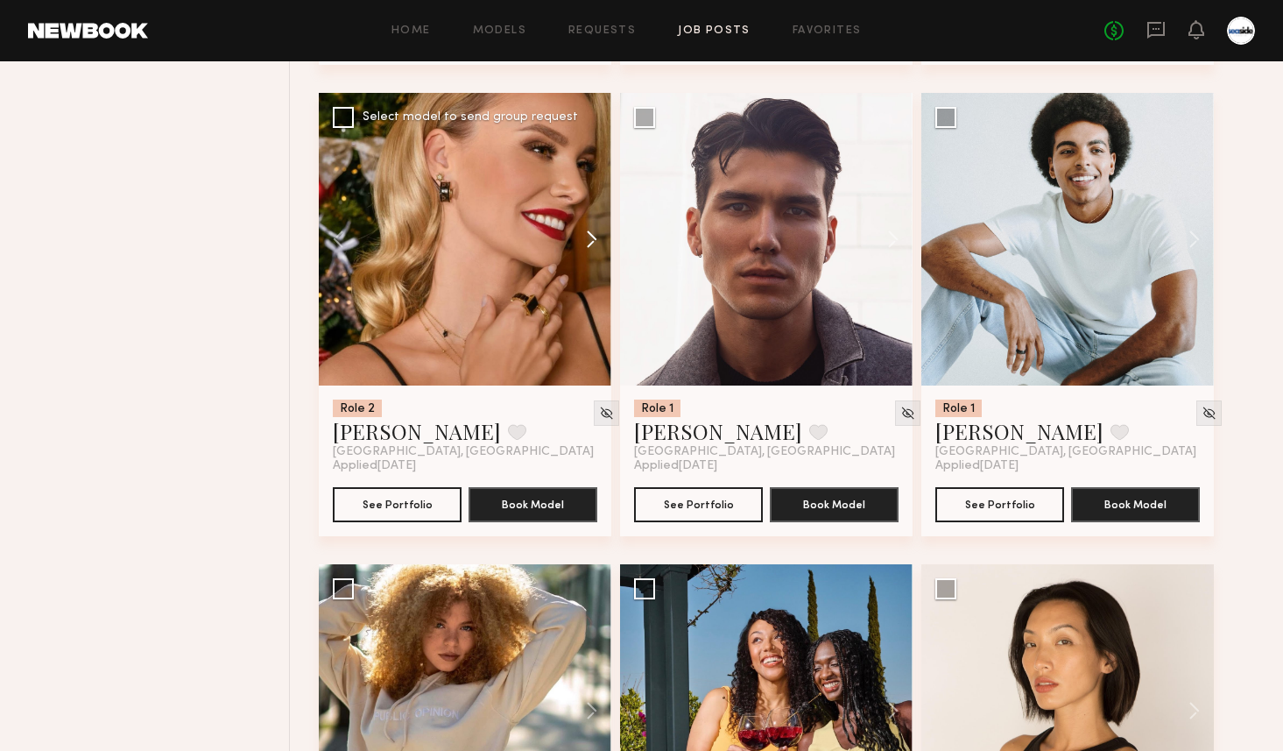
click at [593, 250] on button at bounding box center [583, 239] width 56 height 293
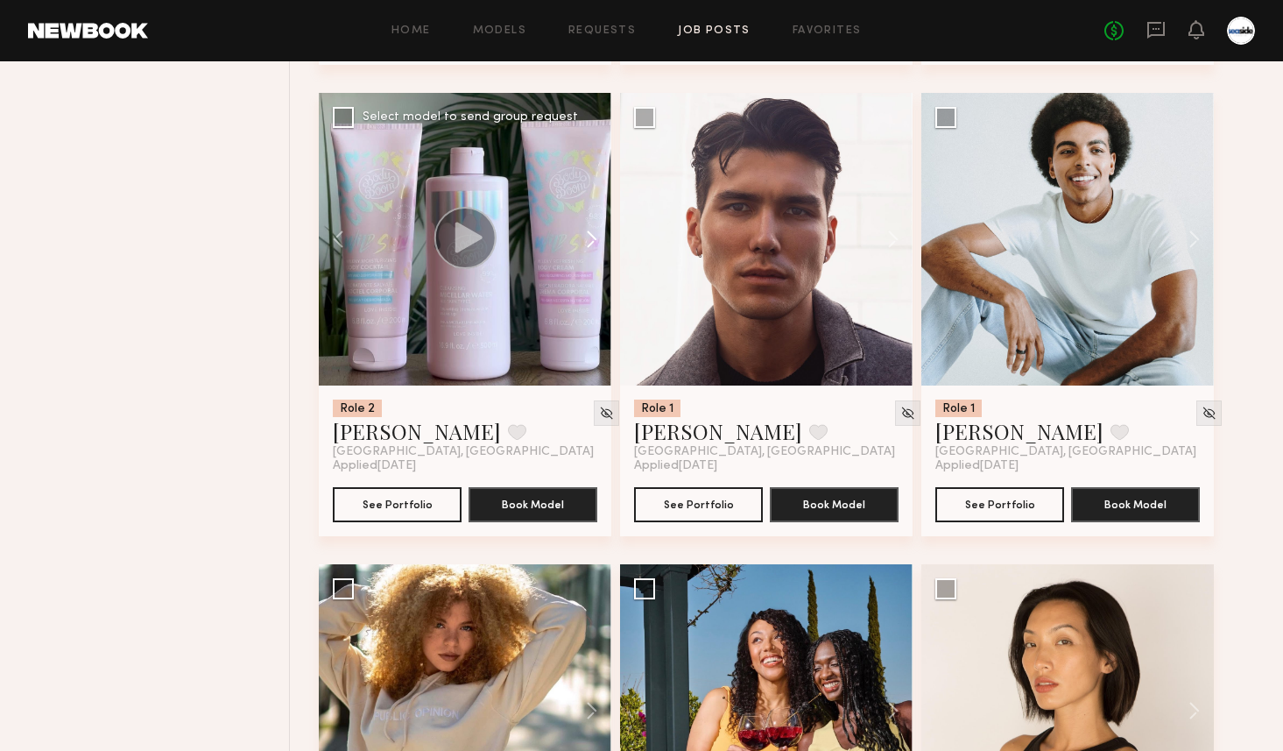
click at [593, 250] on button at bounding box center [583, 239] width 56 height 293
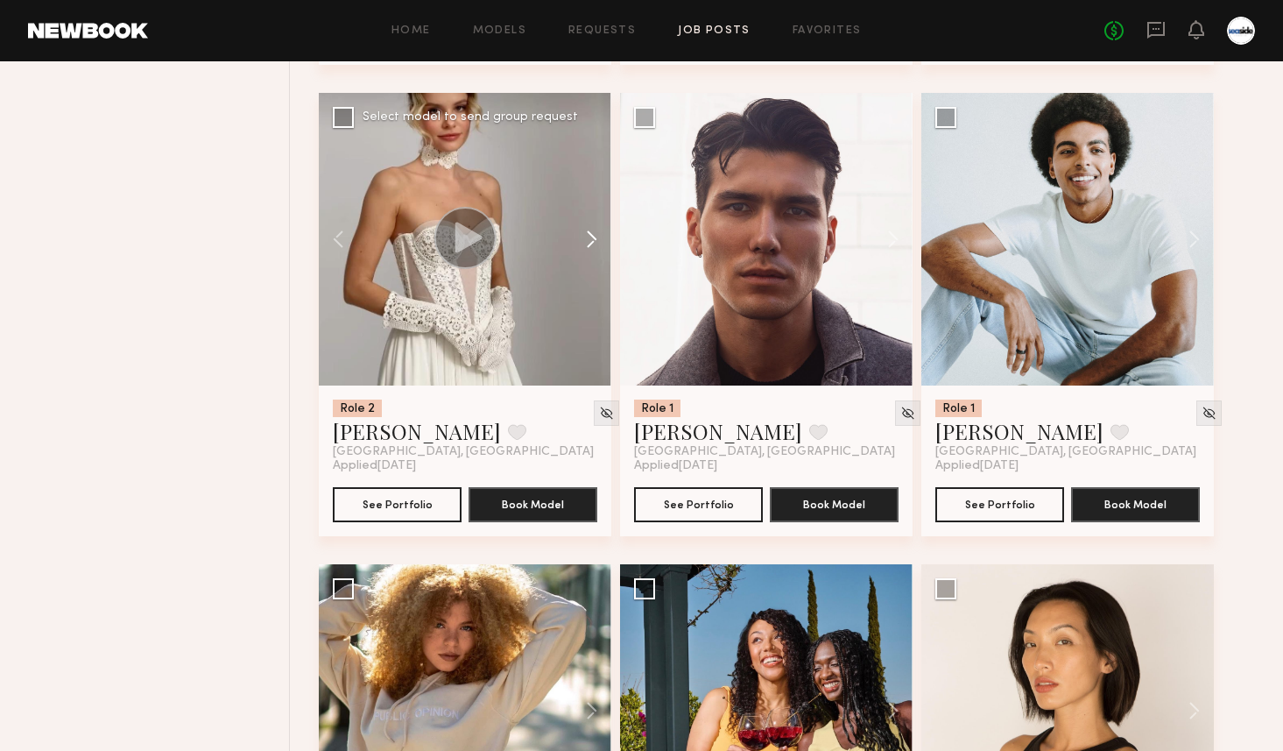
click at [593, 250] on button at bounding box center [583, 239] width 56 height 293
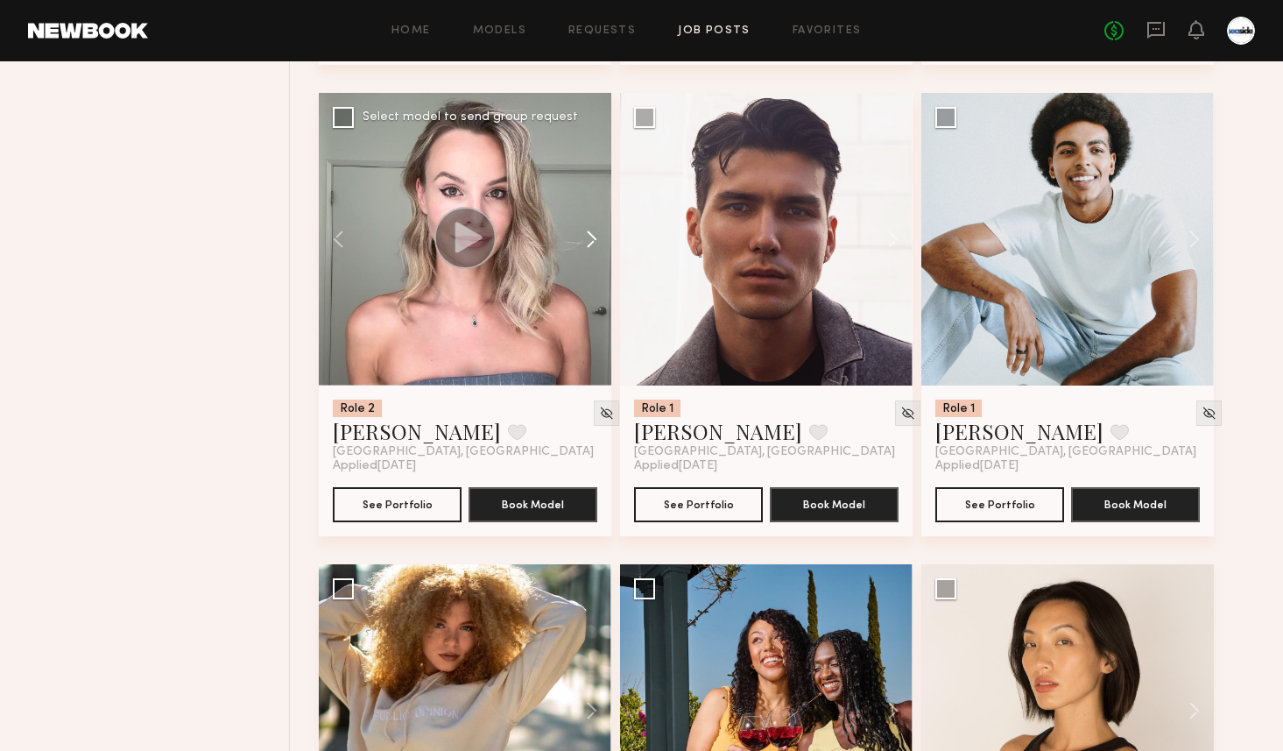
click at [593, 250] on button at bounding box center [583, 239] width 56 height 293
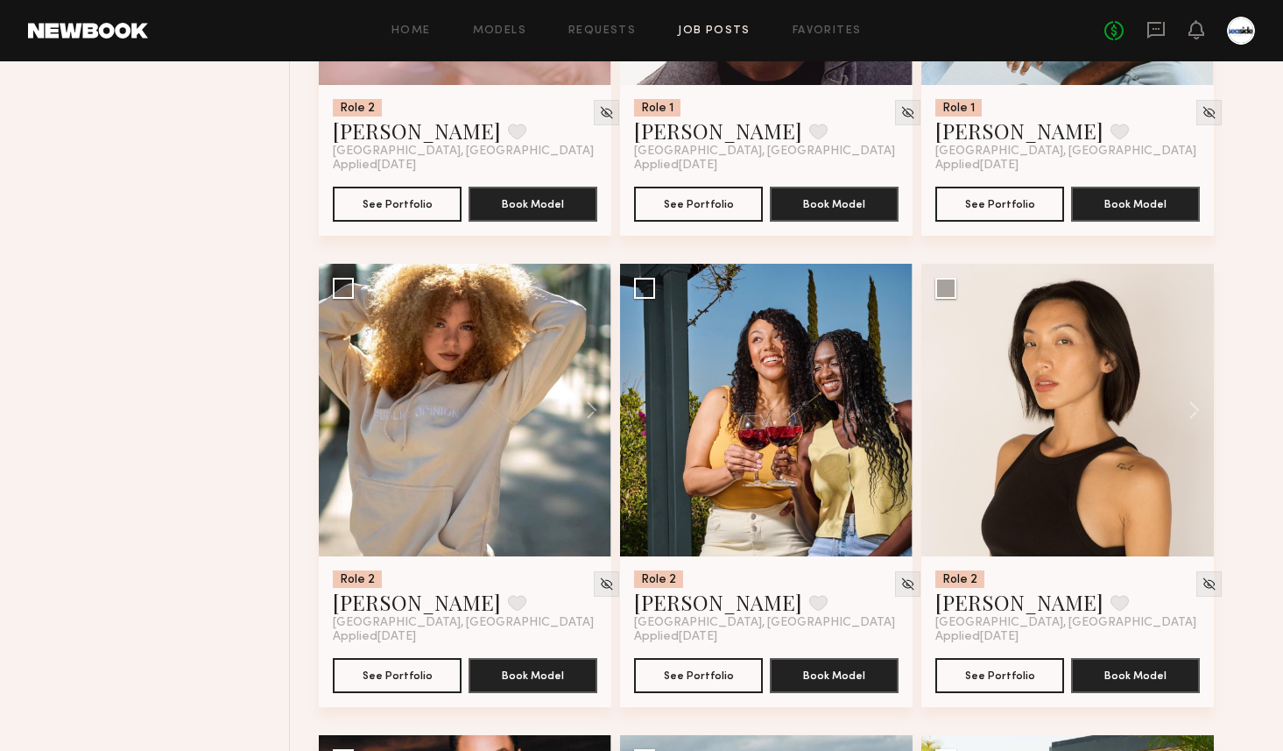
scroll to position [4863, 0]
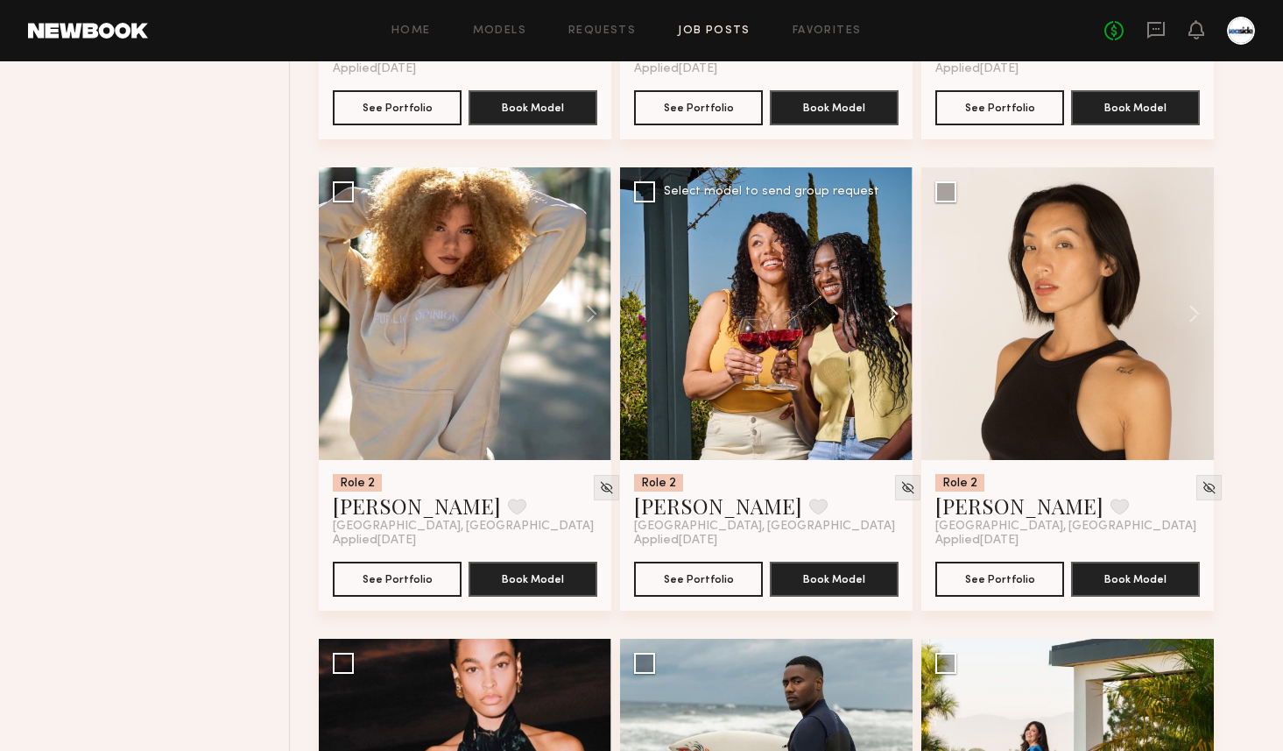
click at [887, 321] on button at bounding box center [885, 313] width 56 height 293
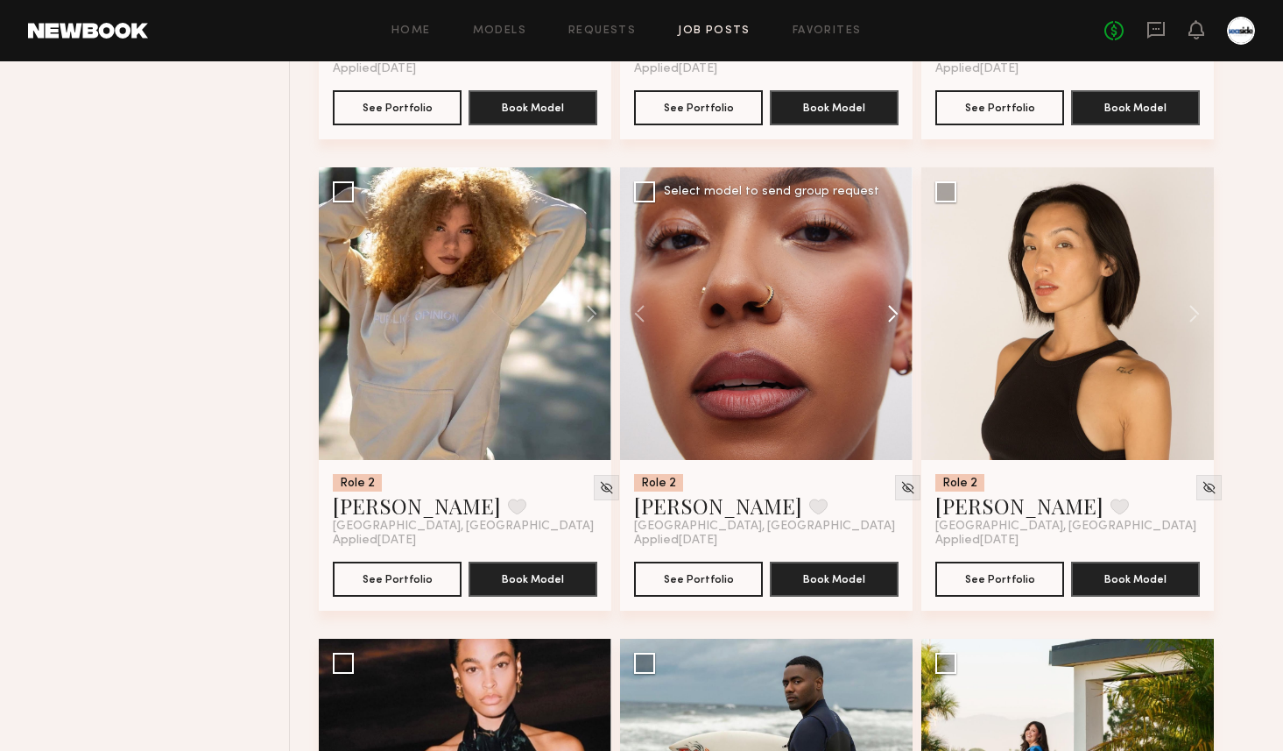
click at [887, 321] on button at bounding box center [885, 313] width 56 height 293
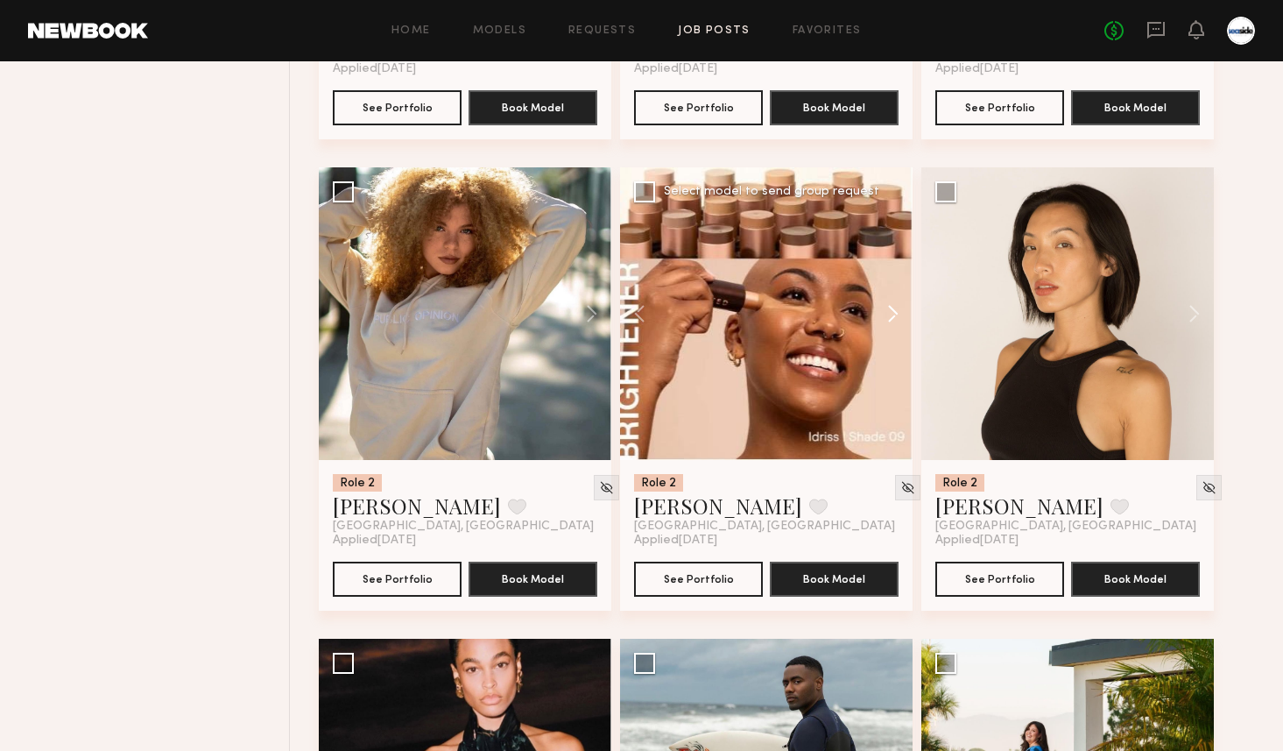
click at [887, 321] on button at bounding box center [885, 313] width 56 height 293
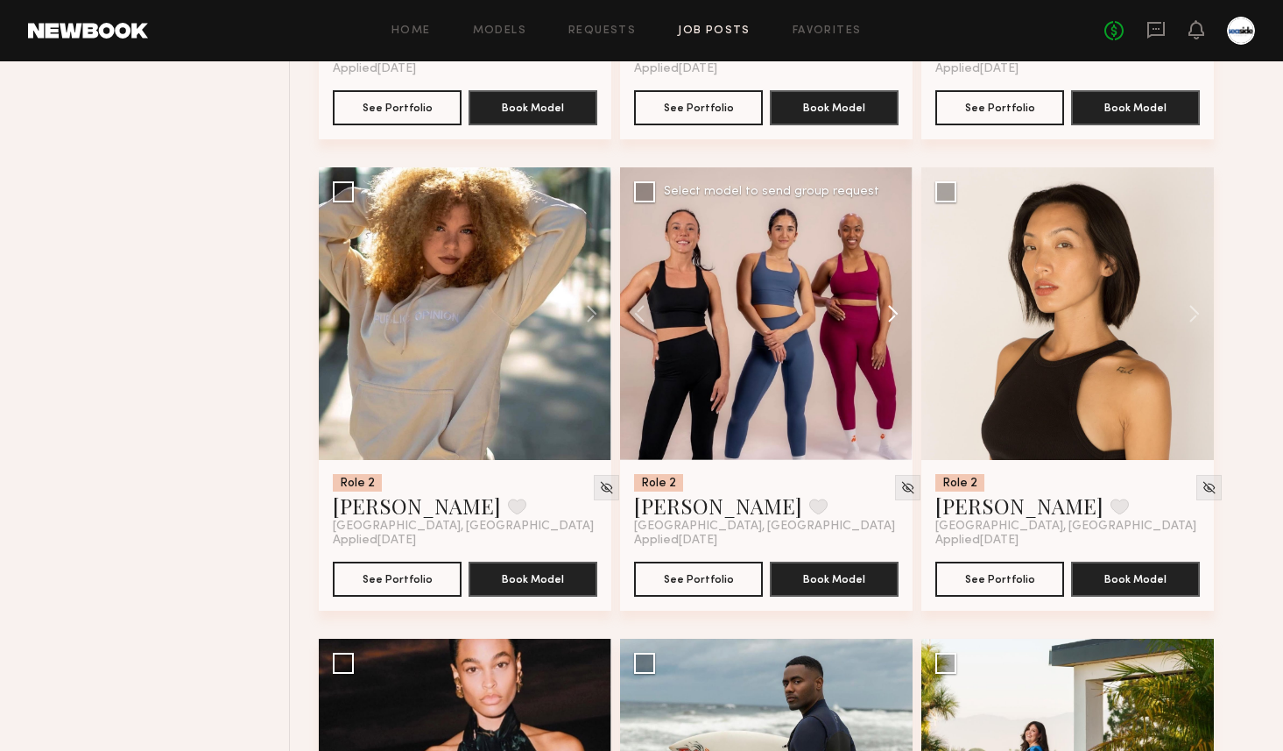
click at [887, 321] on button at bounding box center [885, 313] width 56 height 293
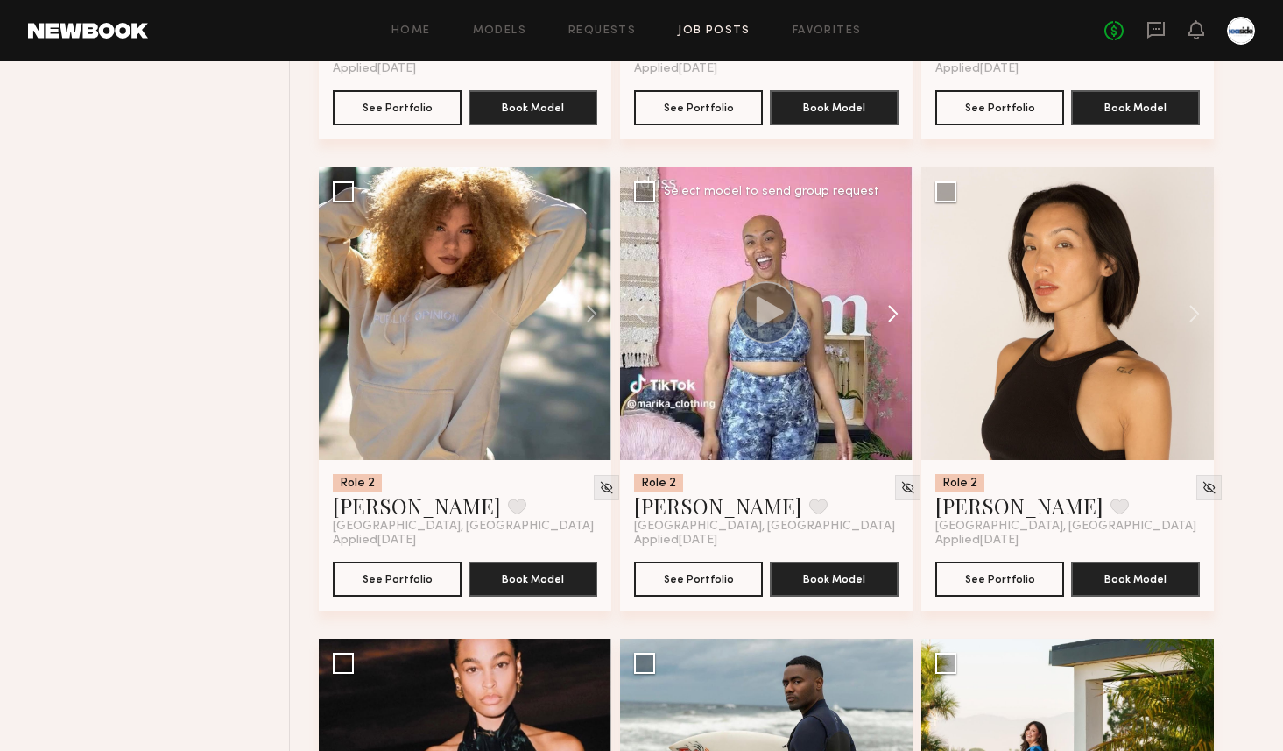
click at [887, 321] on button at bounding box center [885, 313] width 56 height 293
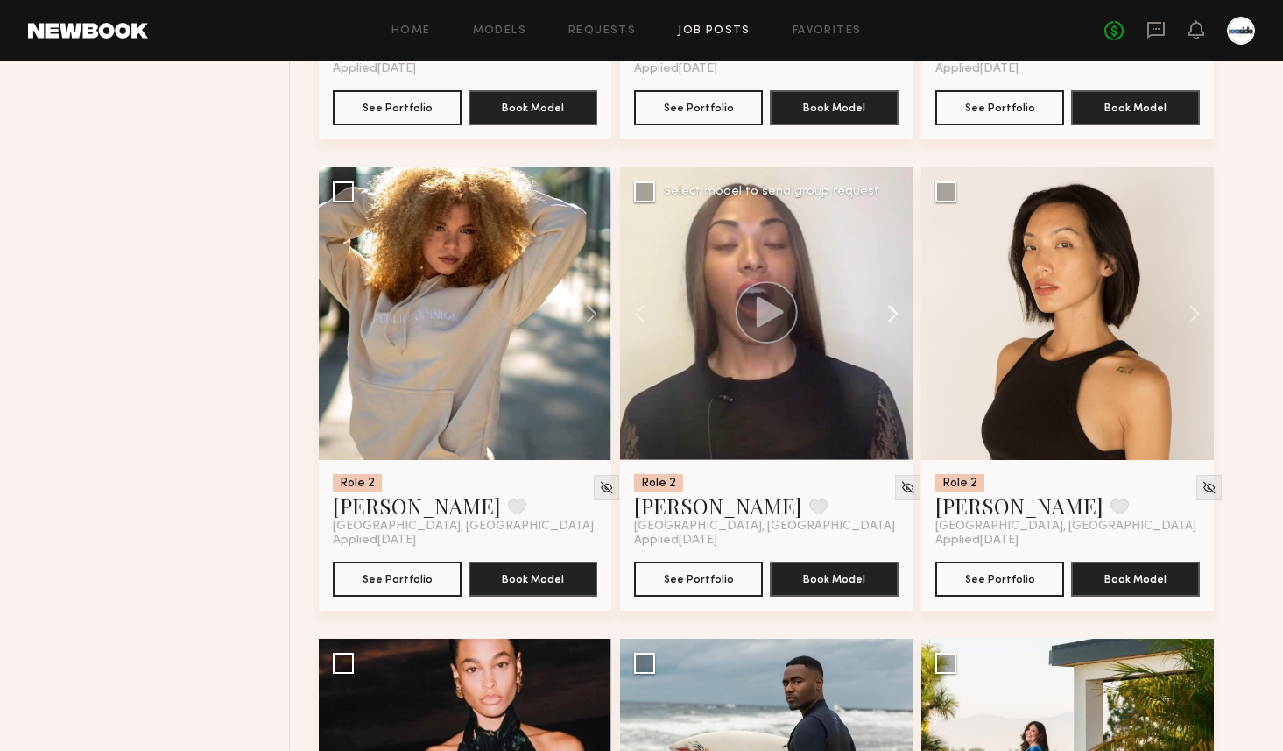
click at [887, 321] on button at bounding box center [885, 313] width 56 height 293
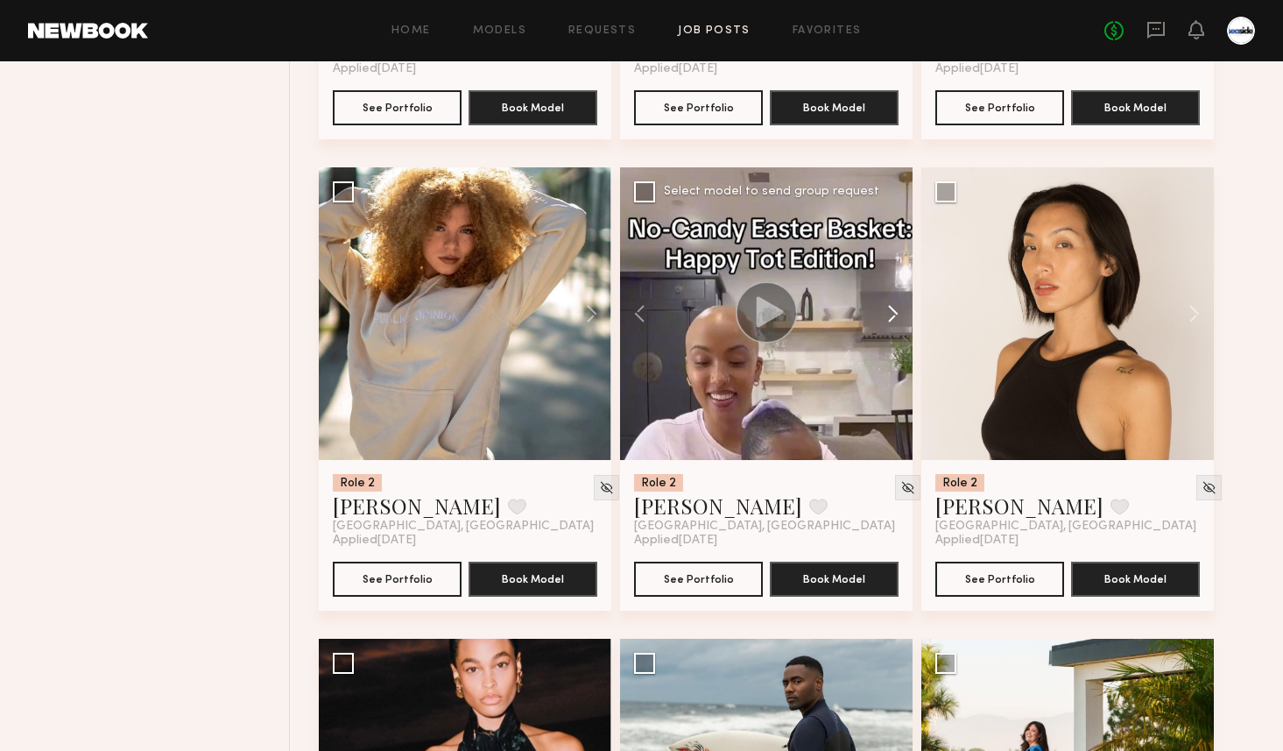
click at [887, 321] on button at bounding box center [885, 313] width 56 height 293
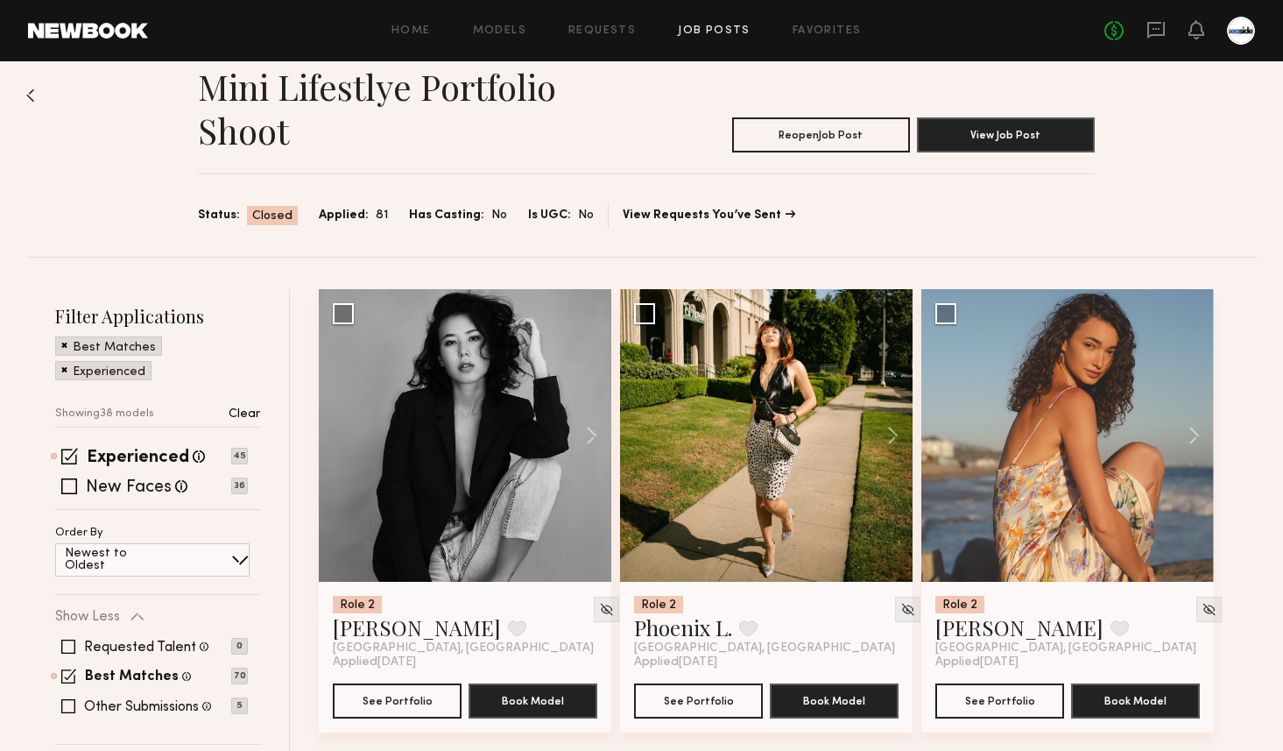
scroll to position [0, 0]
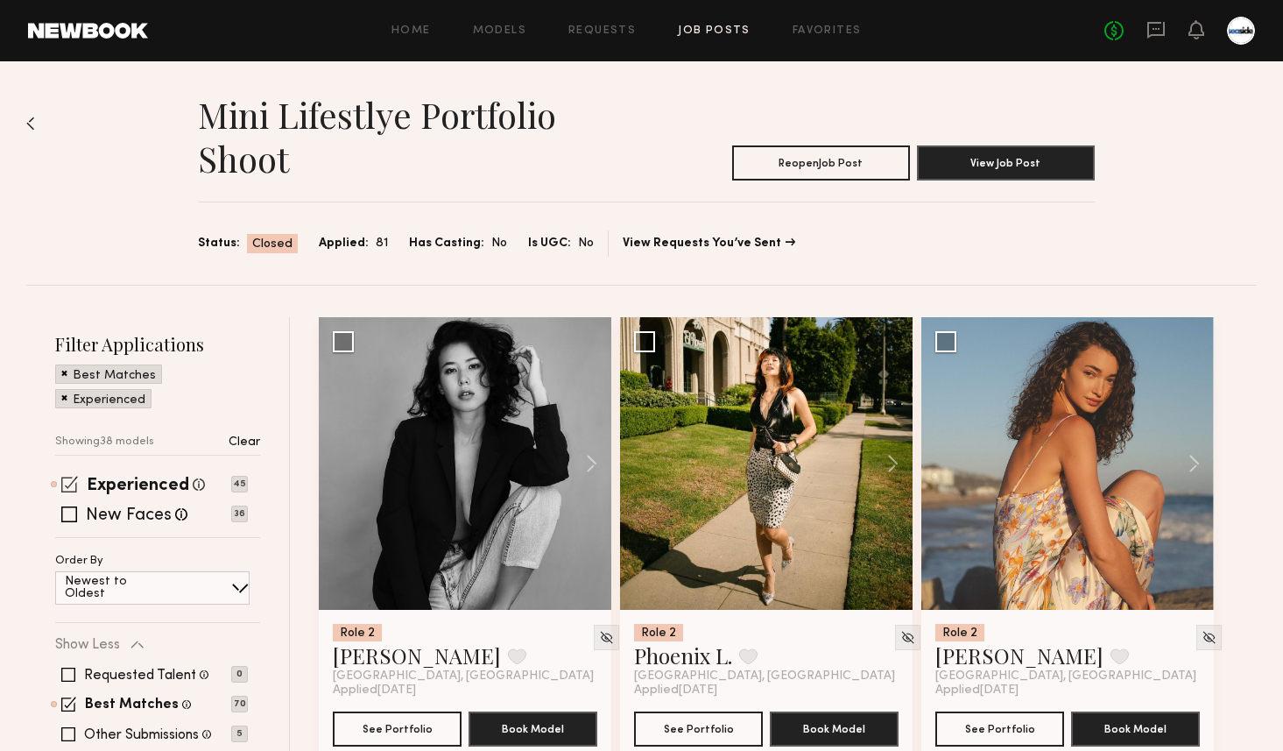
click at [67, 489] on span at bounding box center [69, 484] width 17 height 17
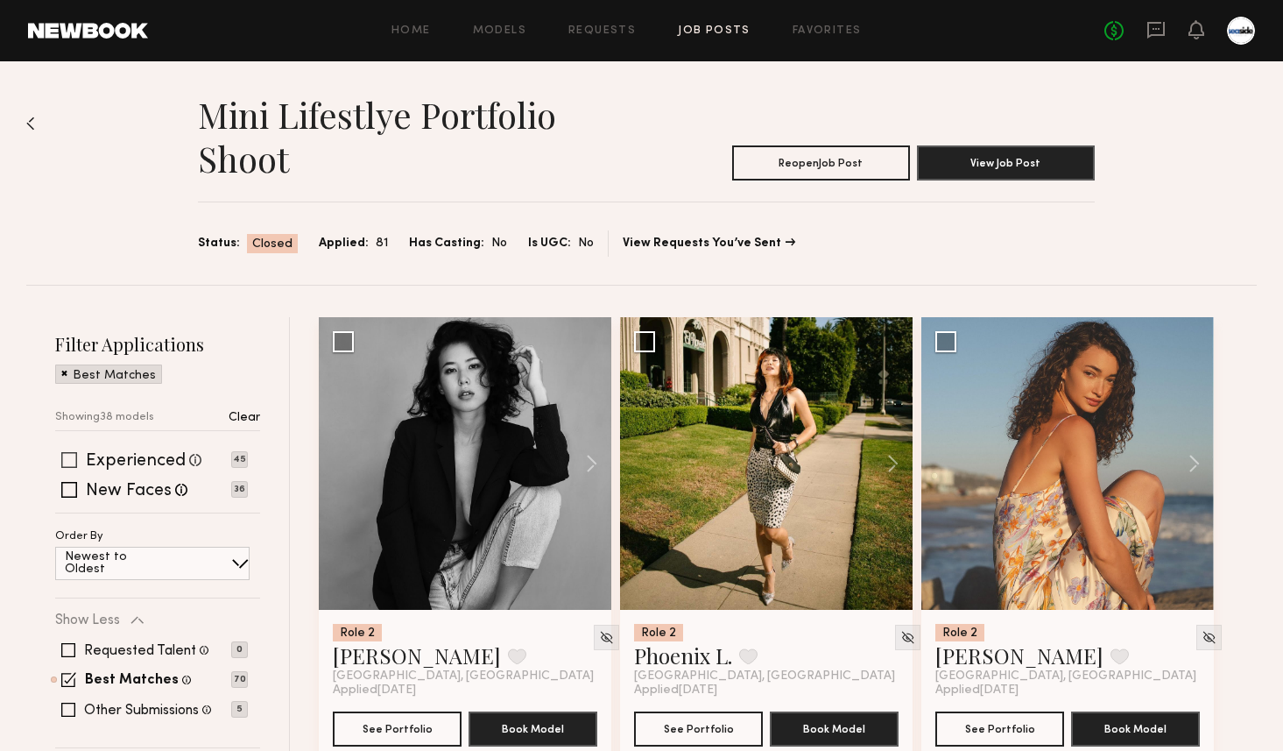
click at [67, 489] on span at bounding box center [69, 490] width 16 height 16
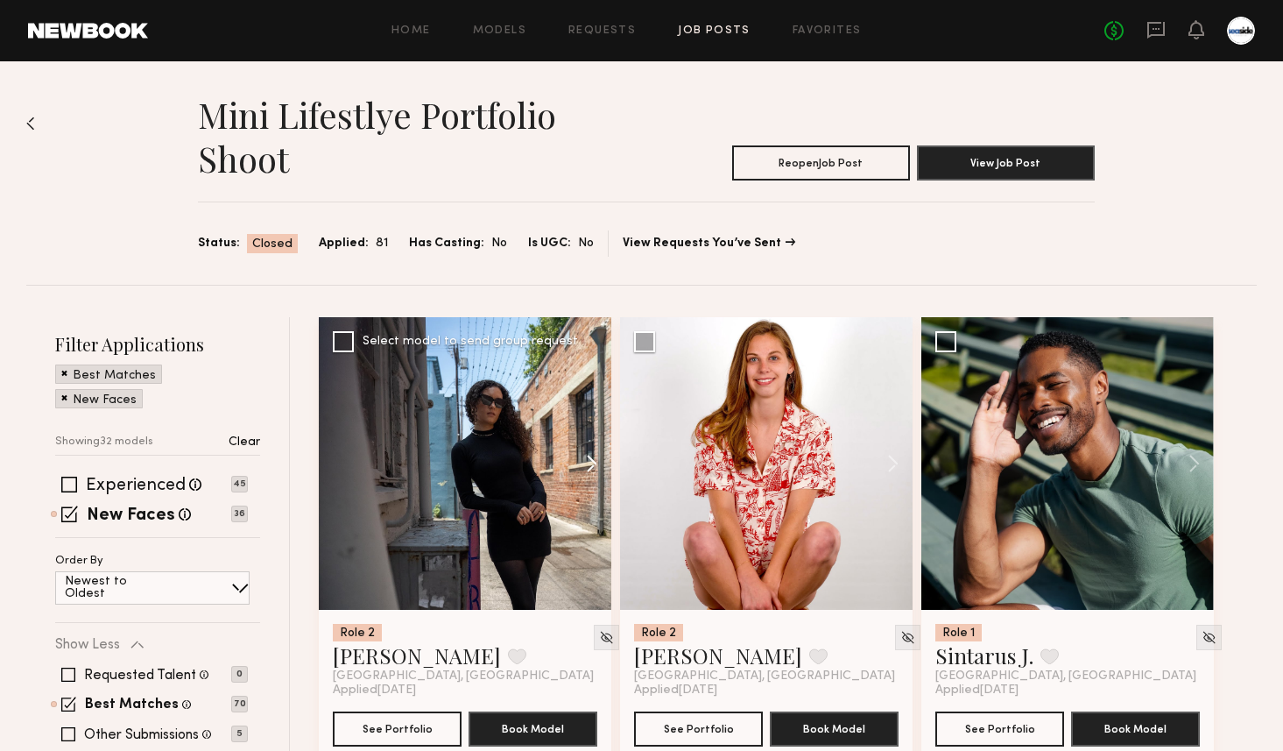
click at [600, 469] on button at bounding box center [583, 463] width 56 height 293
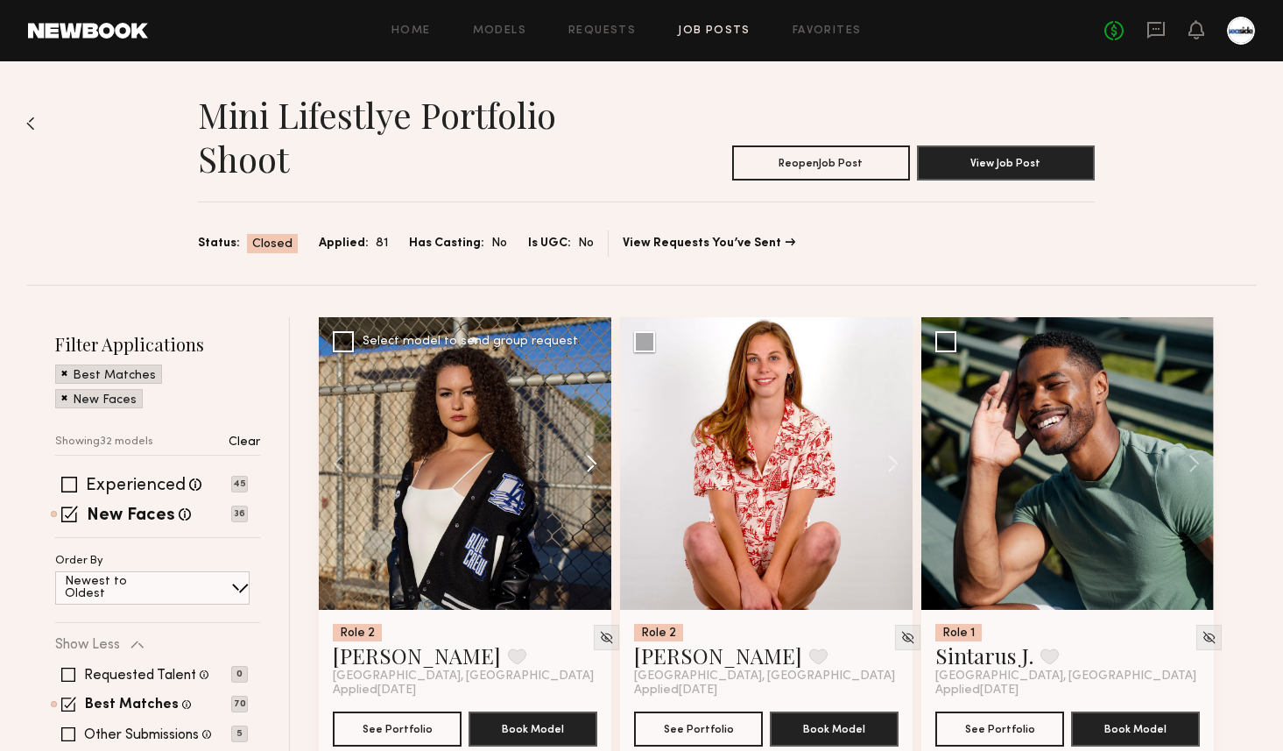
click at [600, 469] on button at bounding box center [583, 463] width 56 height 293
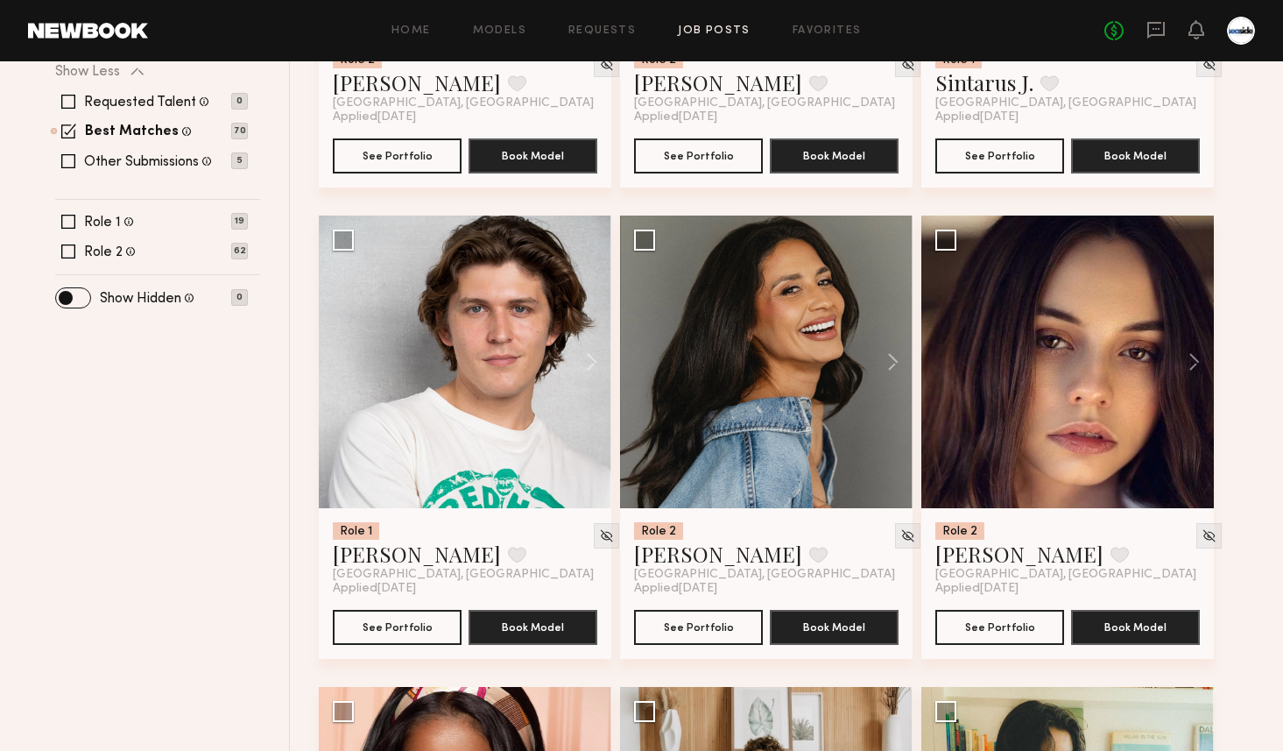
scroll to position [701, 0]
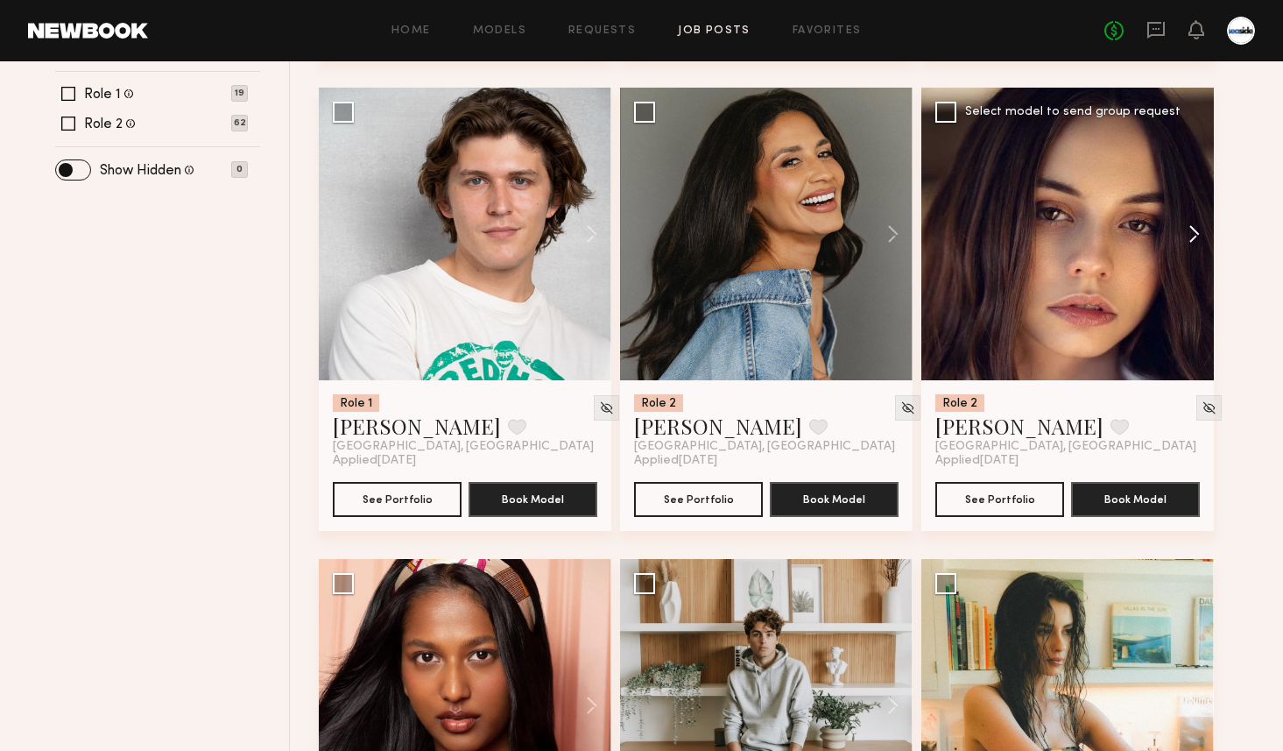
click at [1198, 226] on button at bounding box center [1186, 234] width 56 height 293
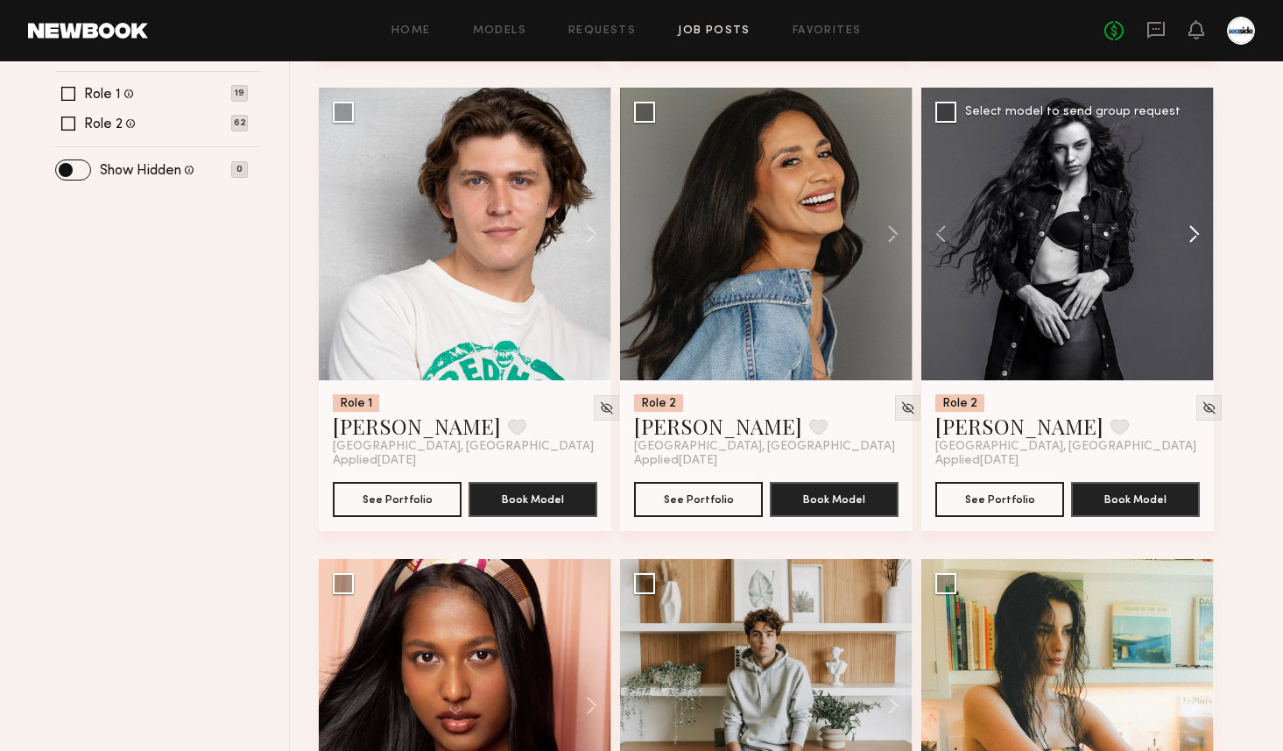
click at [1198, 226] on button at bounding box center [1186, 234] width 56 height 293
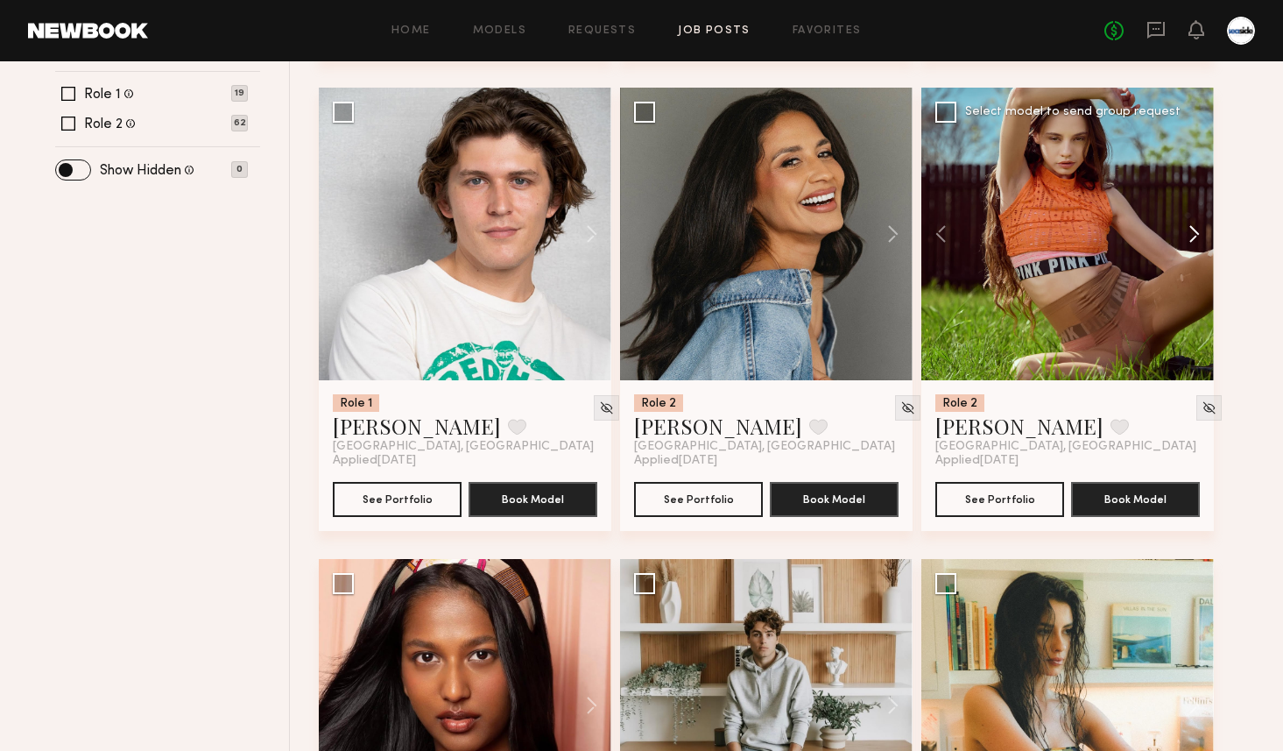
click at [1198, 226] on button at bounding box center [1186, 234] width 56 height 293
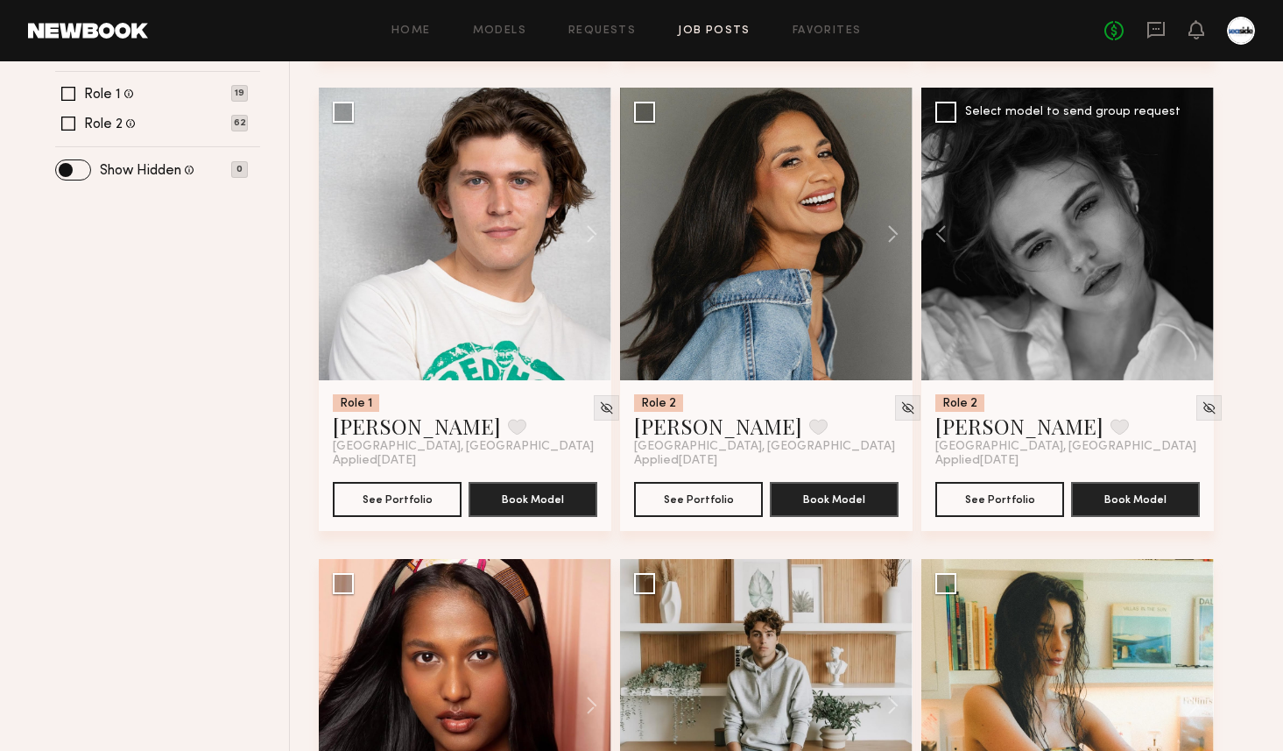
click at [1198, 226] on div at bounding box center [1068, 234] width 293 height 293
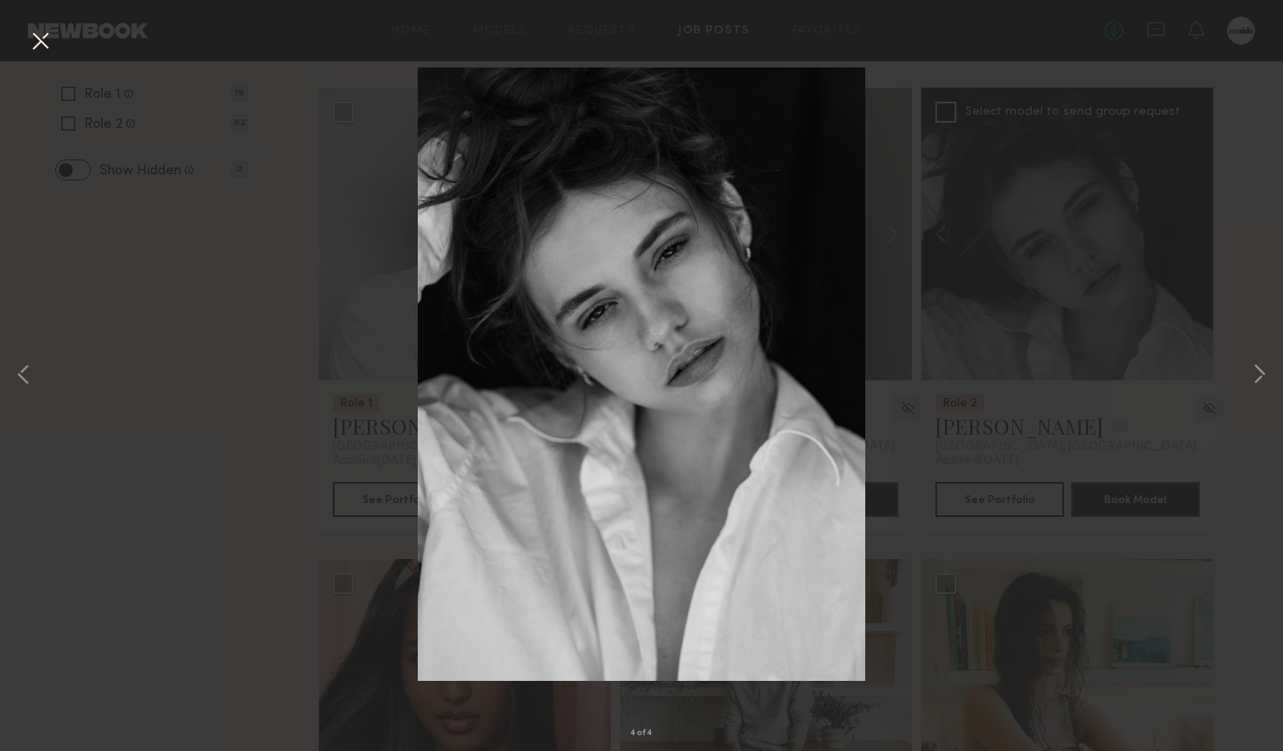
click at [34, 26] on button at bounding box center [40, 42] width 28 height 32
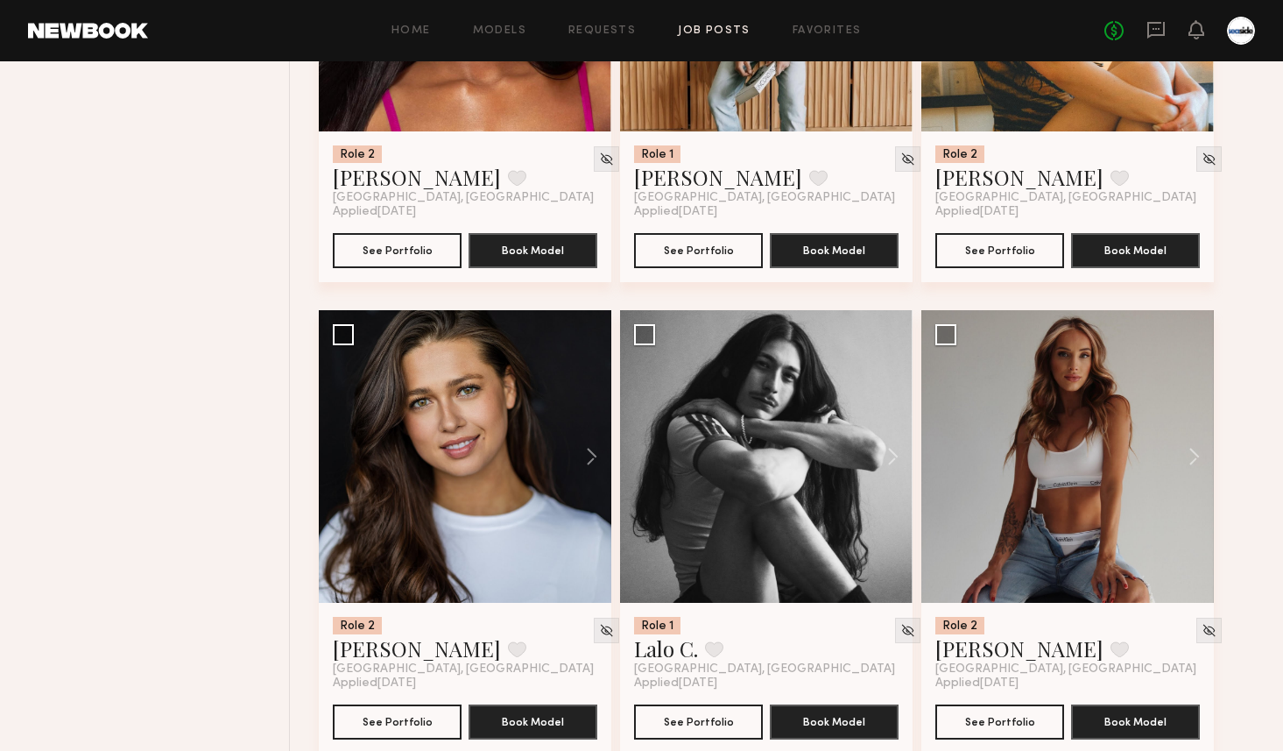
scroll to position [1519, 0]
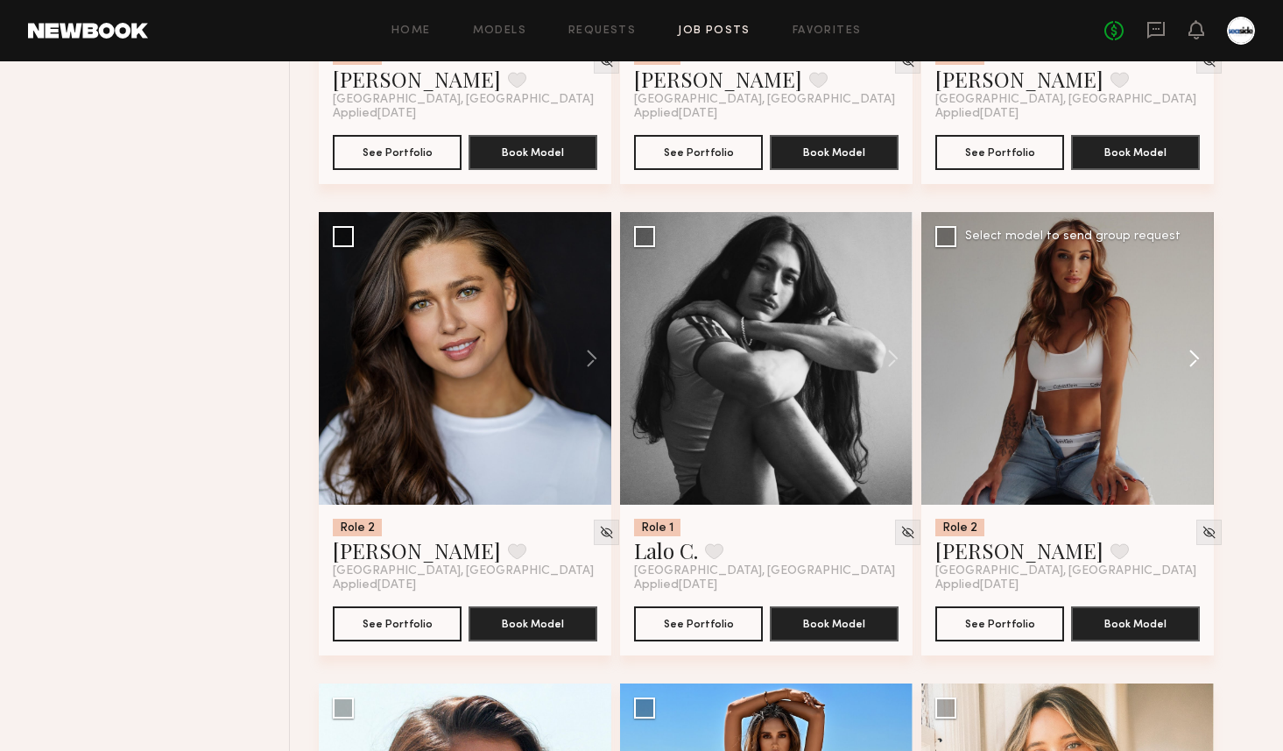
click at [1189, 353] on button at bounding box center [1186, 358] width 56 height 293
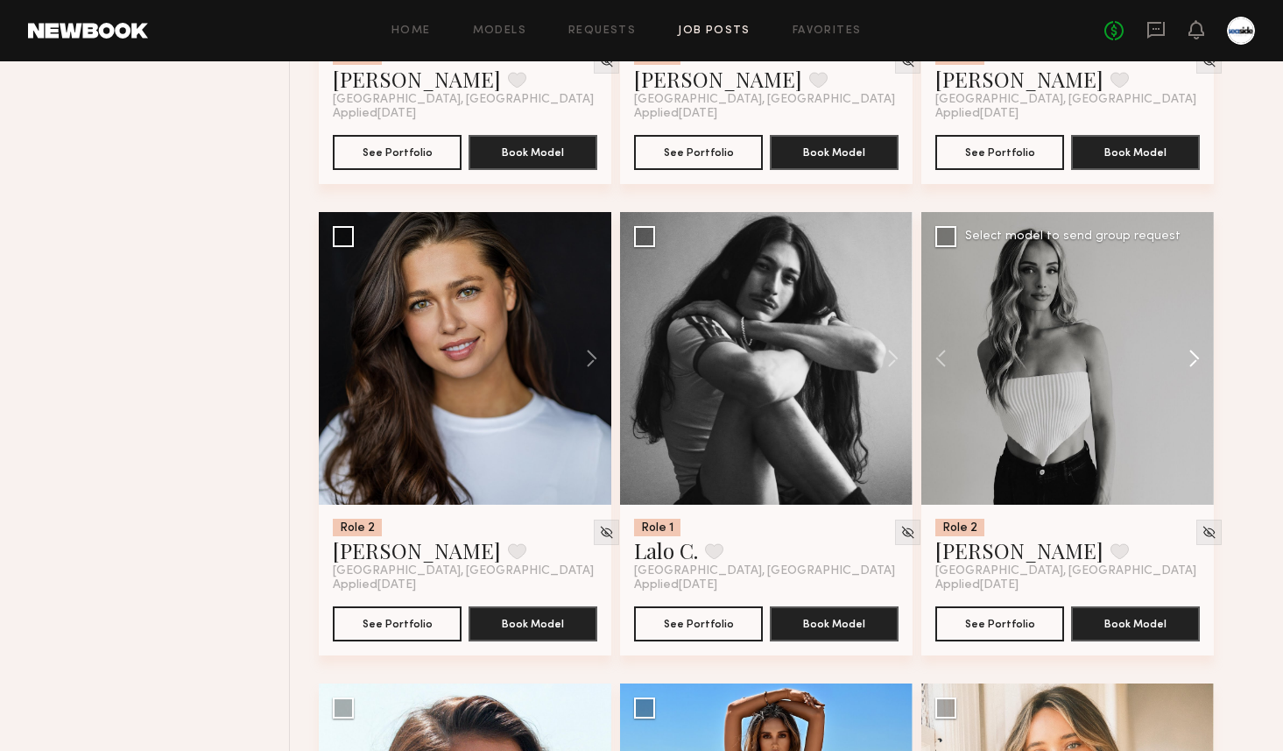
click at [1189, 353] on button at bounding box center [1186, 358] width 56 height 293
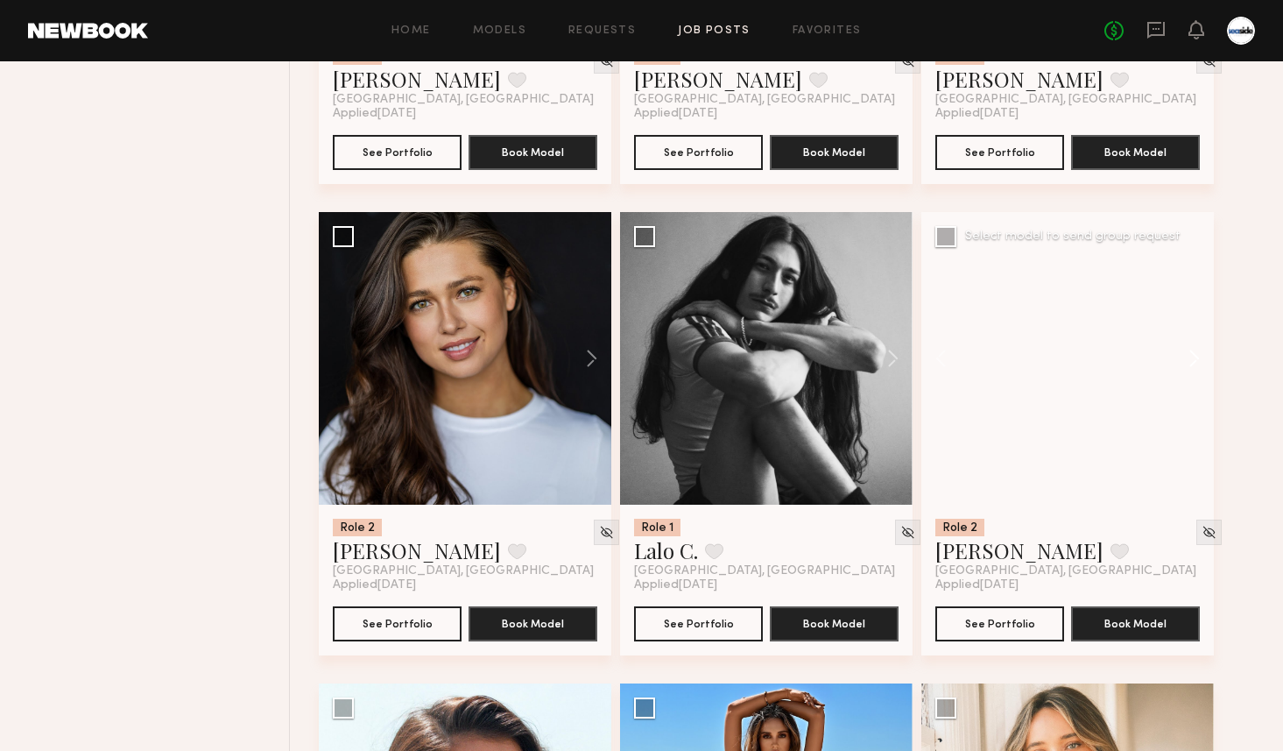
click at [1189, 353] on button at bounding box center [1186, 358] width 56 height 293
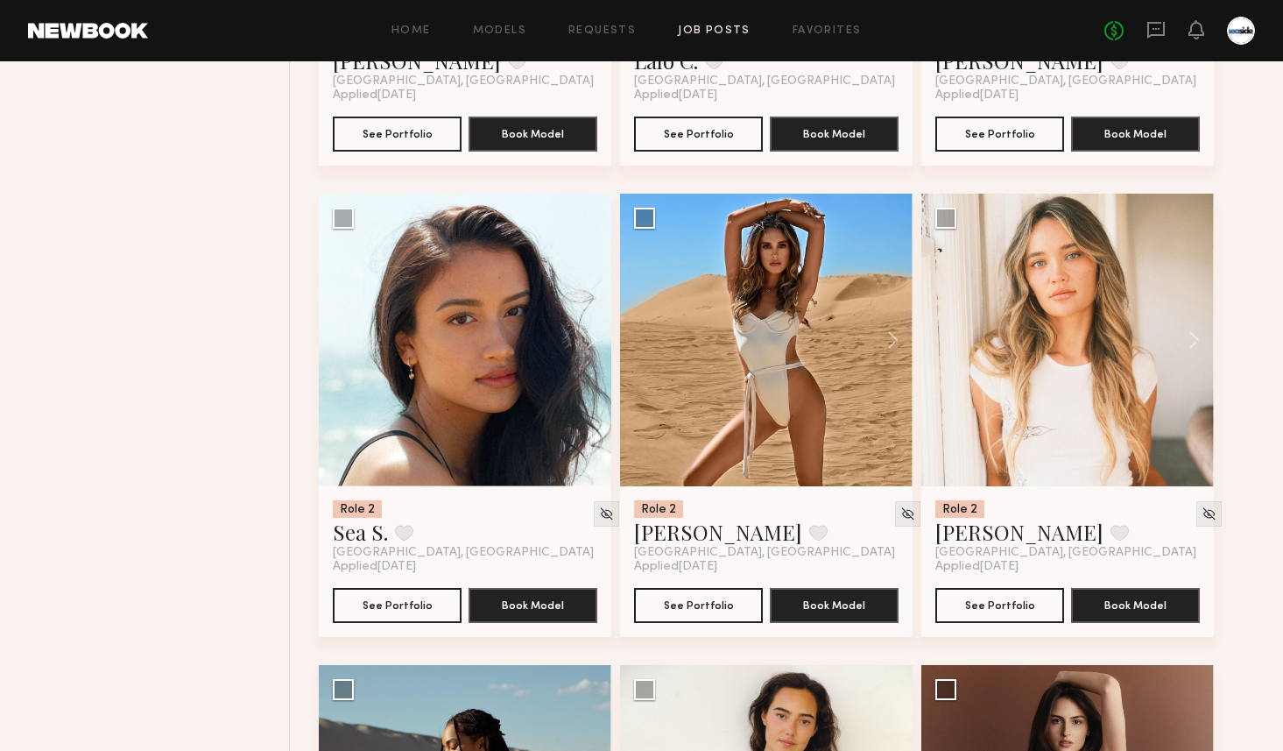
scroll to position [2039, 0]
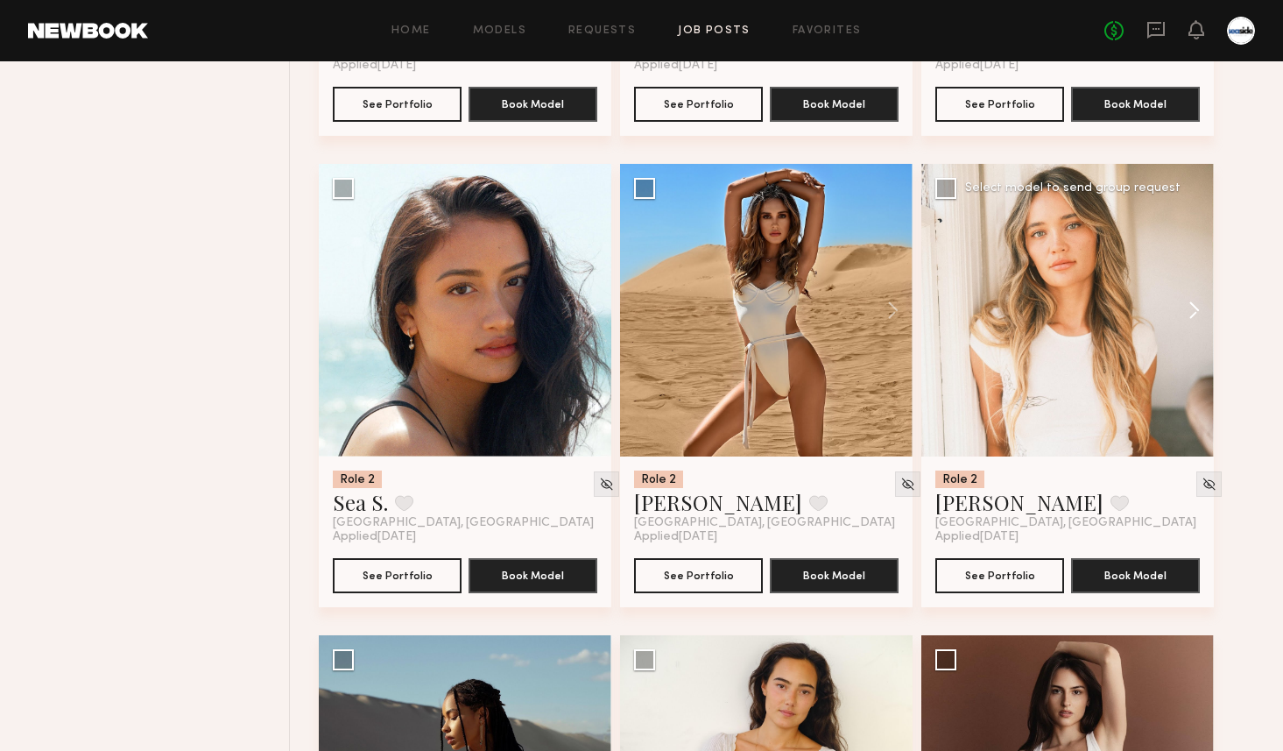
click at [1201, 307] on button at bounding box center [1186, 310] width 56 height 293
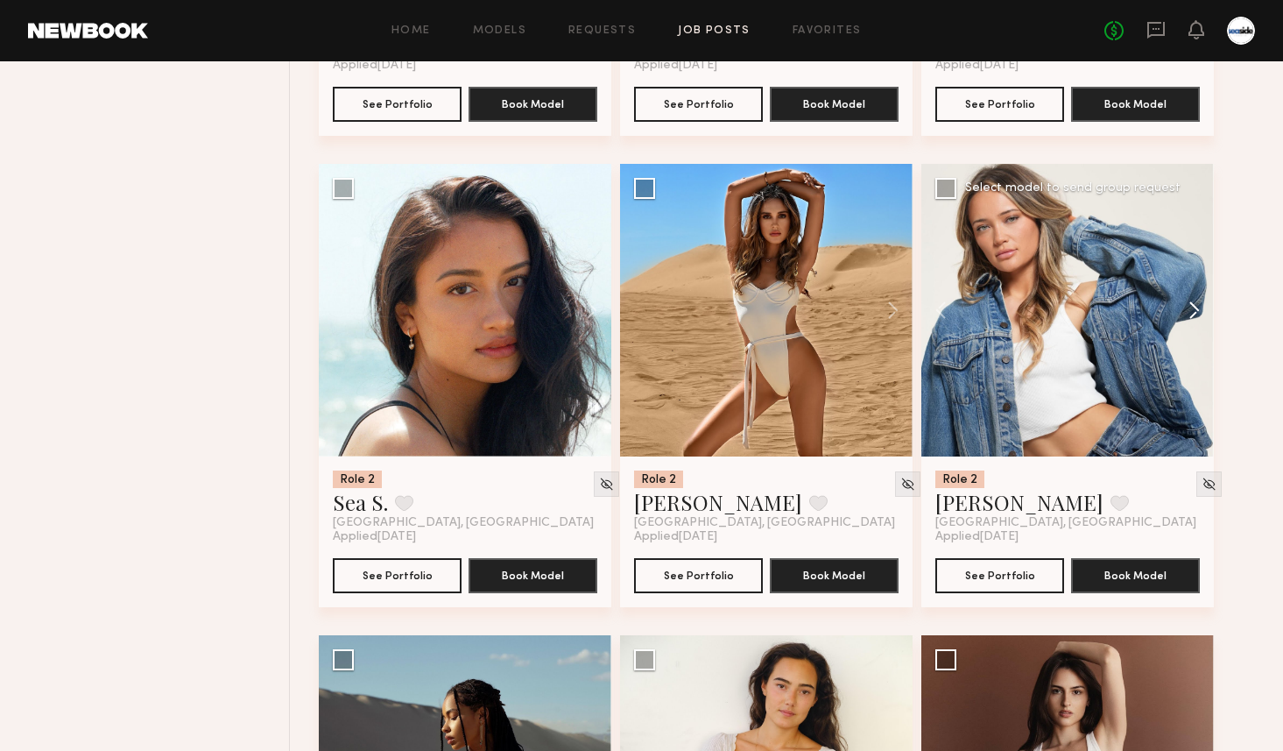
click at [1201, 307] on button at bounding box center [1186, 310] width 56 height 293
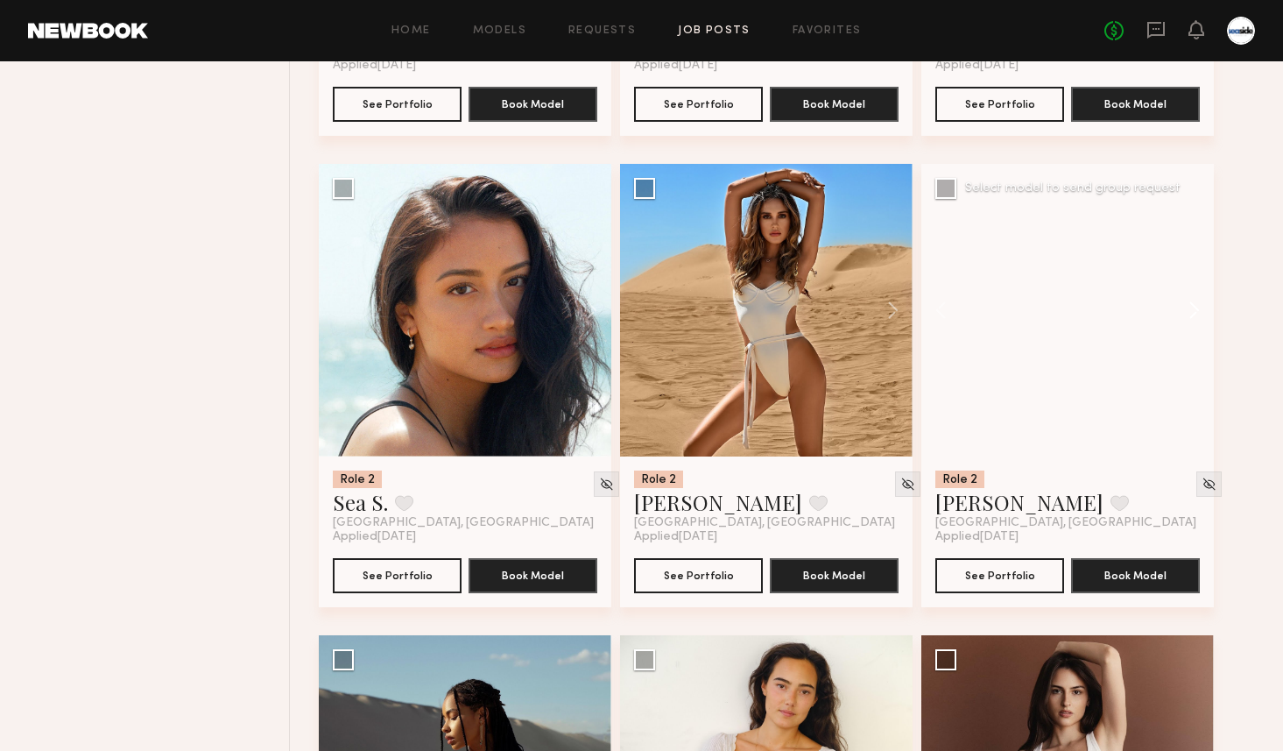
click at [1201, 307] on button at bounding box center [1186, 310] width 56 height 293
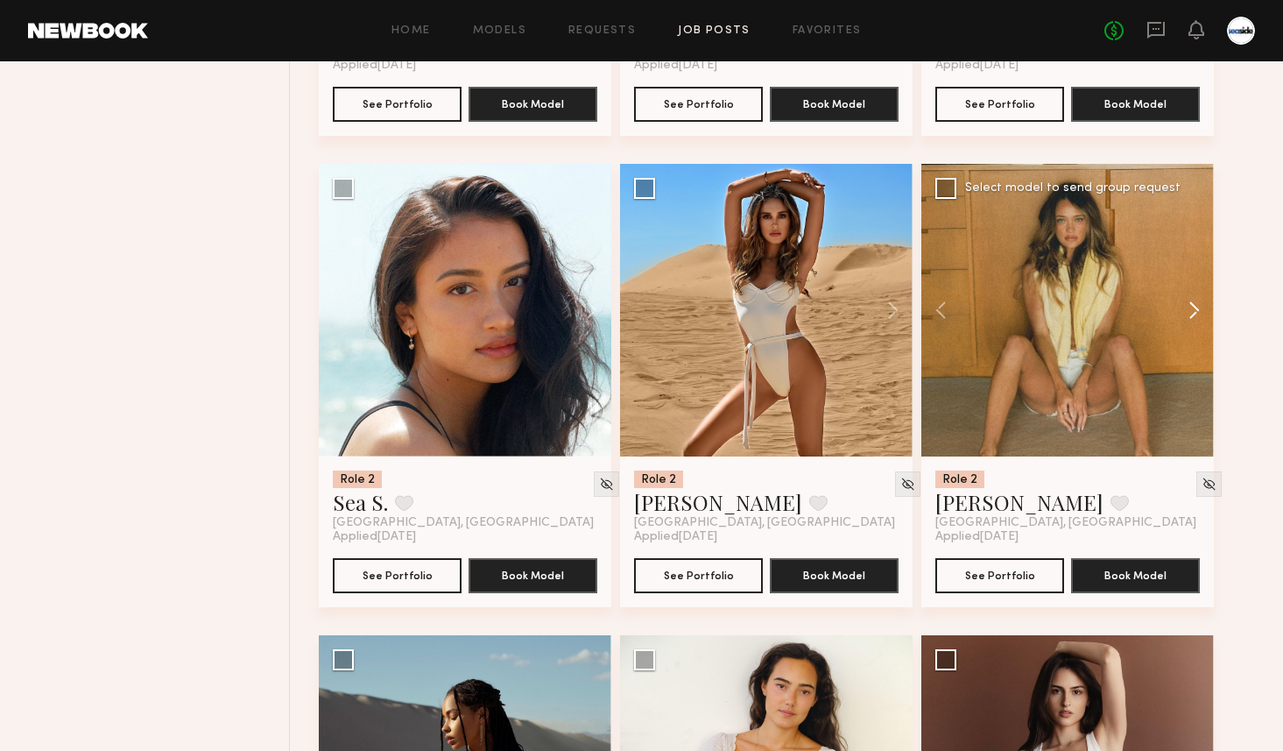
click at [1201, 307] on button at bounding box center [1186, 310] width 56 height 293
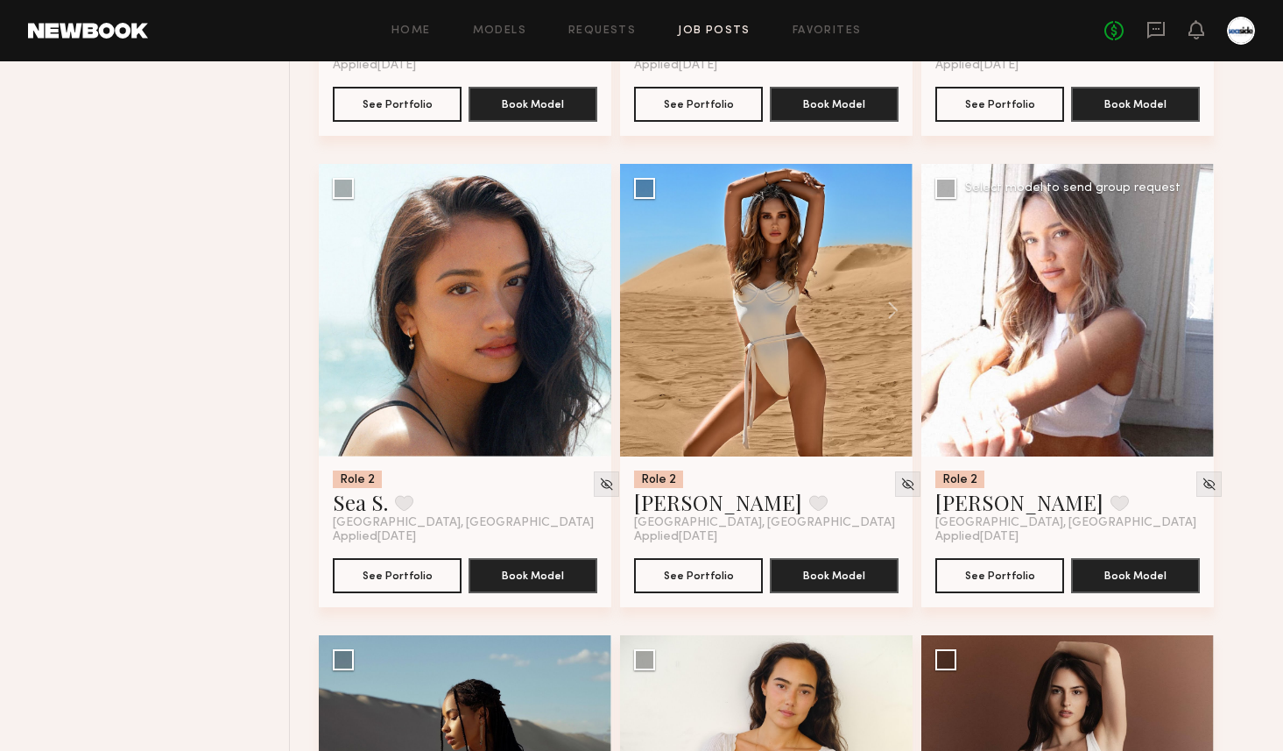
click at [1201, 307] on button at bounding box center [1186, 310] width 56 height 293
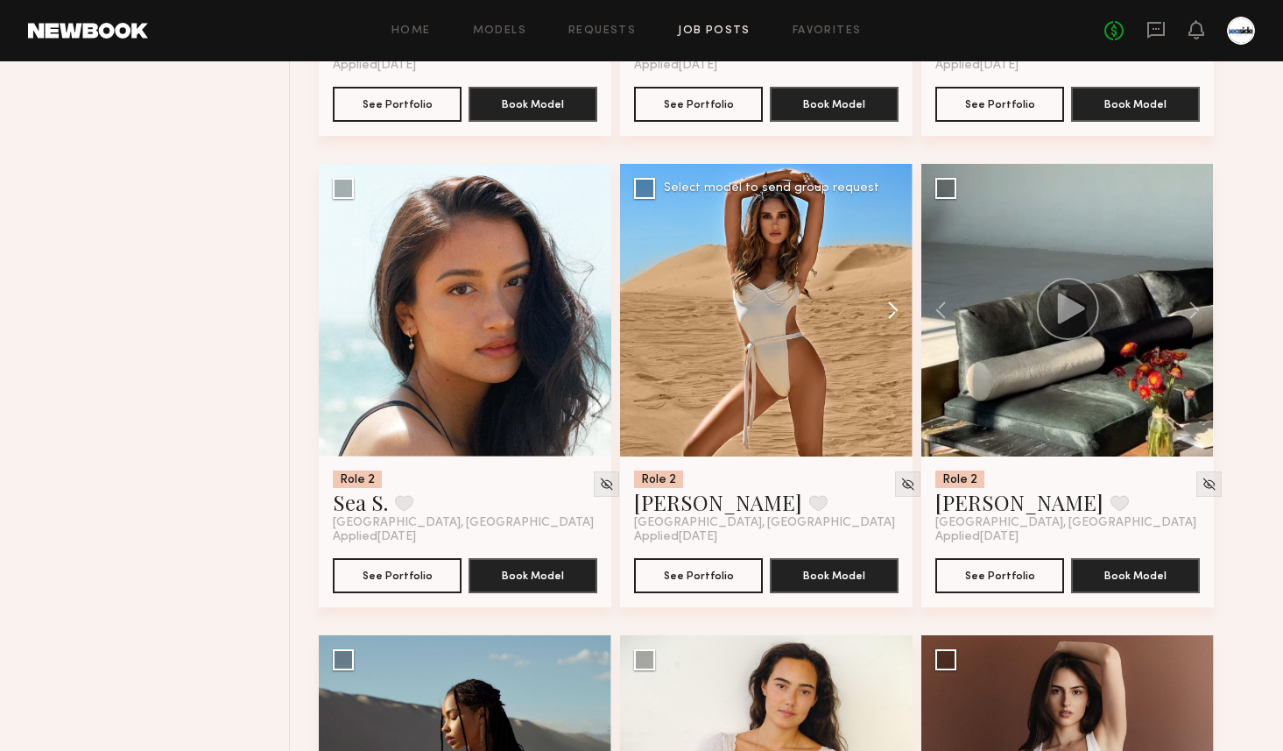
click at [887, 302] on button at bounding box center [885, 310] width 56 height 293
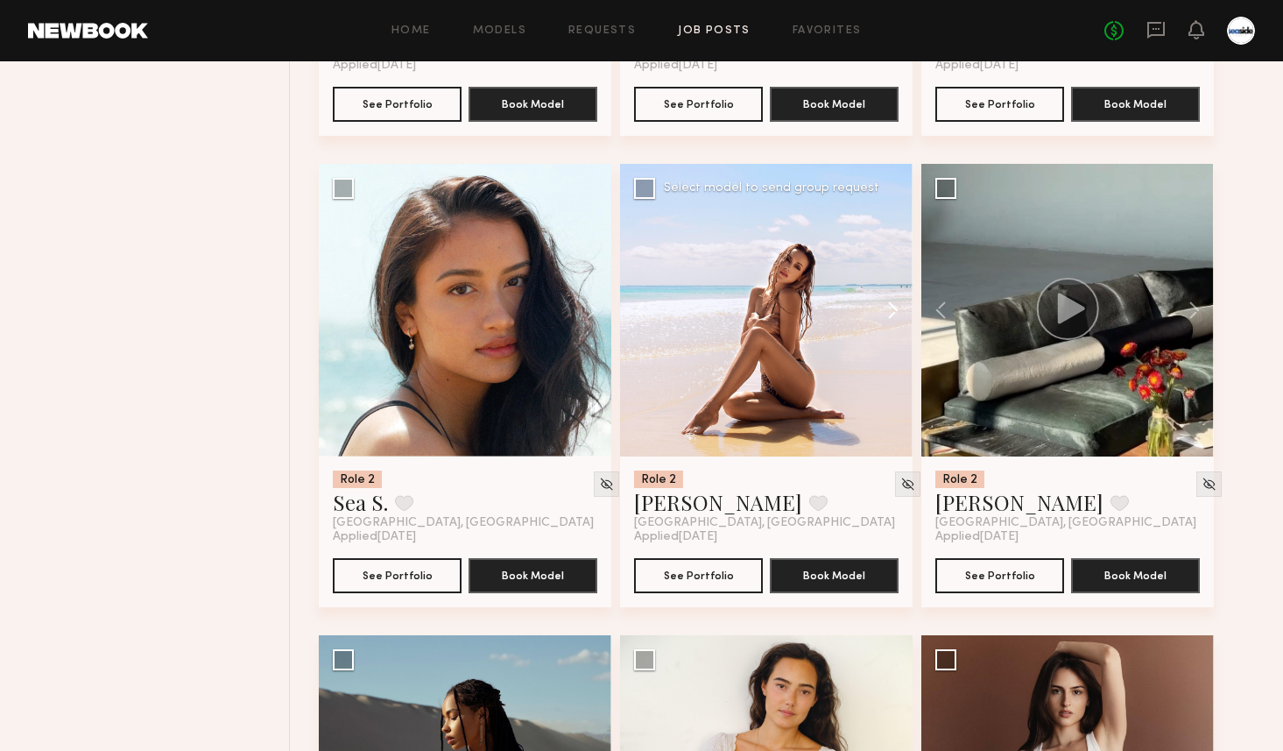
click at [887, 302] on button at bounding box center [885, 310] width 56 height 293
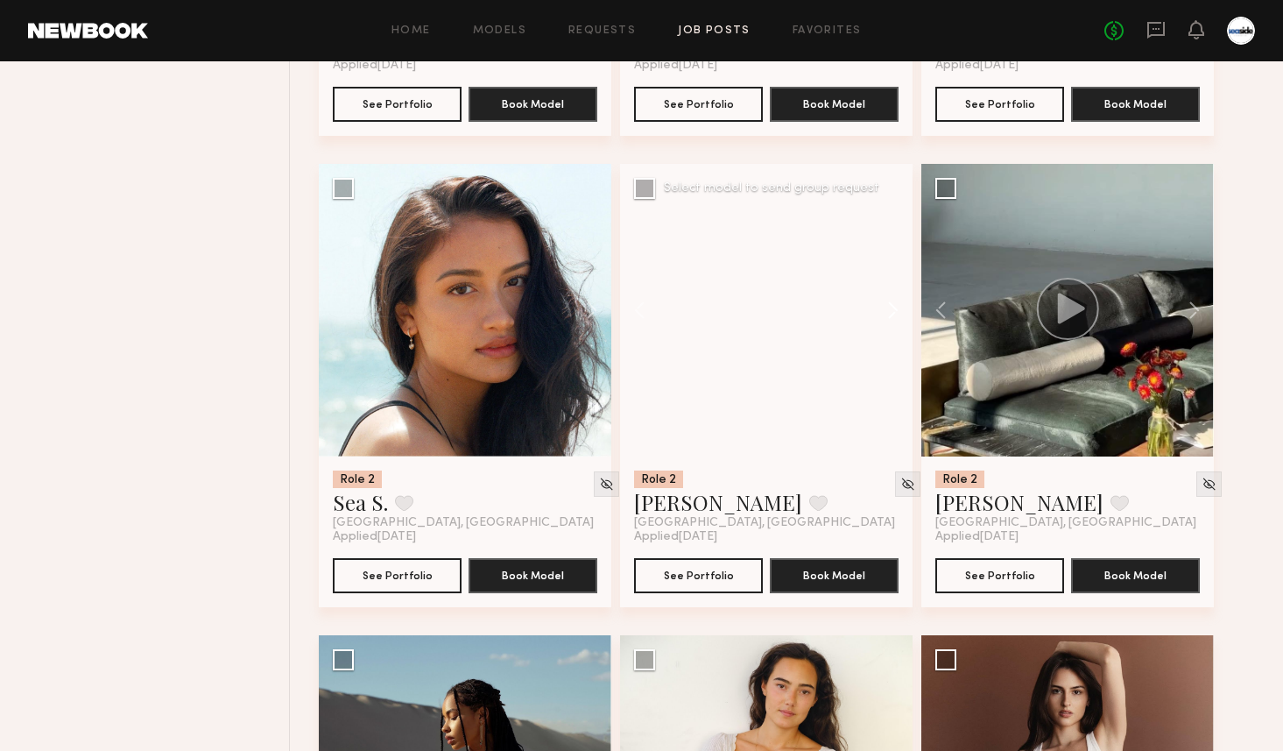
click at [887, 302] on button at bounding box center [885, 310] width 56 height 293
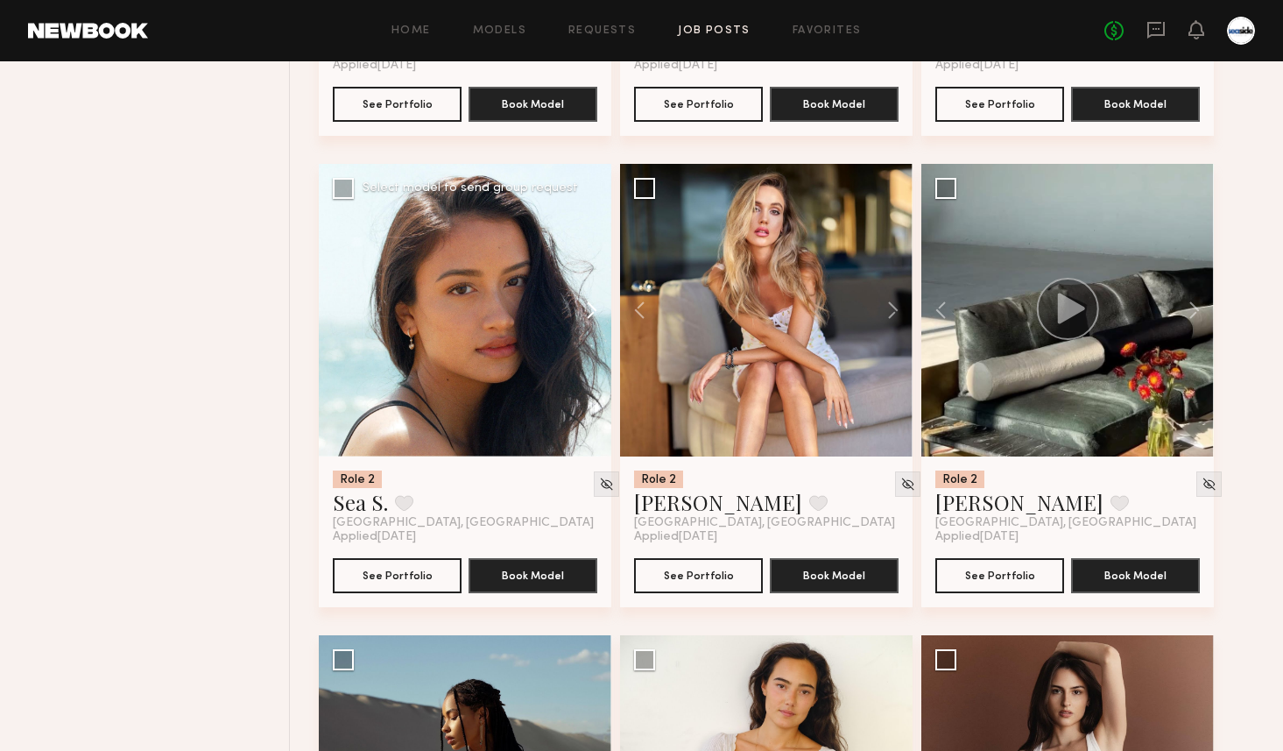
click at [594, 305] on button at bounding box center [583, 310] width 56 height 293
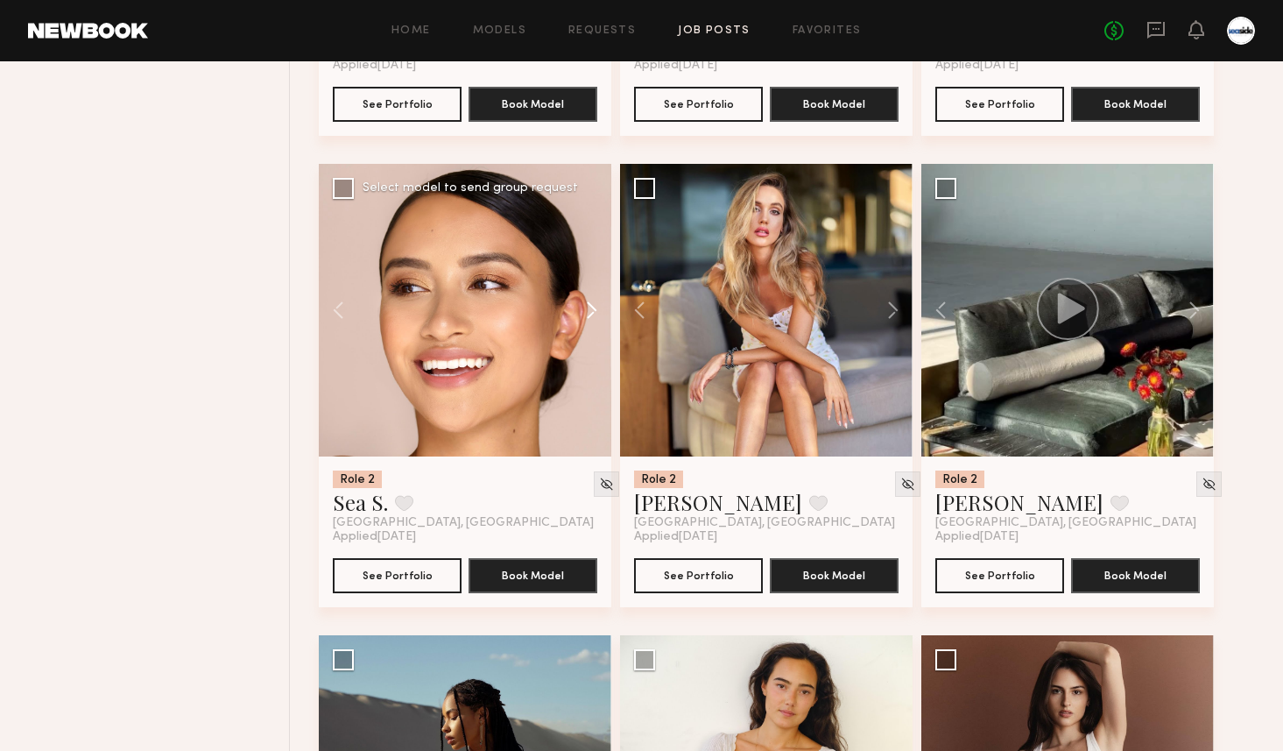
click at [594, 305] on button at bounding box center [583, 310] width 56 height 293
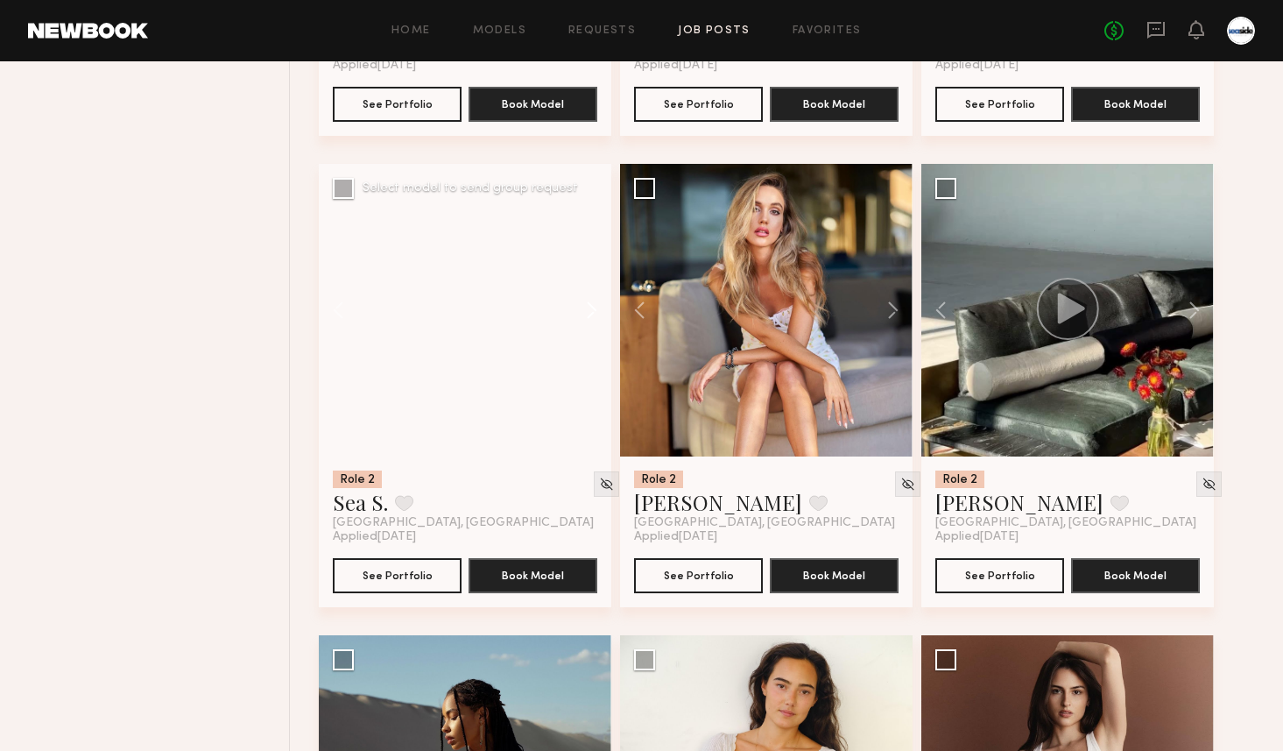
click at [594, 305] on button at bounding box center [583, 310] width 56 height 293
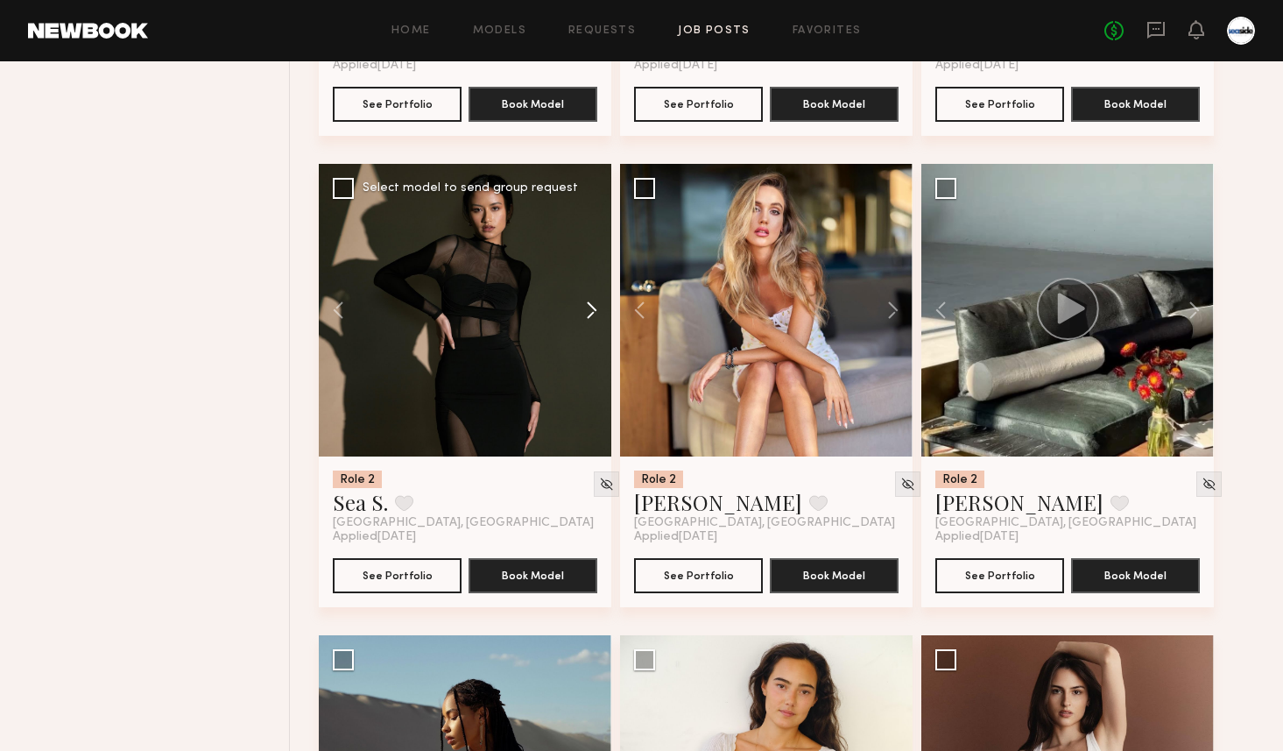
click at [594, 305] on button at bounding box center [583, 310] width 56 height 293
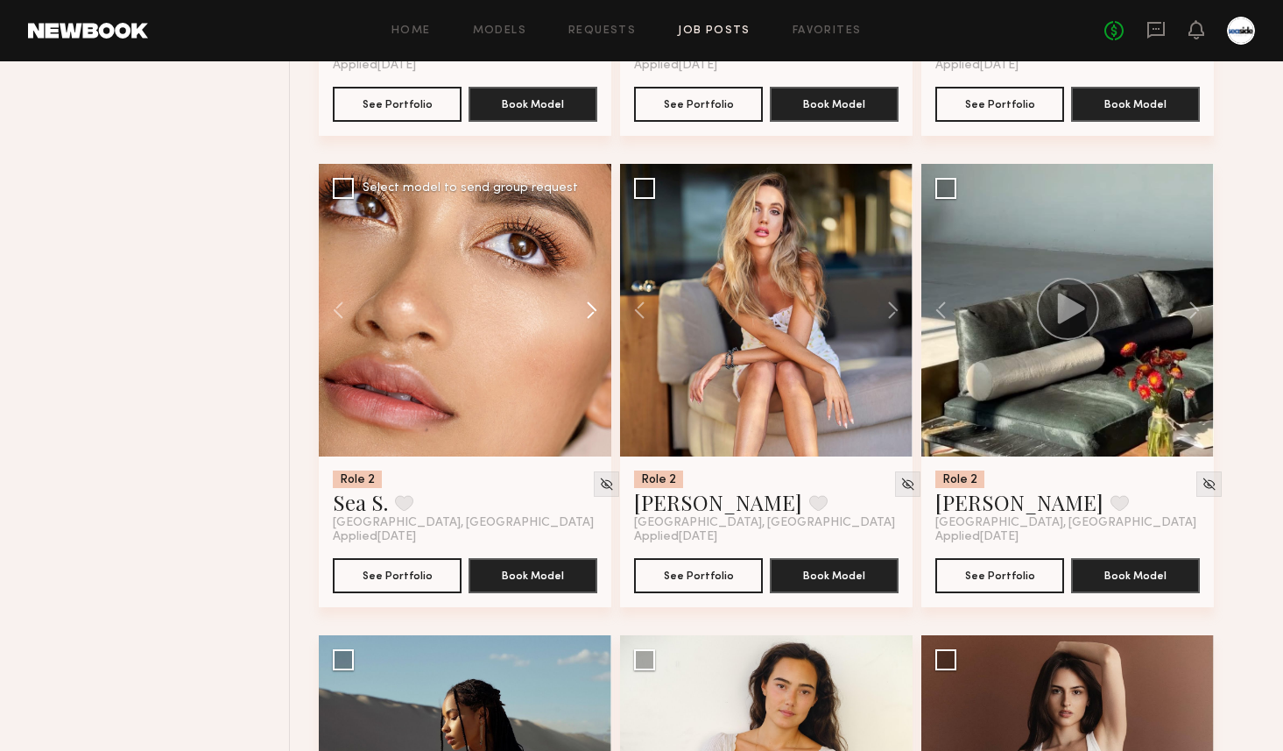
click at [594, 305] on button at bounding box center [583, 310] width 56 height 293
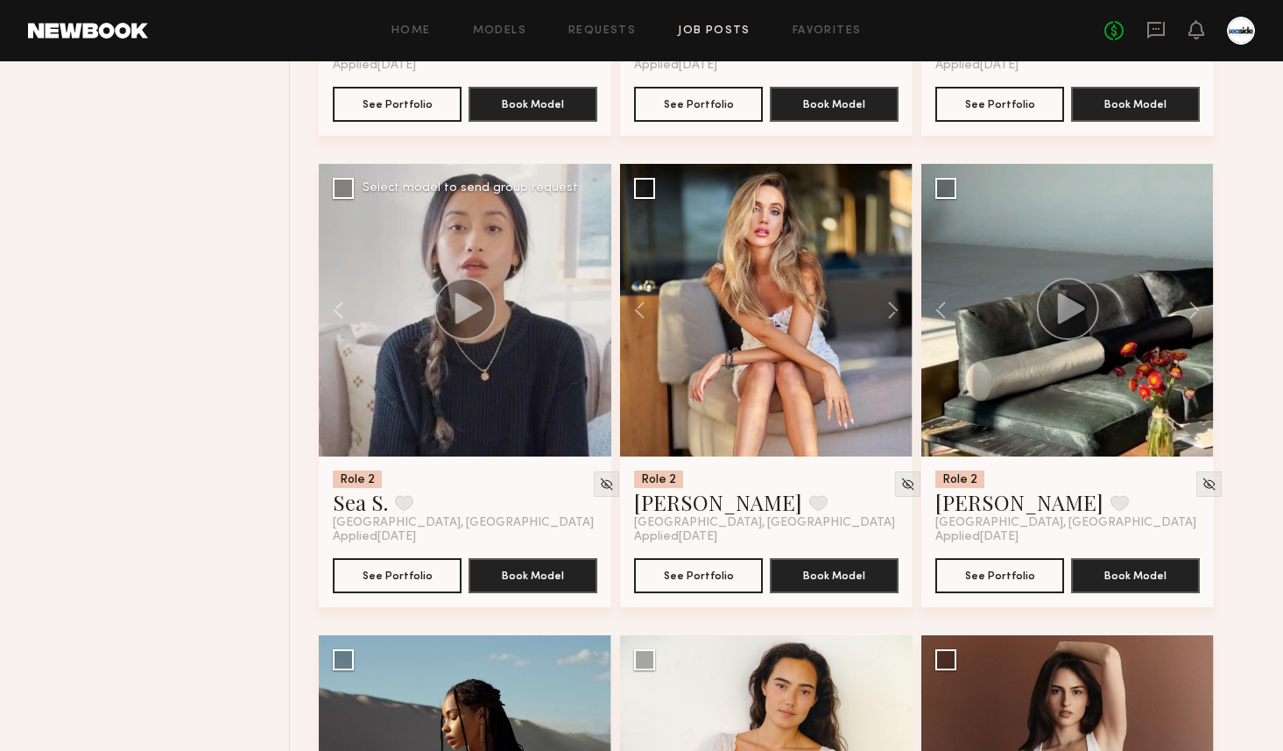
click at [594, 305] on div at bounding box center [465, 310] width 293 height 293
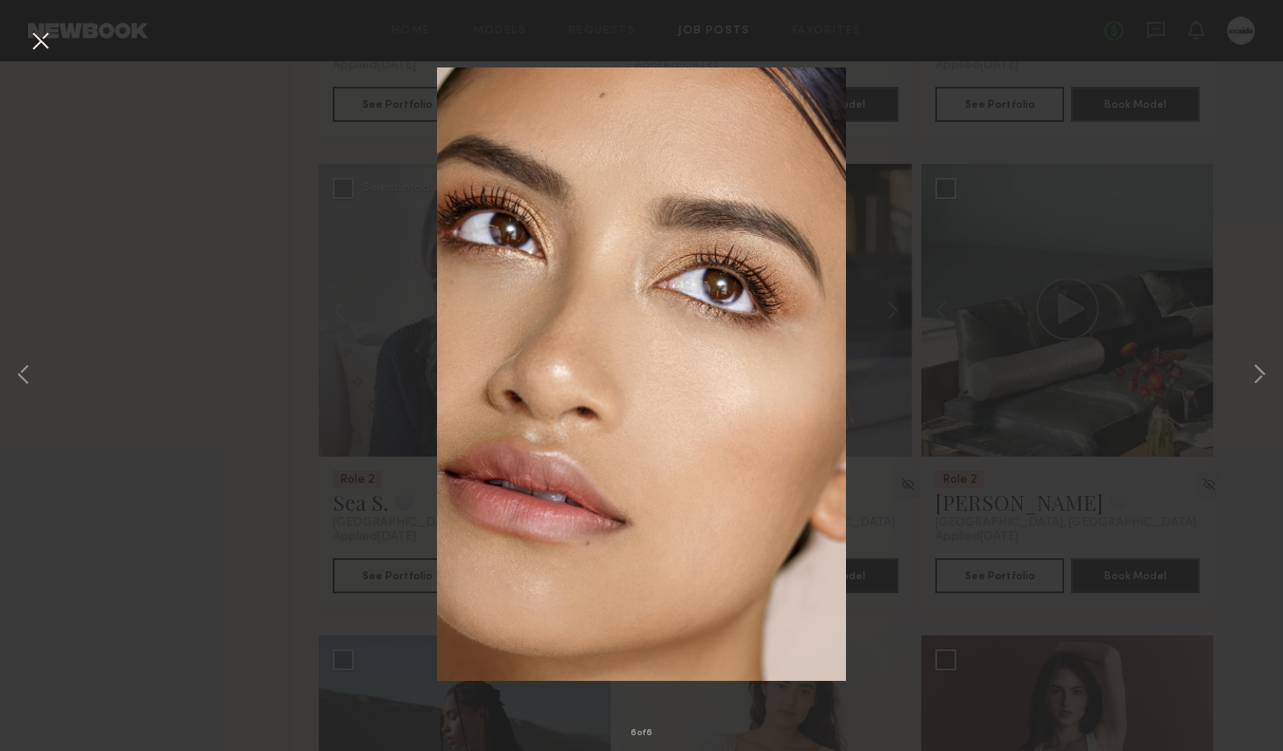
click at [26, 32] on button at bounding box center [40, 42] width 28 height 32
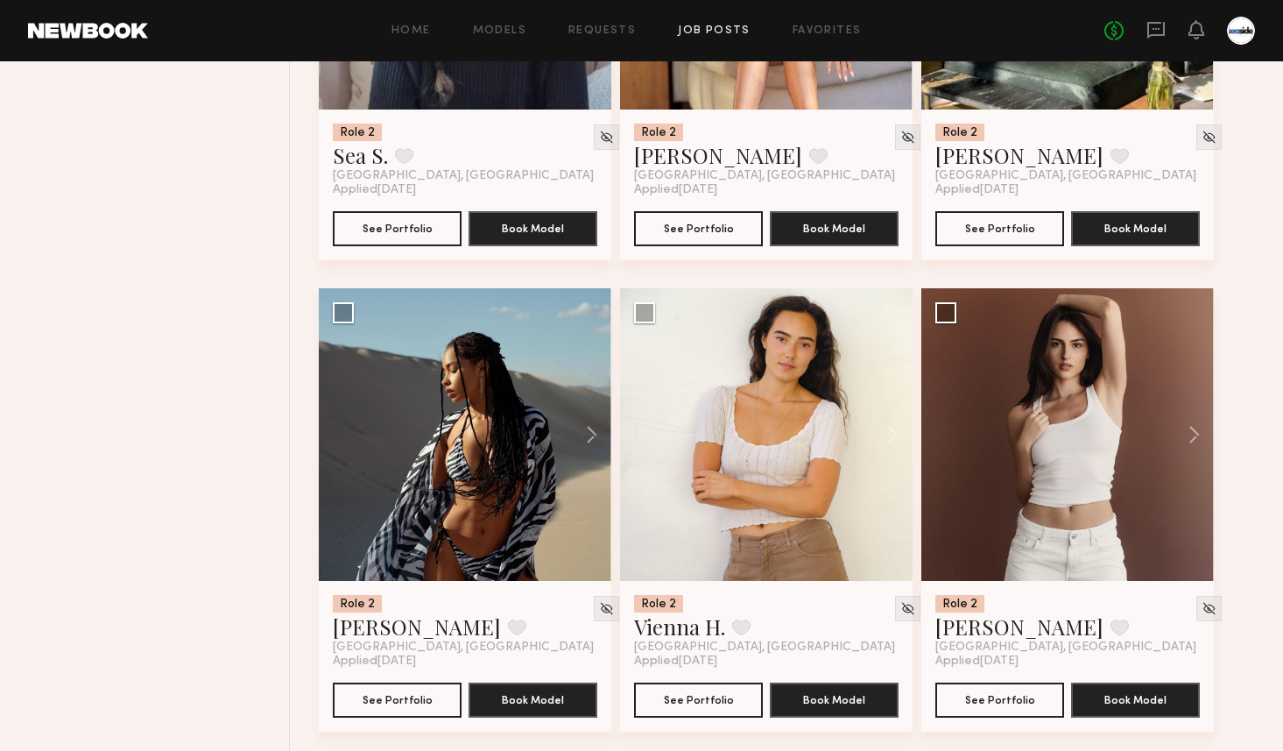
scroll to position [2408, 0]
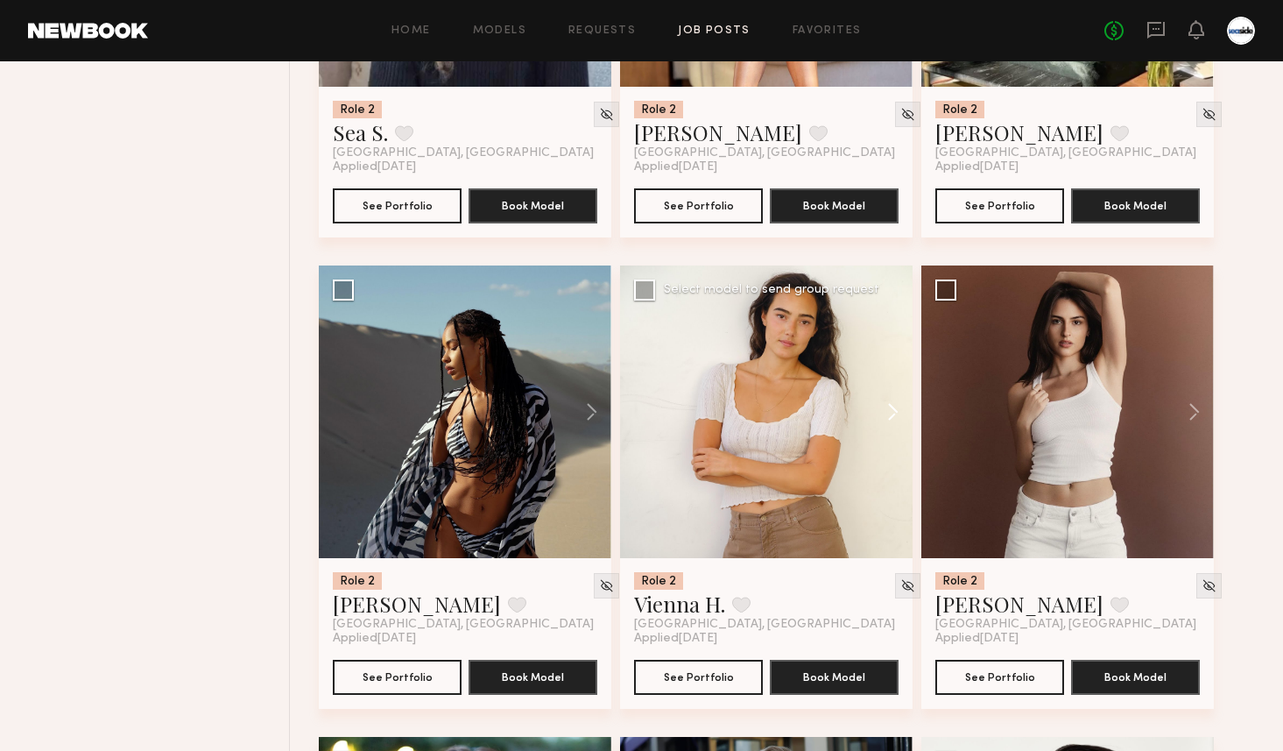
click at [904, 406] on button at bounding box center [885, 411] width 56 height 293
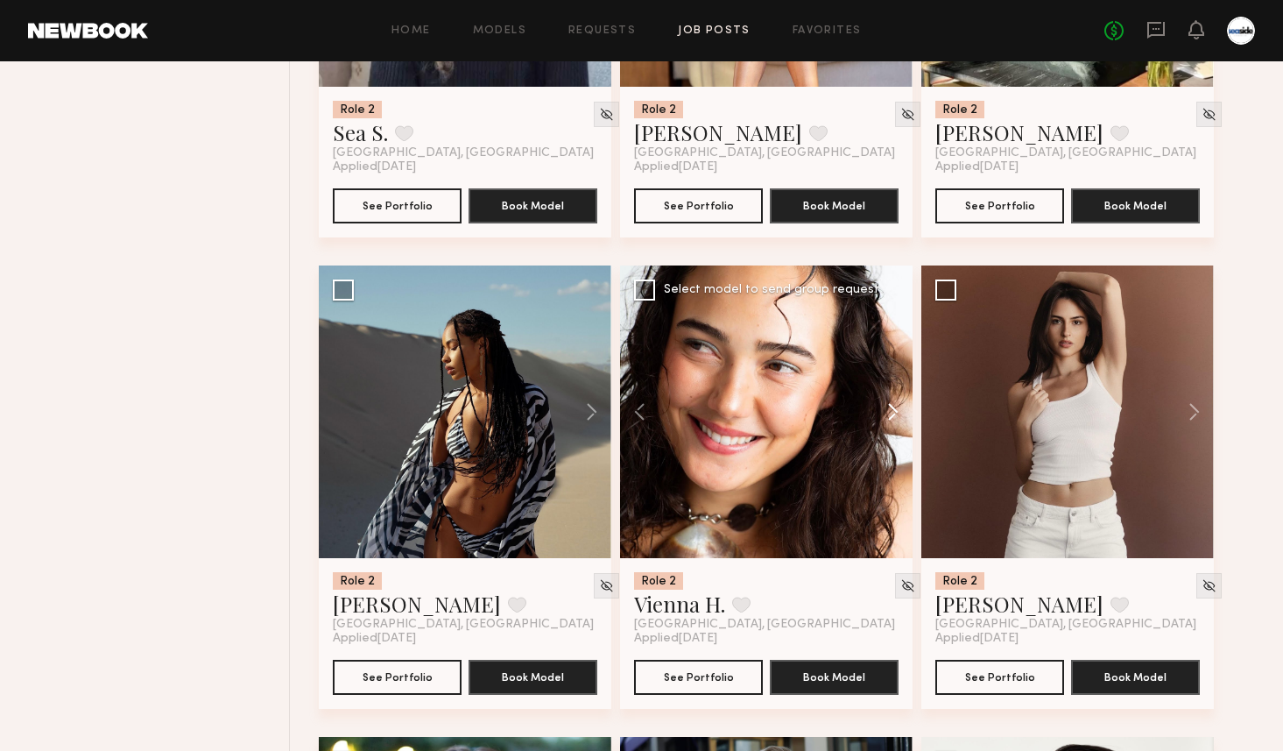
click at [904, 406] on button at bounding box center [885, 411] width 56 height 293
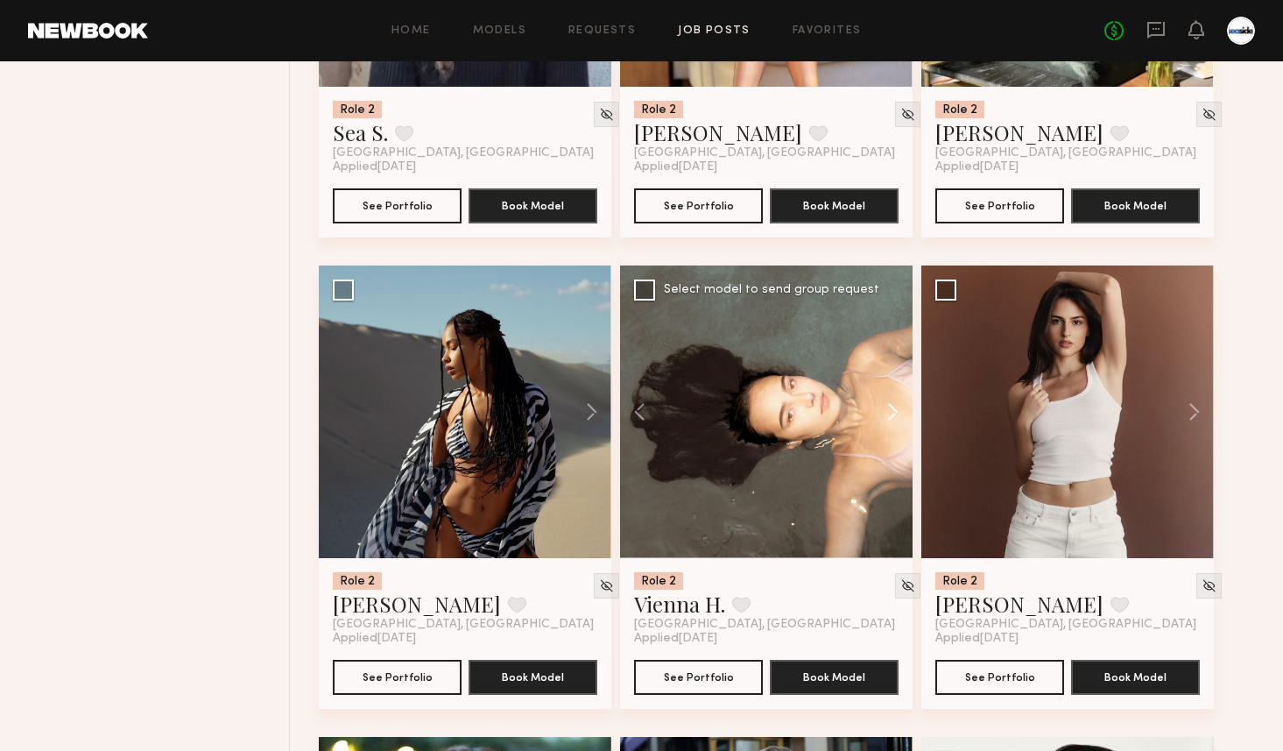
click at [904, 406] on button at bounding box center [885, 411] width 56 height 293
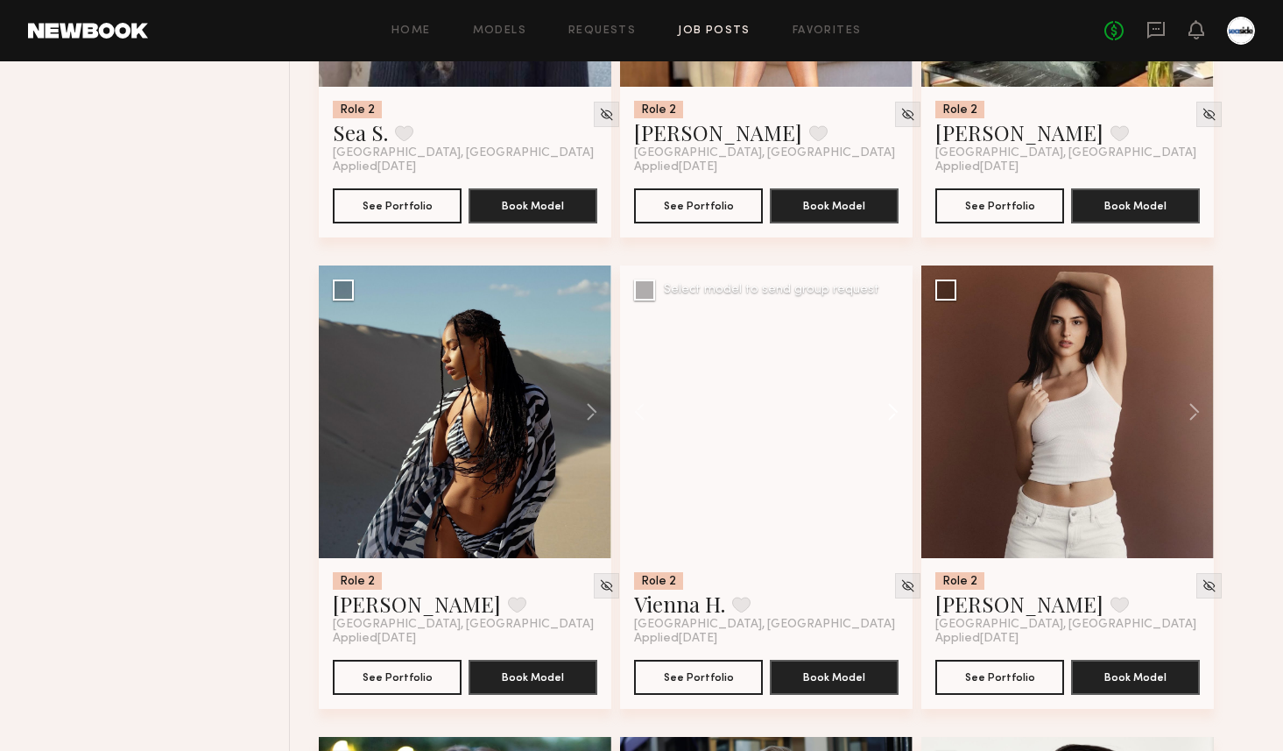
click at [904, 406] on button at bounding box center [885, 411] width 56 height 293
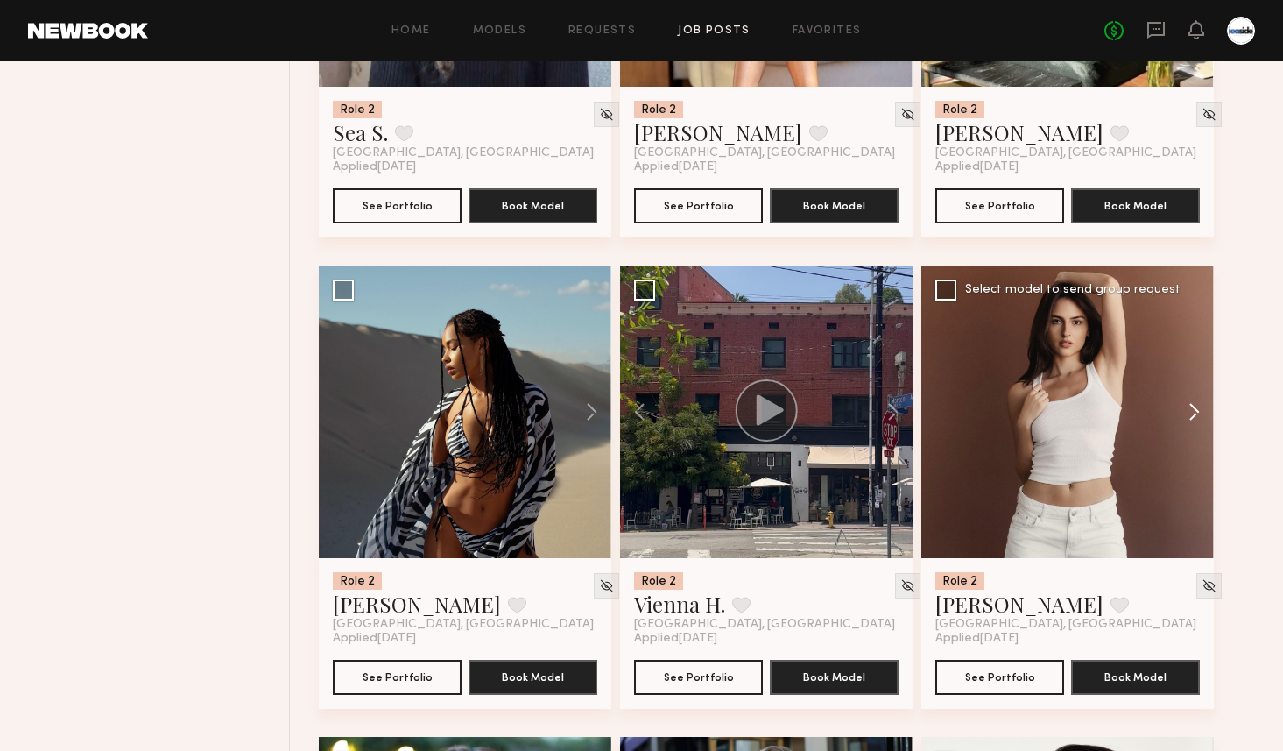
click at [1192, 414] on button at bounding box center [1186, 411] width 56 height 293
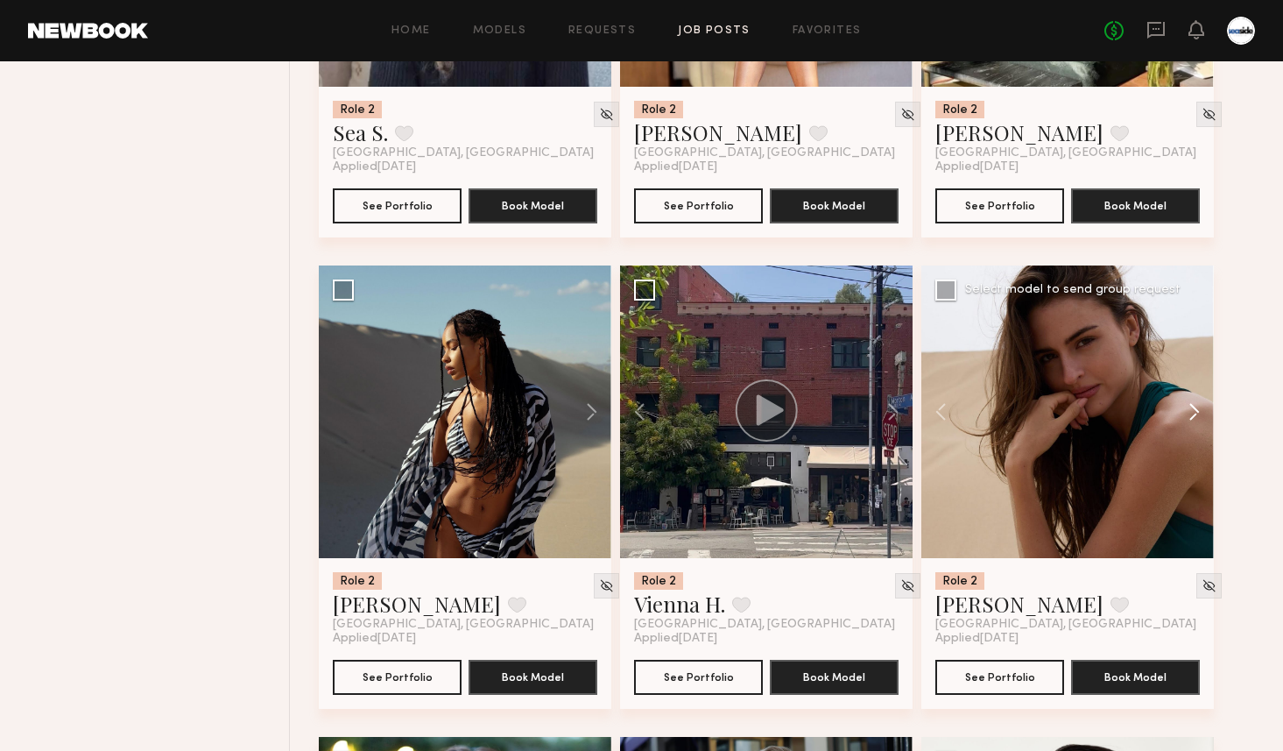
click at [1192, 414] on button at bounding box center [1186, 411] width 56 height 293
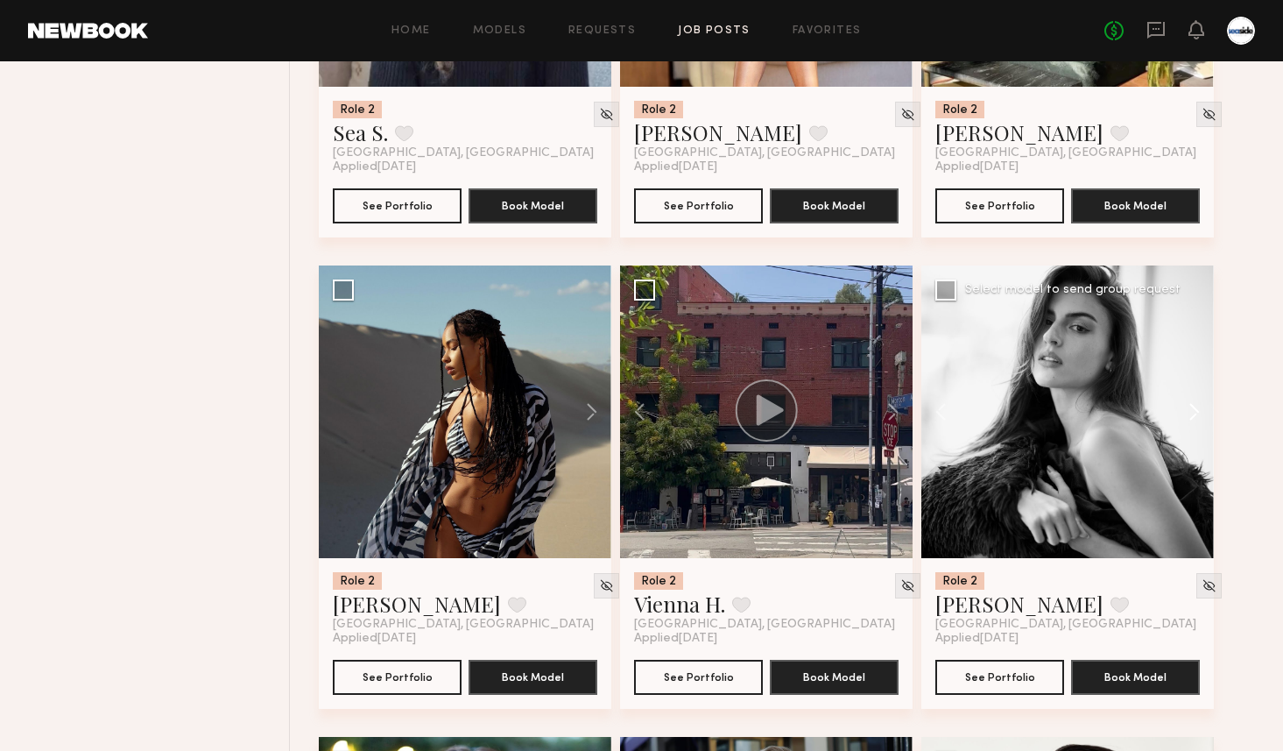
click at [1192, 414] on button at bounding box center [1186, 411] width 56 height 293
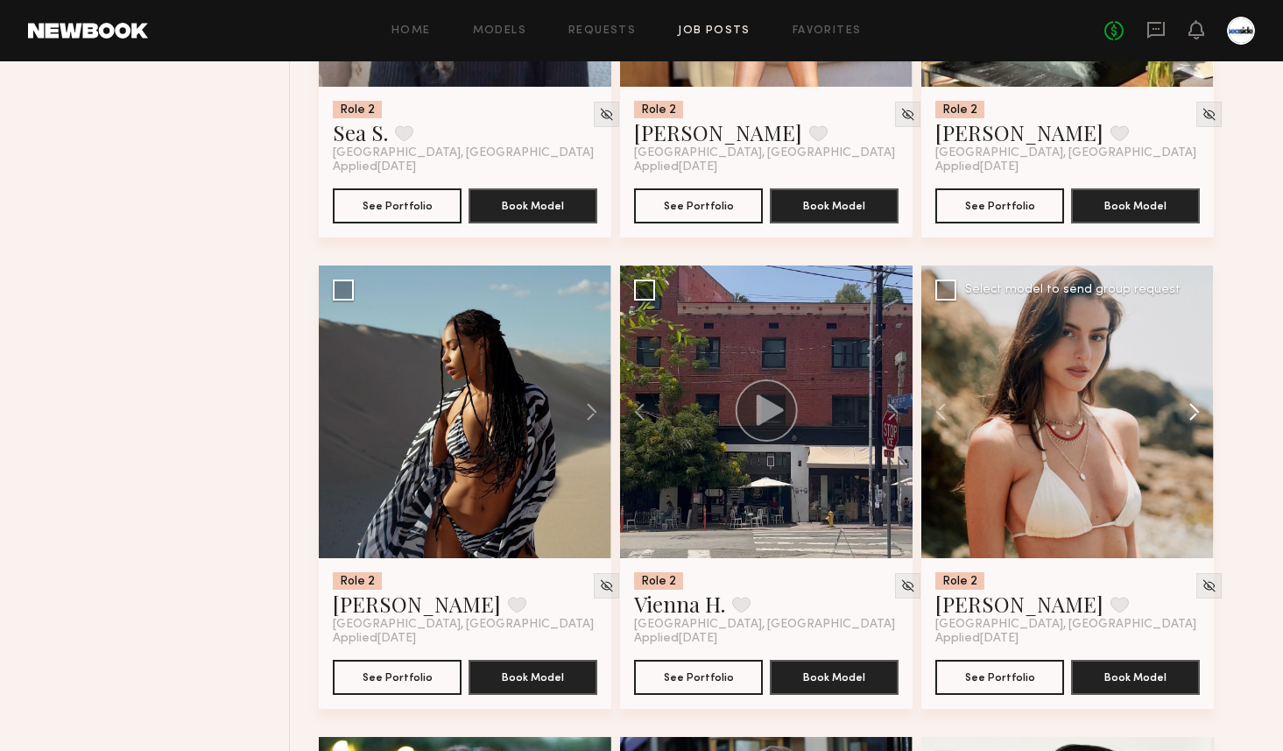
click at [1192, 414] on button at bounding box center [1186, 411] width 56 height 293
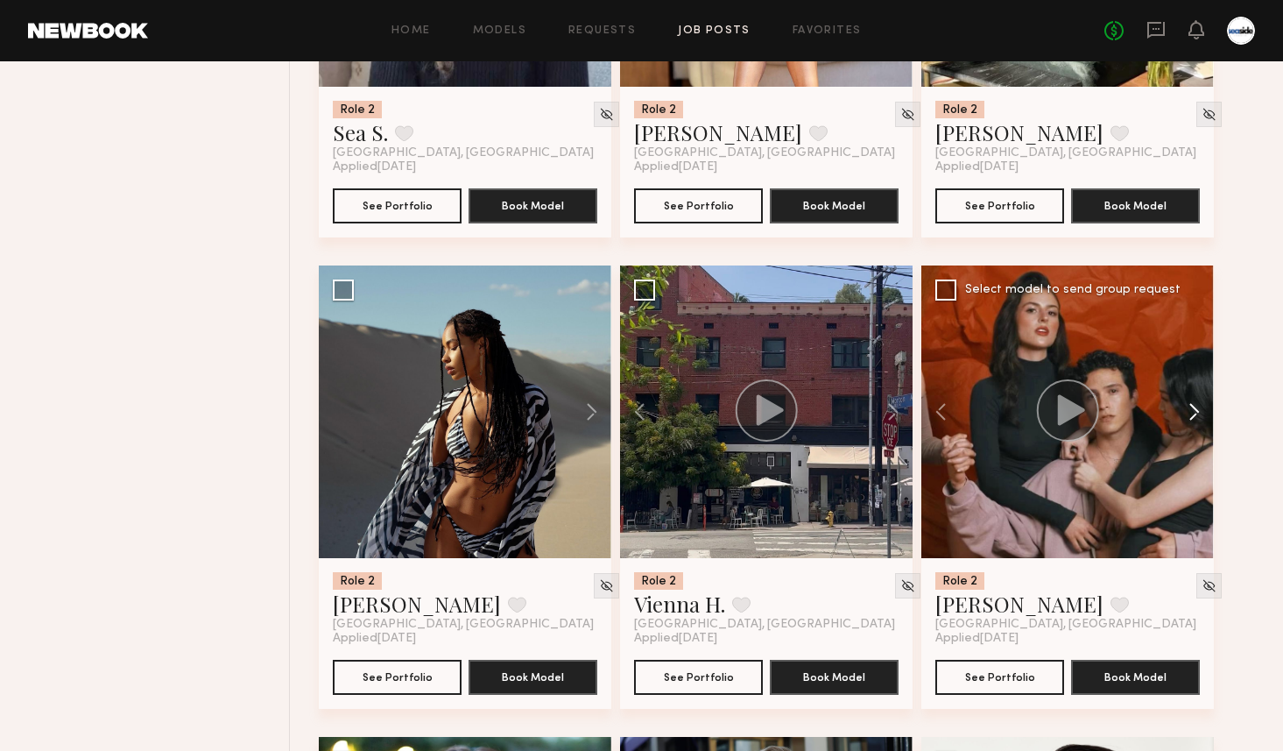
click at [1192, 414] on button at bounding box center [1186, 411] width 56 height 293
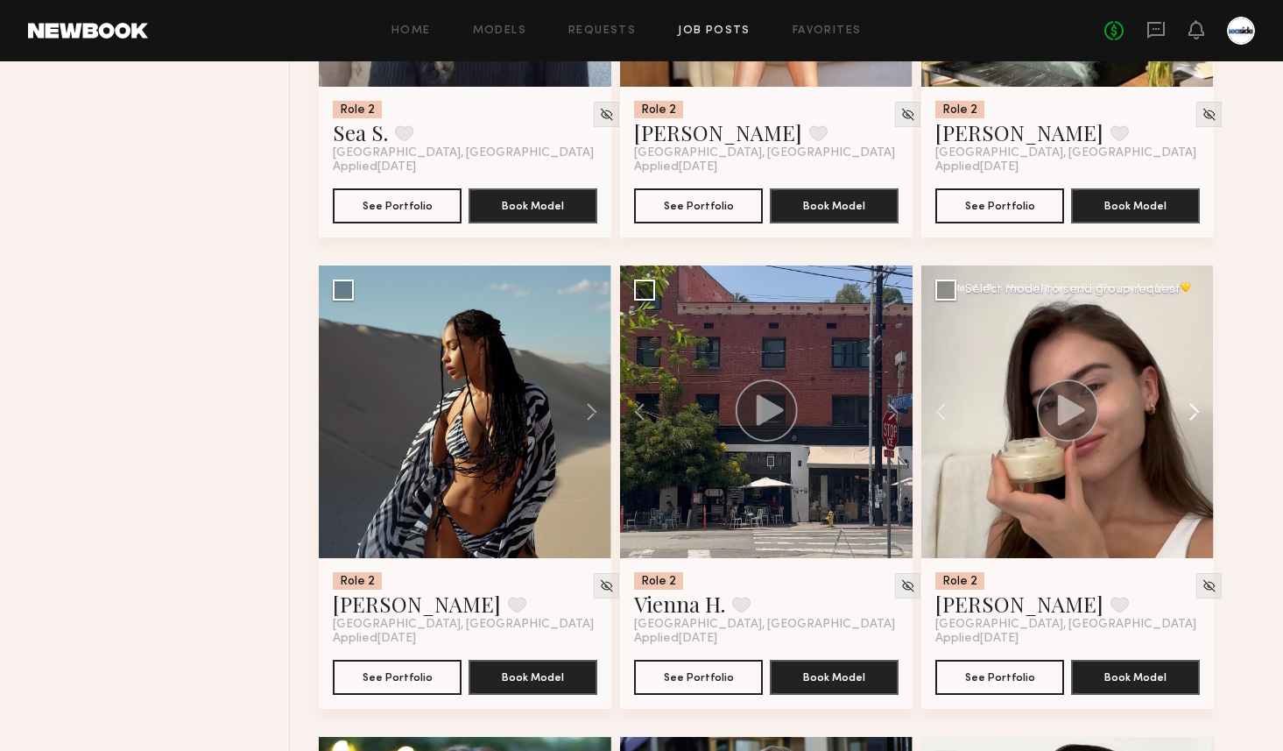
click at [1192, 414] on button at bounding box center [1186, 411] width 56 height 293
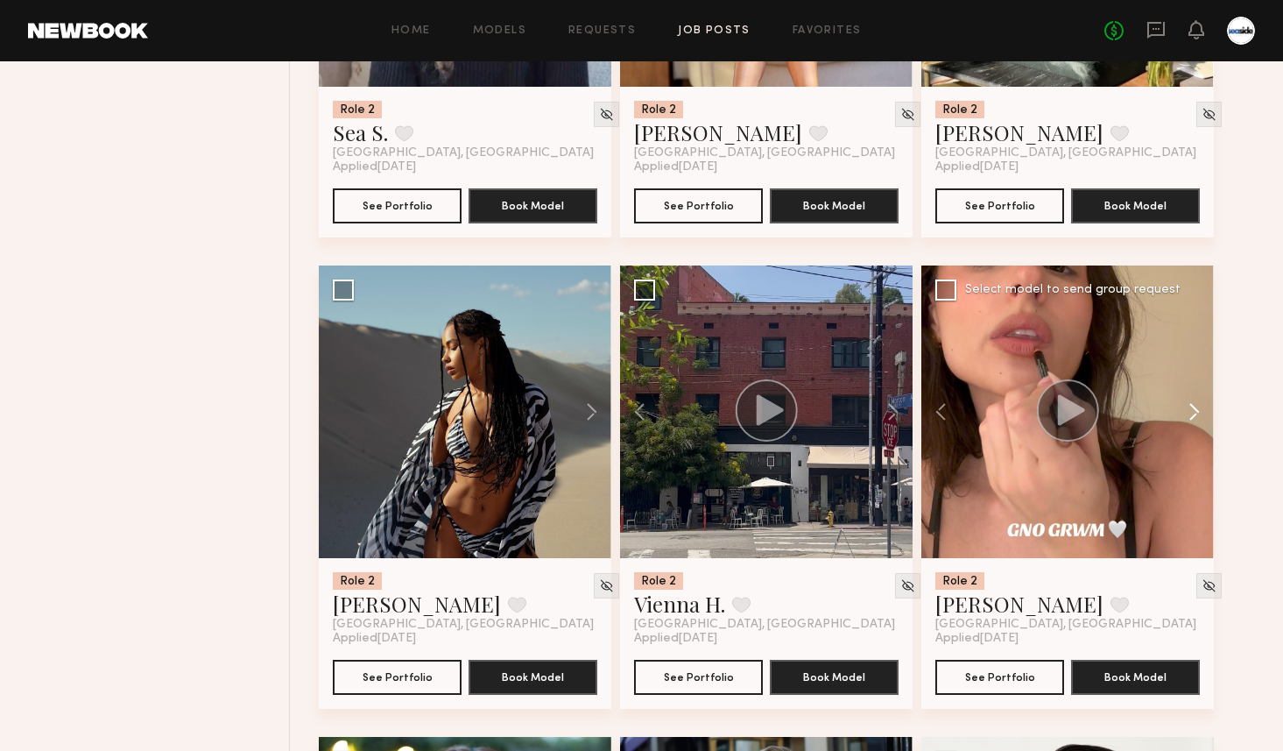
click at [1192, 414] on button at bounding box center [1186, 411] width 56 height 293
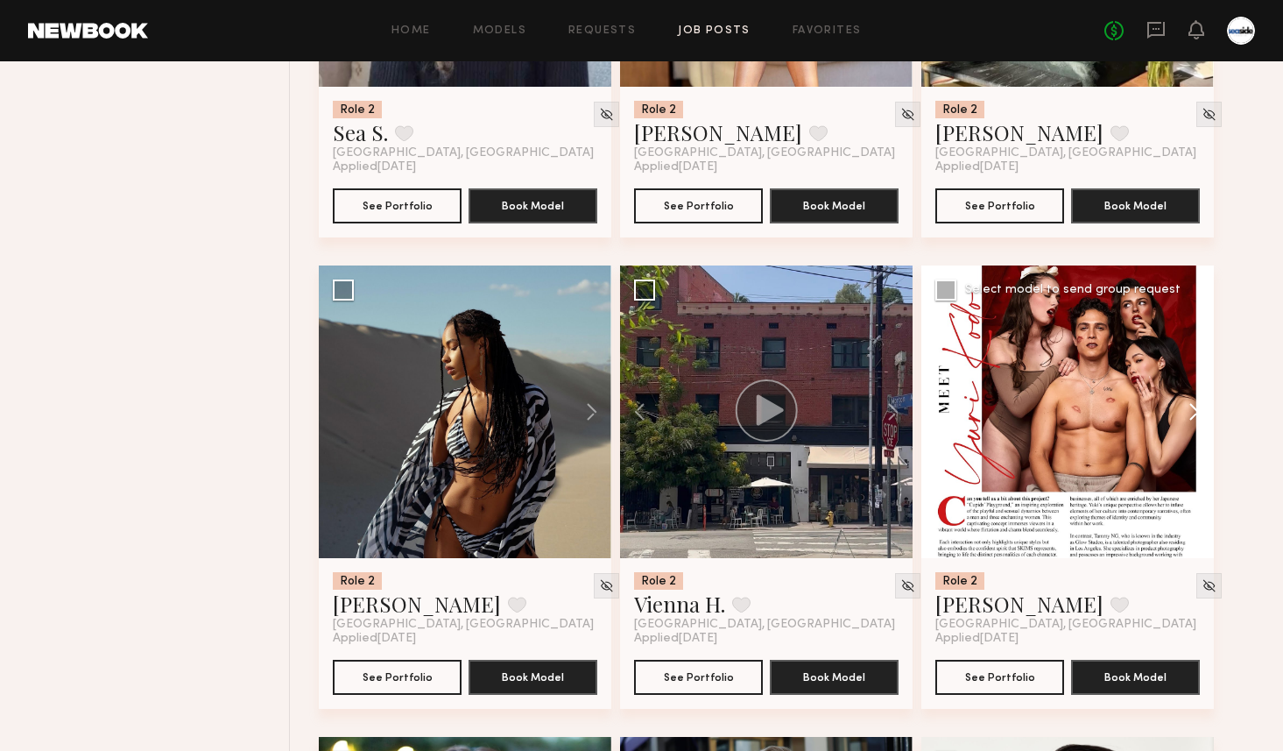
click at [1192, 414] on button at bounding box center [1186, 411] width 56 height 293
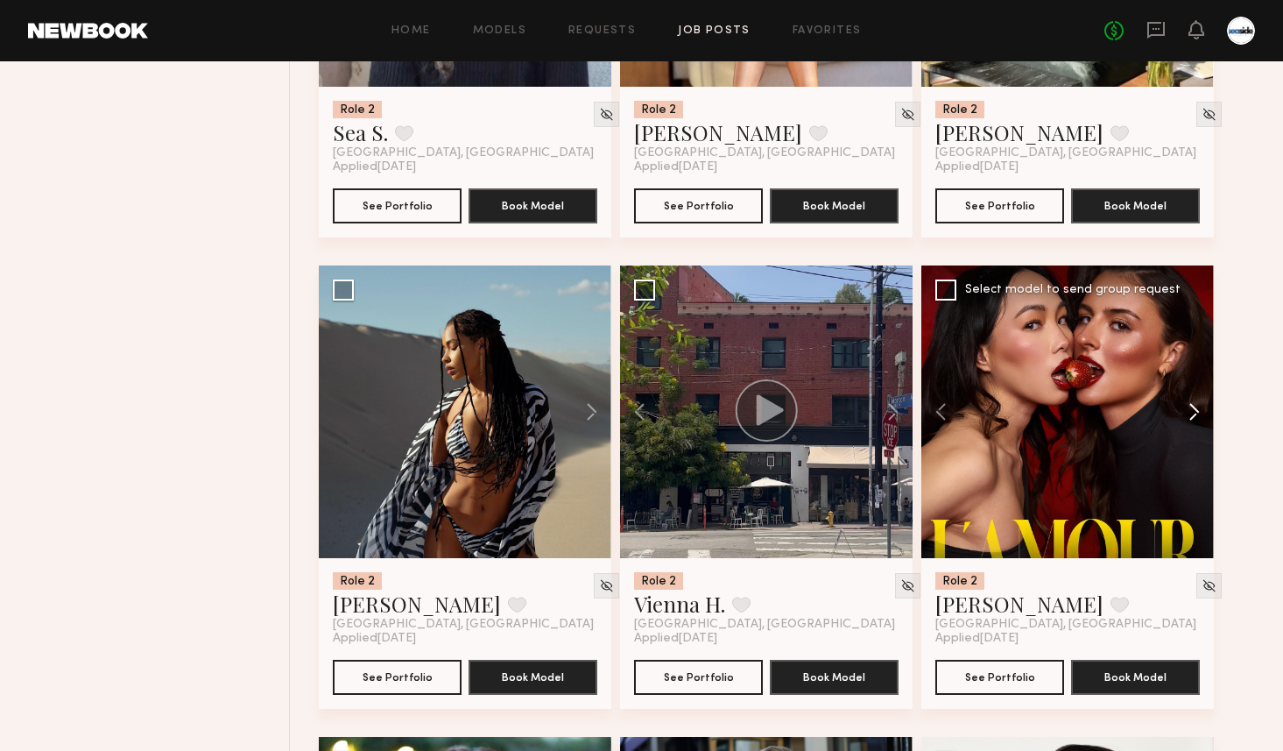
click at [1192, 414] on button at bounding box center [1186, 411] width 56 height 293
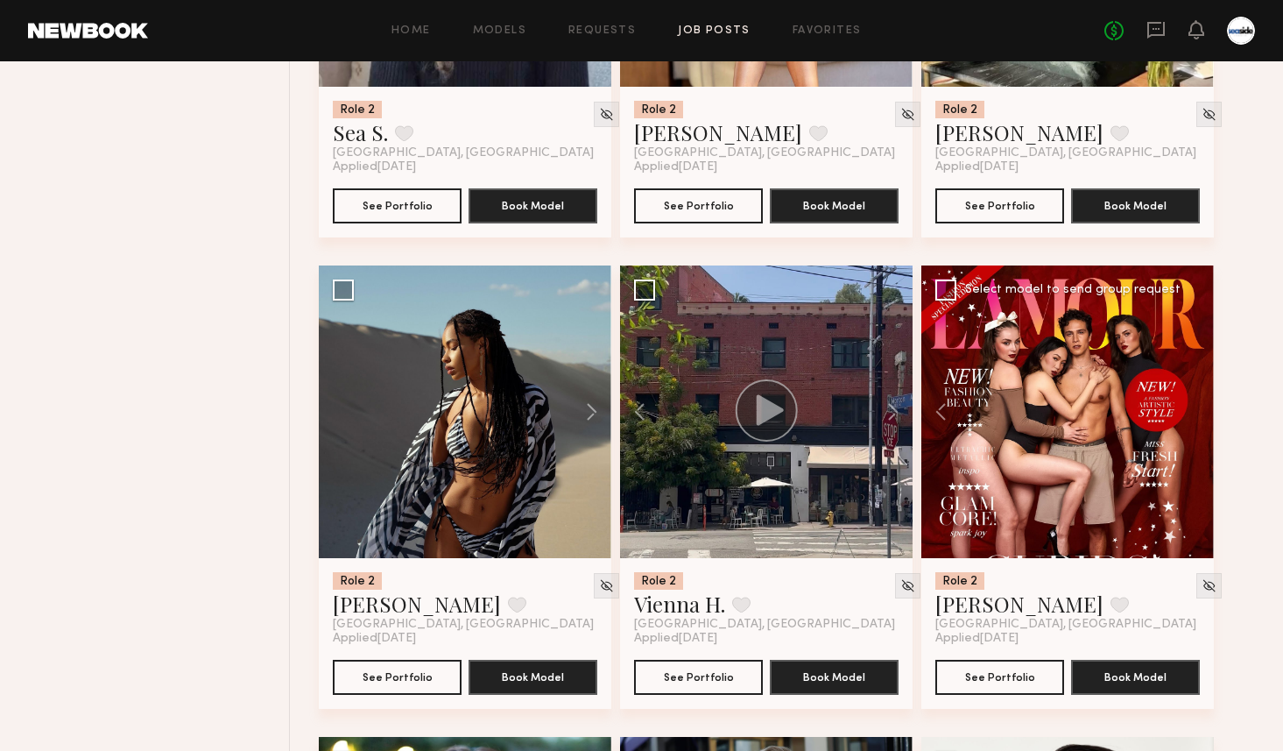
click at [1192, 414] on div at bounding box center [1068, 411] width 293 height 293
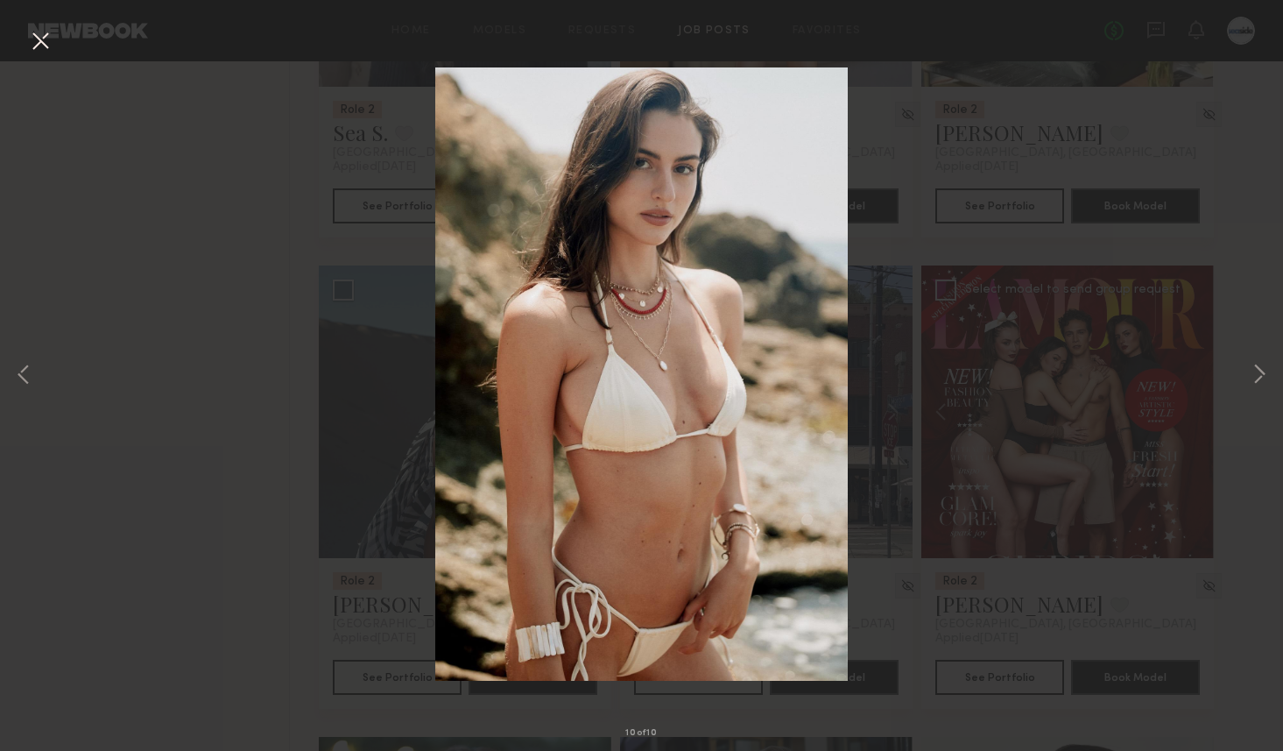
click at [37, 48] on button at bounding box center [40, 42] width 28 height 32
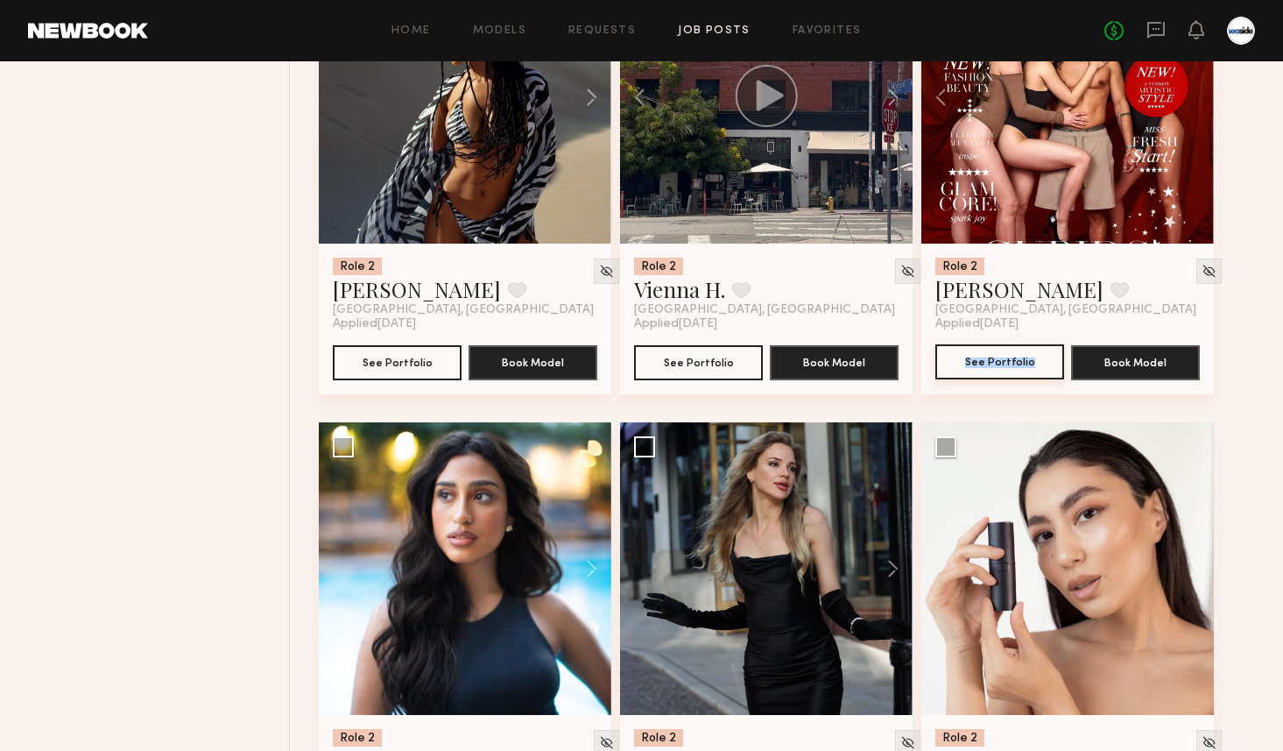
scroll to position [2650, 0]
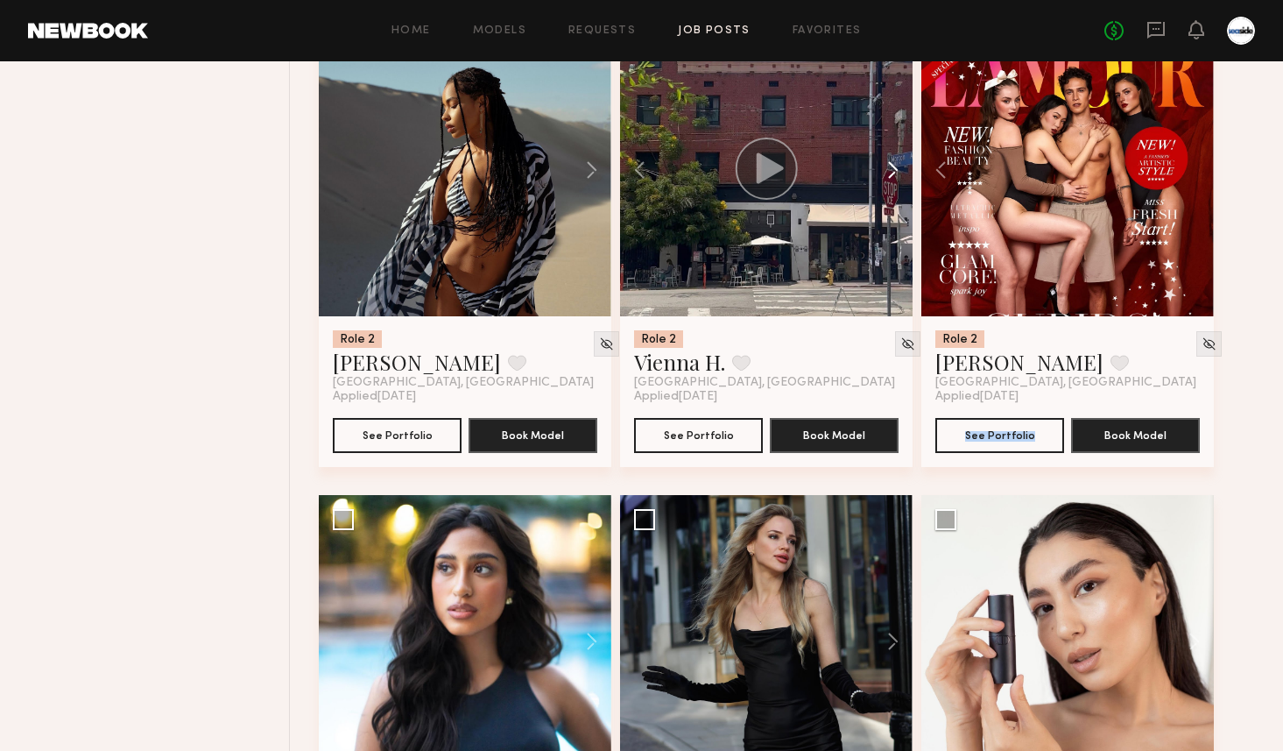
click at [895, 180] on button at bounding box center [885, 170] width 56 height 293
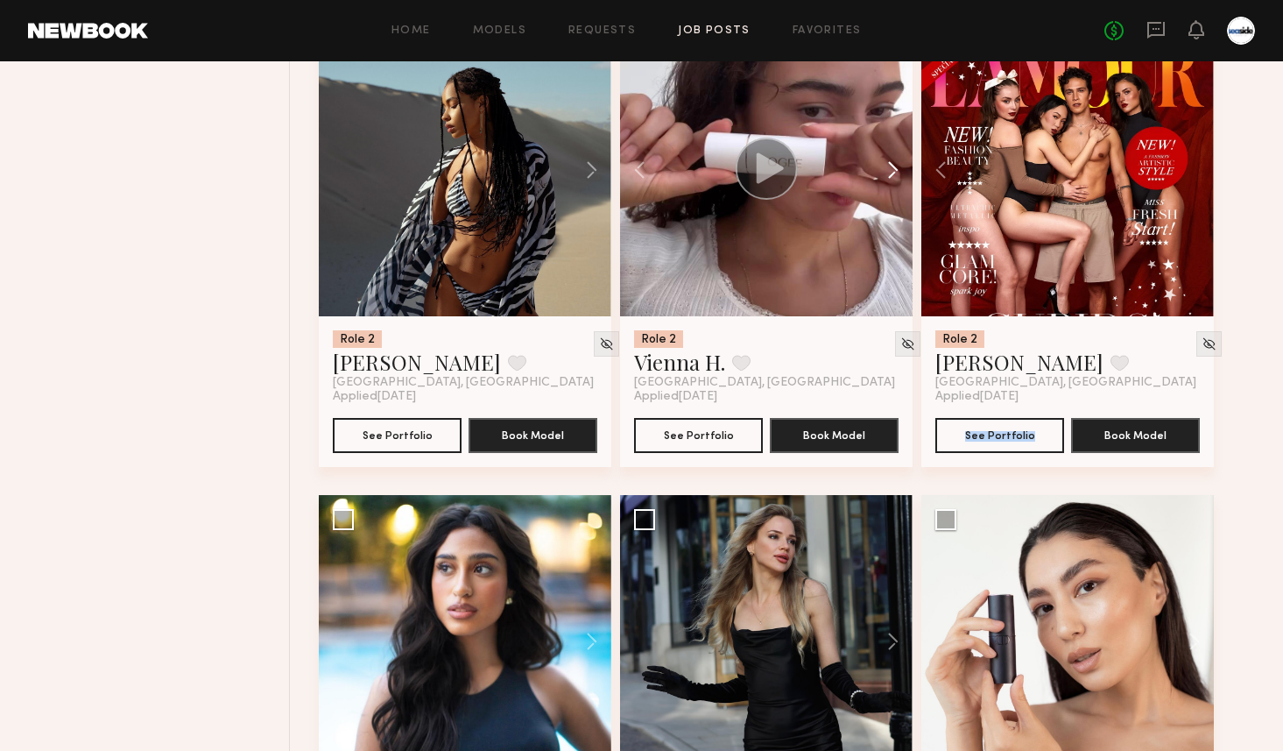
click at [895, 180] on button at bounding box center [885, 170] width 56 height 293
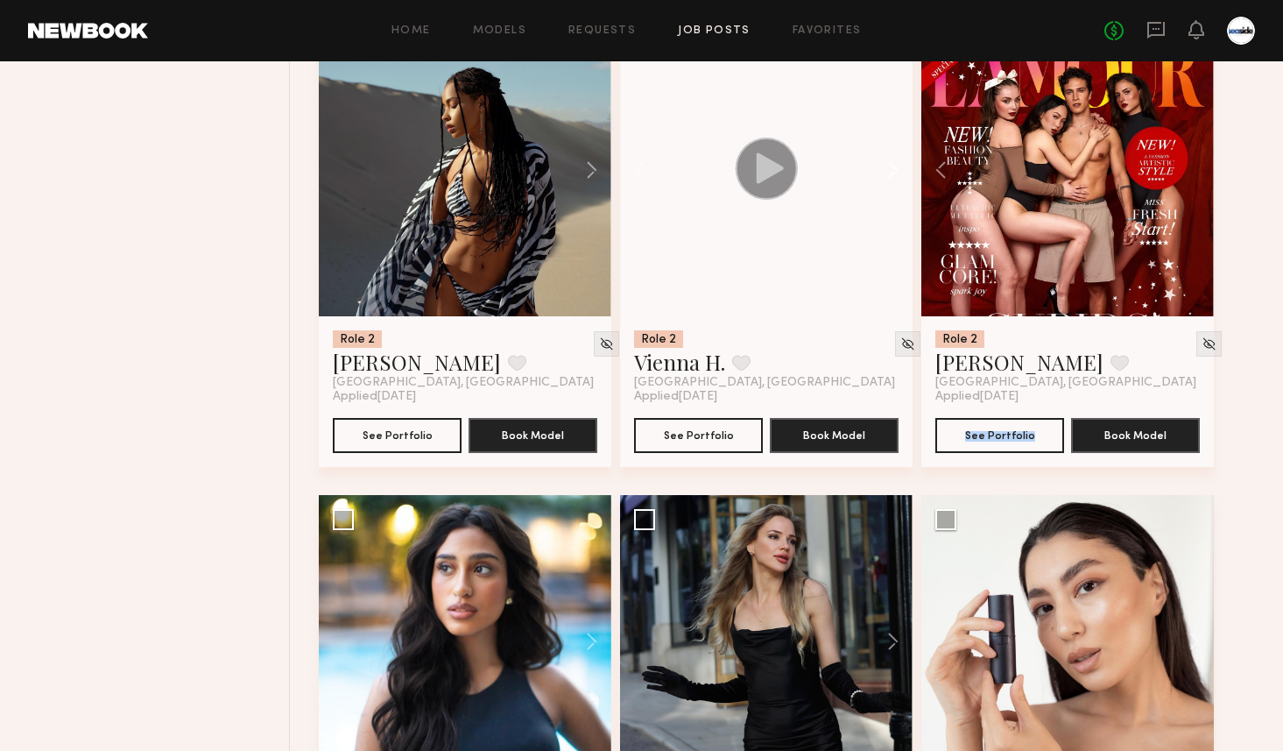
click at [895, 180] on button at bounding box center [885, 170] width 56 height 293
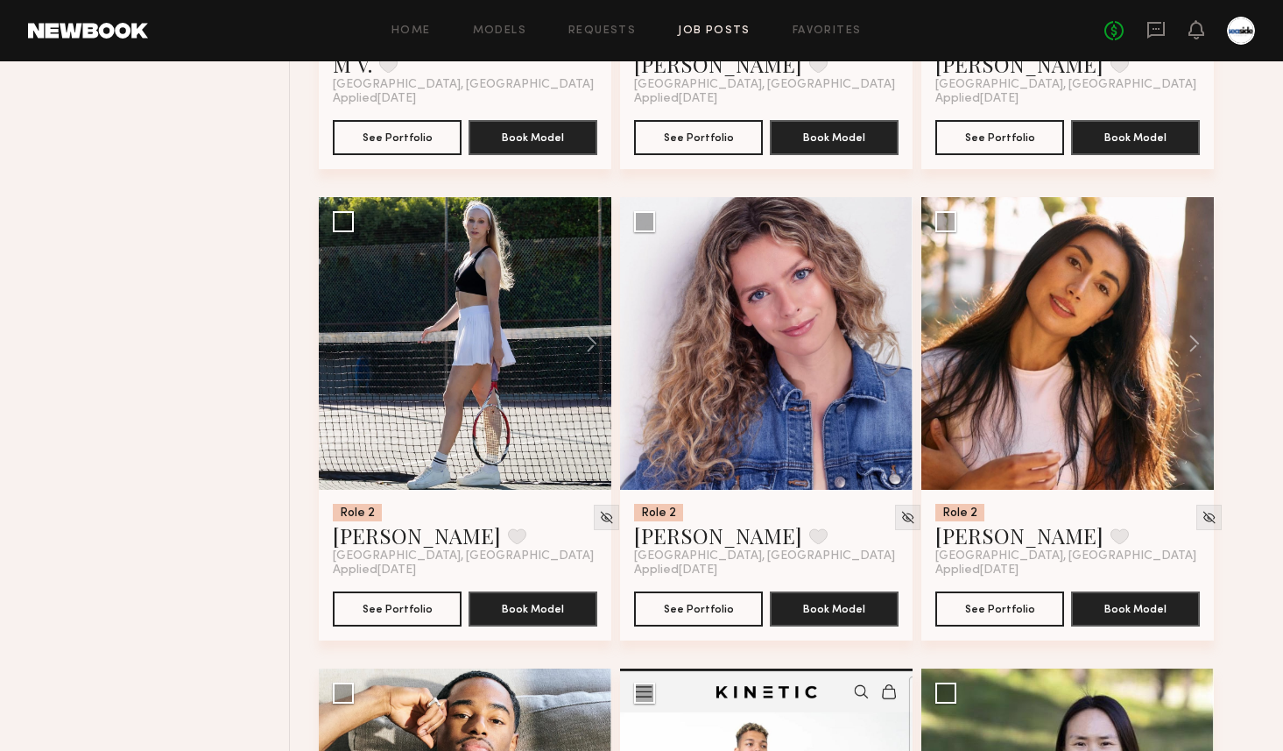
scroll to position [3899, 0]
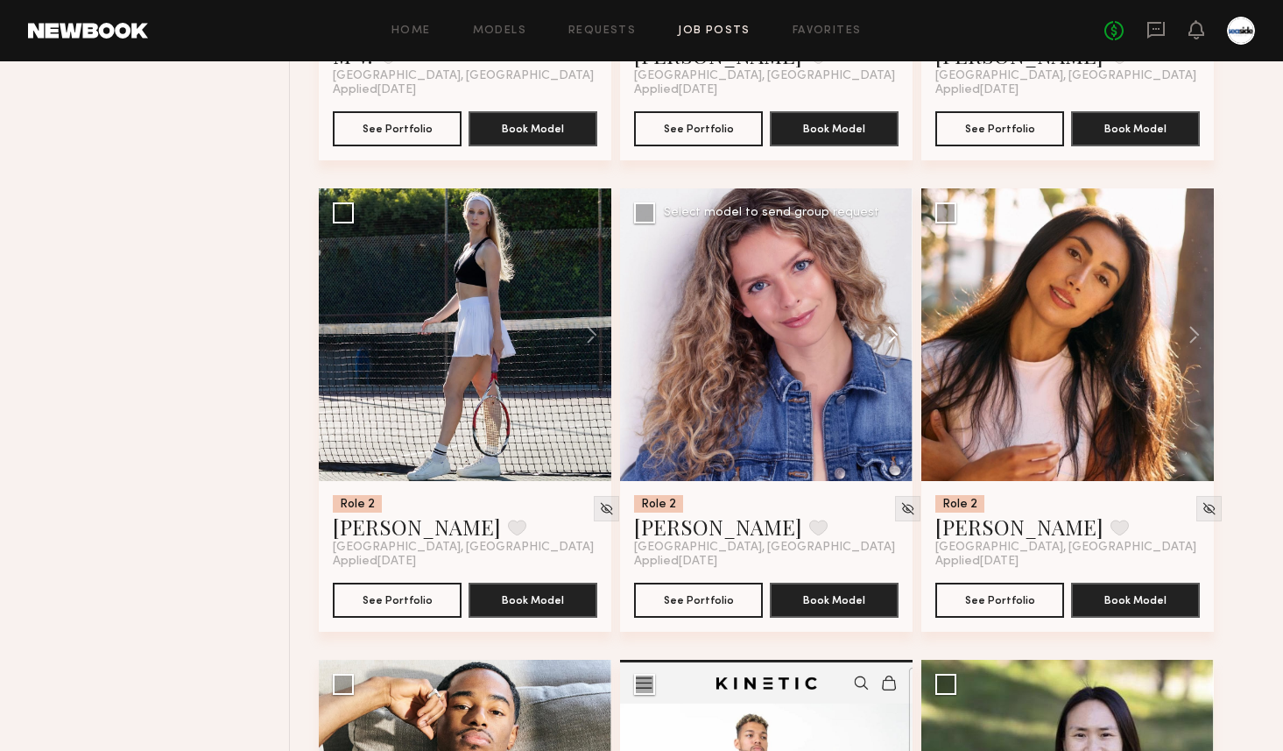
click at [898, 322] on button at bounding box center [885, 334] width 56 height 293
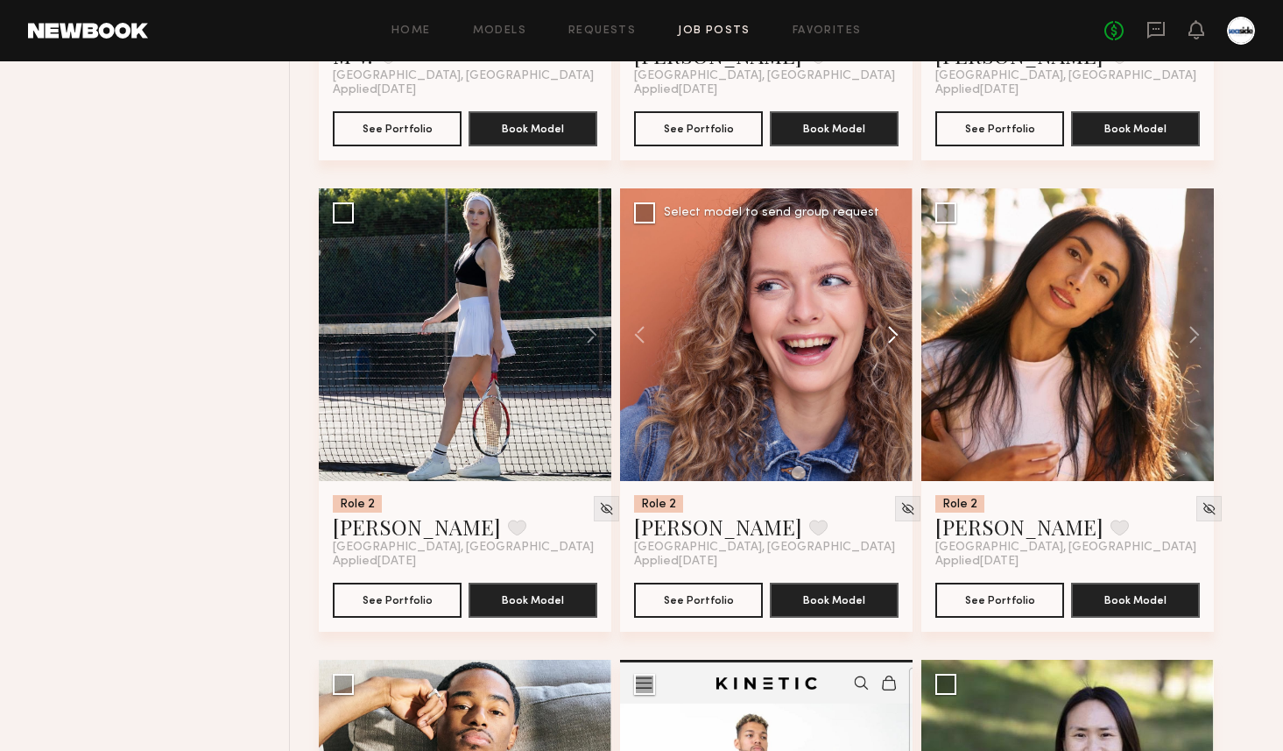
click at [898, 322] on button at bounding box center [885, 334] width 56 height 293
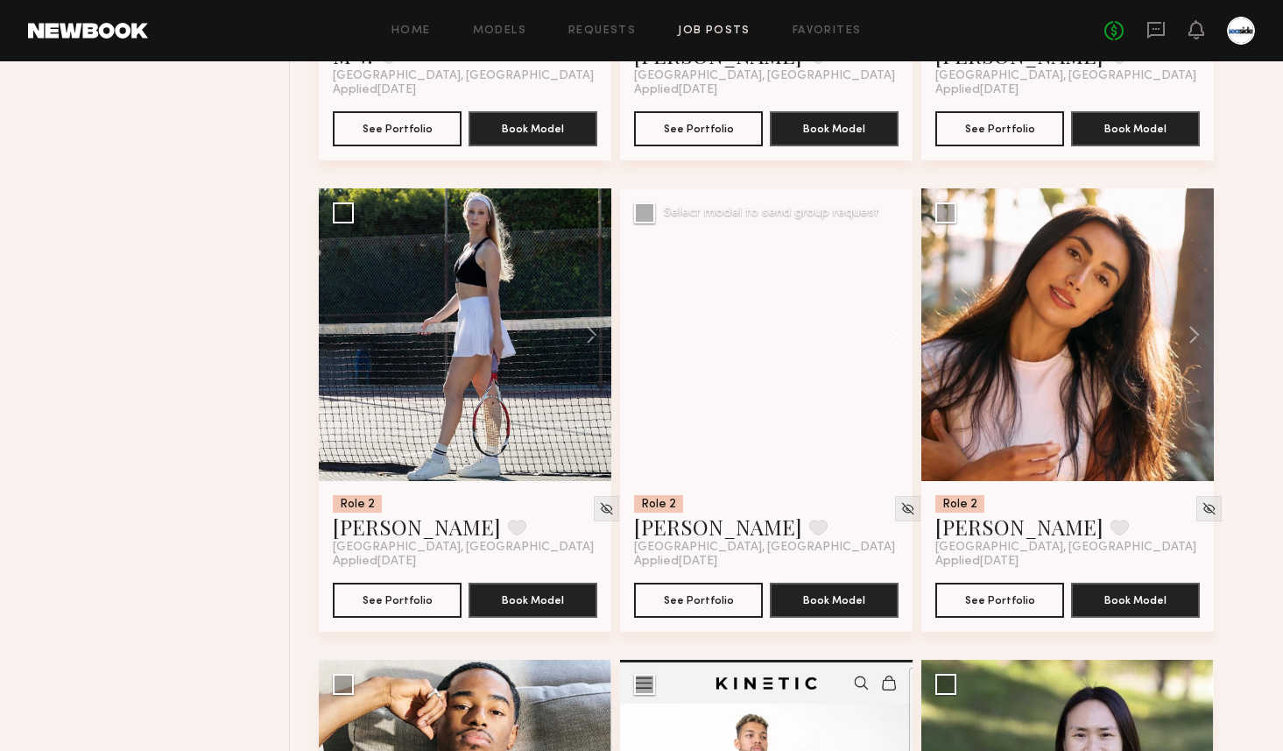
click at [898, 322] on button at bounding box center [885, 334] width 56 height 293
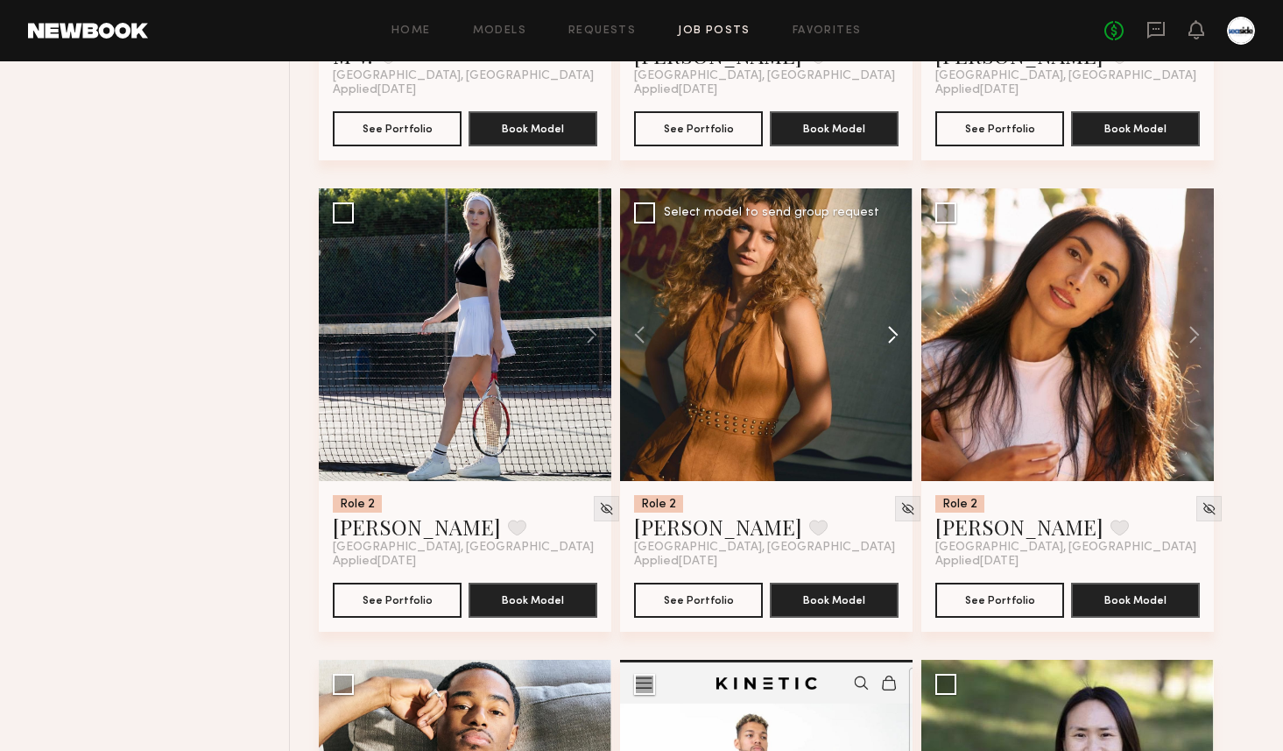
click at [898, 322] on button at bounding box center [885, 334] width 56 height 293
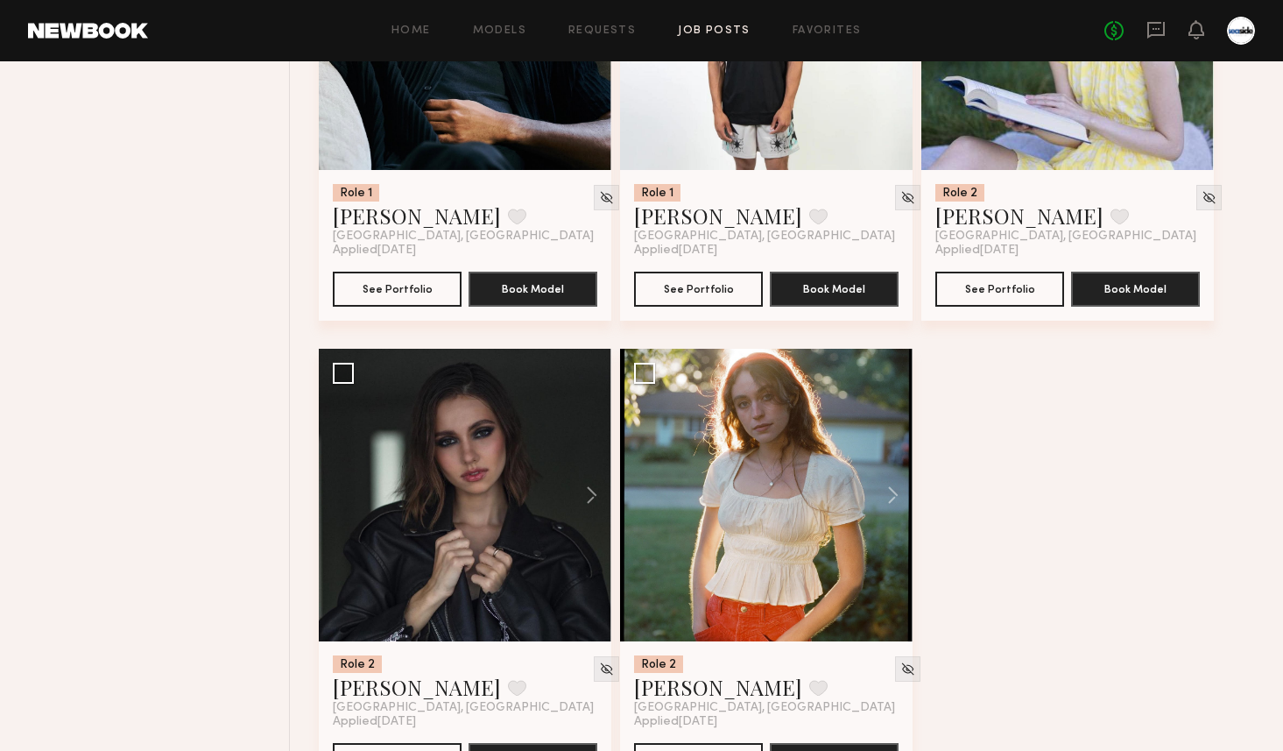
scroll to position [4755, 0]
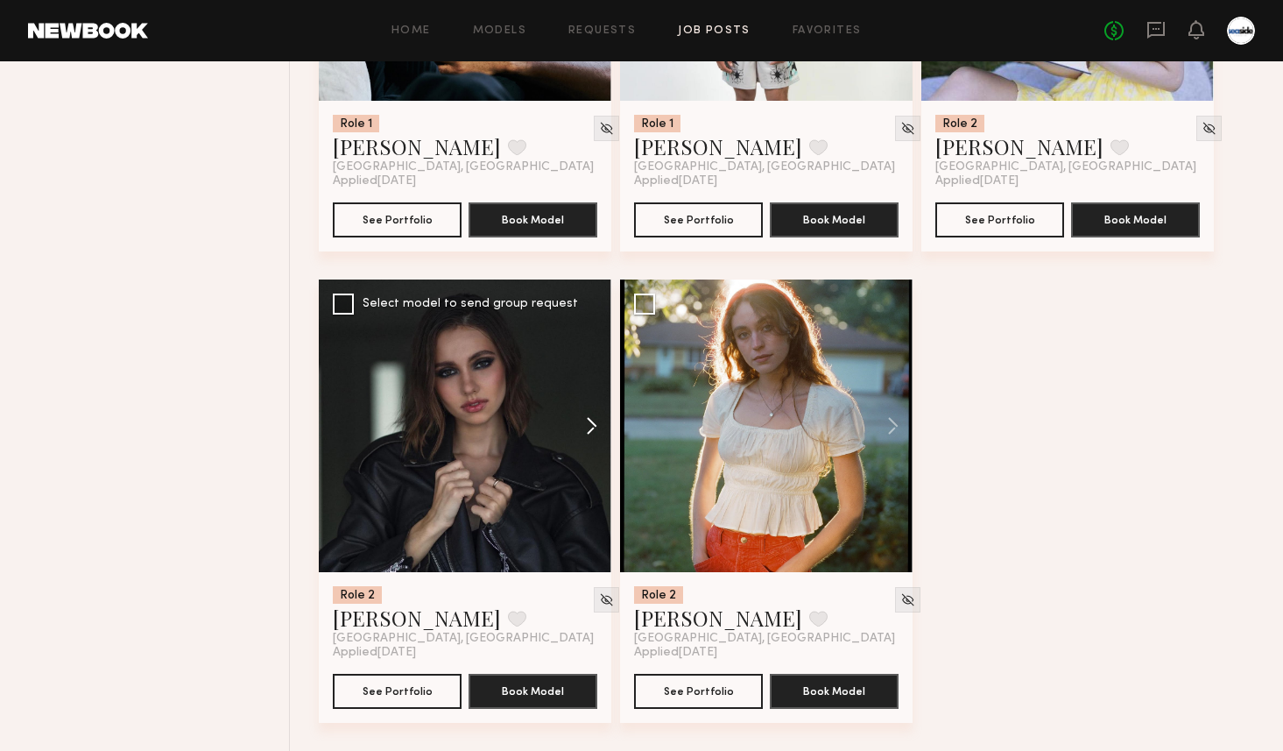
click at [598, 420] on button at bounding box center [583, 425] width 56 height 293
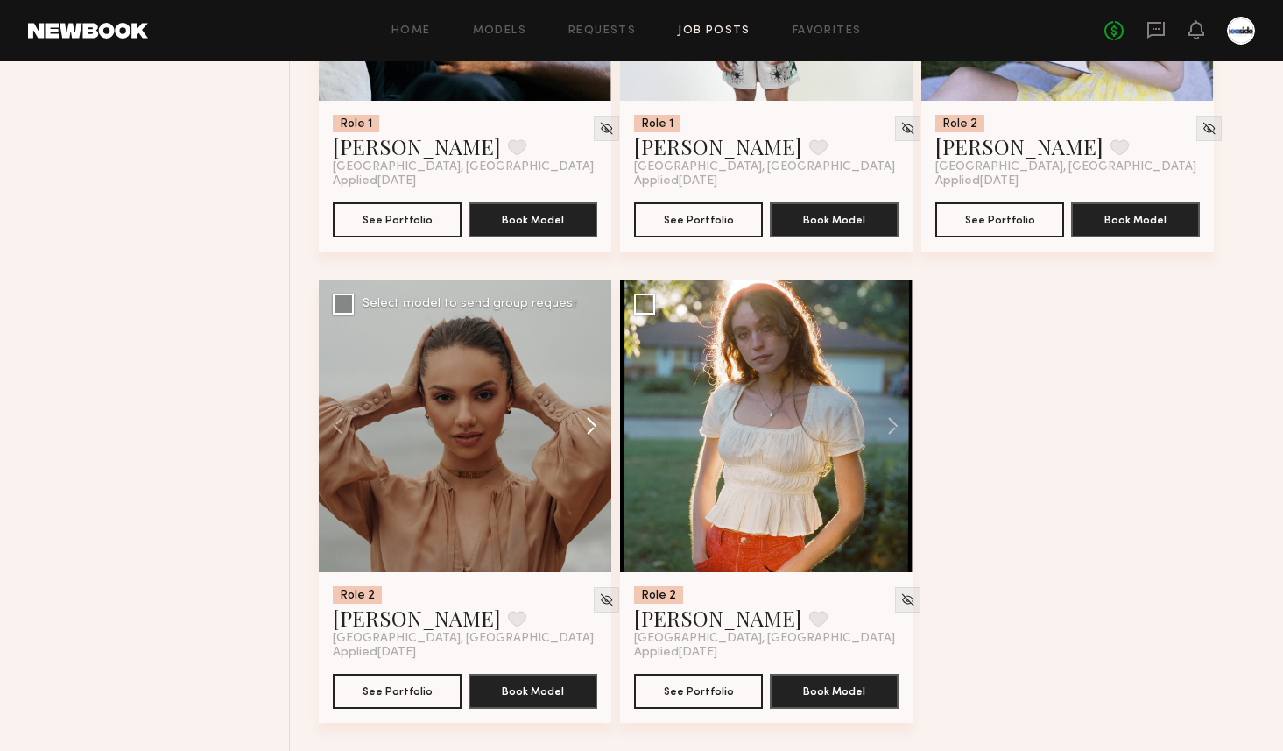
click at [598, 420] on button at bounding box center [583, 425] width 56 height 293
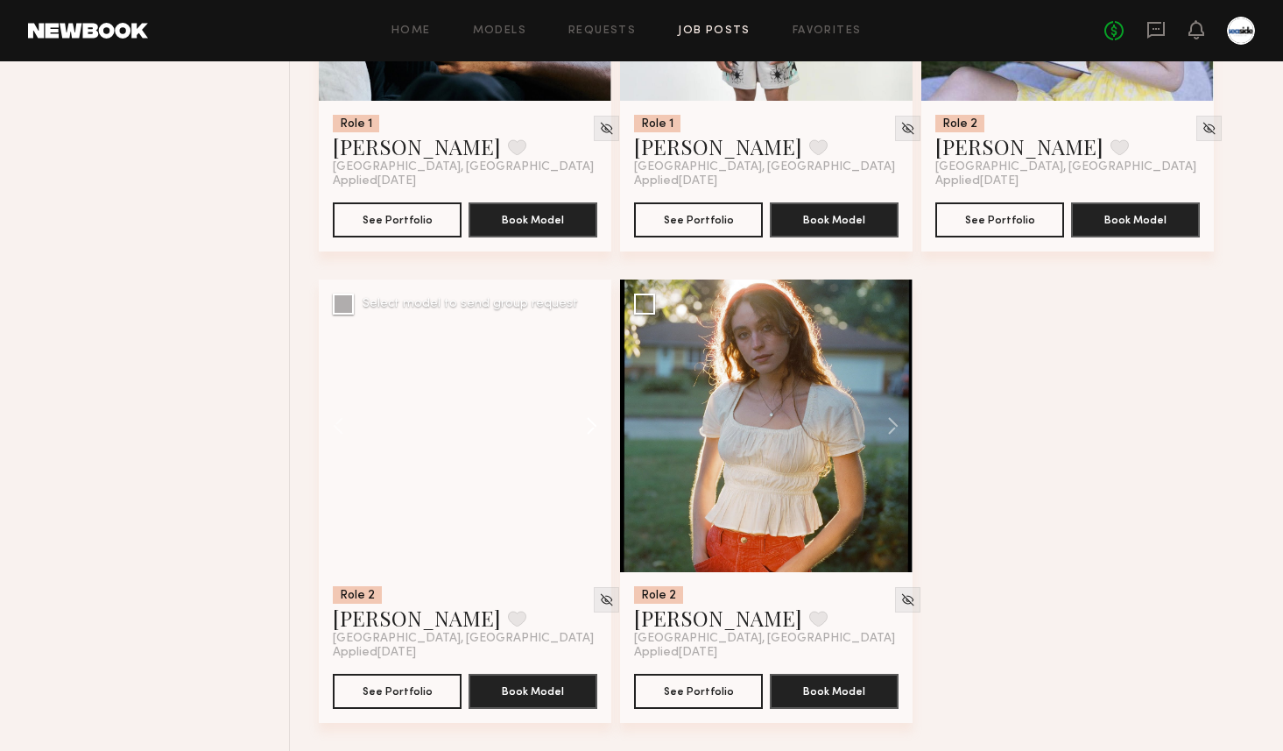
click at [598, 420] on button at bounding box center [583, 425] width 56 height 293
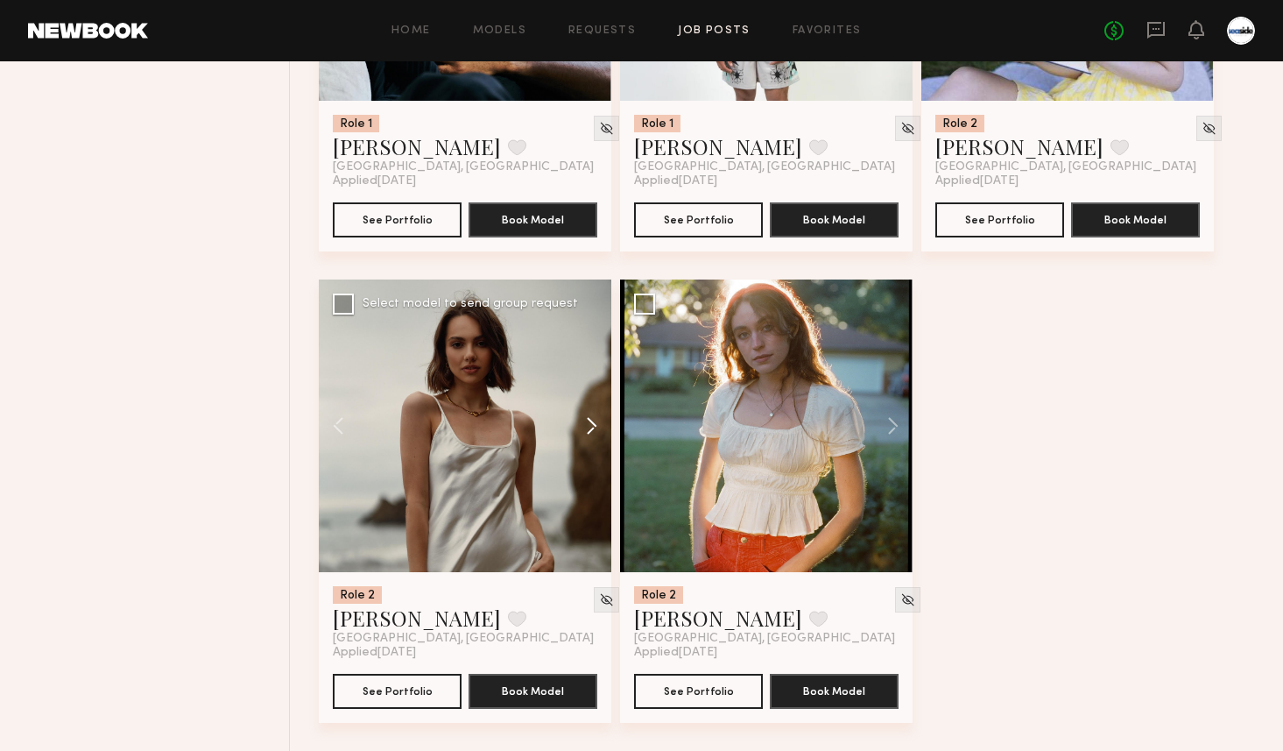
click at [598, 420] on button at bounding box center [583, 425] width 56 height 293
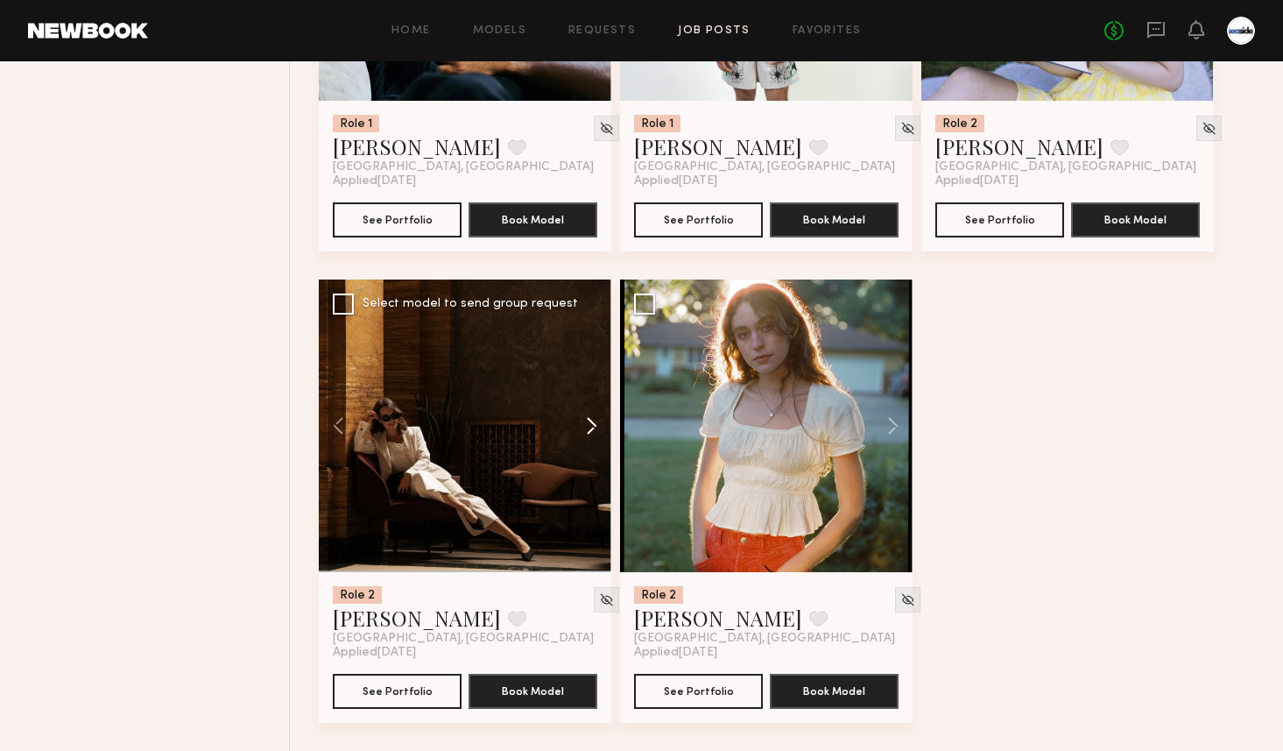
click at [598, 420] on button at bounding box center [583, 425] width 56 height 293
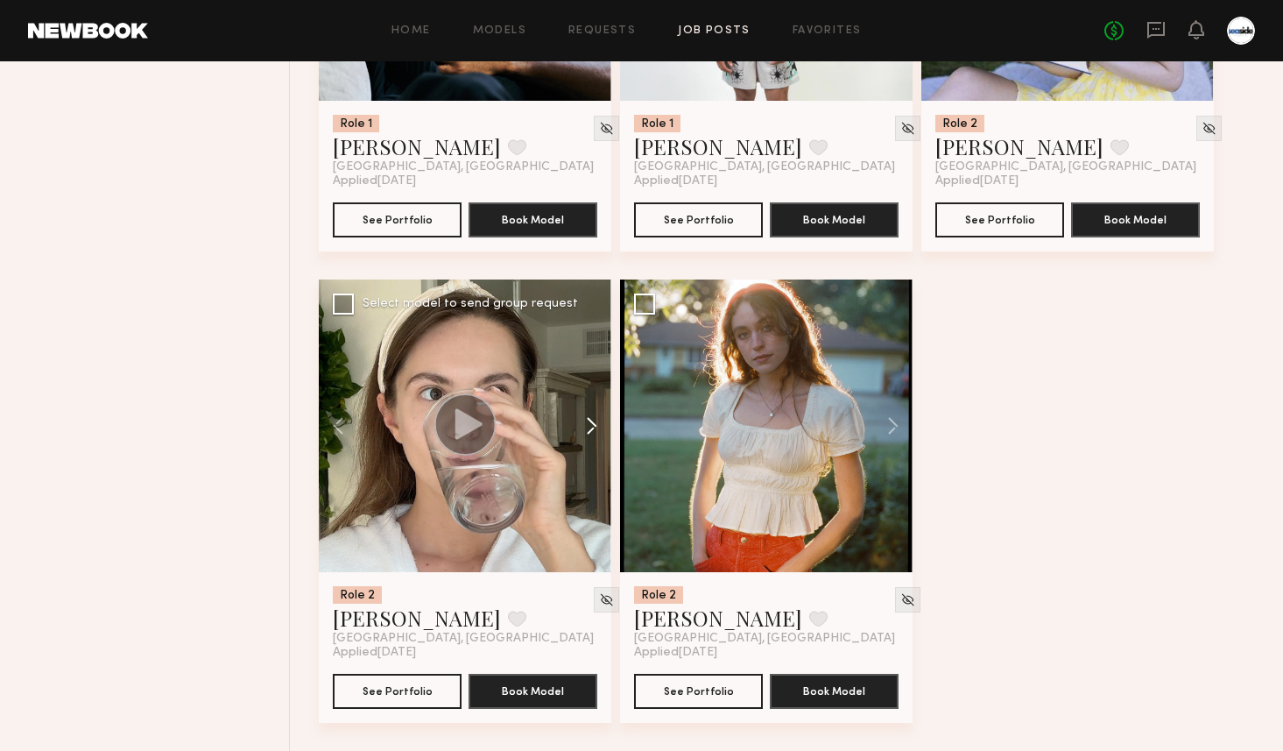
click at [598, 420] on button at bounding box center [583, 425] width 56 height 293
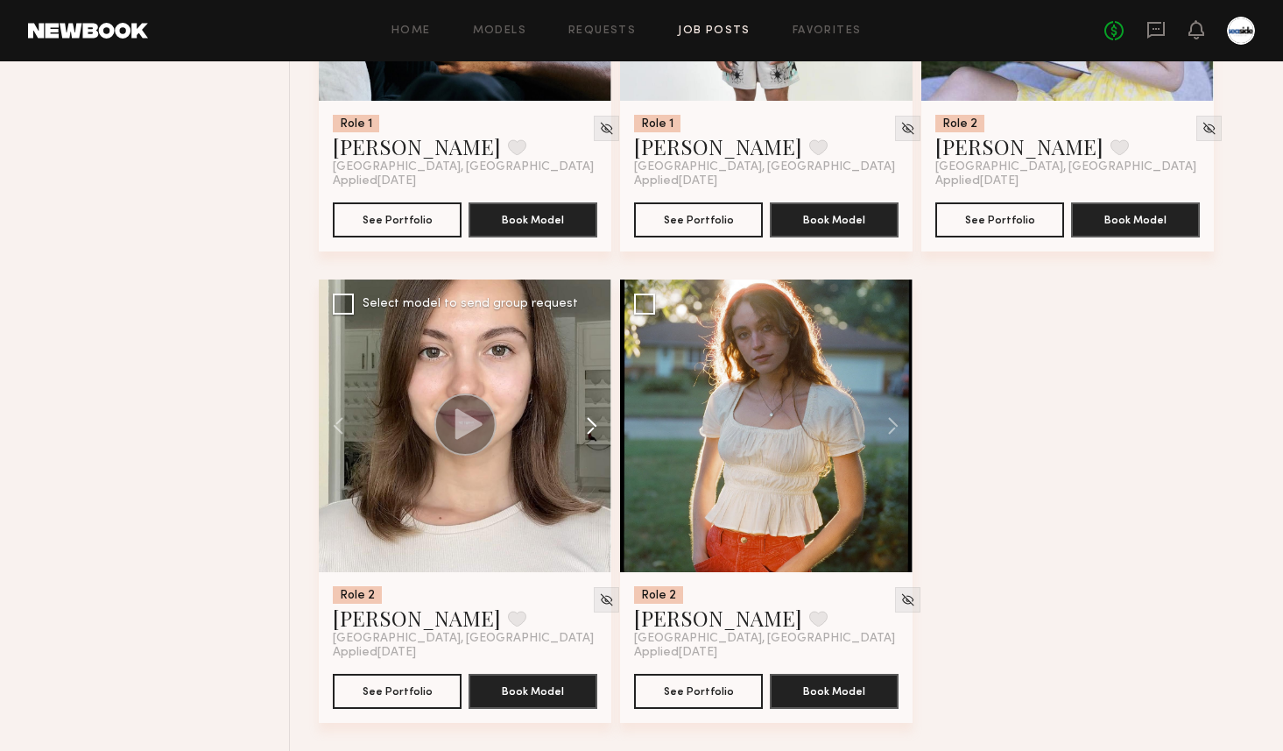
click at [598, 420] on button at bounding box center [583, 425] width 56 height 293
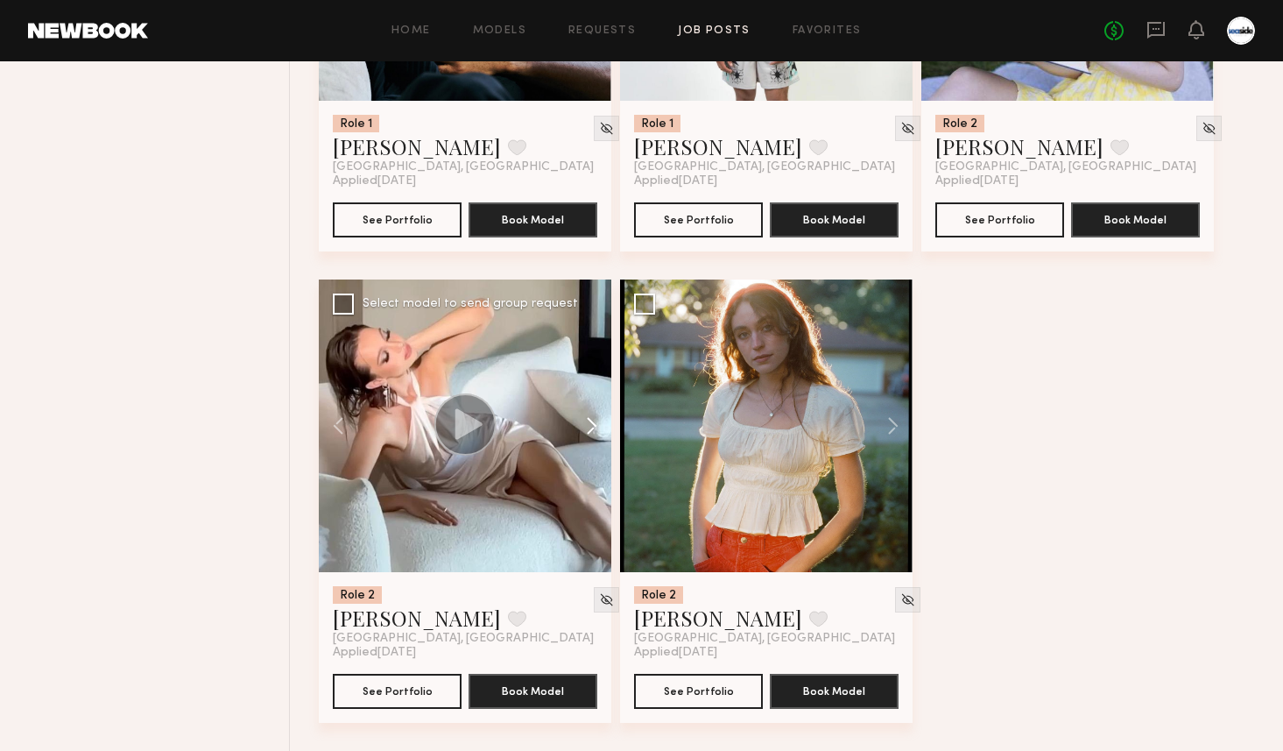
click at [598, 420] on button at bounding box center [583, 425] width 56 height 293
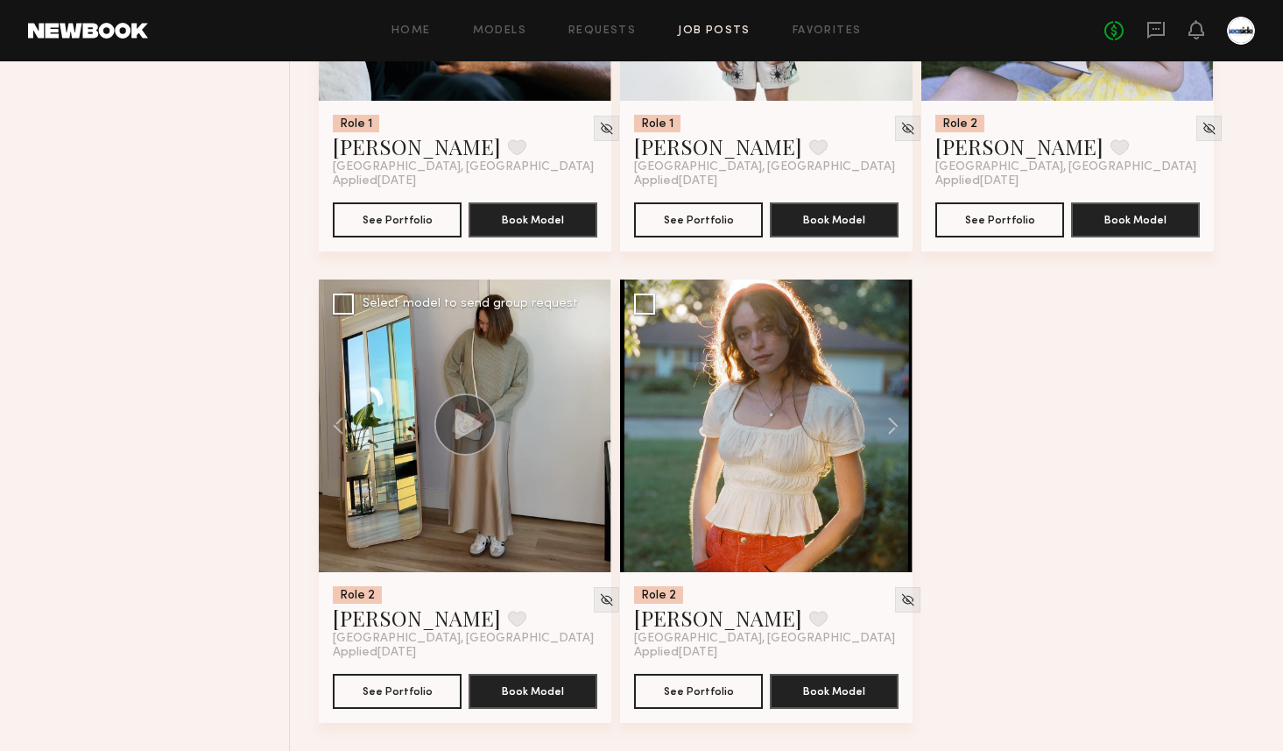
click at [598, 420] on div at bounding box center [465, 425] width 293 height 293
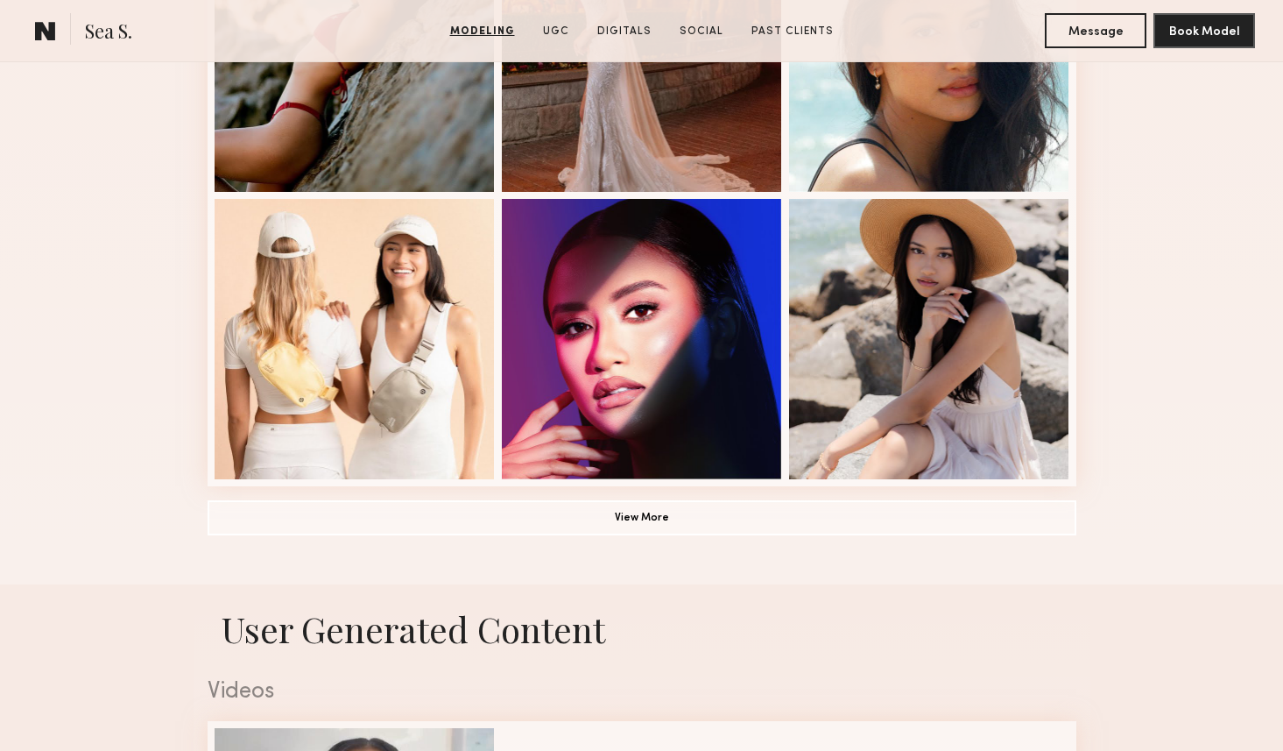
scroll to position [1207, 0]
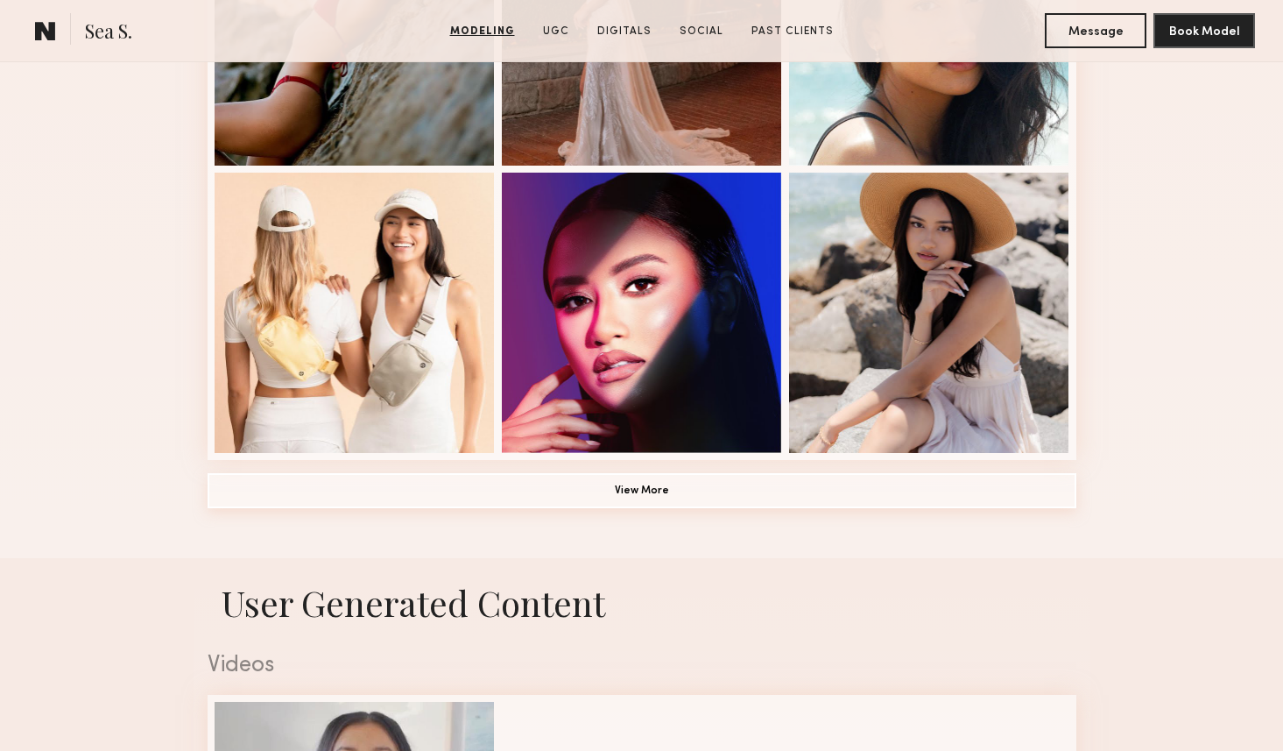
click at [555, 486] on button "View More" at bounding box center [642, 490] width 869 height 35
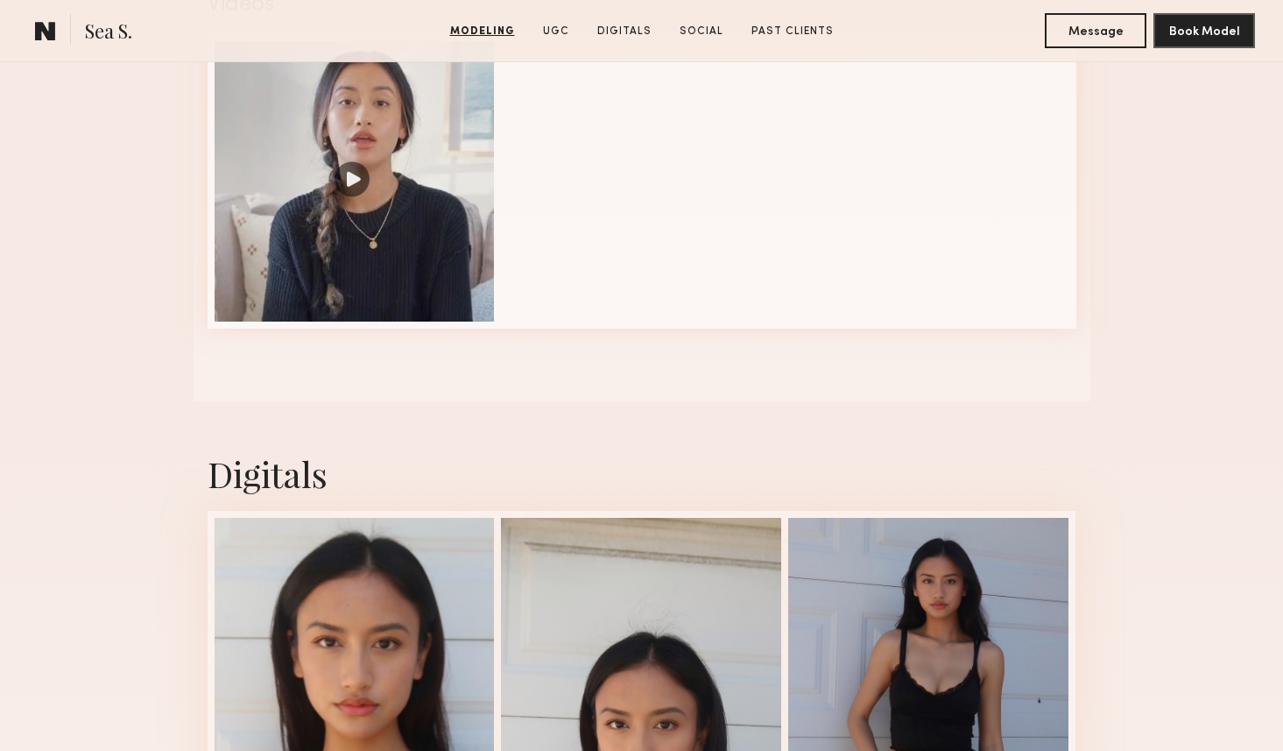
scroll to position [2988, 0]
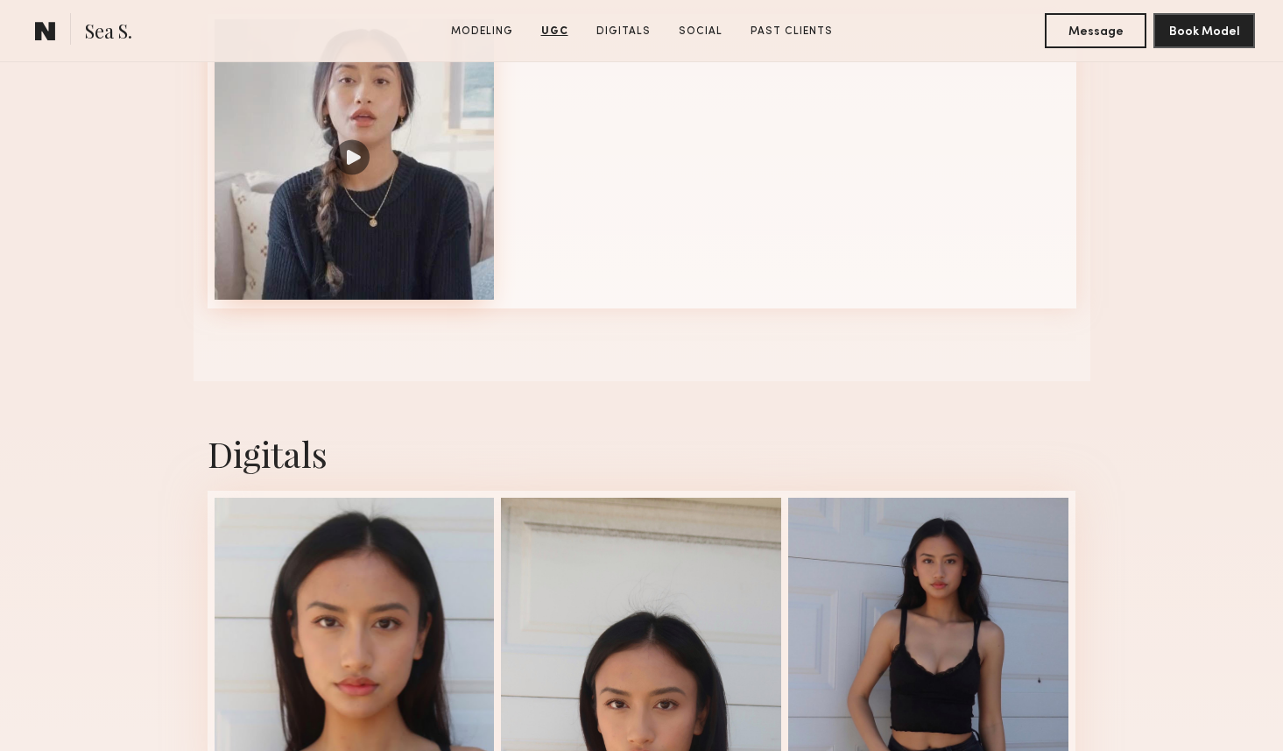
click at [369, 144] on div at bounding box center [355, 159] width 280 height 280
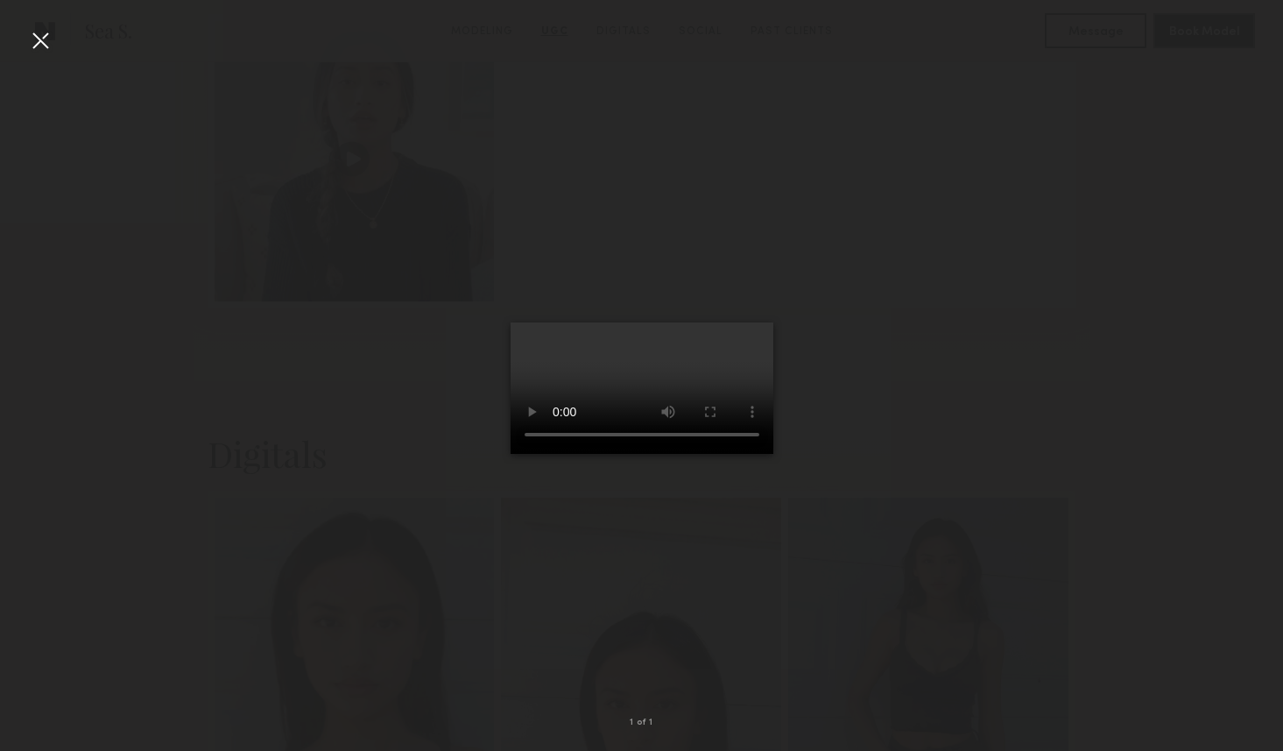
click at [355, 155] on div at bounding box center [641, 361] width 1283 height 667
click at [36, 46] on div at bounding box center [40, 40] width 28 height 28
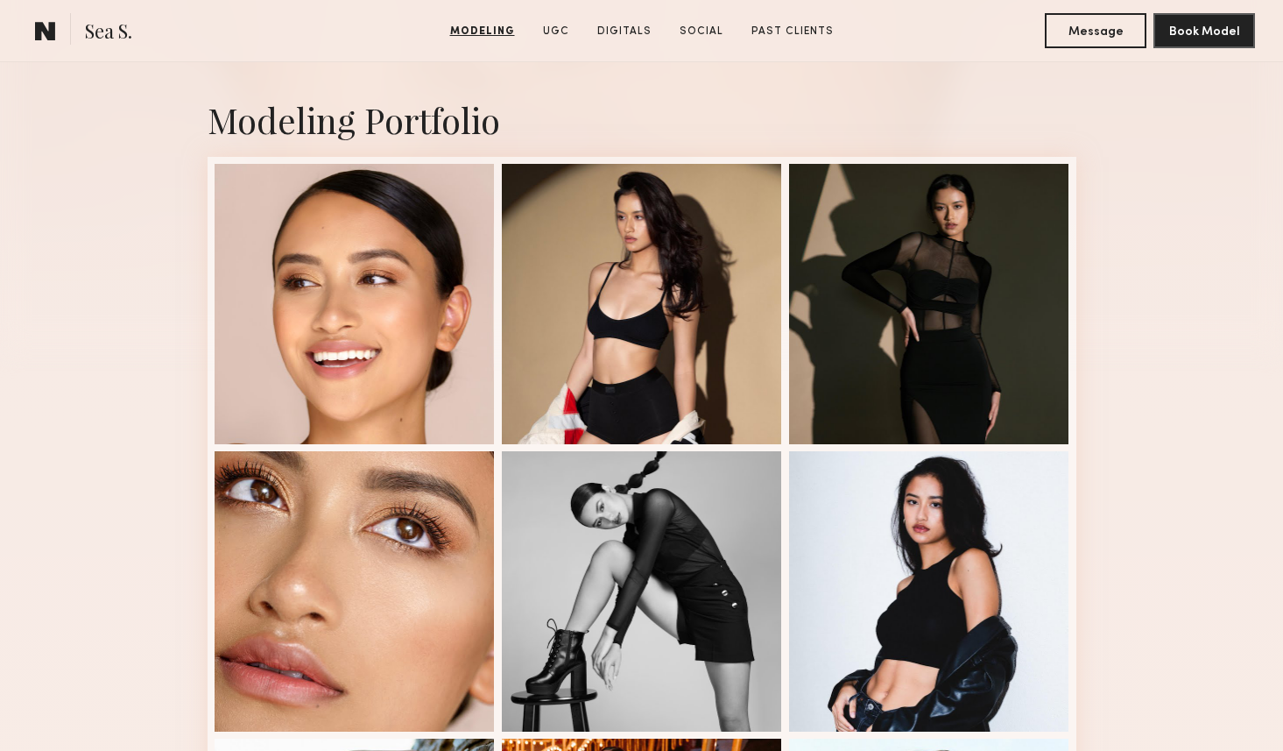
scroll to position [0, 0]
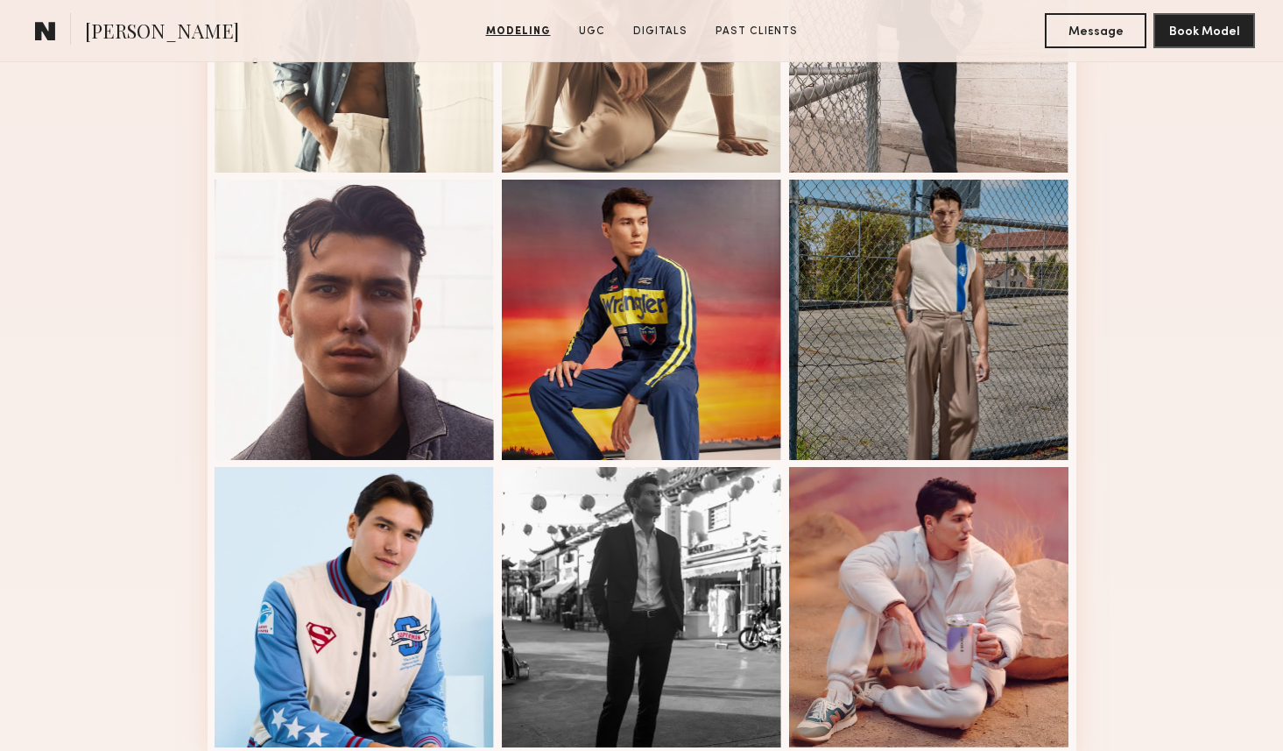
scroll to position [967, 0]
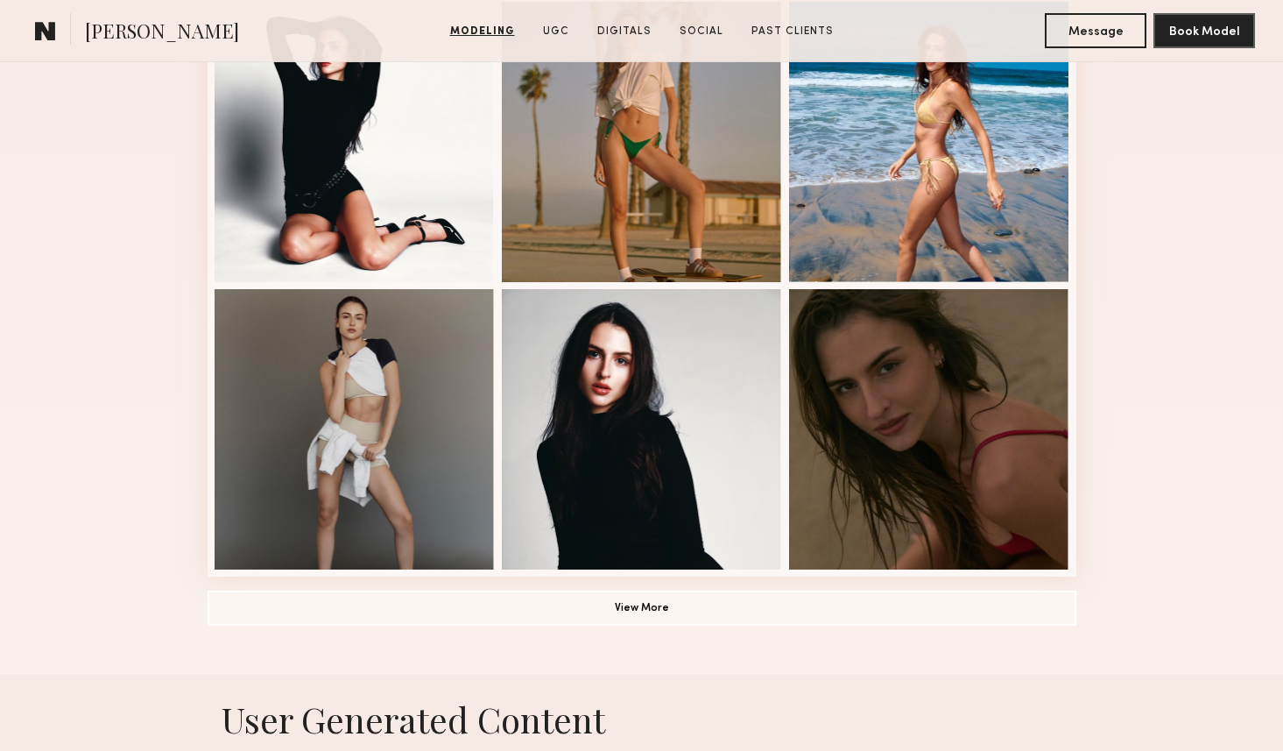
scroll to position [1248, 0]
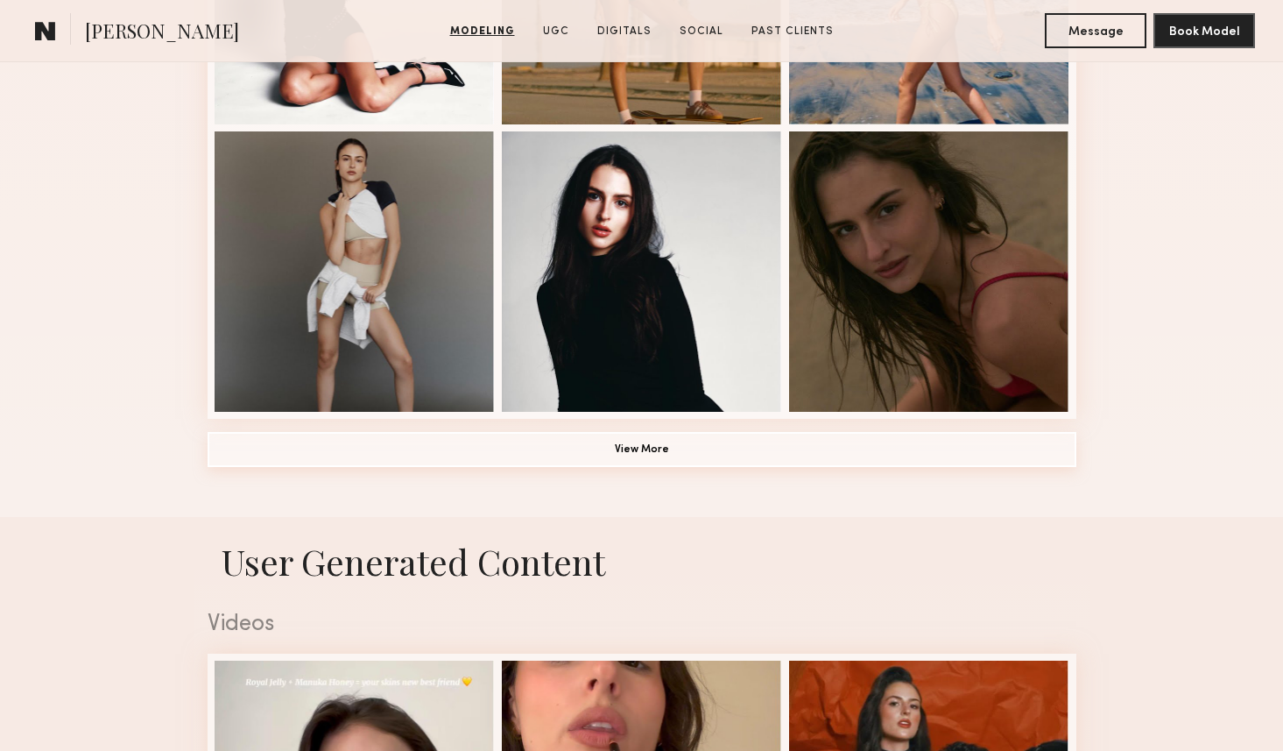
click at [520, 447] on button "View More" at bounding box center [642, 449] width 869 height 35
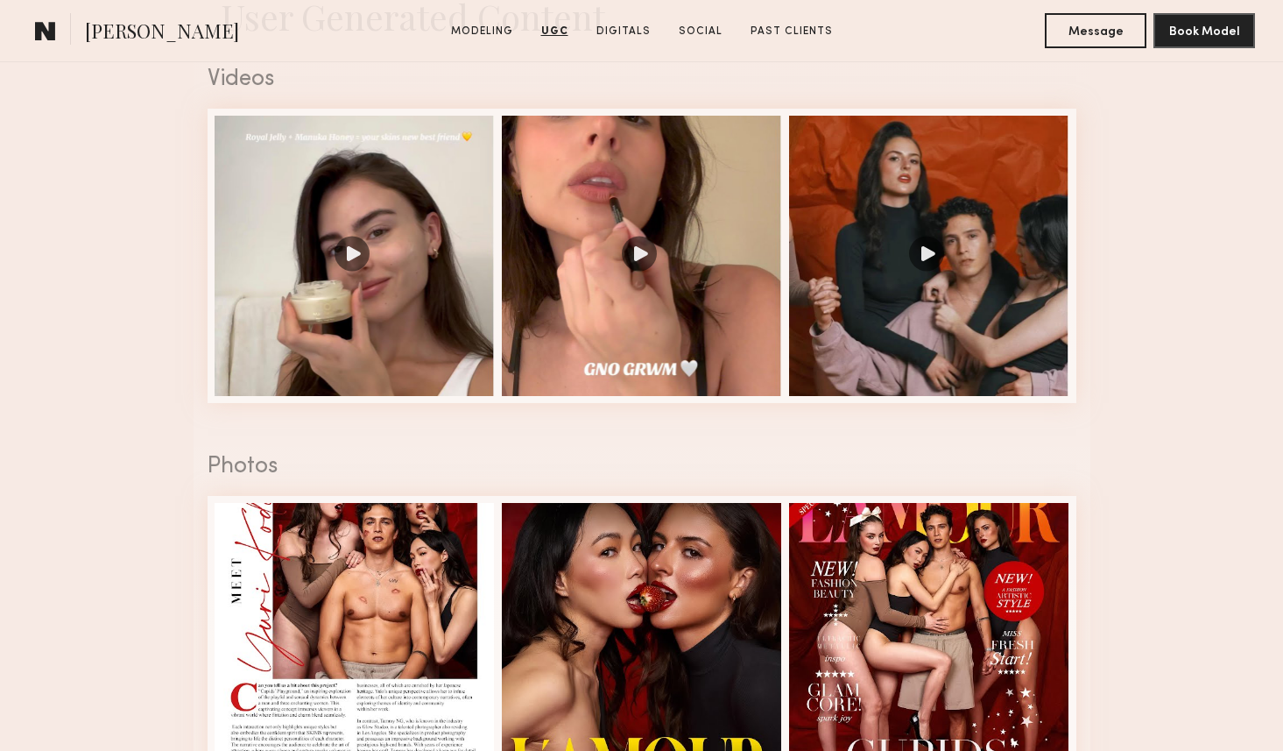
scroll to position [2927, 0]
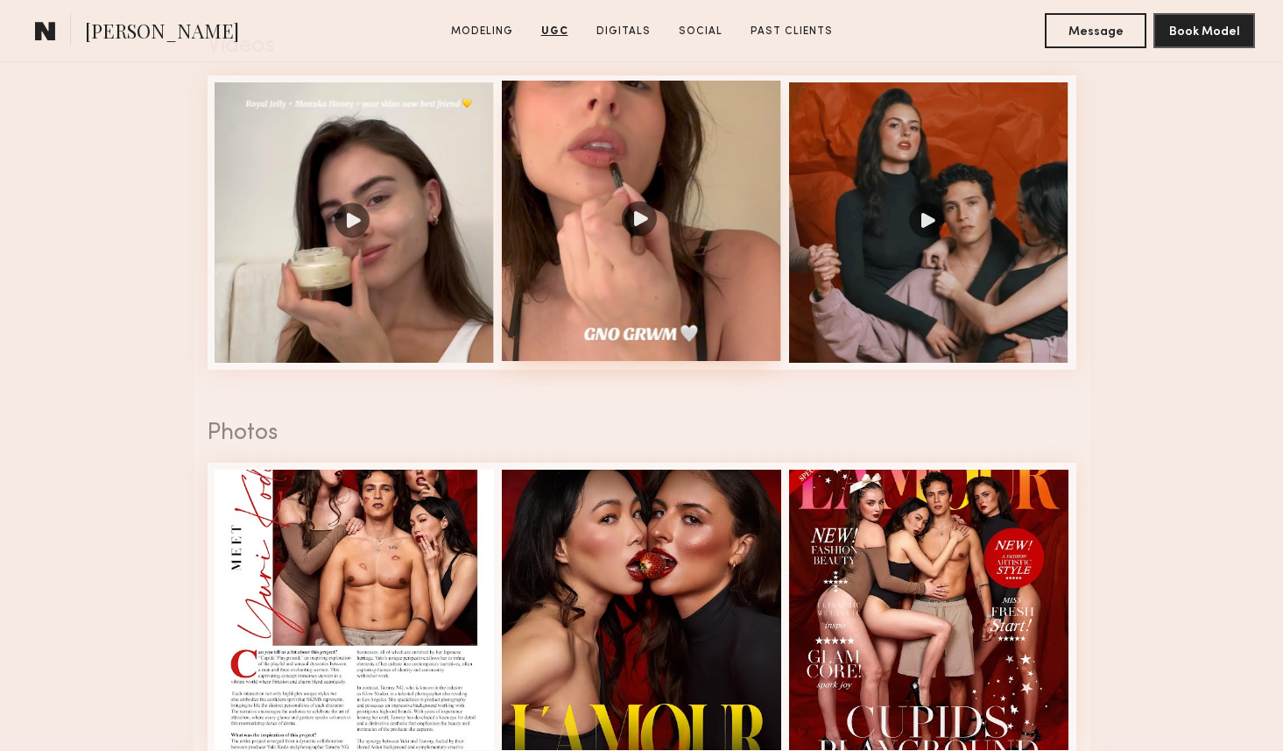
click at [639, 209] on div at bounding box center [642, 221] width 280 height 280
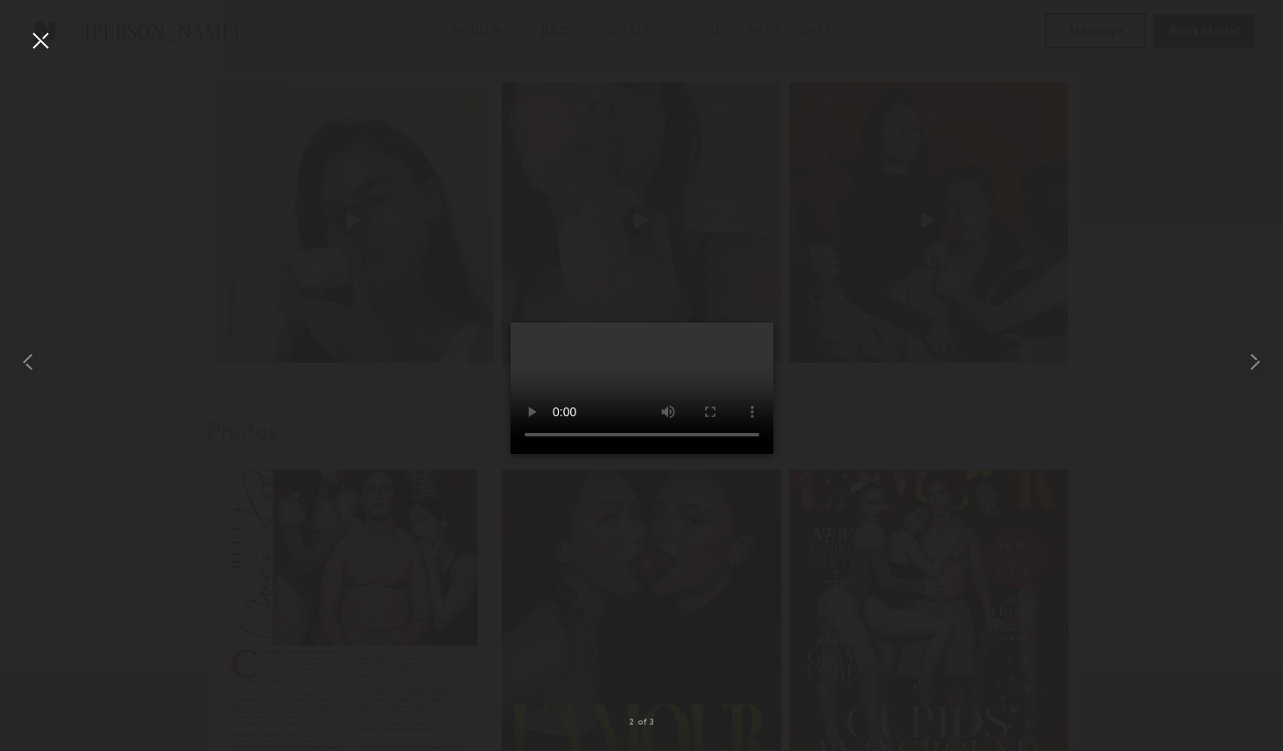
click at [374, 314] on div at bounding box center [641, 361] width 1283 height 667
click at [39, 33] on div at bounding box center [40, 40] width 28 height 28
